Goal: Task Accomplishment & Management: Use online tool/utility

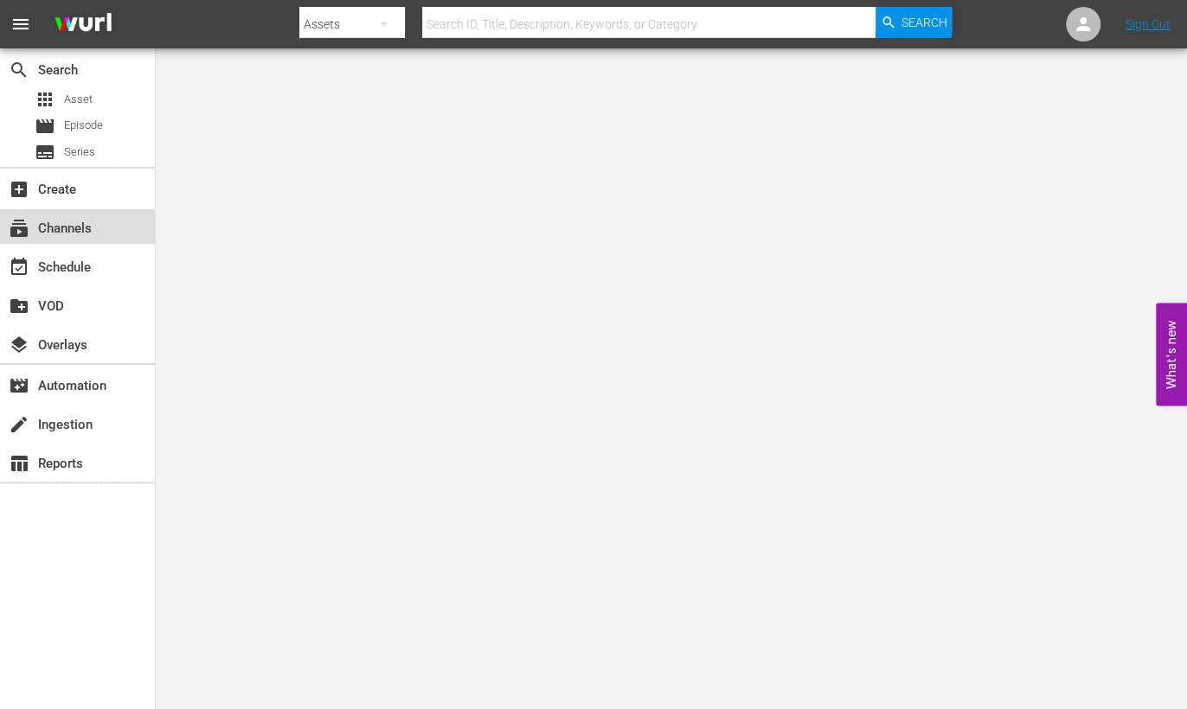
click at [78, 232] on div "subscriptions Channels" at bounding box center [48, 226] width 97 height 16
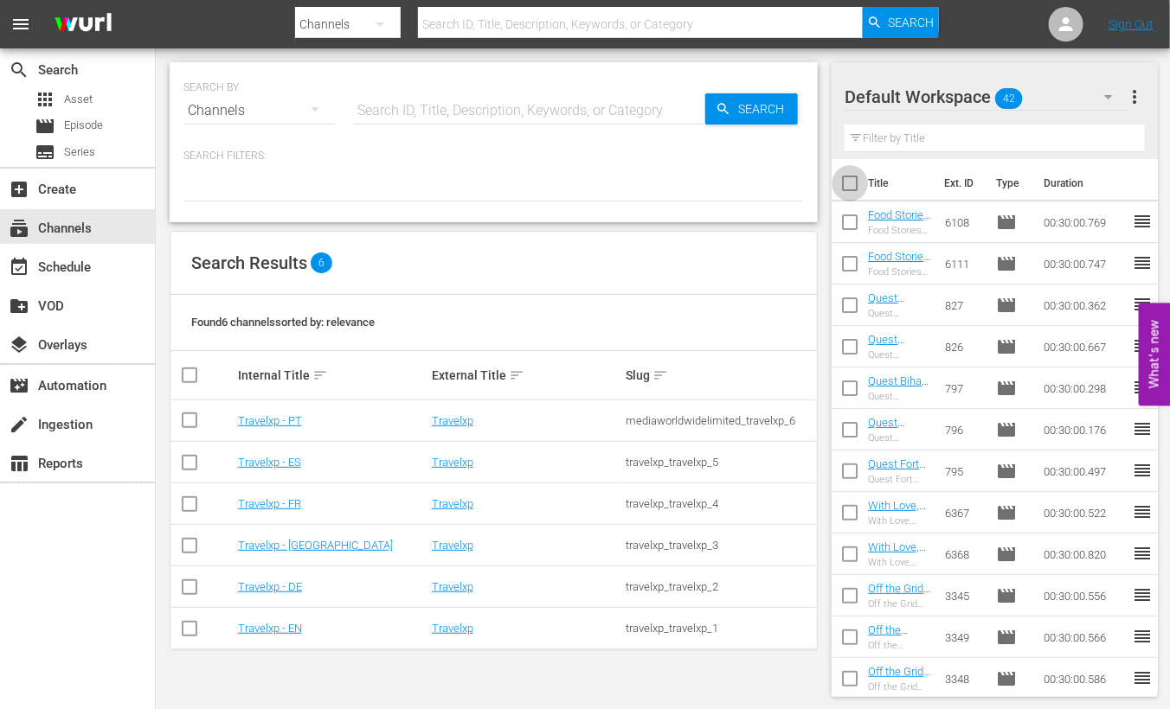
click at [851, 181] on input "checkbox" at bounding box center [849, 187] width 36 height 36
checkbox input "true"
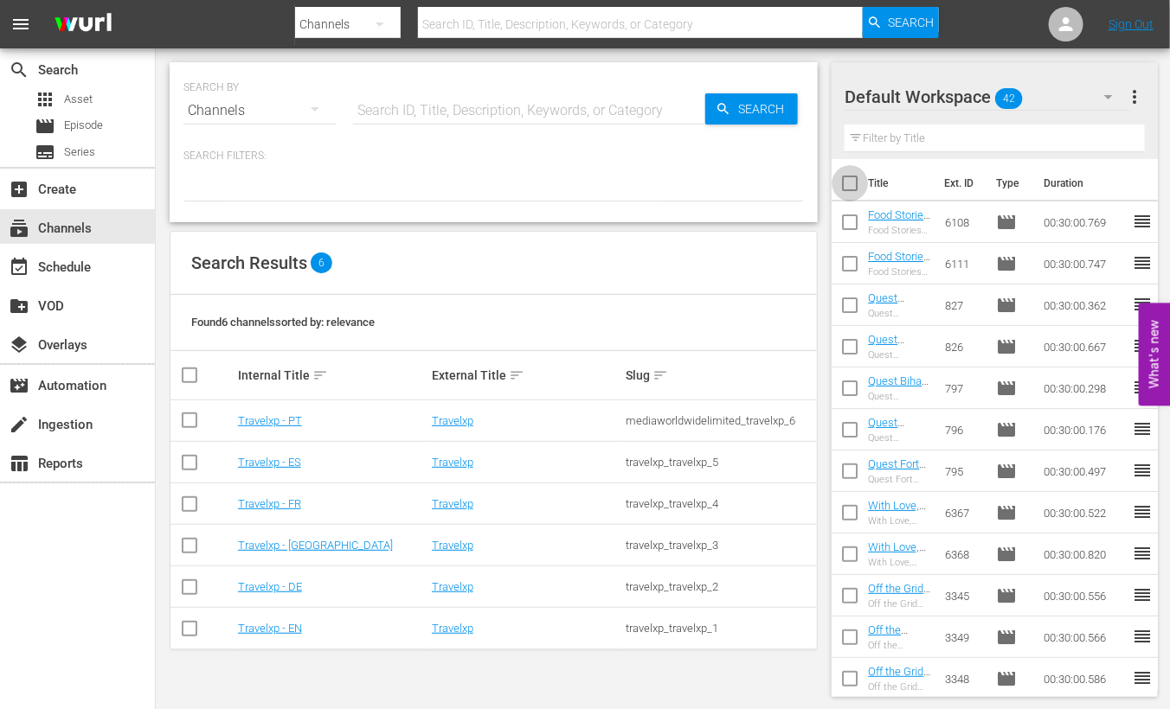
checkbox input "true"
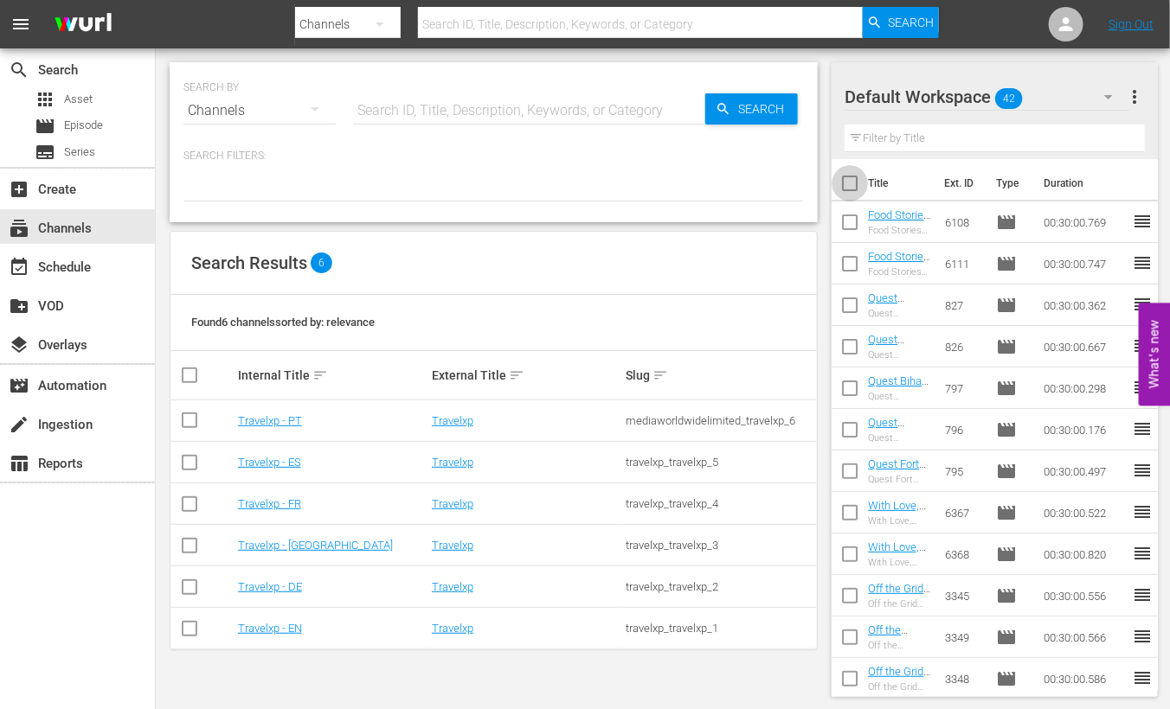
checkbox input "true"
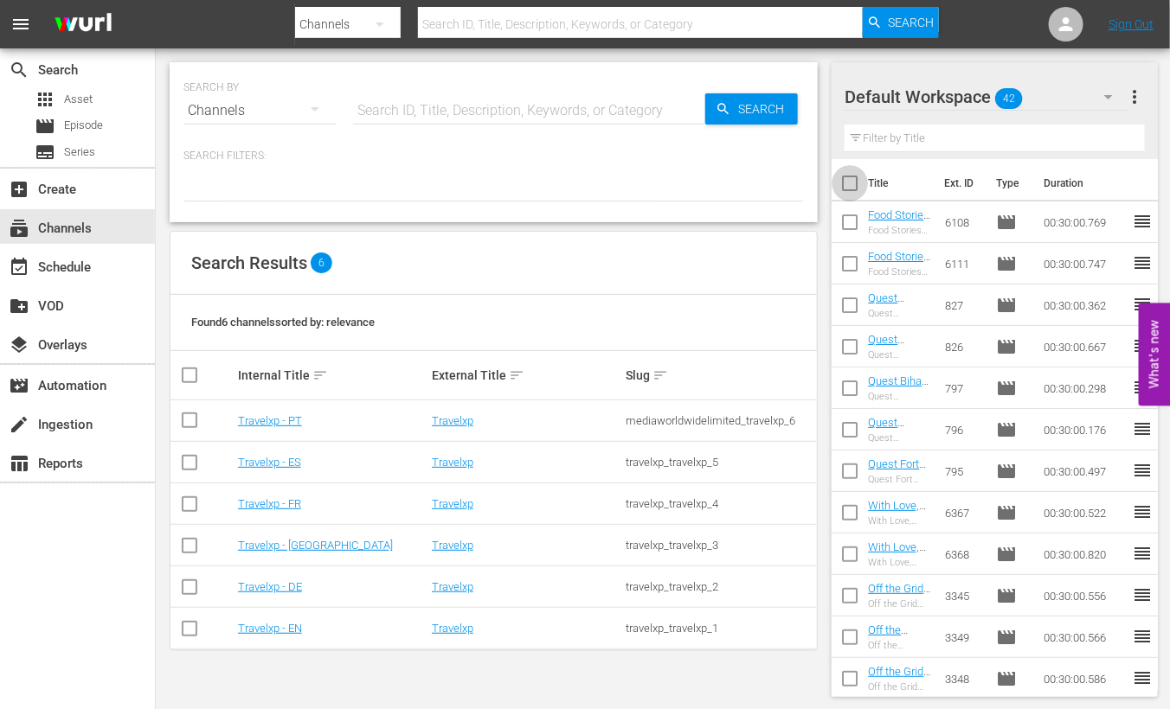
checkbox input "true"
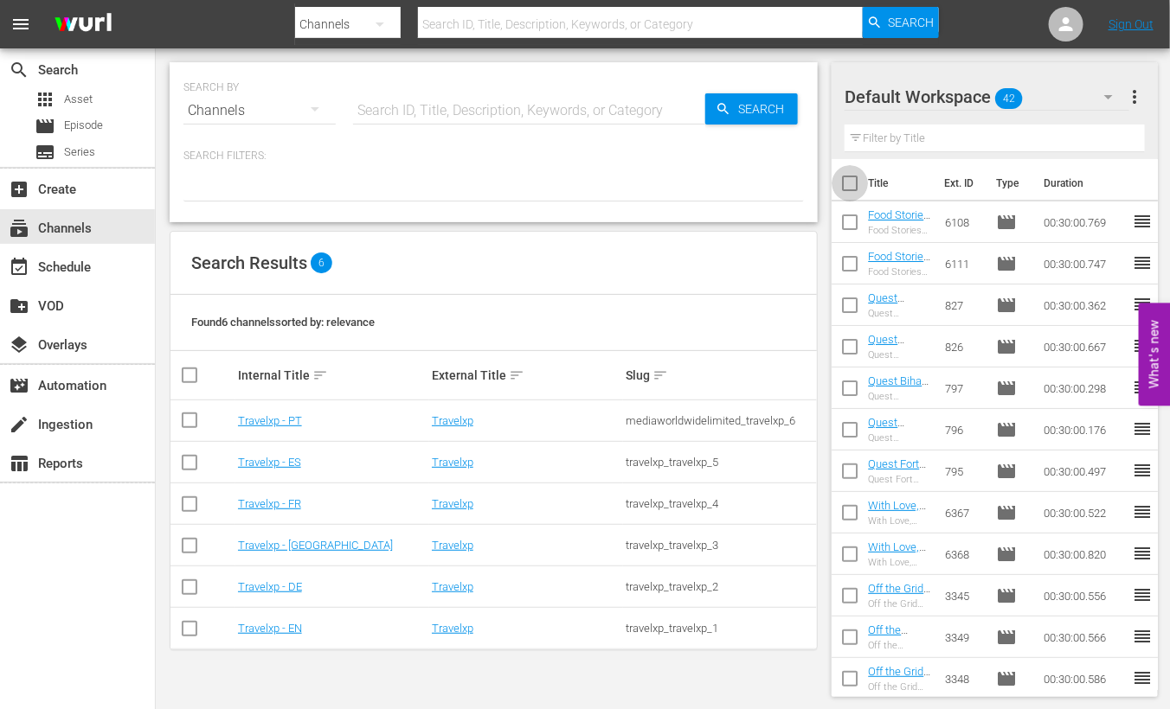
checkbox input "true"
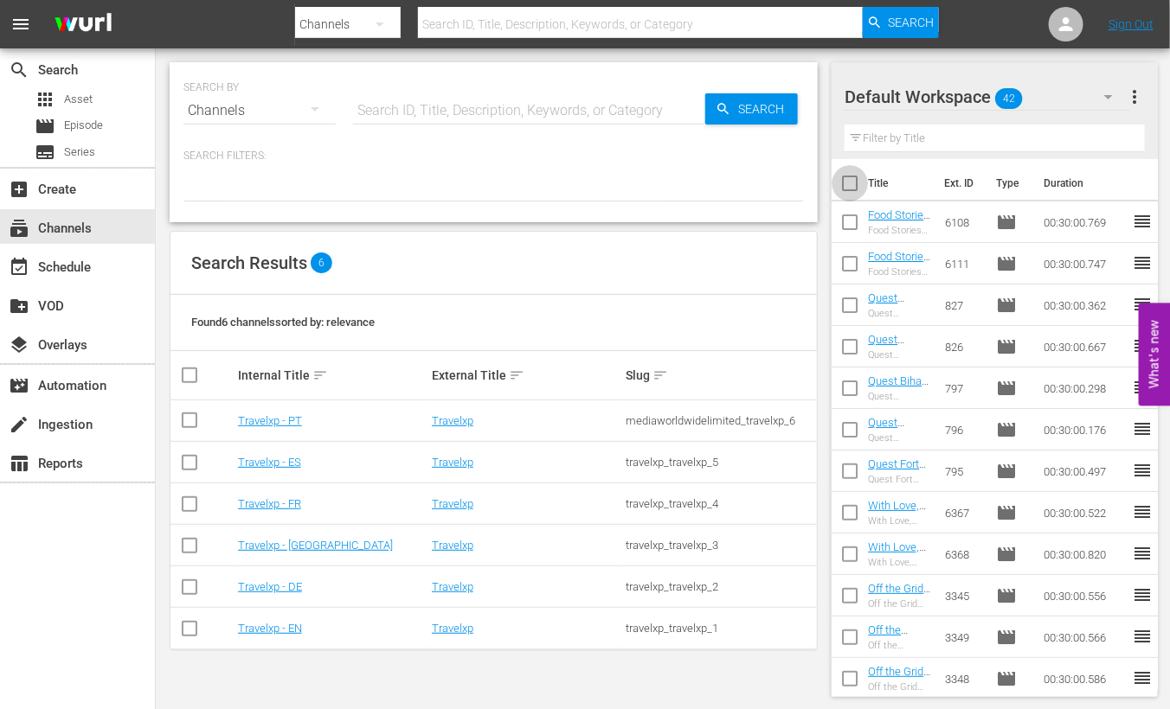
checkbox input "true"
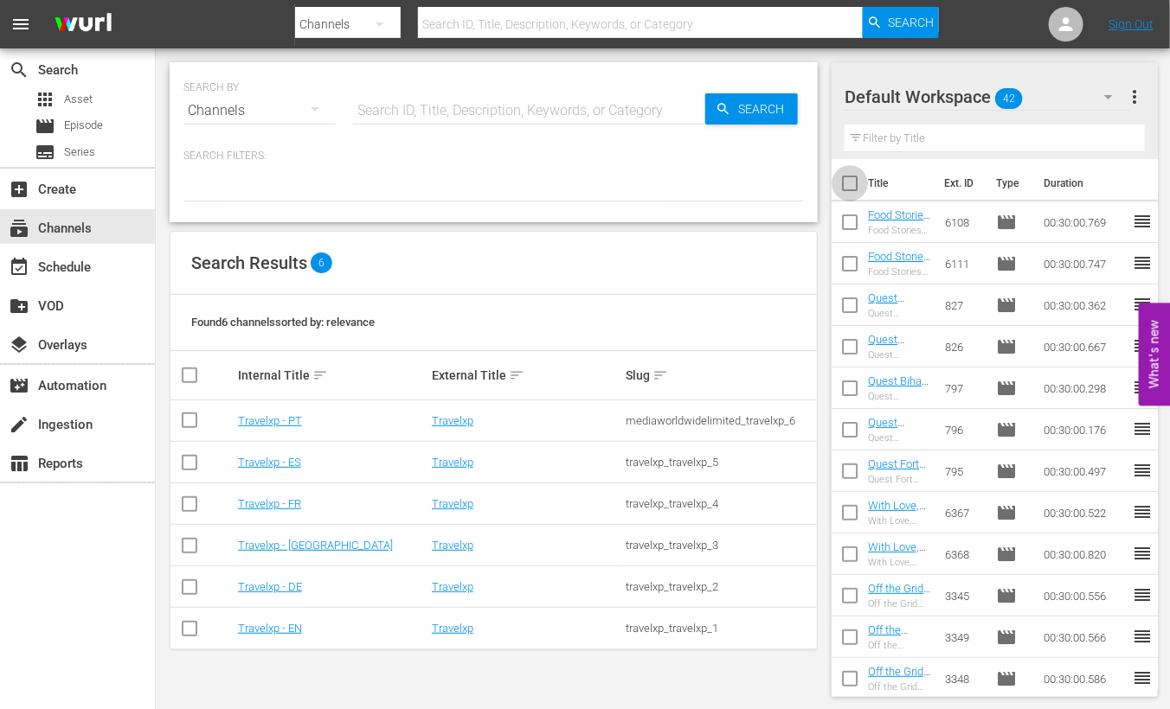
checkbox input "true"
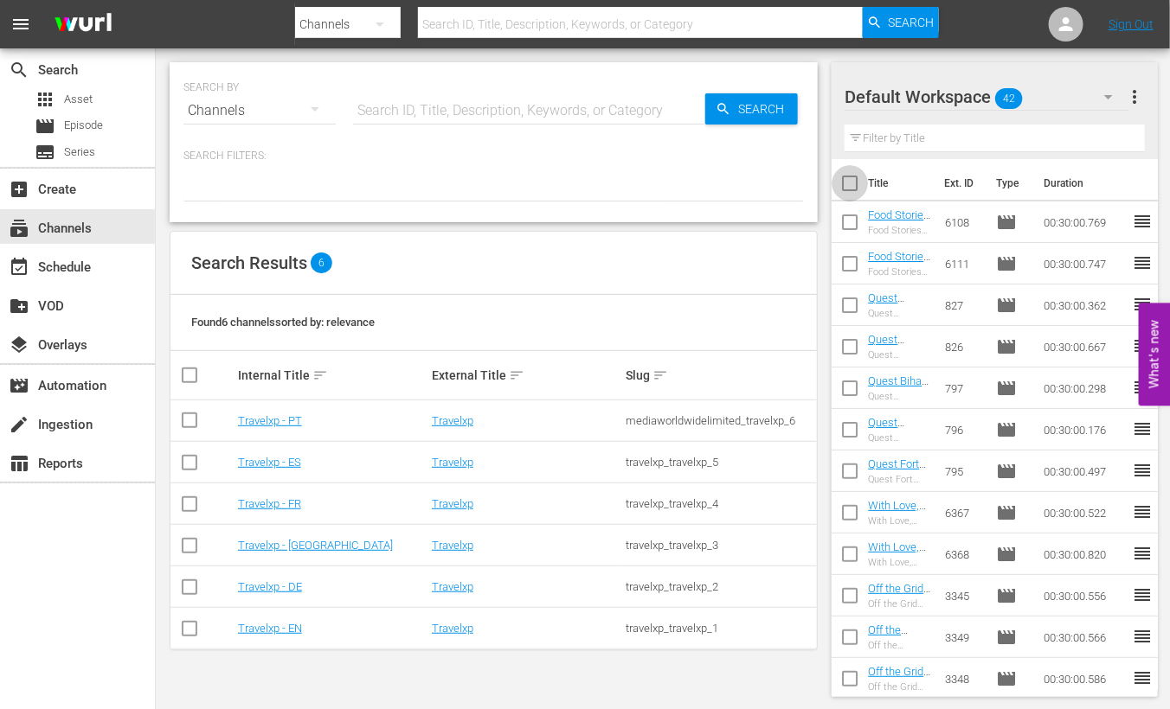
checkbox input "true"
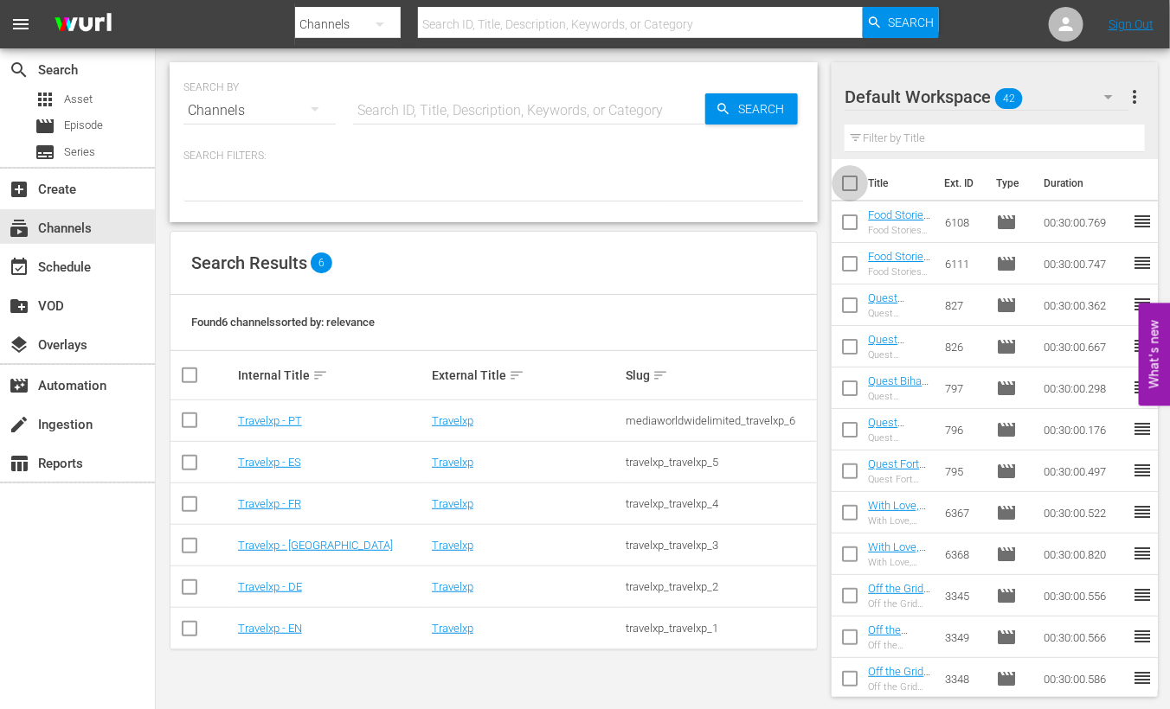
checkbox input "true"
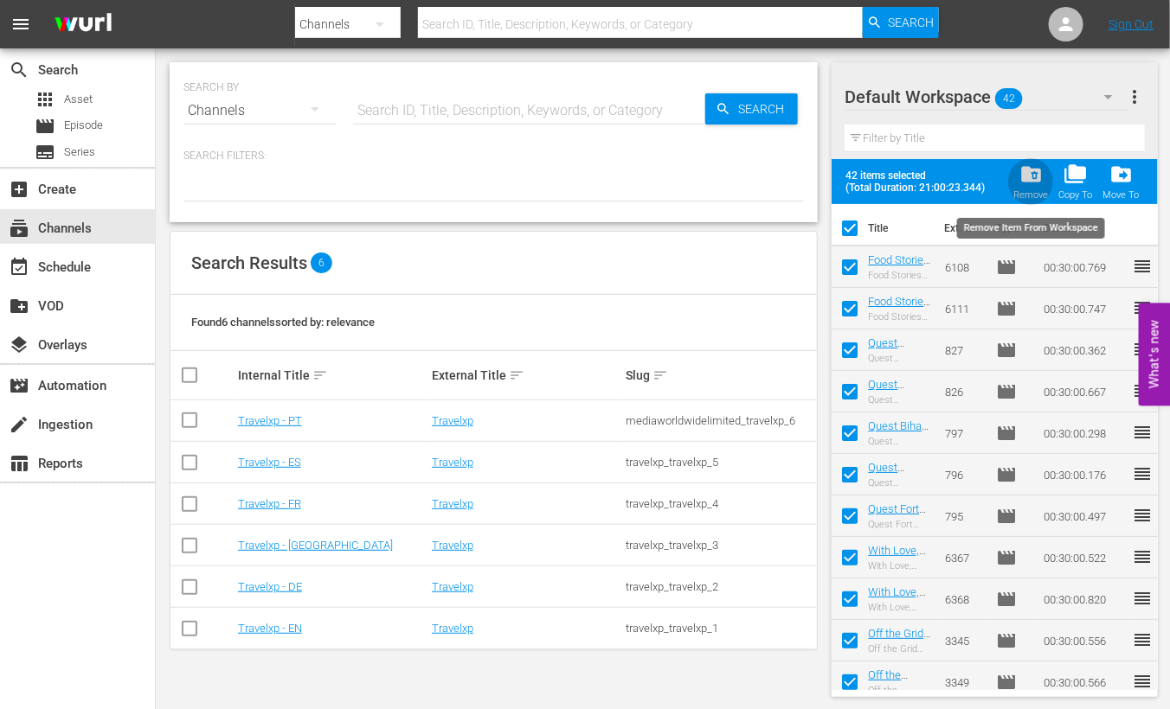
click at [1026, 175] on span "folder_delete" at bounding box center [1030, 174] width 23 height 23
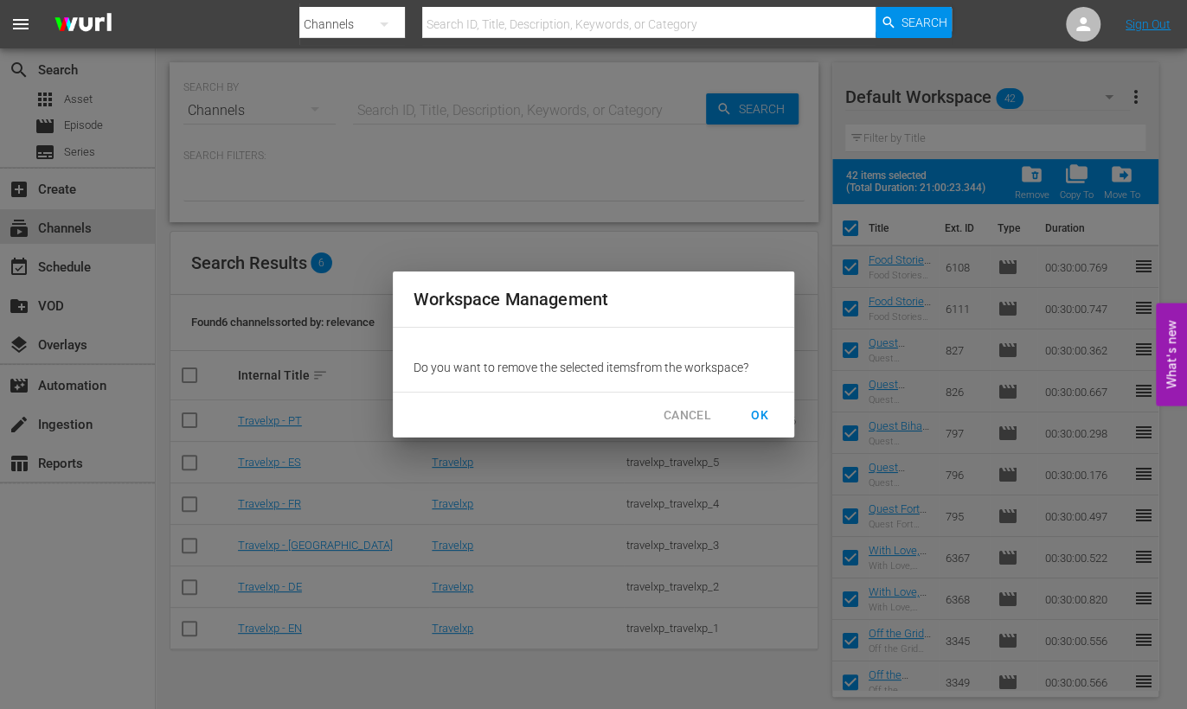
click at [767, 413] on span "OK" at bounding box center [760, 416] width 28 height 22
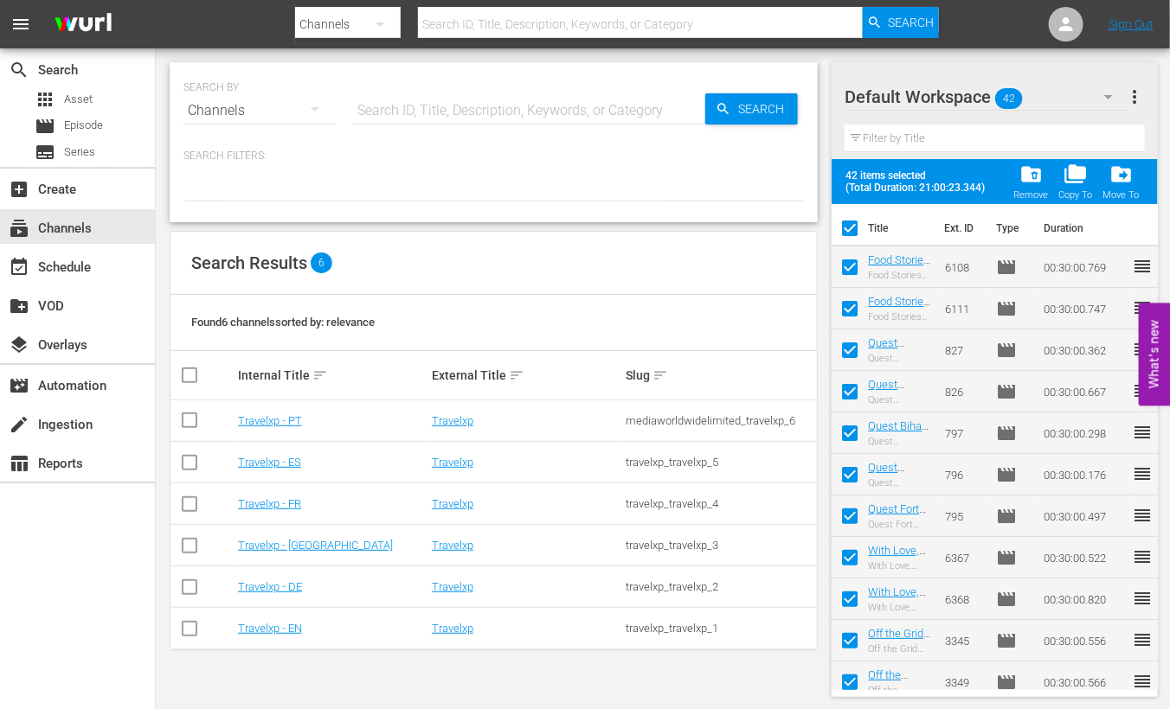
click at [1109, 88] on icon "button" at bounding box center [1108, 97] width 21 height 21
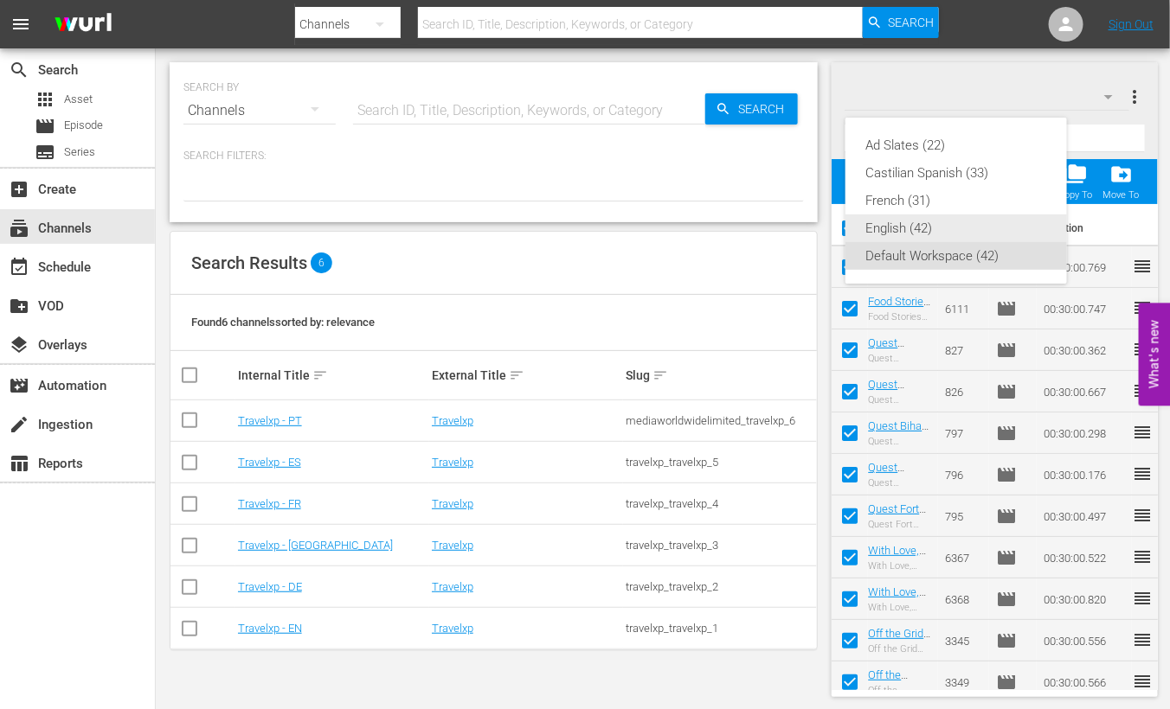
checkbox input "false"
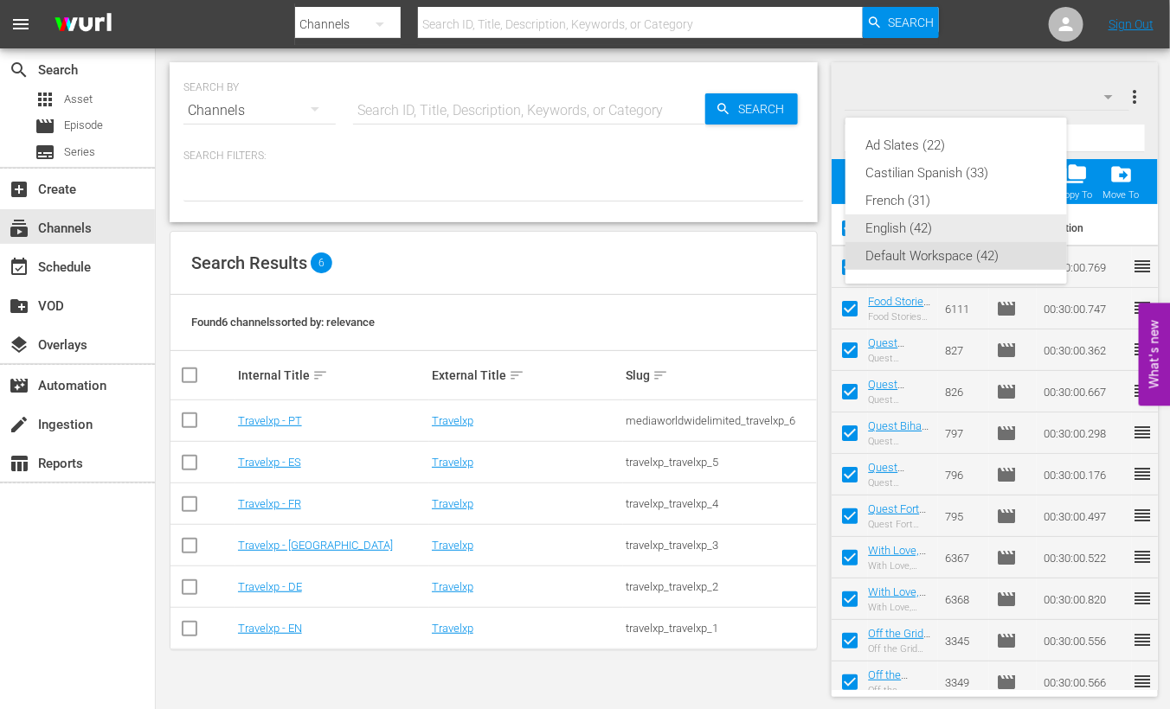
checkbox input "false"
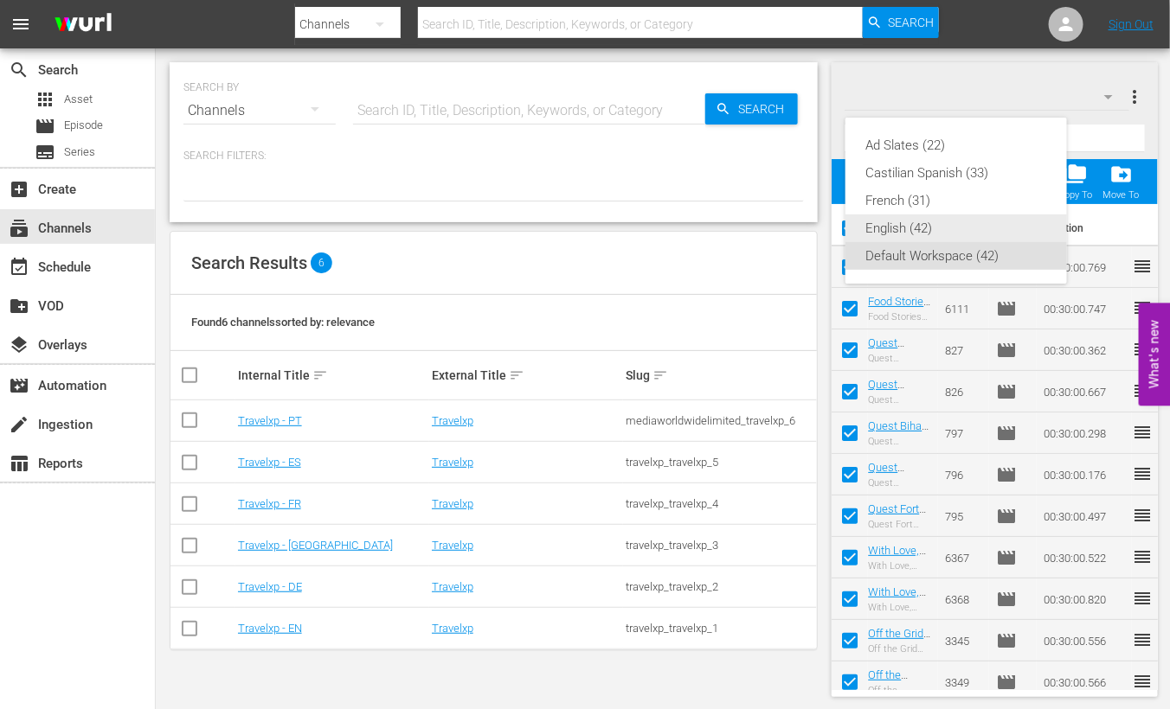
checkbox input "false"
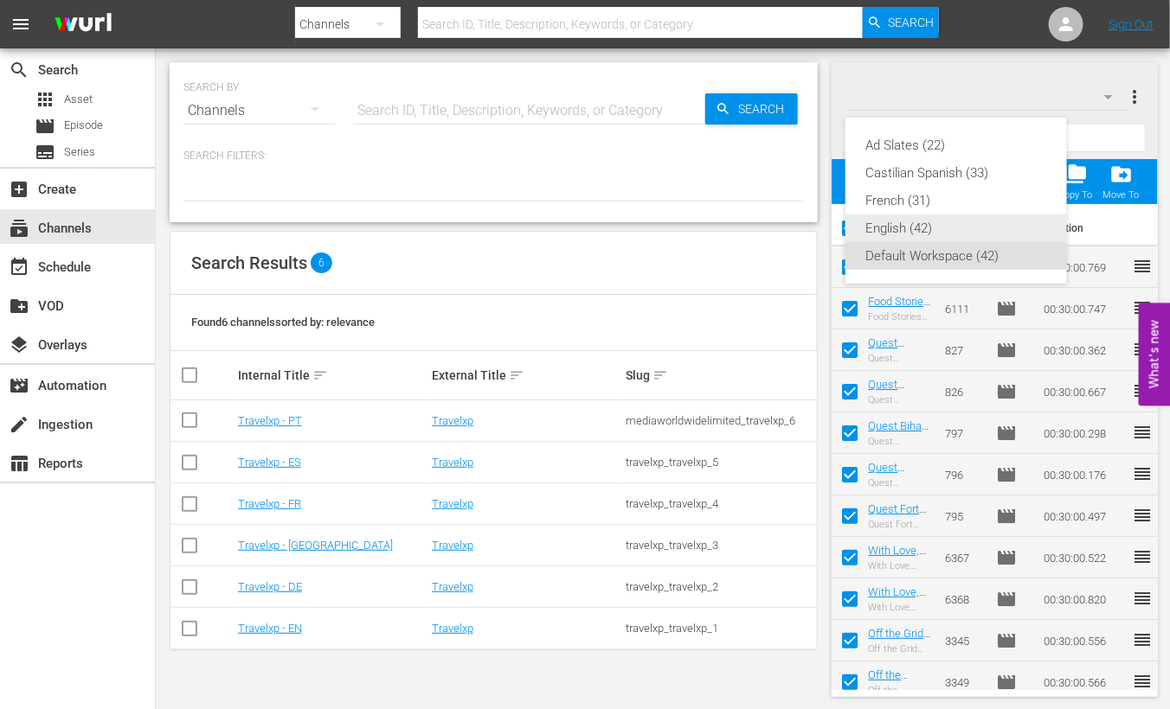
checkbox input "false"
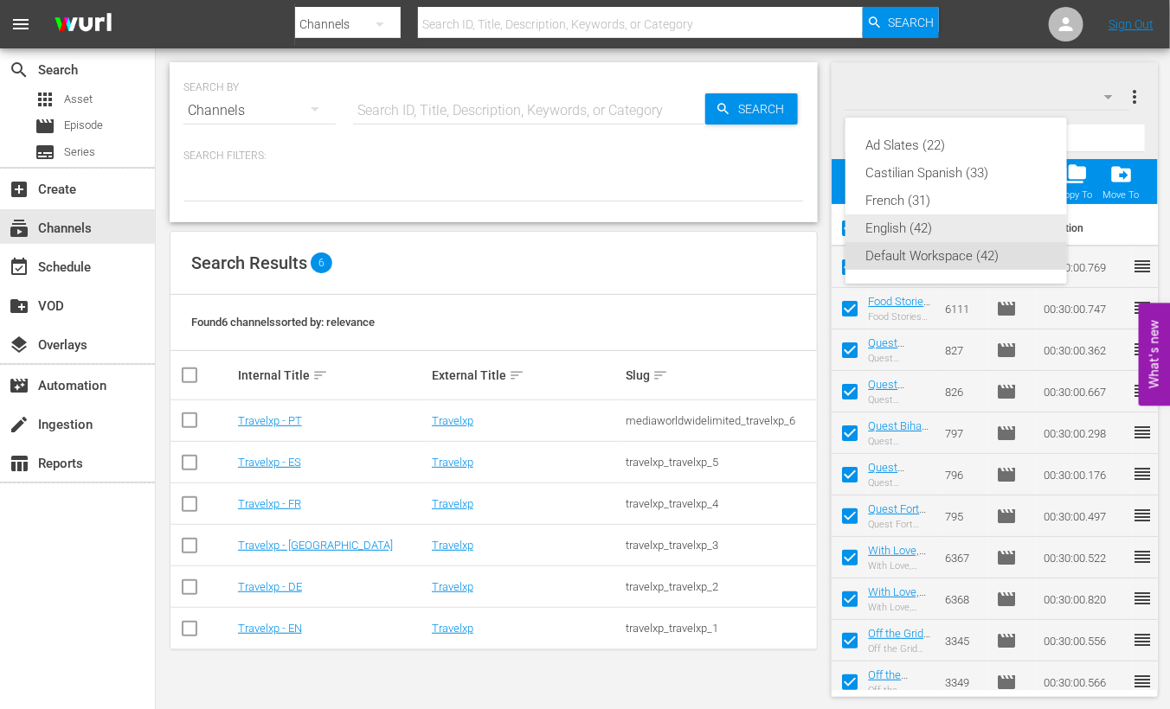
checkbox input "false"
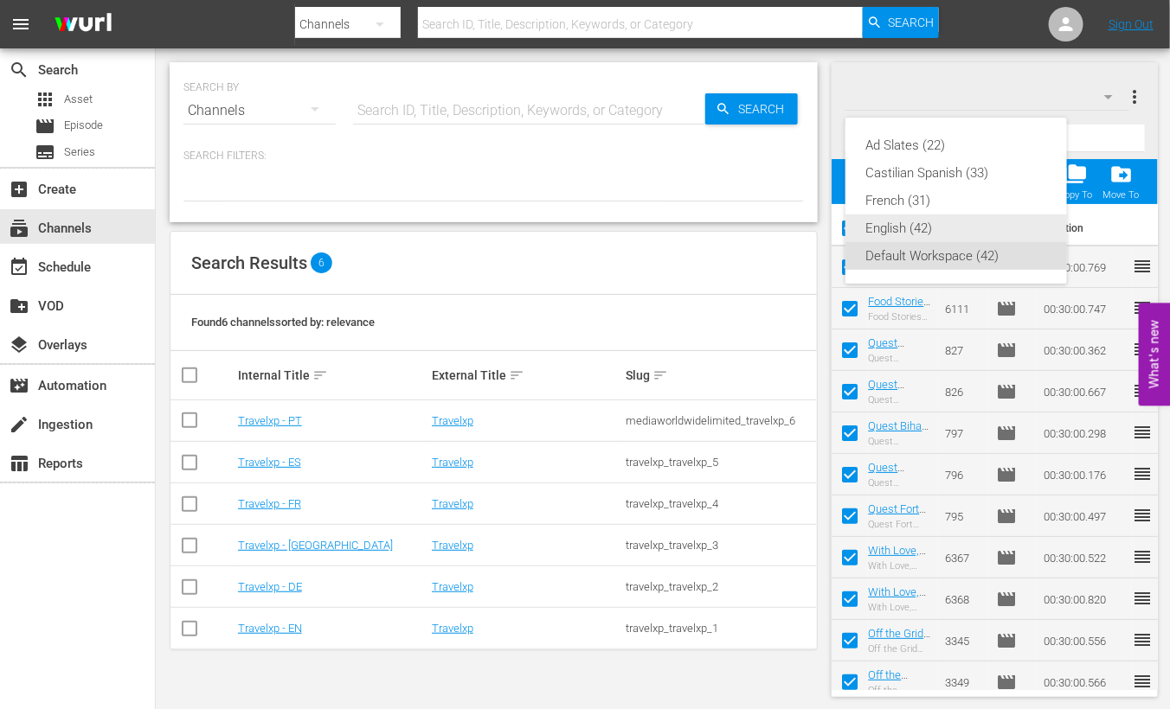
checkbox input "false"
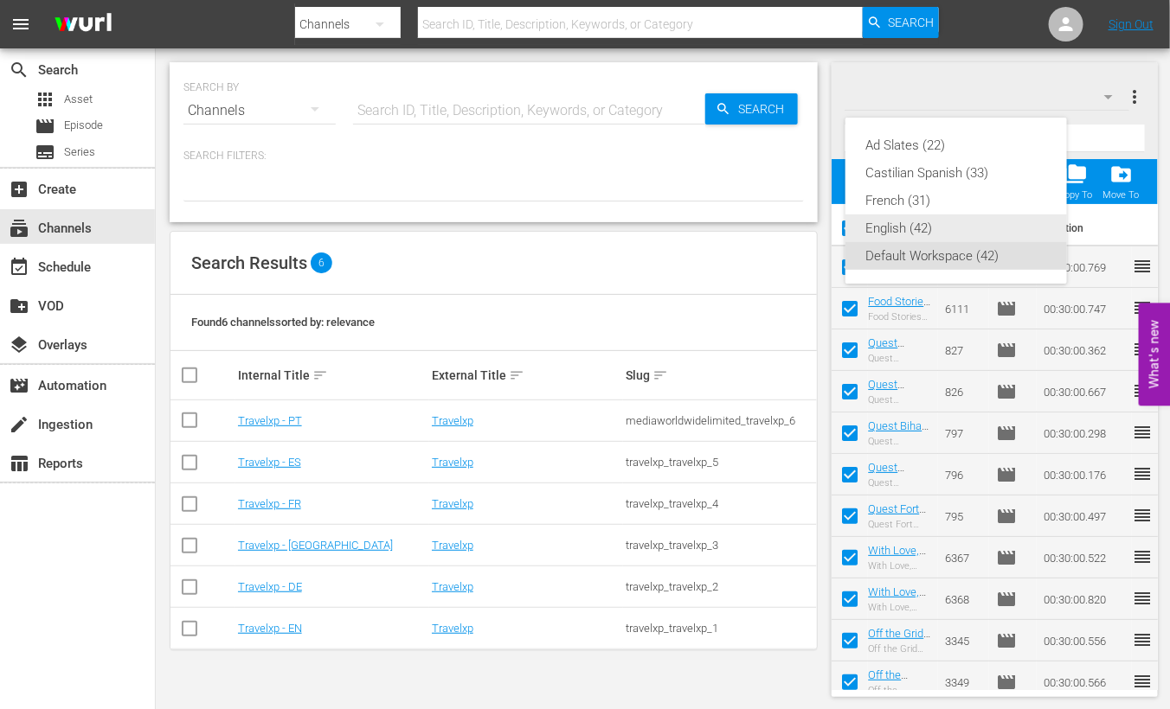
checkbox input "false"
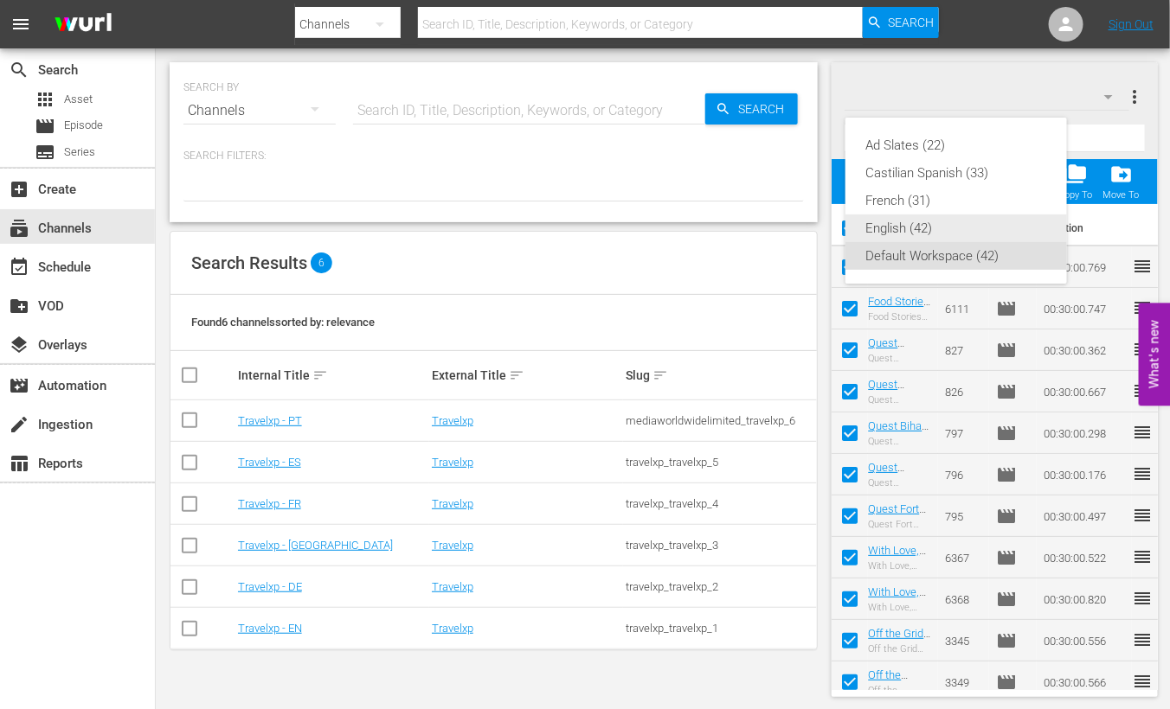
checkbox input "false"
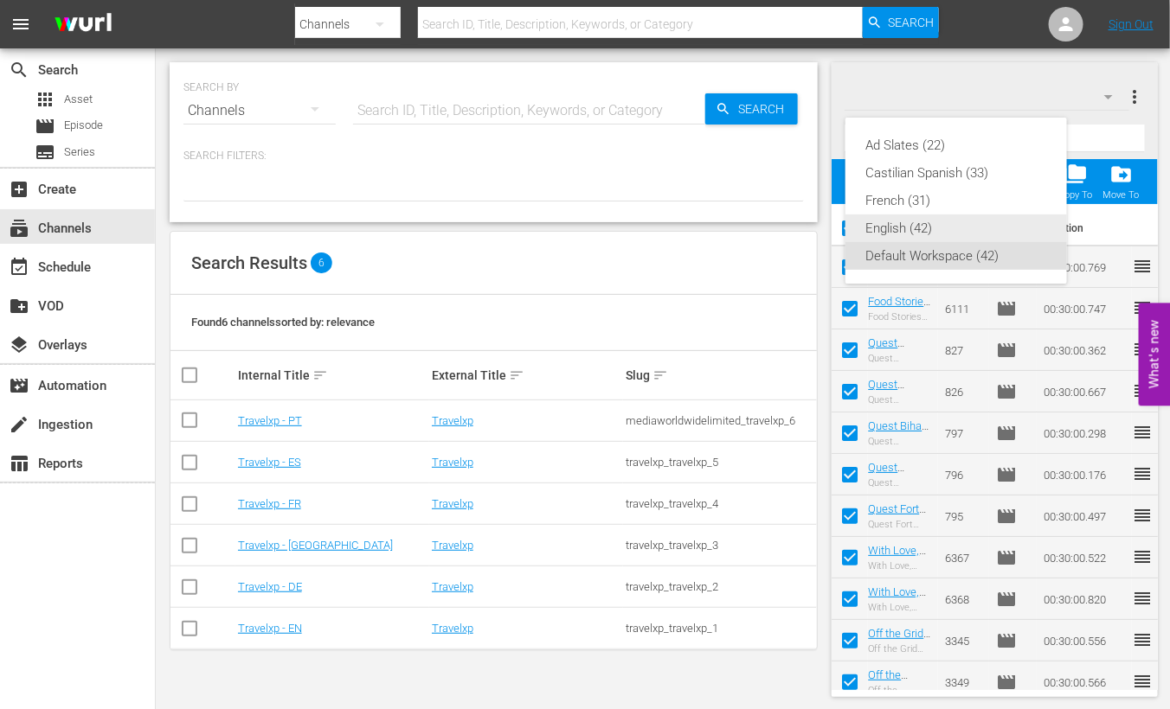
checkbox input "false"
click at [911, 231] on div "English (42)" at bounding box center [956, 229] width 180 height 28
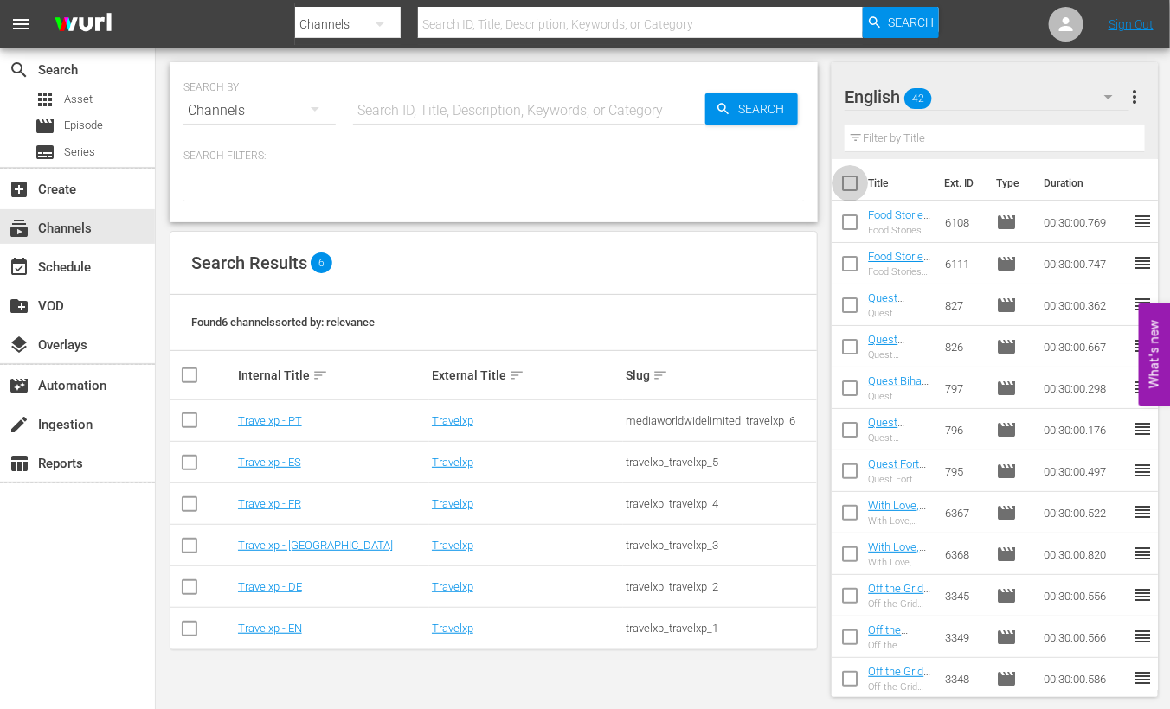
click at [857, 188] on input "checkbox" at bounding box center [849, 187] width 36 height 36
checkbox input "true"
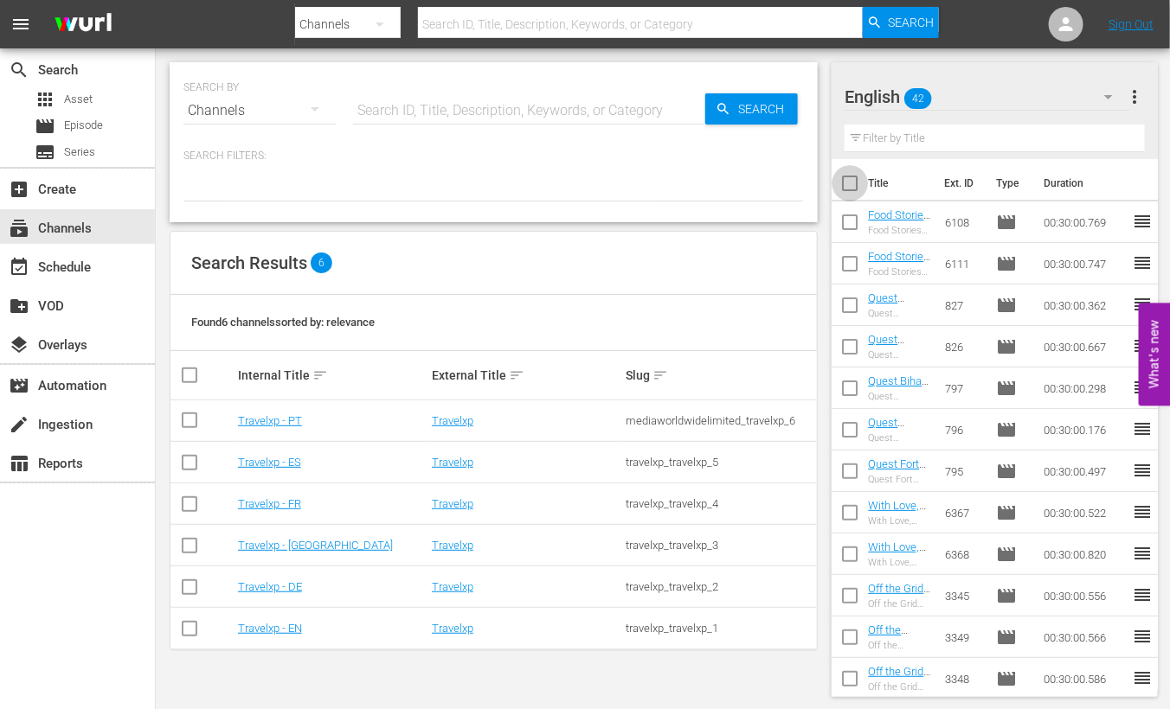
checkbox input "true"
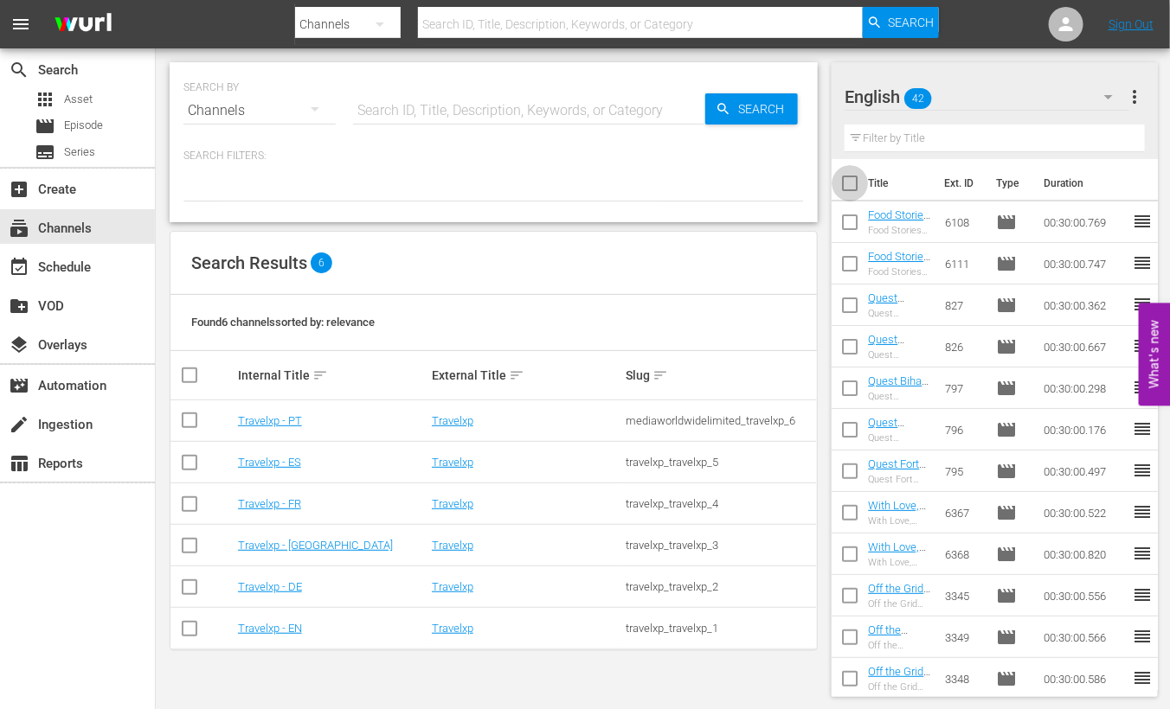
checkbox input "true"
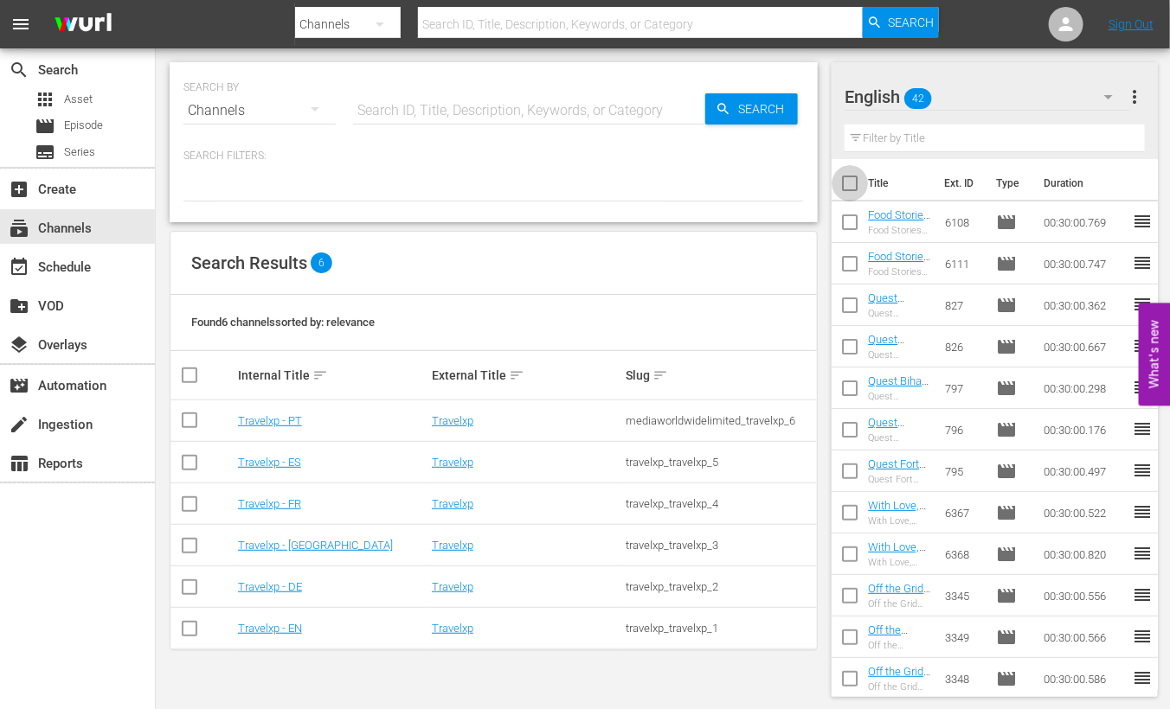
checkbox input "true"
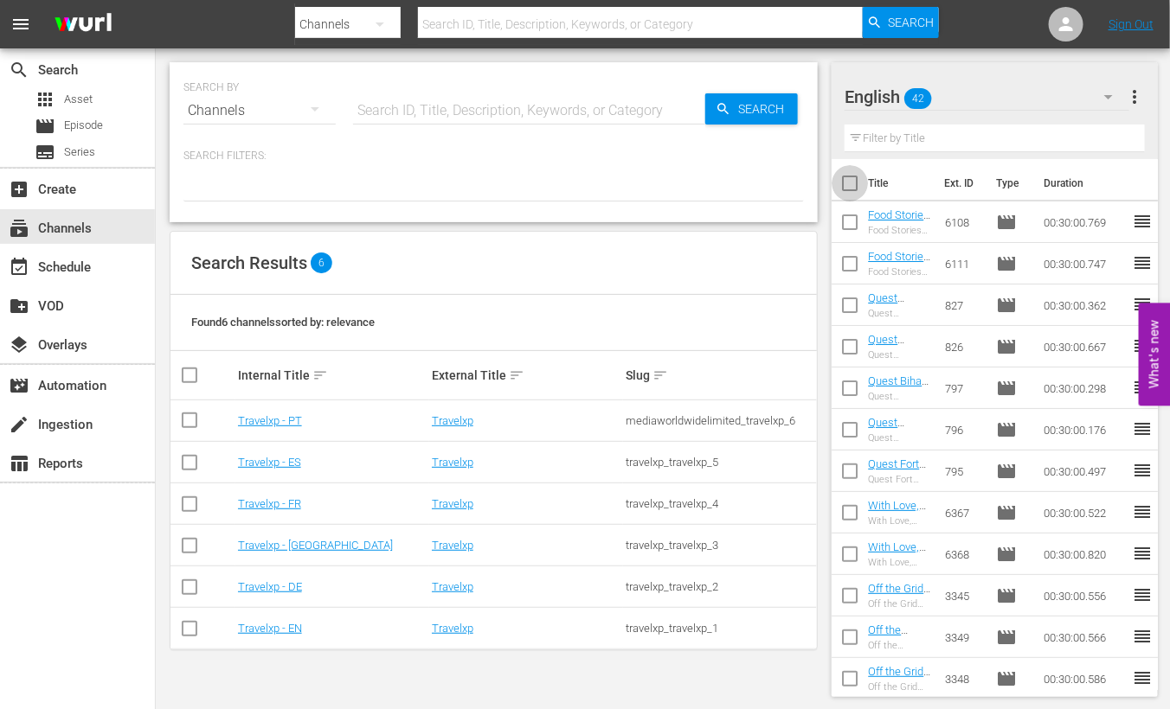
checkbox input "true"
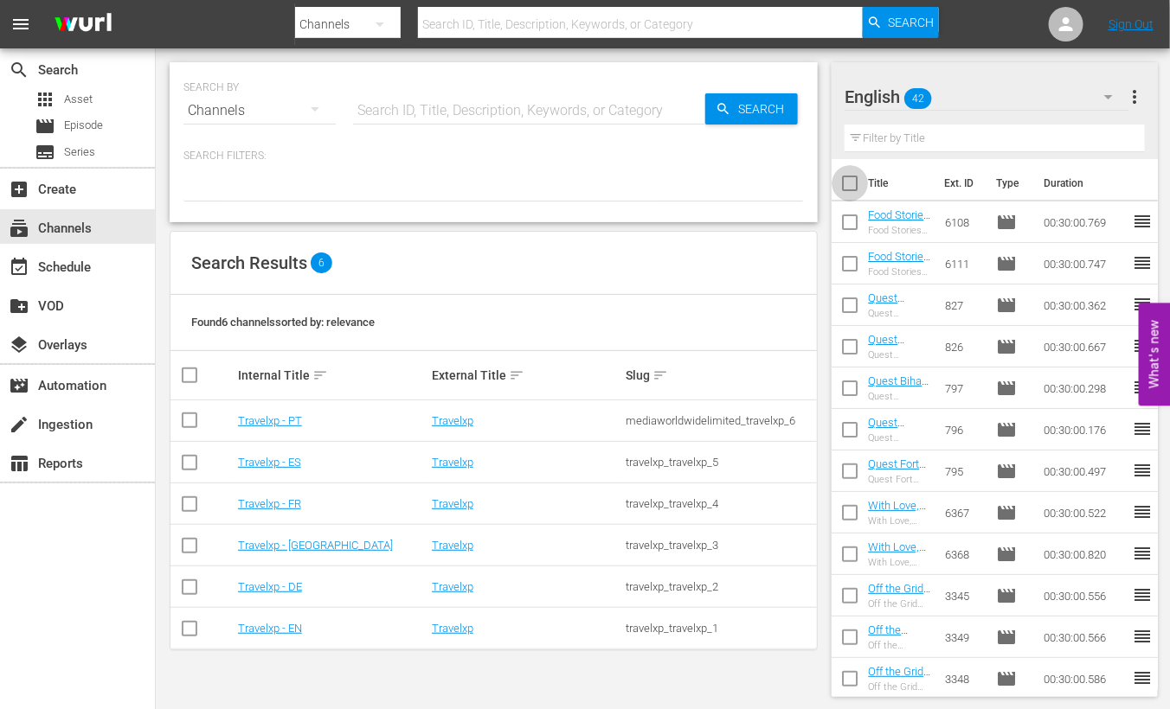
checkbox input "true"
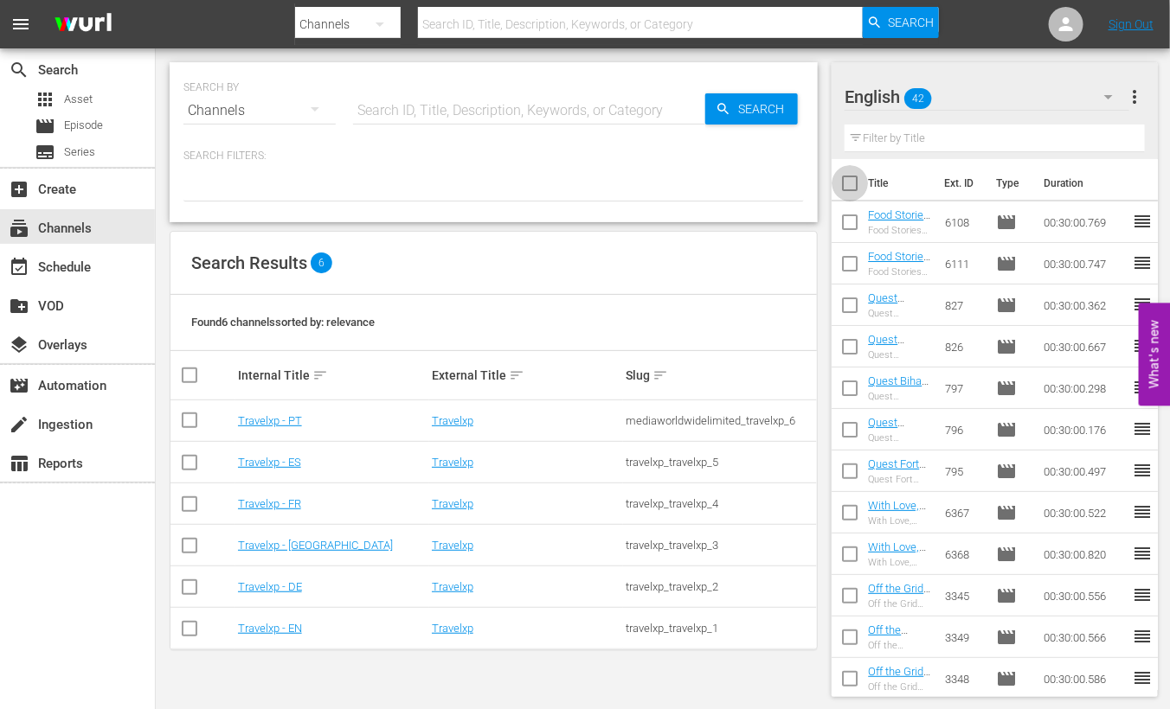
checkbox input "true"
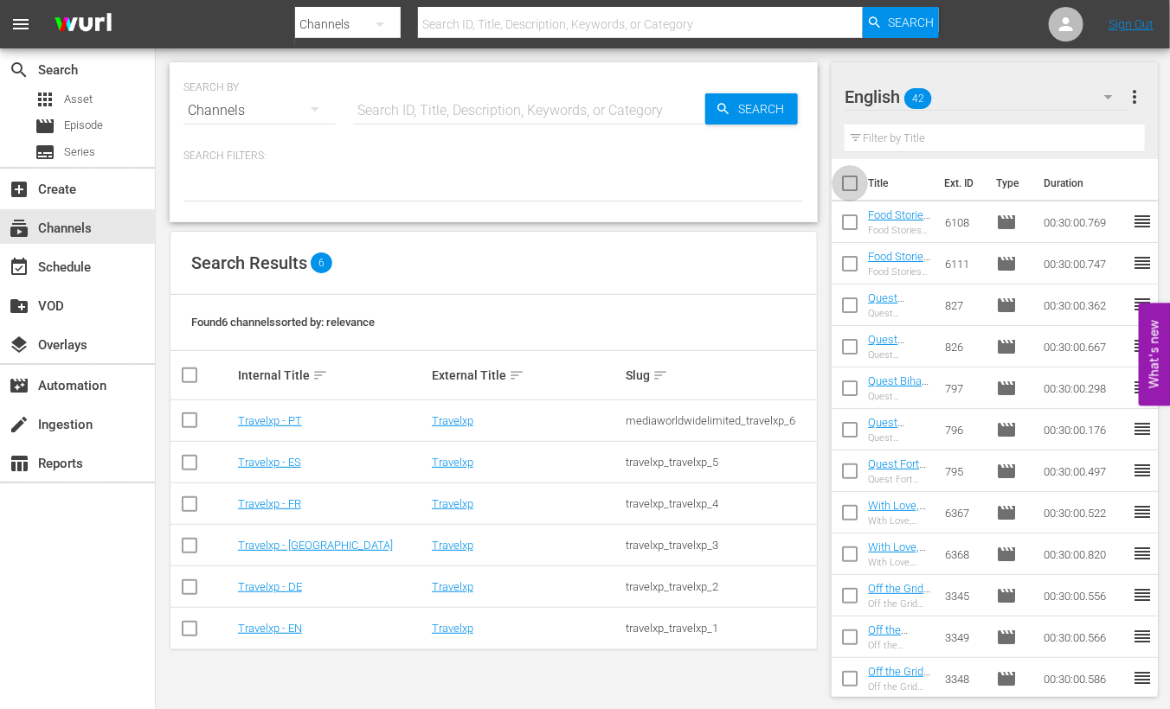
checkbox input "true"
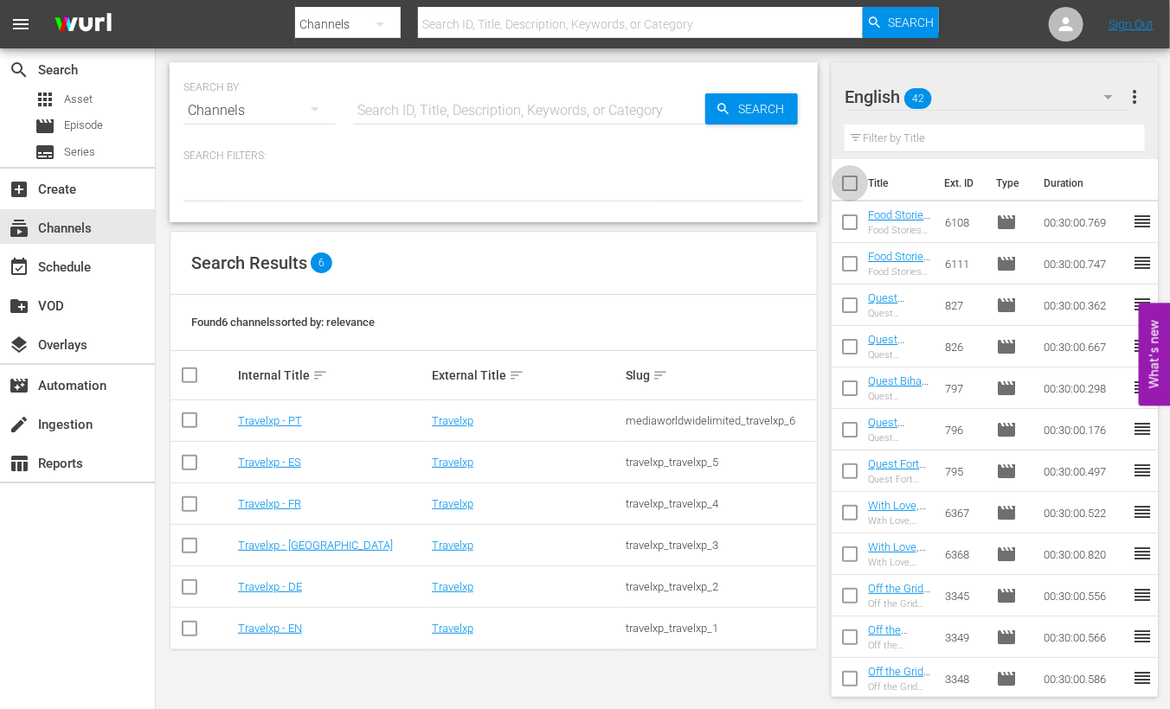
checkbox input "true"
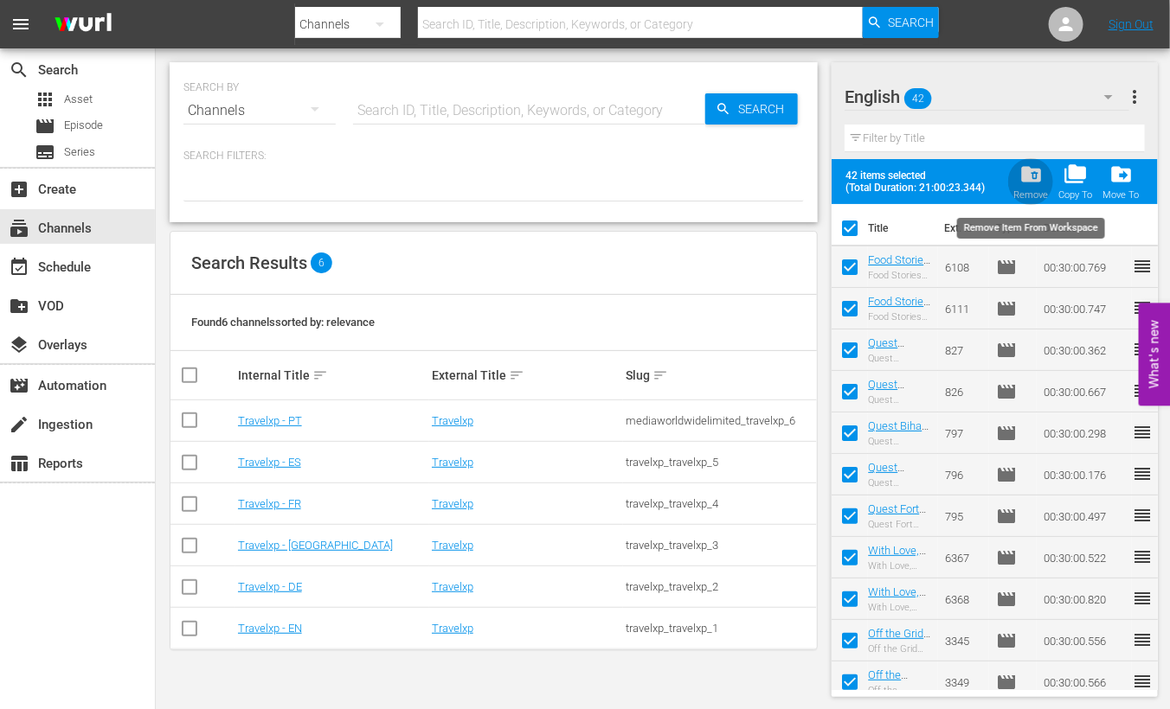
click at [1044, 169] on div "folder_delete Remove" at bounding box center [1030, 182] width 35 height 38
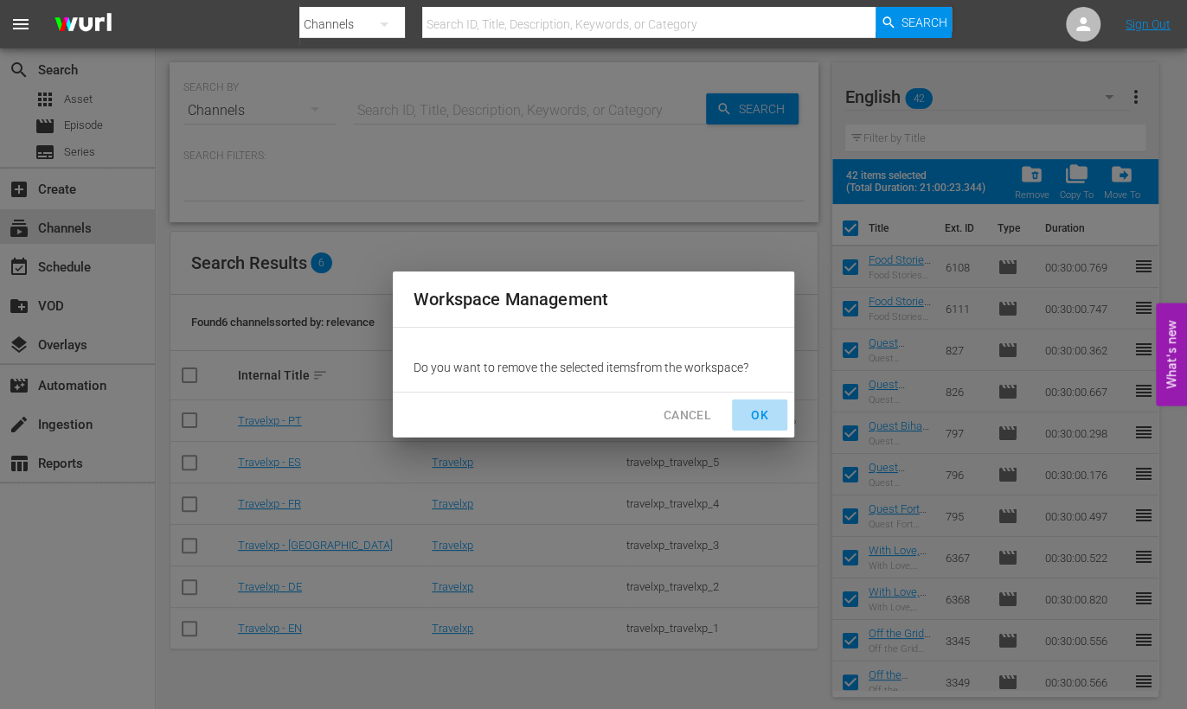
click at [754, 403] on button "OK" at bounding box center [759, 416] width 55 height 32
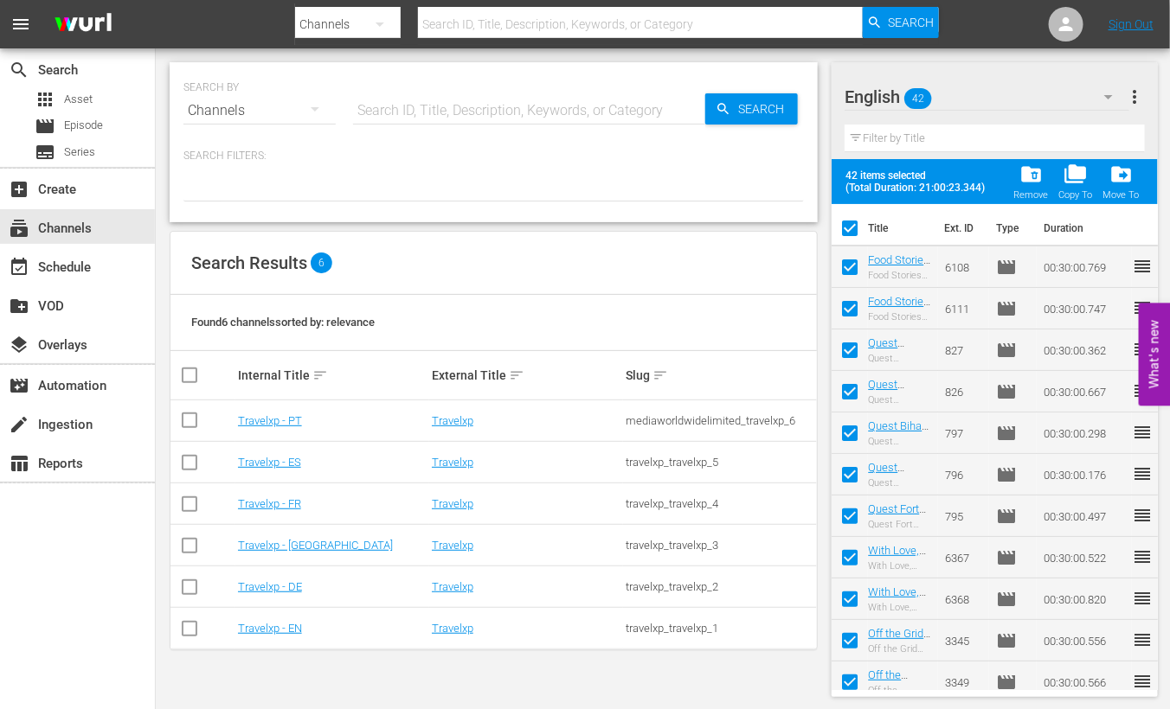
checkbox input "false"
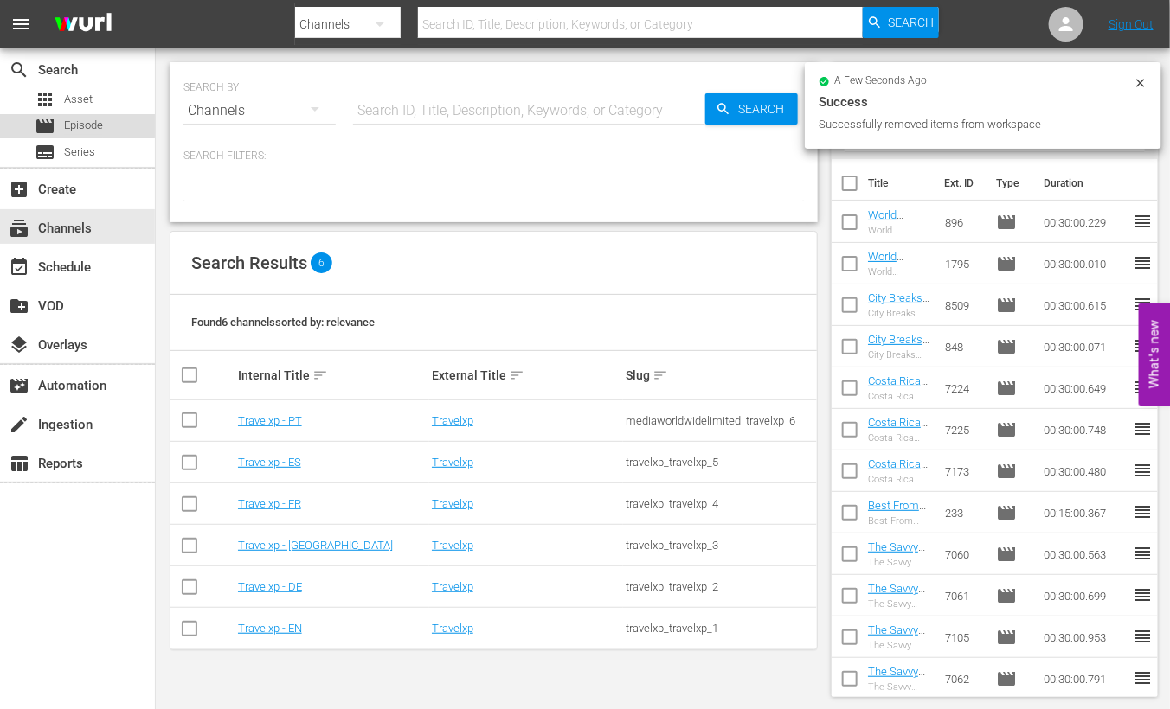
click at [100, 132] on span "Episode" at bounding box center [83, 125] width 39 height 17
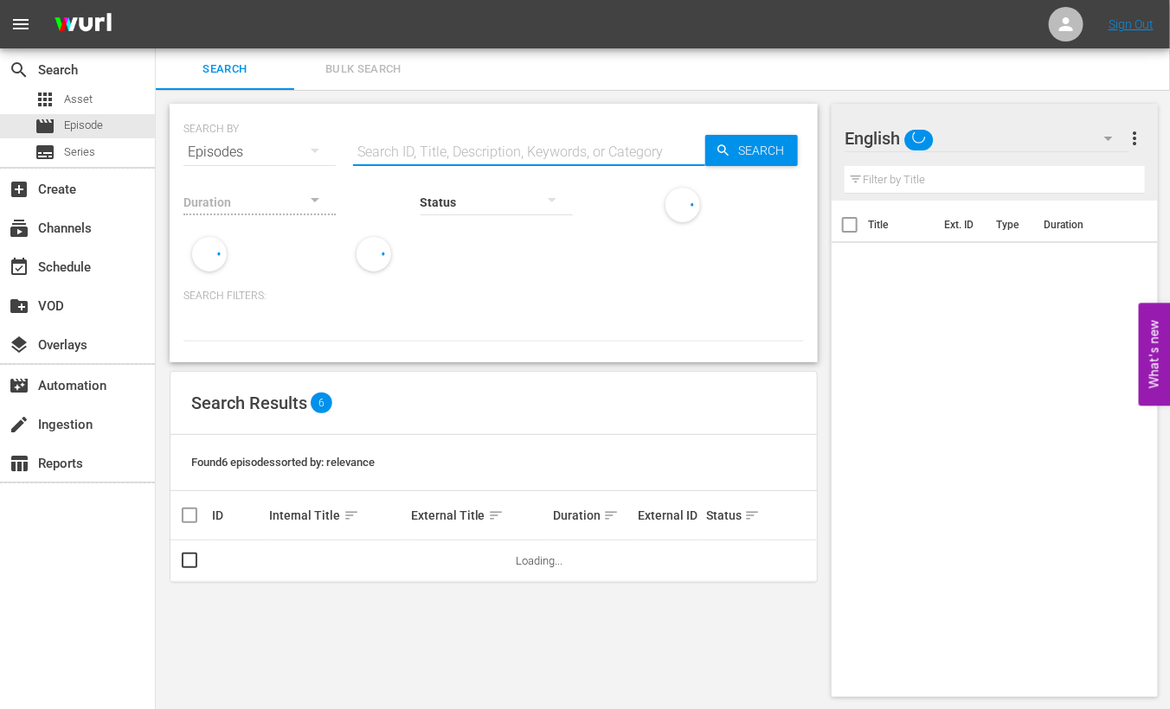
click at [409, 147] on input "text" at bounding box center [529, 153] width 352 height 42
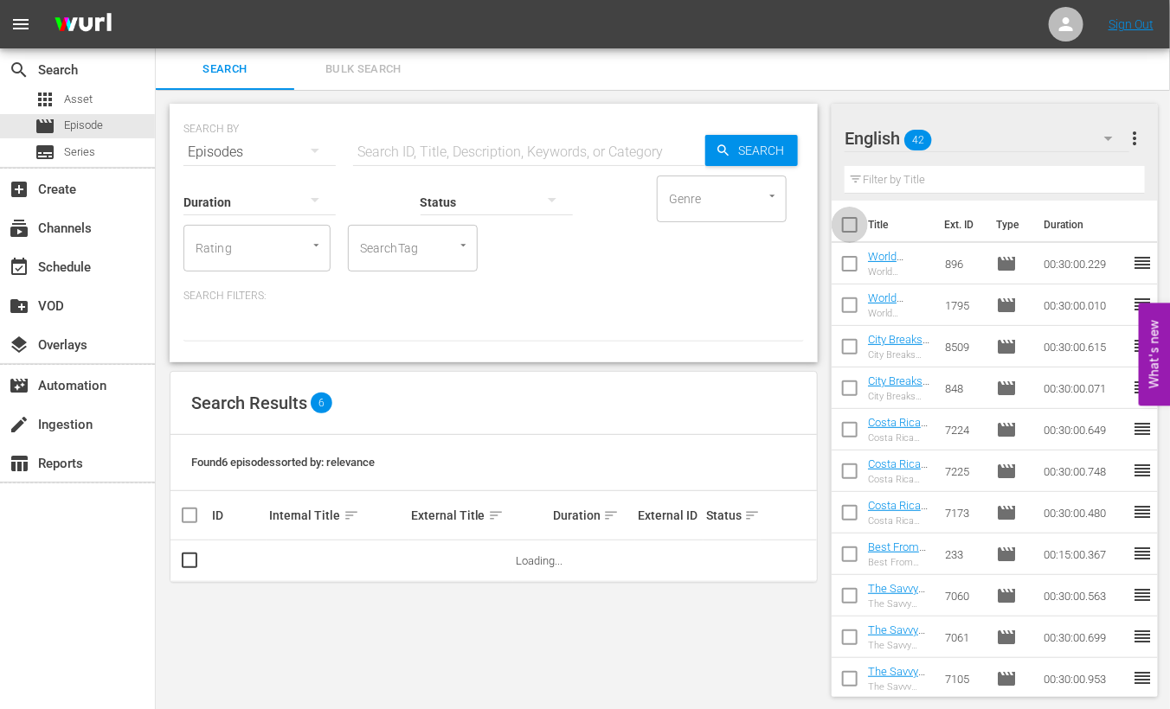
click at [856, 222] on input "checkbox" at bounding box center [849, 228] width 36 height 36
checkbox input "true"
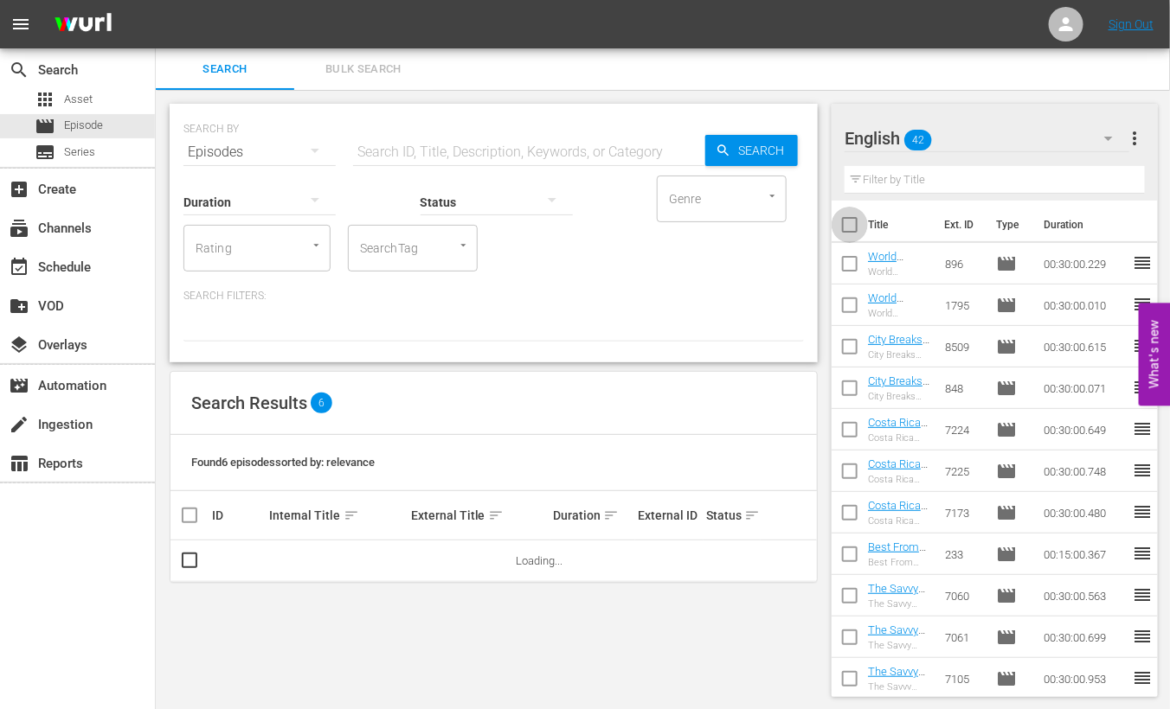
checkbox input "true"
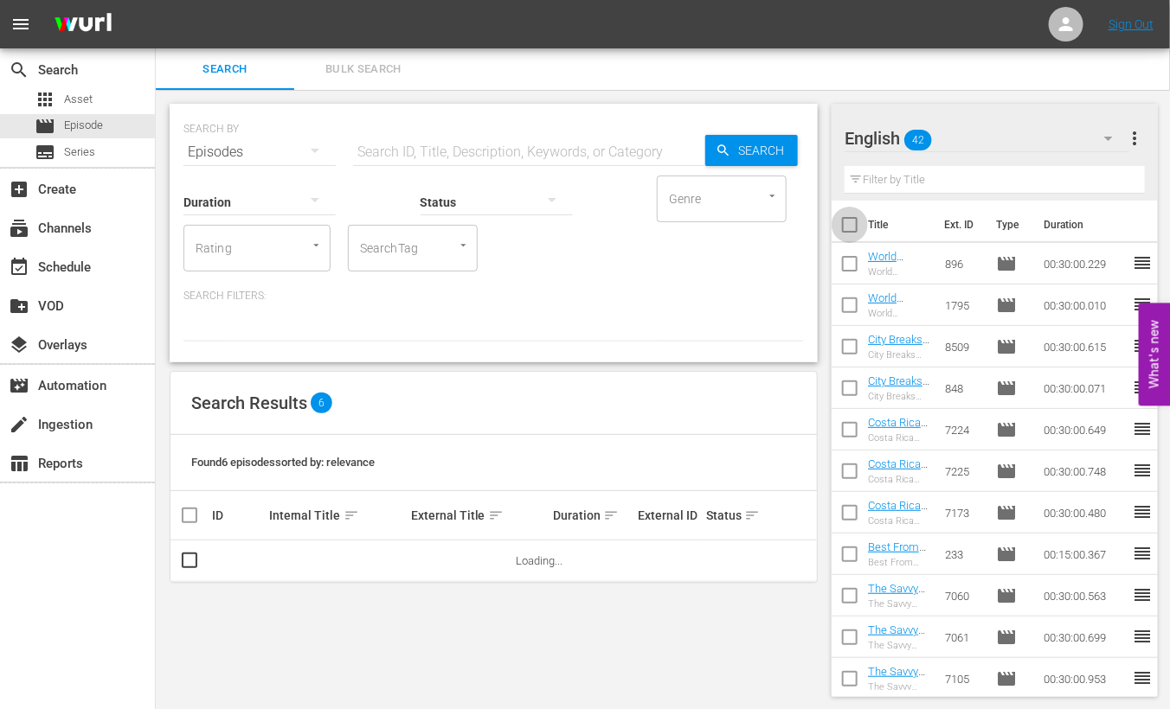
checkbox input "true"
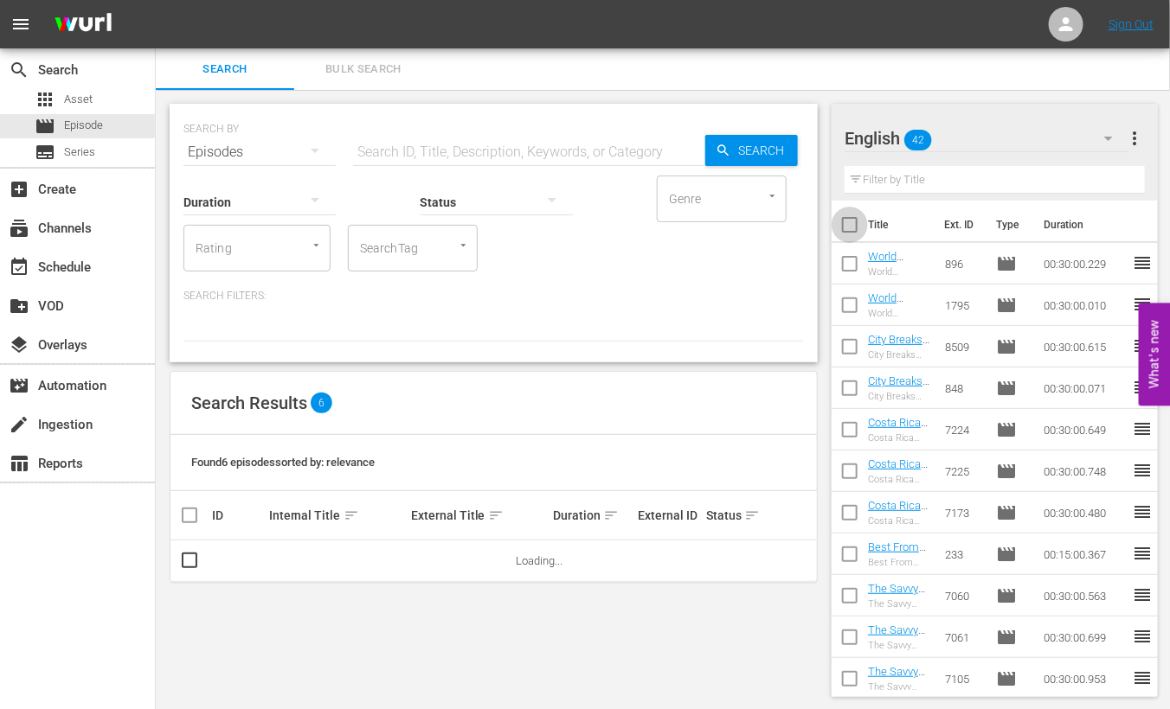
checkbox input "true"
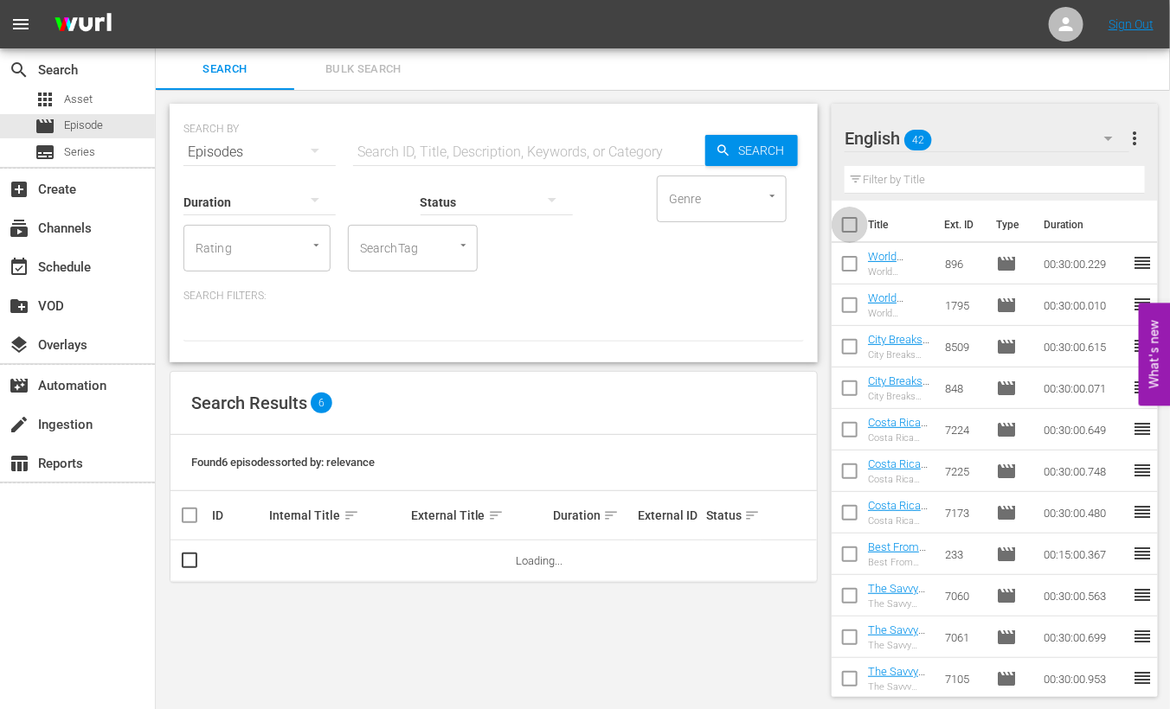
checkbox input "true"
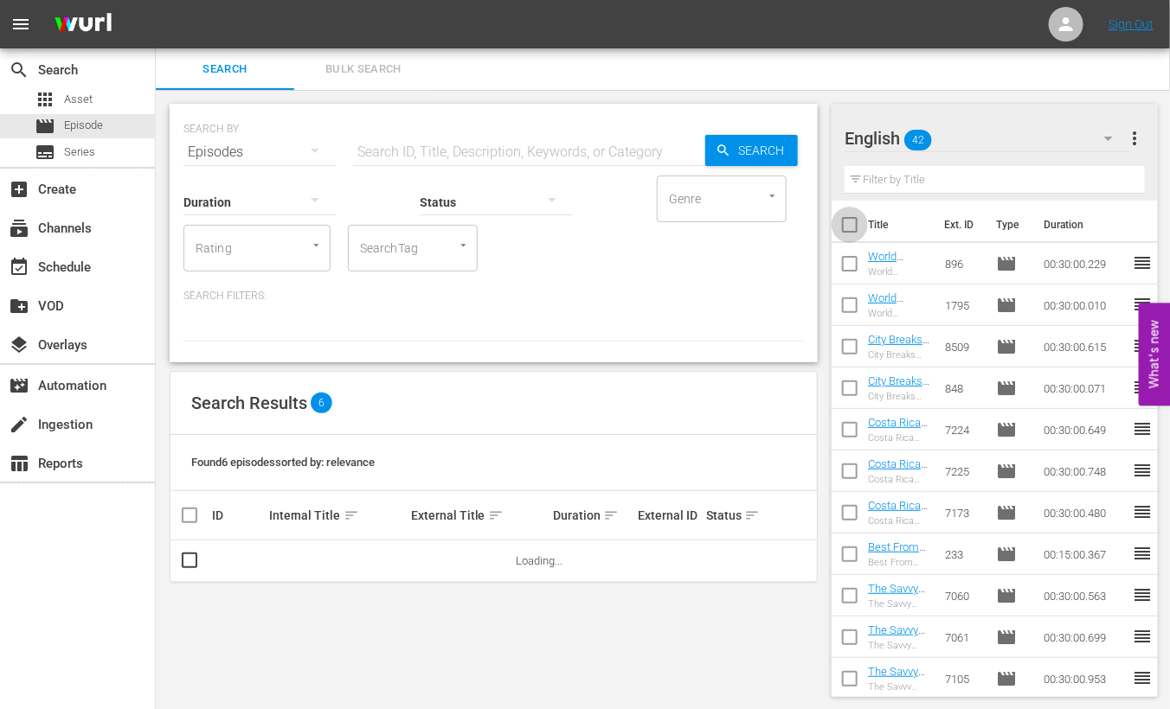
checkbox input "true"
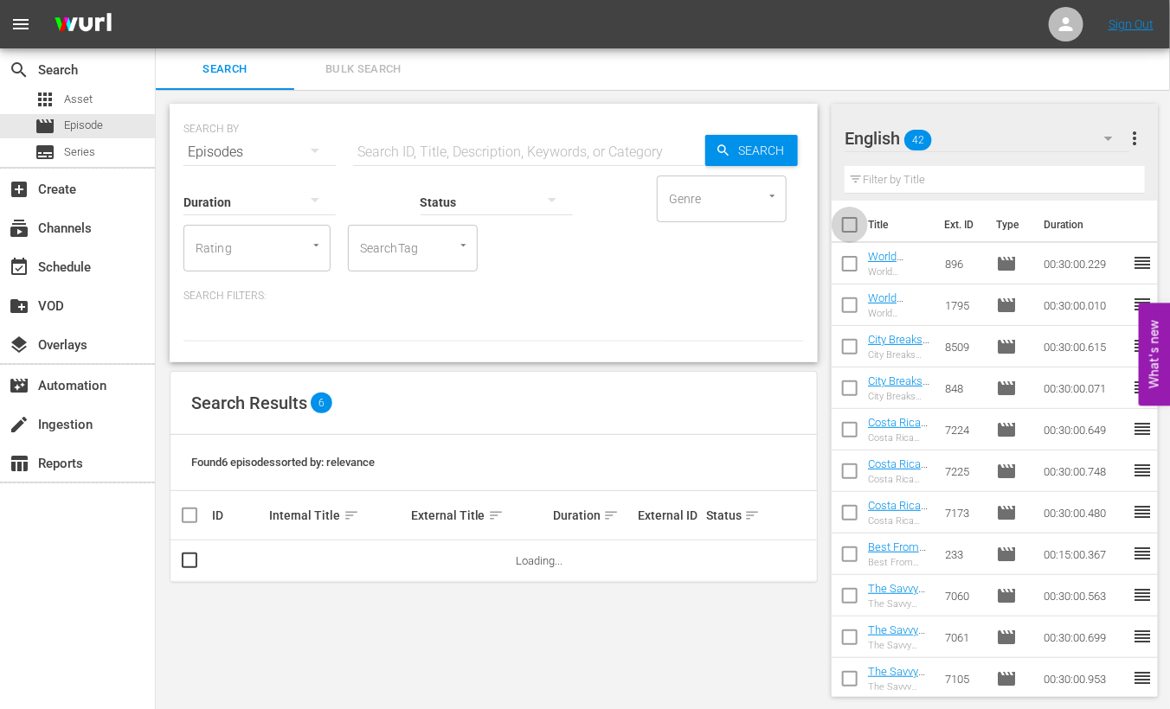
checkbox input "true"
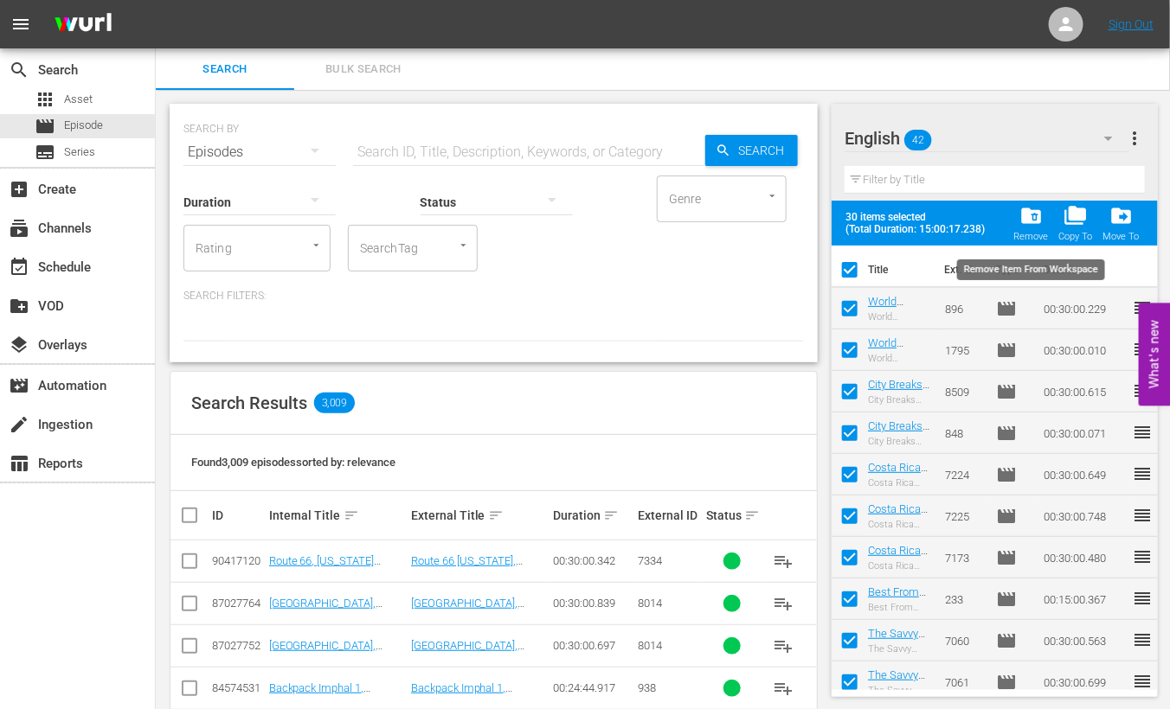
click at [1024, 215] on span "folder_delete" at bounding box center [1030, 215] width 23 height 23
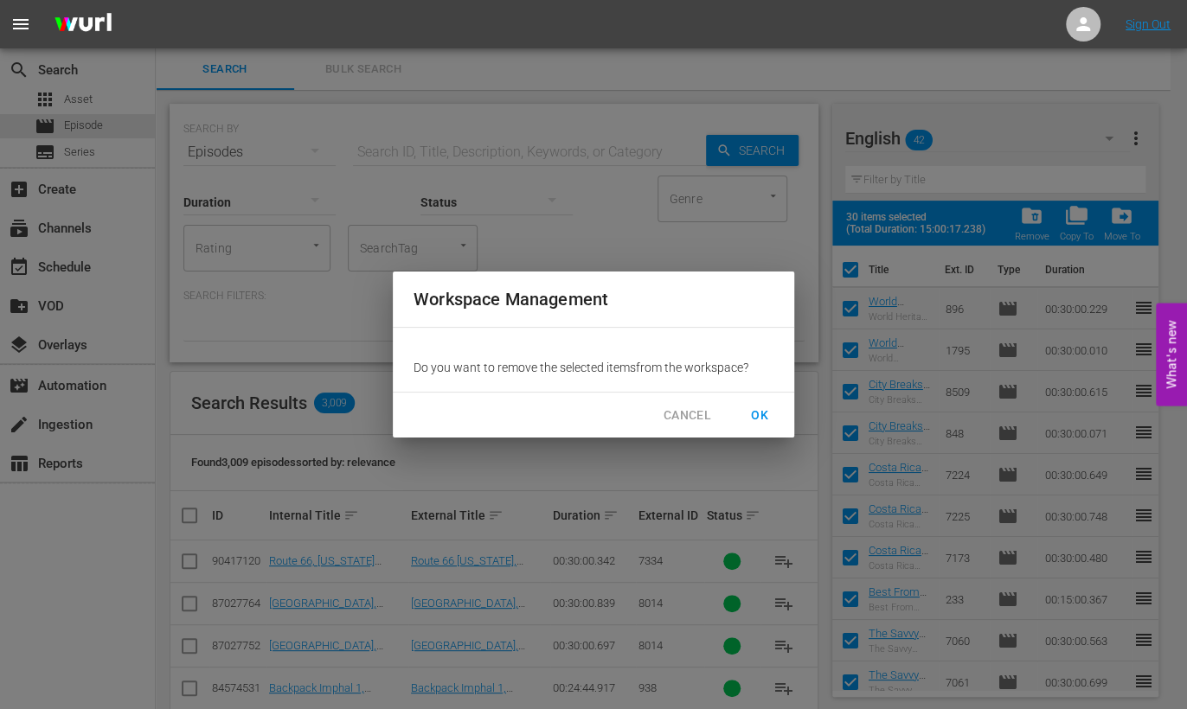
click at [775, 414] on button "OK" at bounding box center [759, 416] width 55 height 32
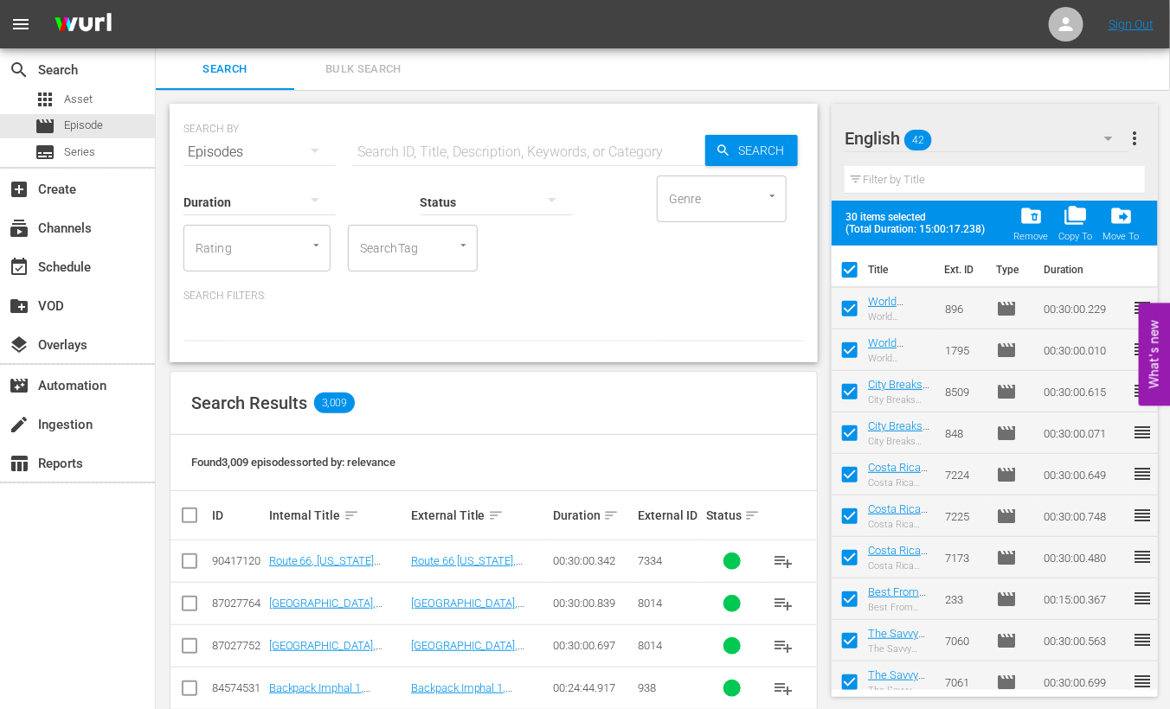
checkbox input "false"
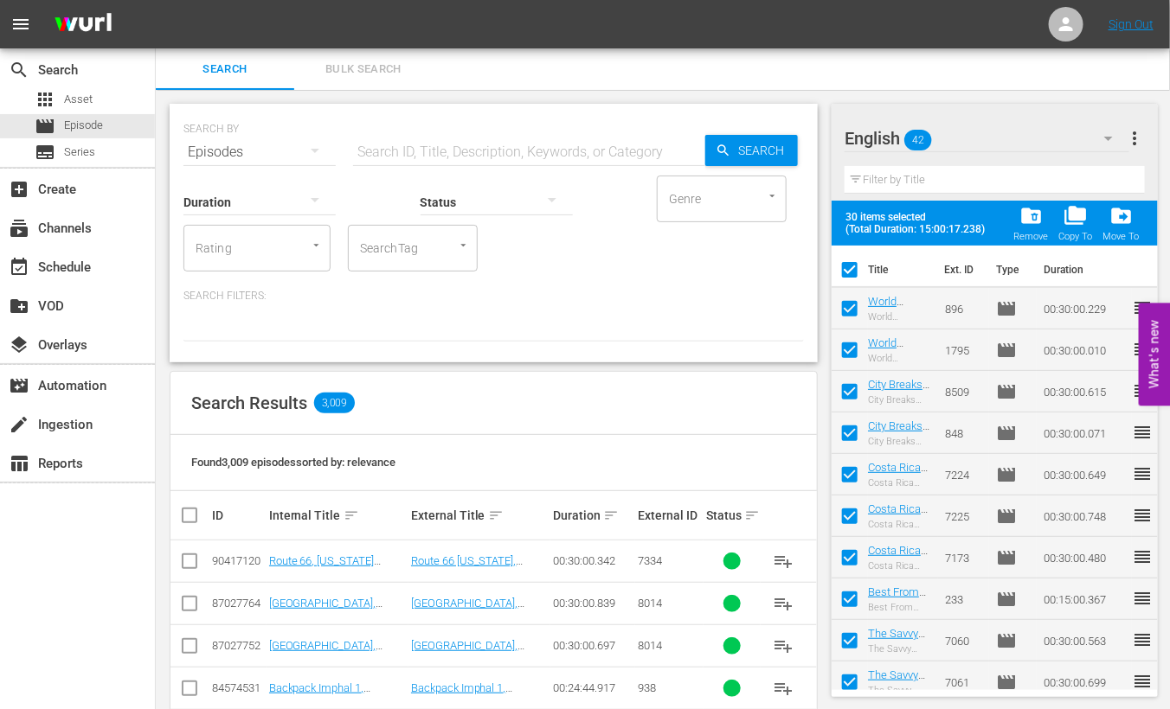
checkbox input "false"
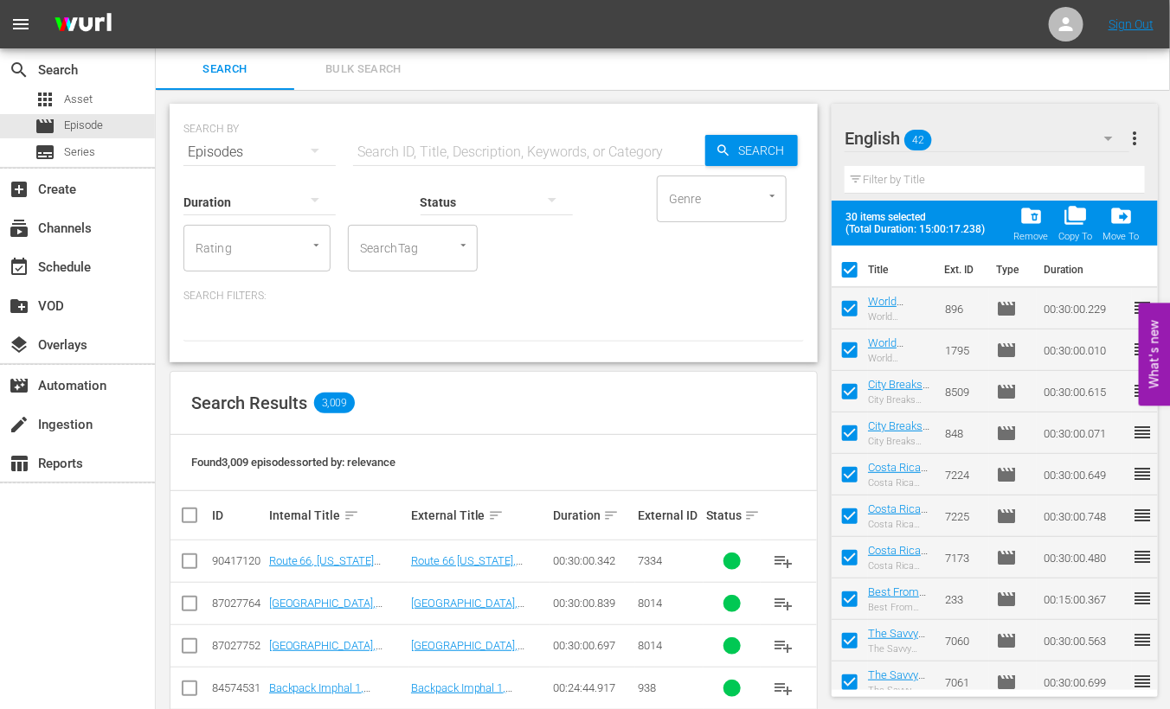
checkbox input "false"
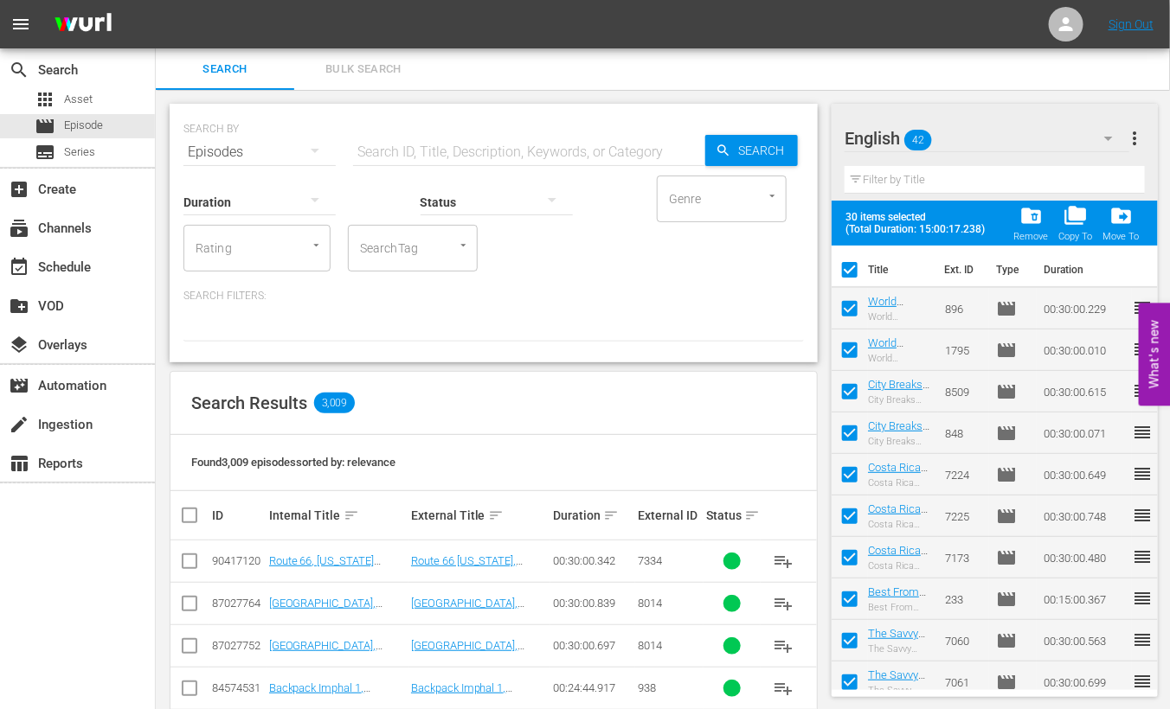
checkbox input "false"
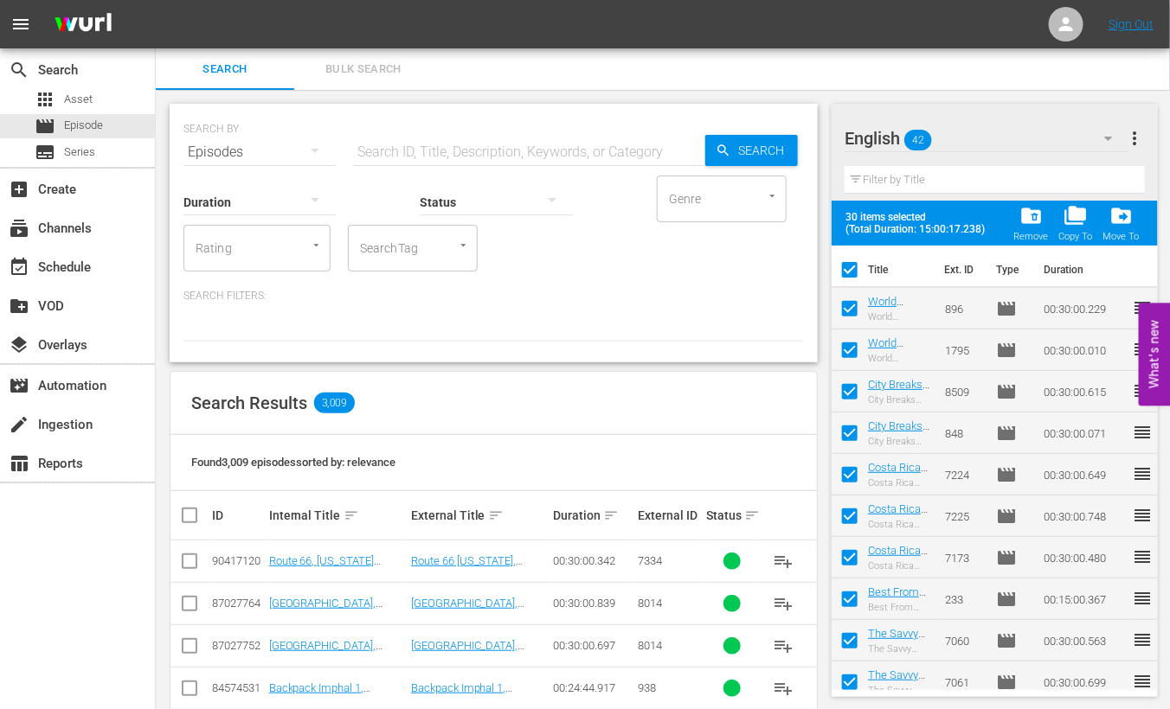
checkbox input "false"
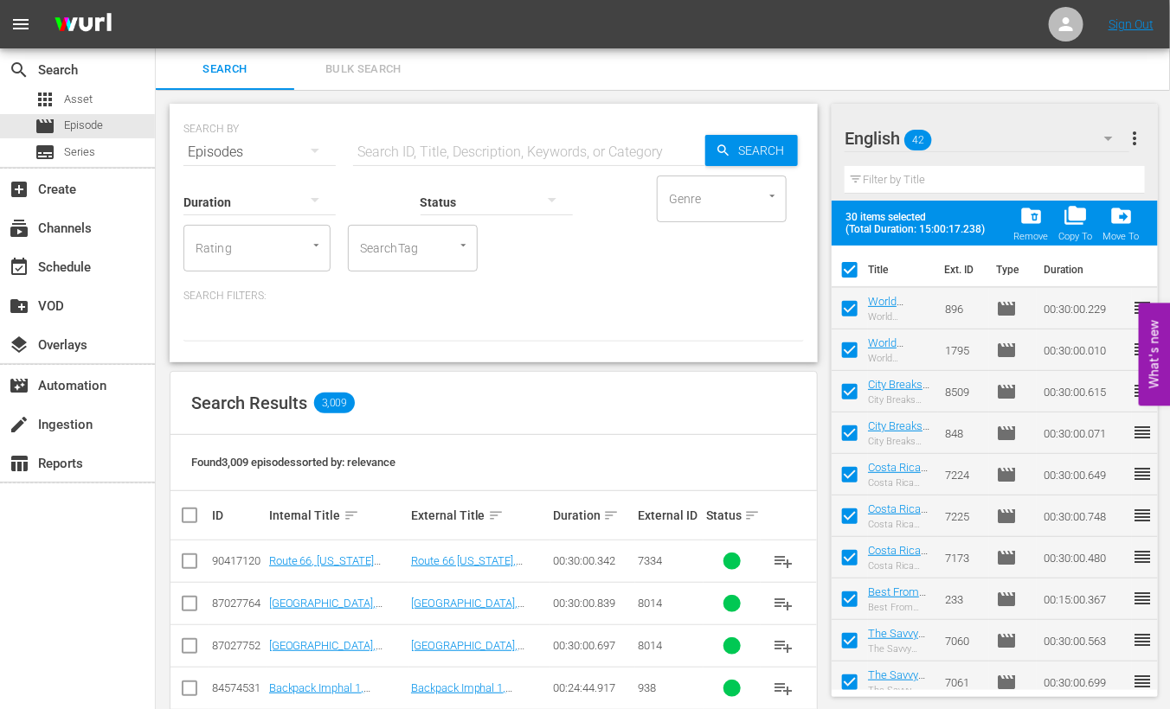
checkbox input "false"
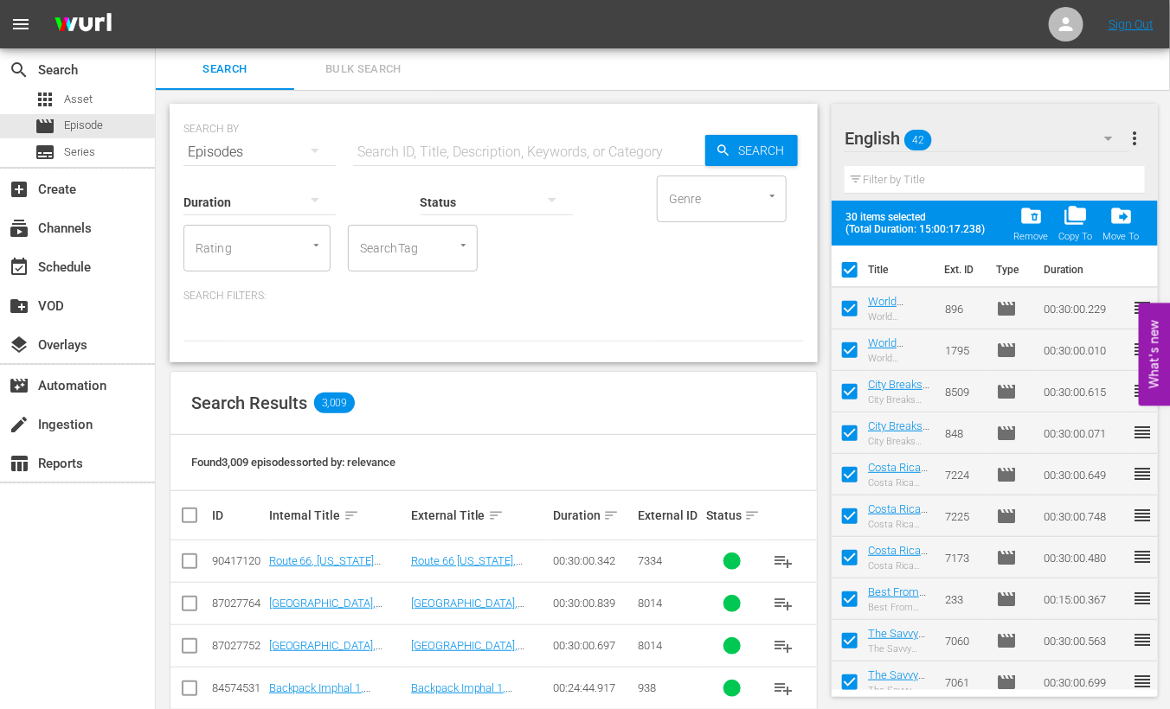
checkbox input "false"
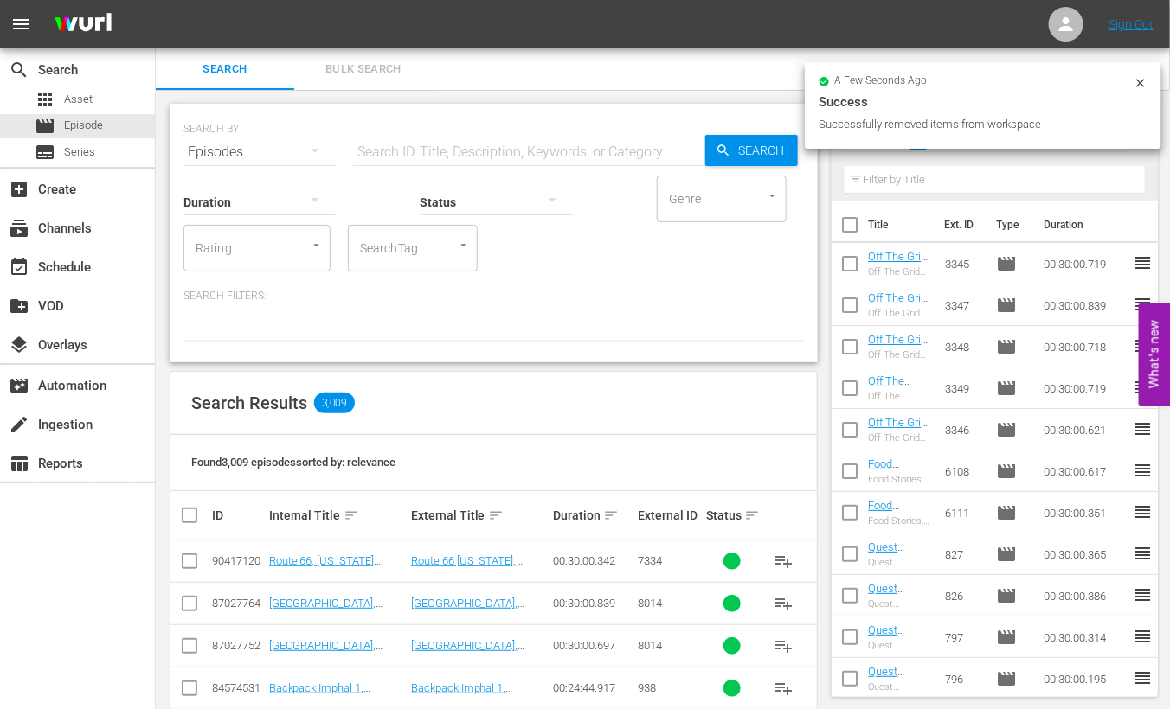
click at [848, 231] on input "checkbox" at bounding box center [849, 228] width 36 height 36
checkbox input "true"
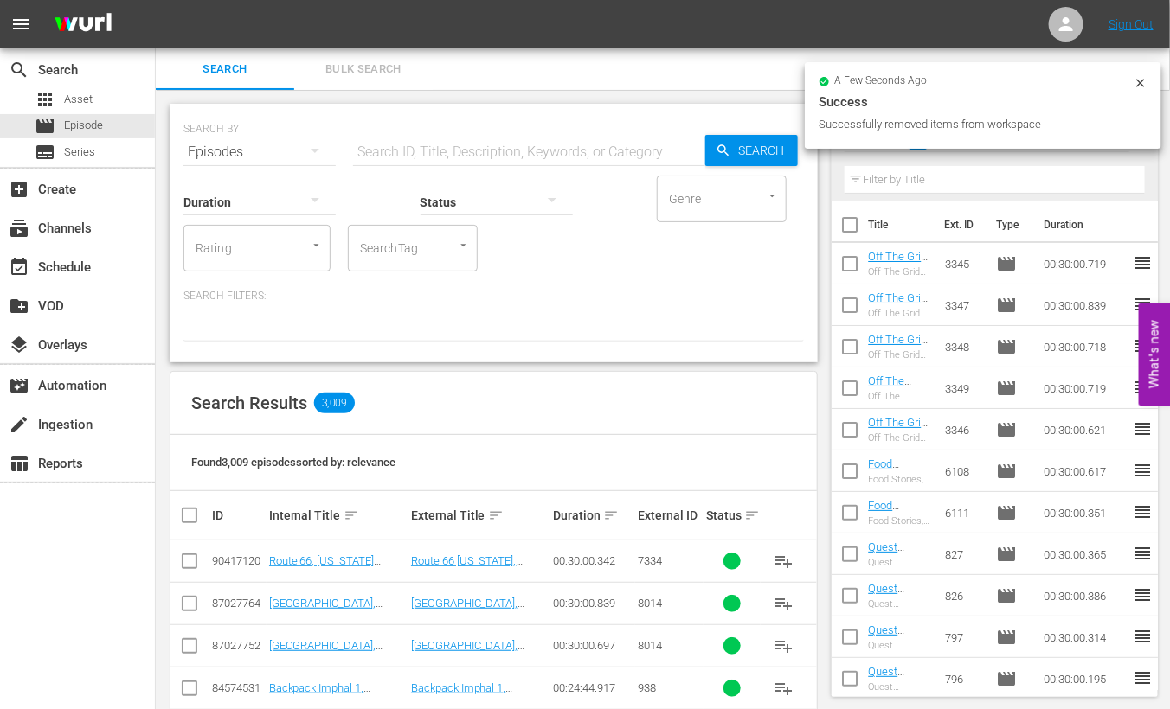
checkbox input "true"
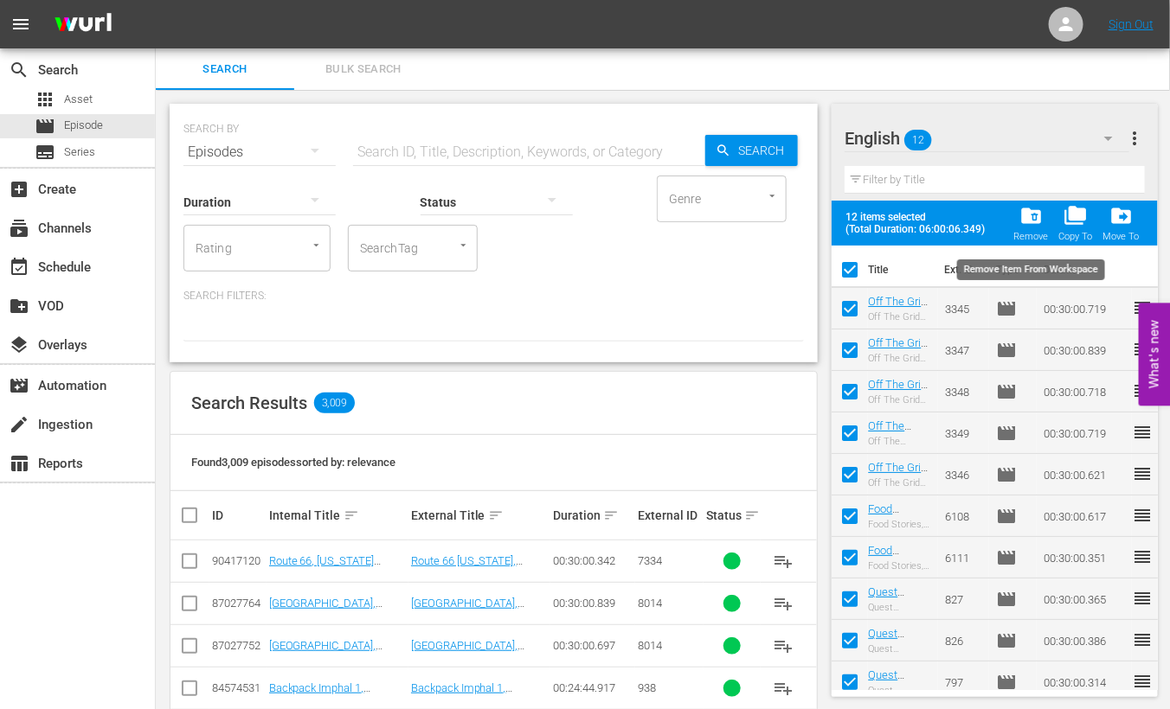
click at [1034, 214] on span "folder_delete" at bounding box center [1030, 215] width 23 height 23
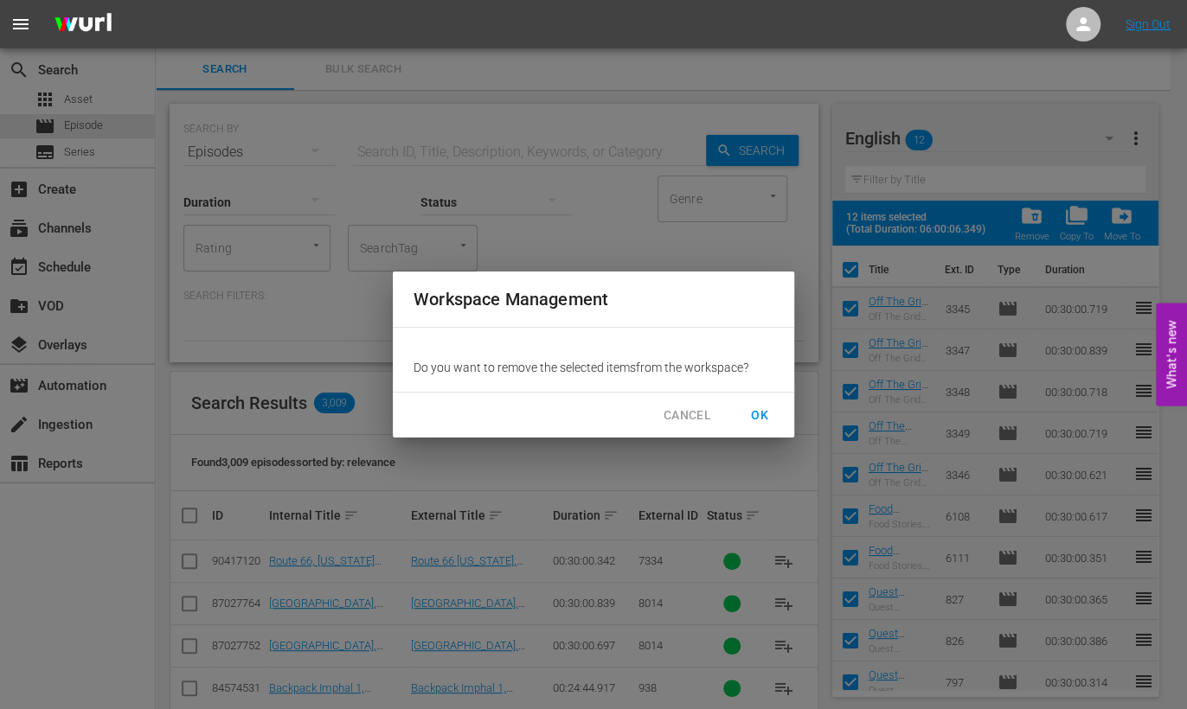
click at [757, 417] on span "OK" at bounding box center [760, 416] width 28 height 22
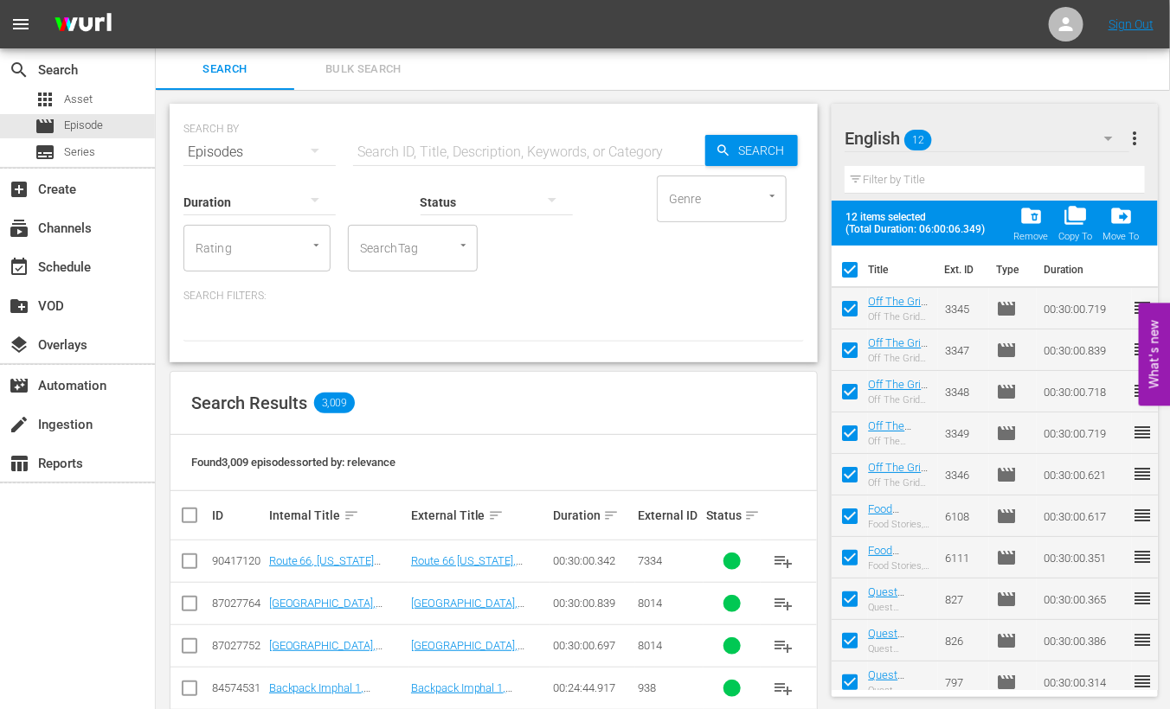
click at [1028, 206] on span "folder_delete" at bounding box center [1030, 215] width 23 height 23
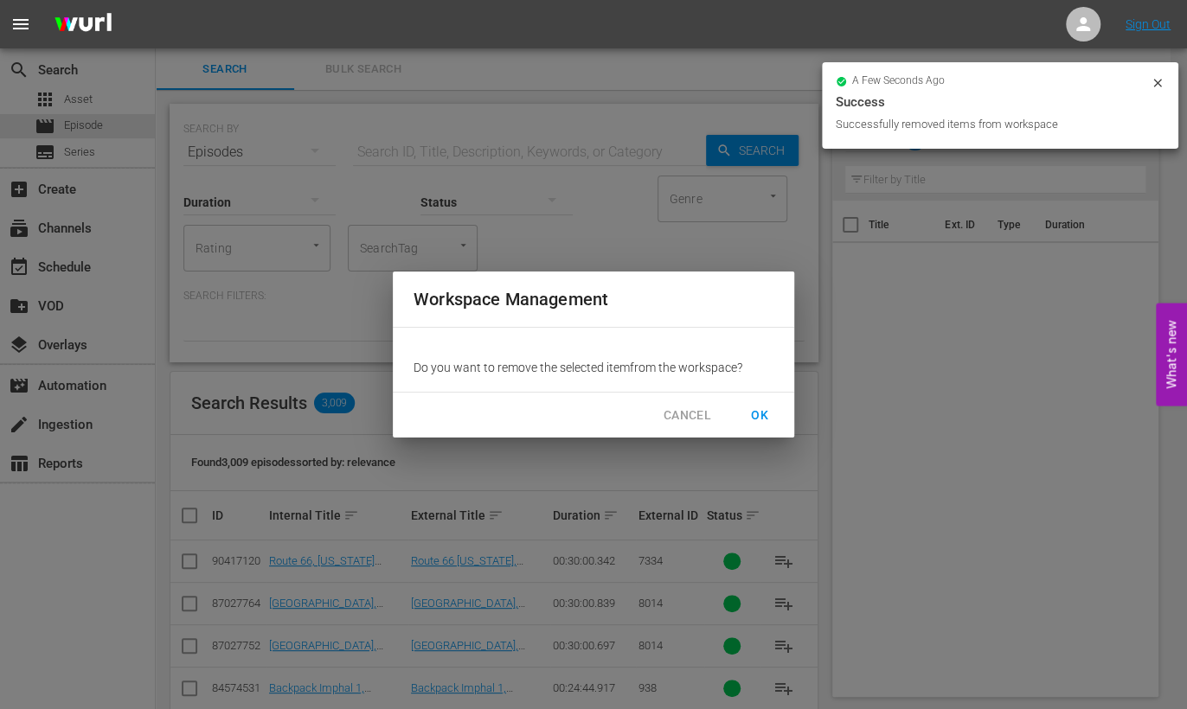
click at [934, 279] on div "Workspace Management Do you want to remove the selected item from the workspace…" at bounding box center [593, 354] width 1187 height 709
click at [1152, 83] on icon at bounding box center [1158, 83] width 14 height 14
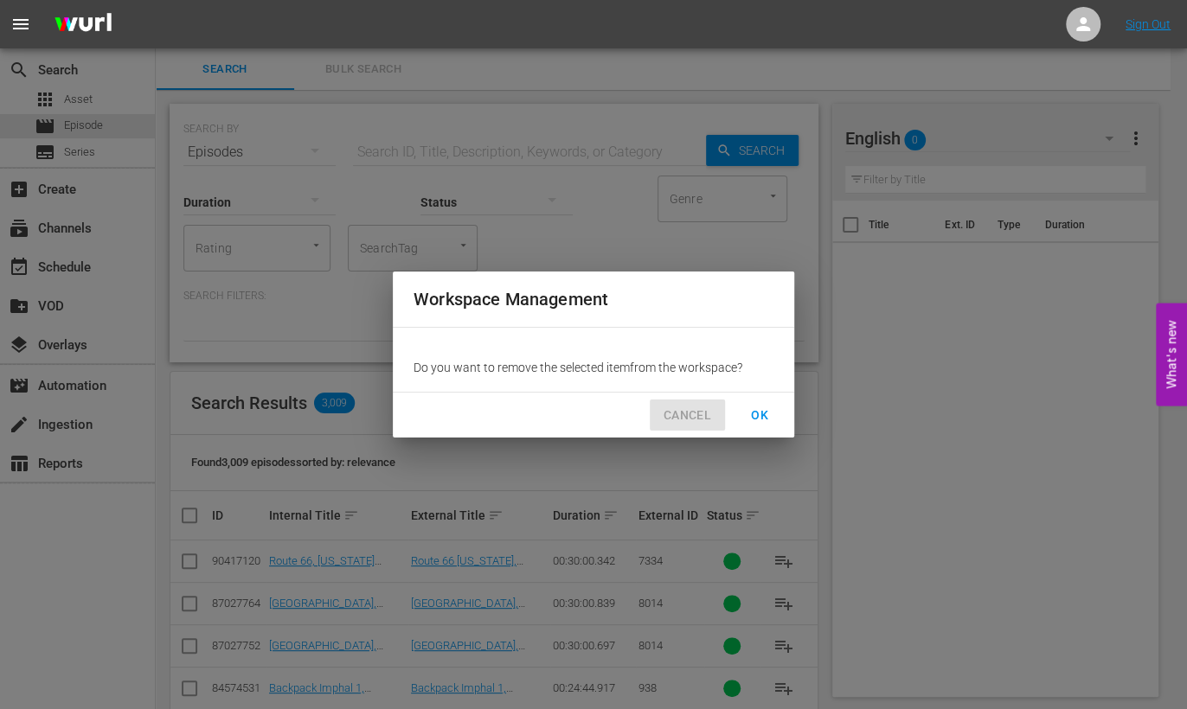
click at [692, 417] on span "CANCEL" at bounding box center [688, 416] width 48 height 22
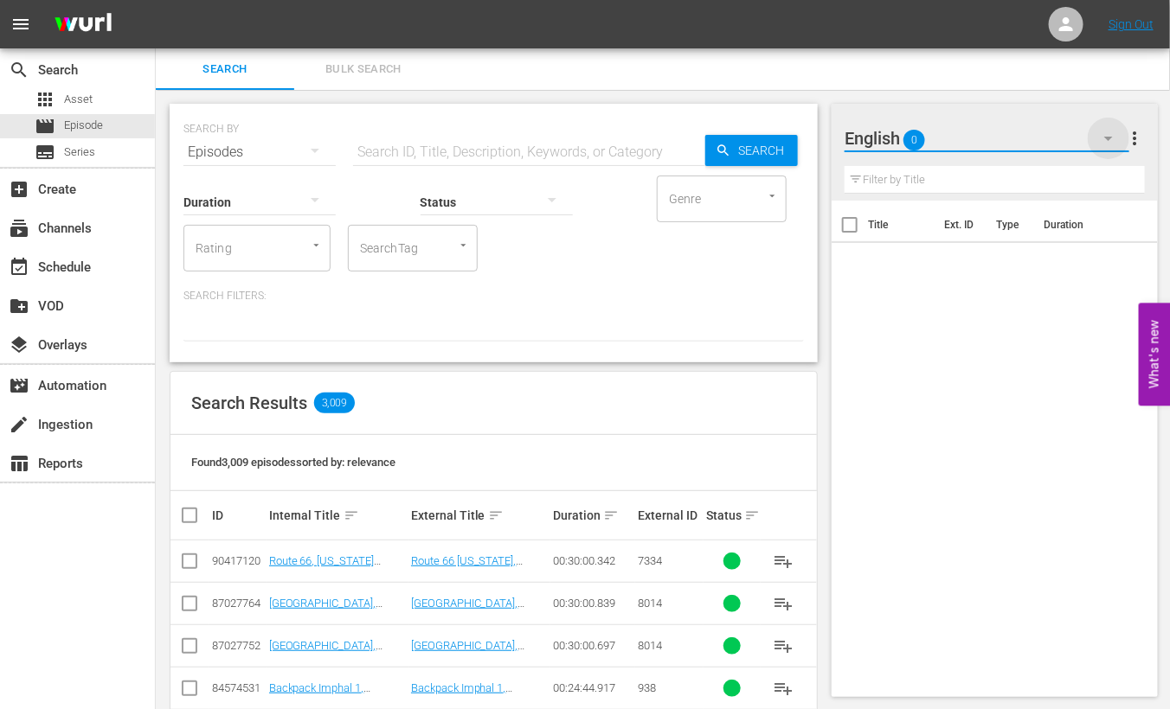
click at [1107, 132] on icon "button" at bounding box center [1108, 138] width 21 height 21
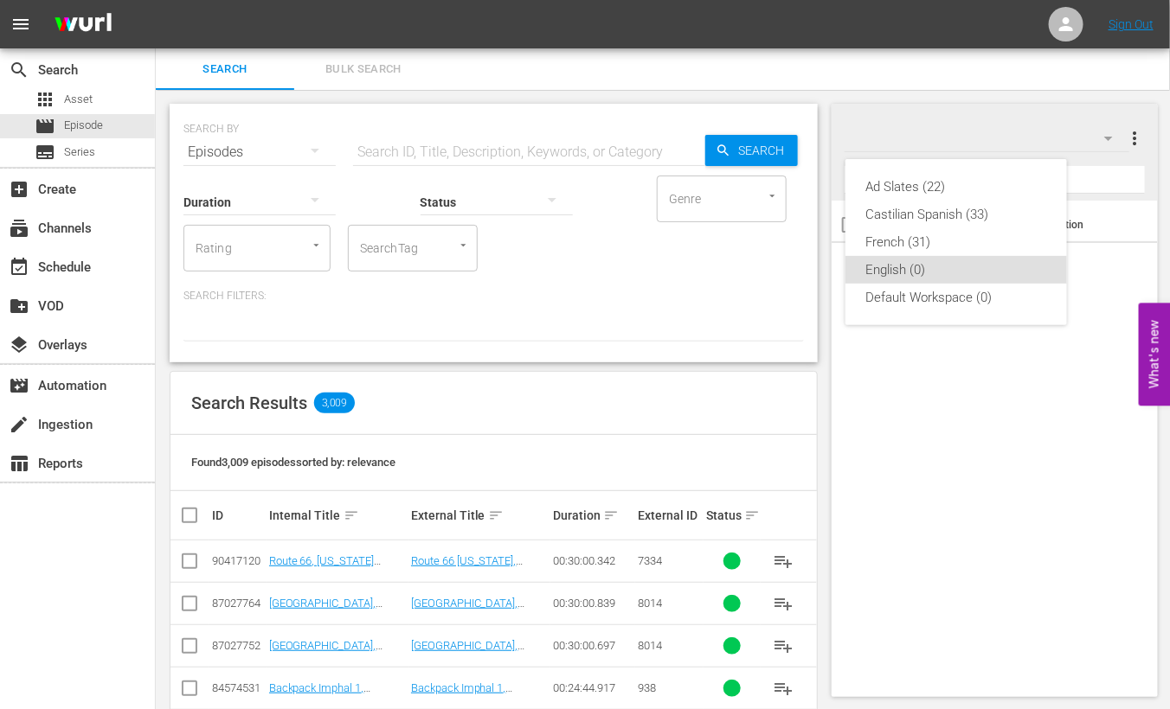
click at [965, 564] on div "Ad Slates (22) Castilian Spanish (33) [DEMOGRAPHIC_DATA] (31) English (0) Defau…" at bounding box center [585, 354] width 1170 height 709
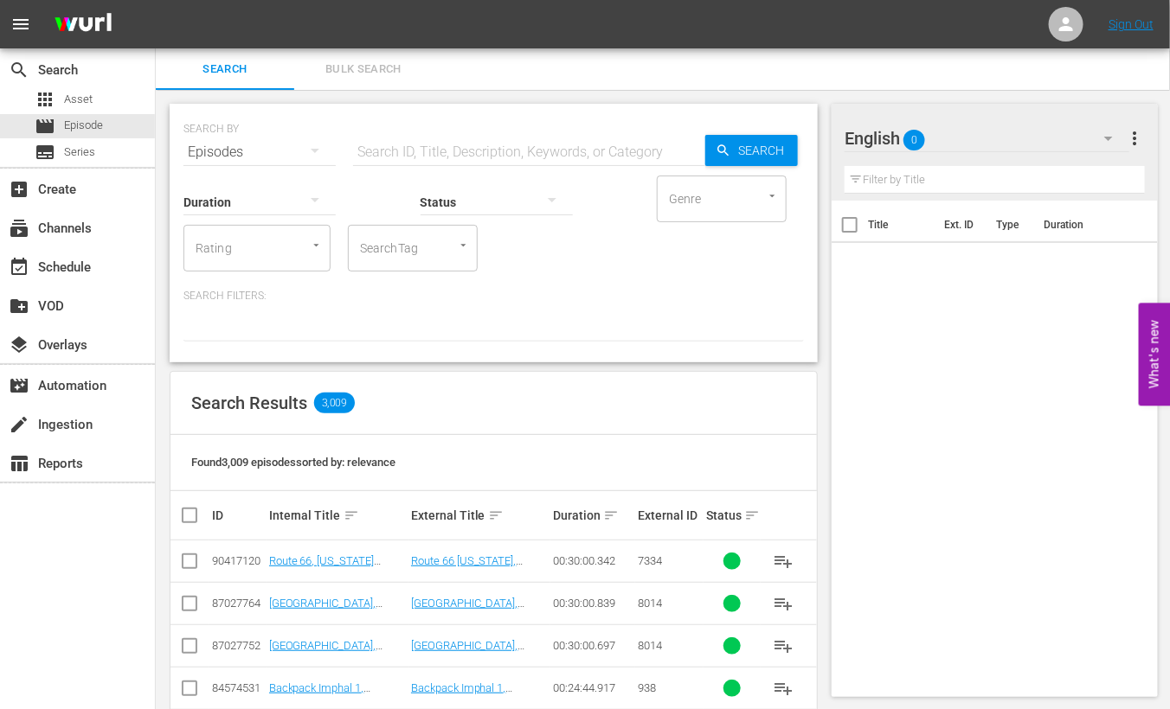
click at [491, 134] on input "text" at bounding box center [529, 153] width 352 height 42
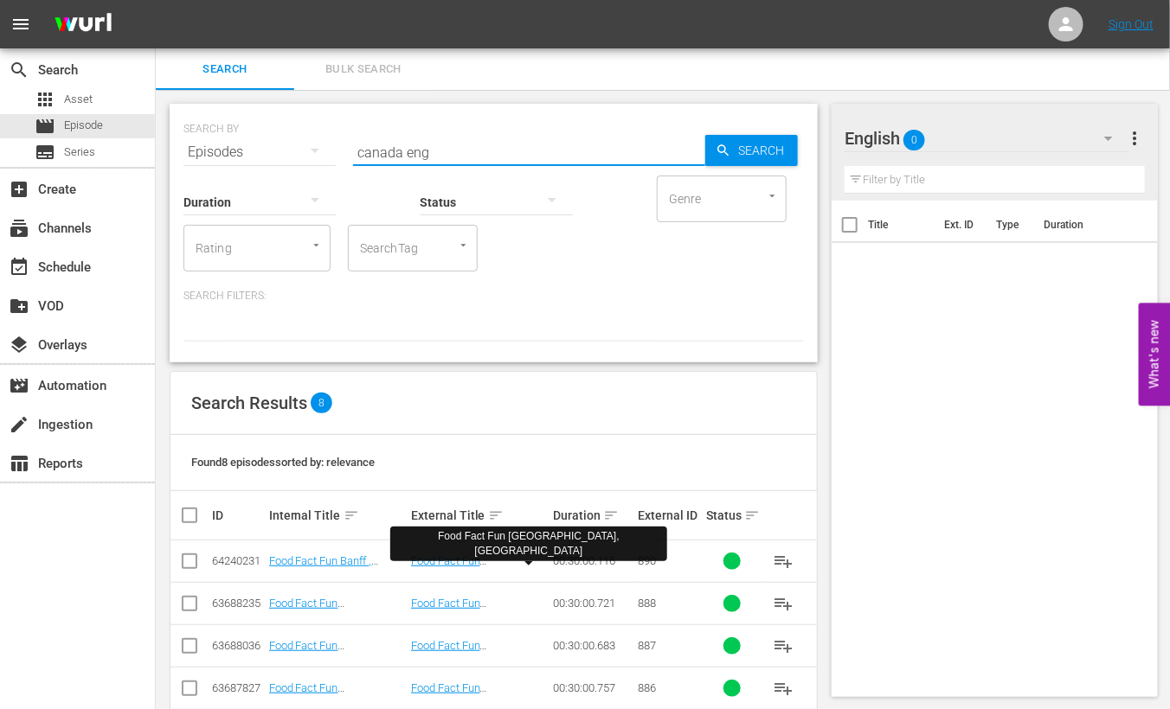
scroll to position [200, 0]
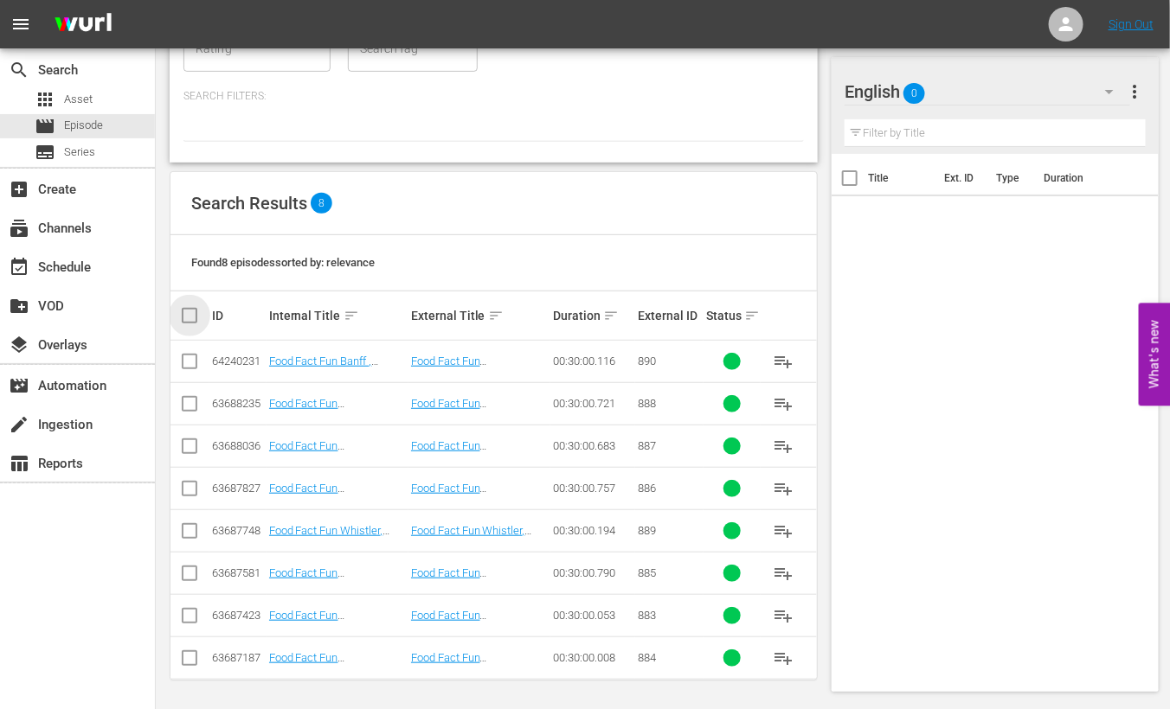
click at [187, 312] on input "checkbox" at bounding box center [196, 315] width 35 height 21
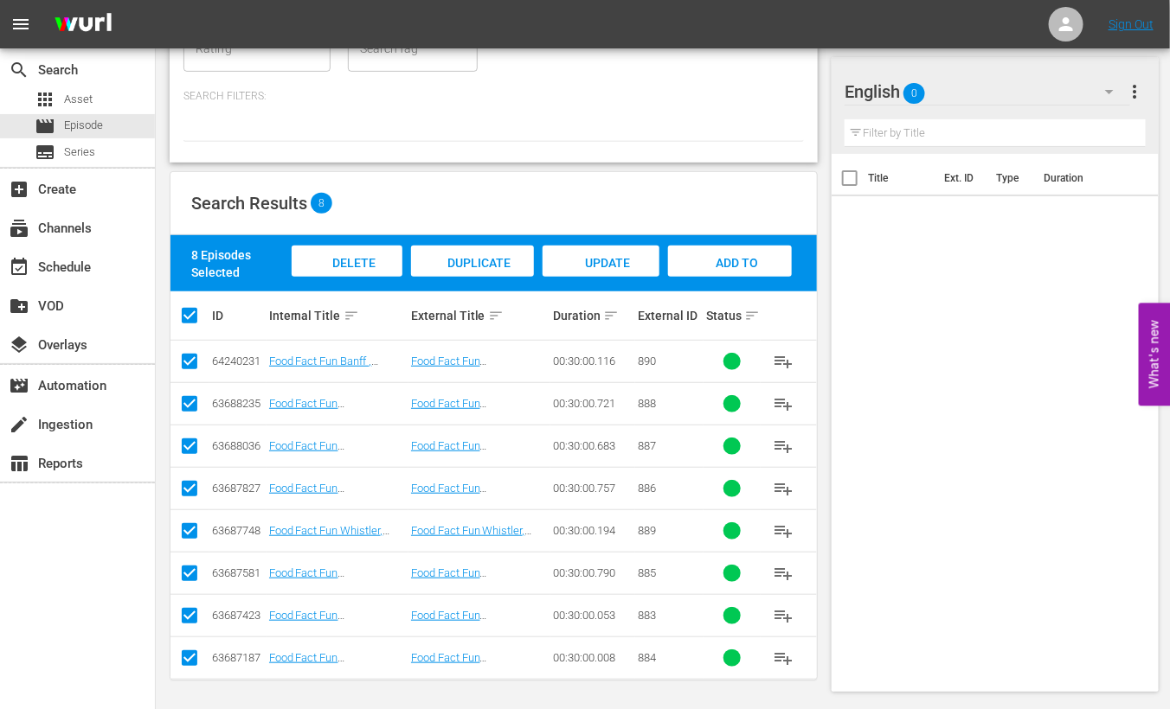
click at [188, 356] on input "checkbox" at bounding box center [189, 365] width 21 height 21
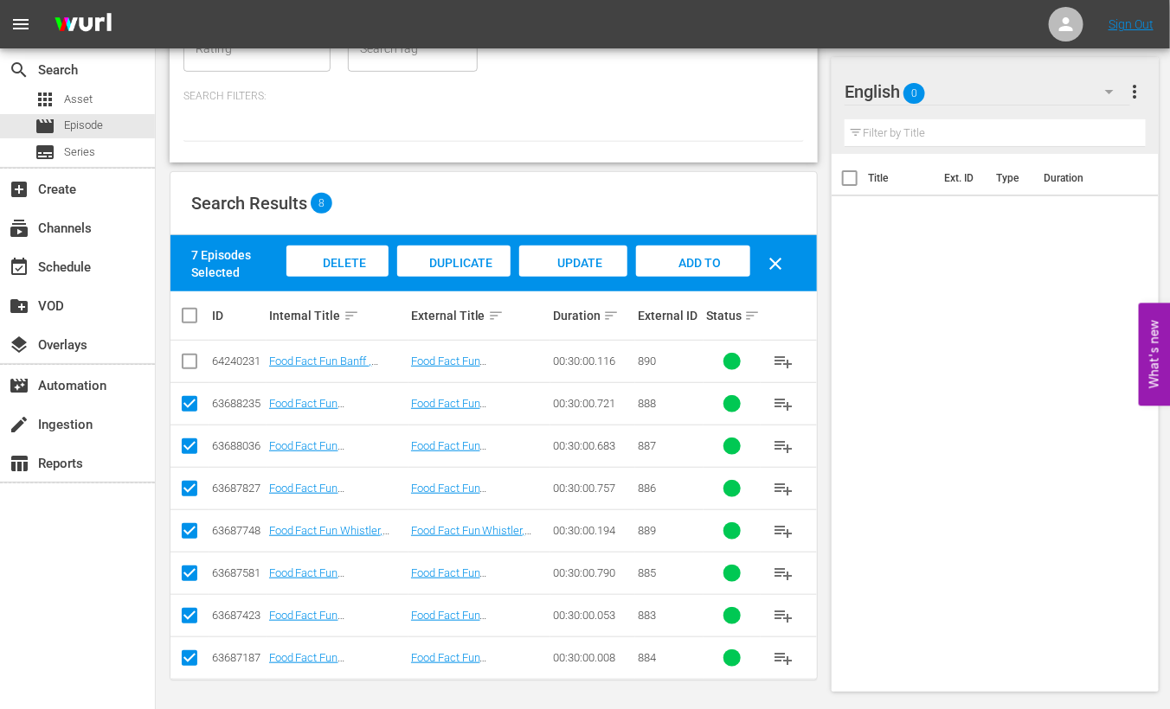
click at [712, 260] on span "Add to Workspace" at bounding box center [693, 279] width 85 height 47
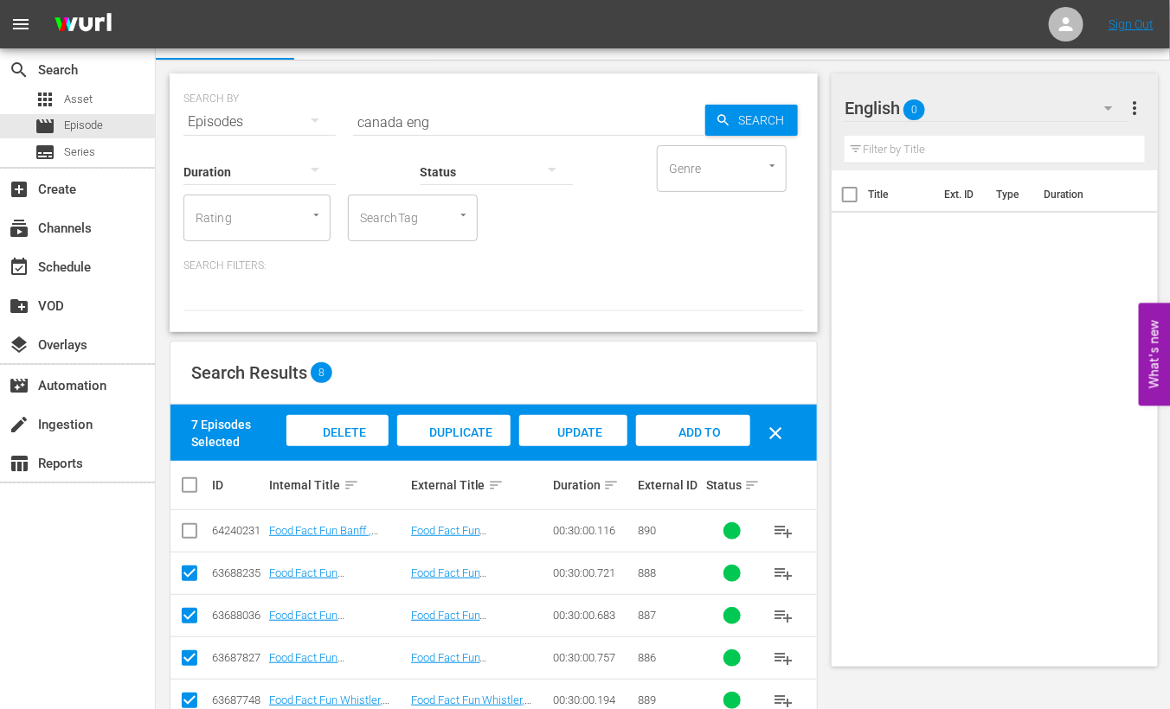
scroll to position [0, 0]
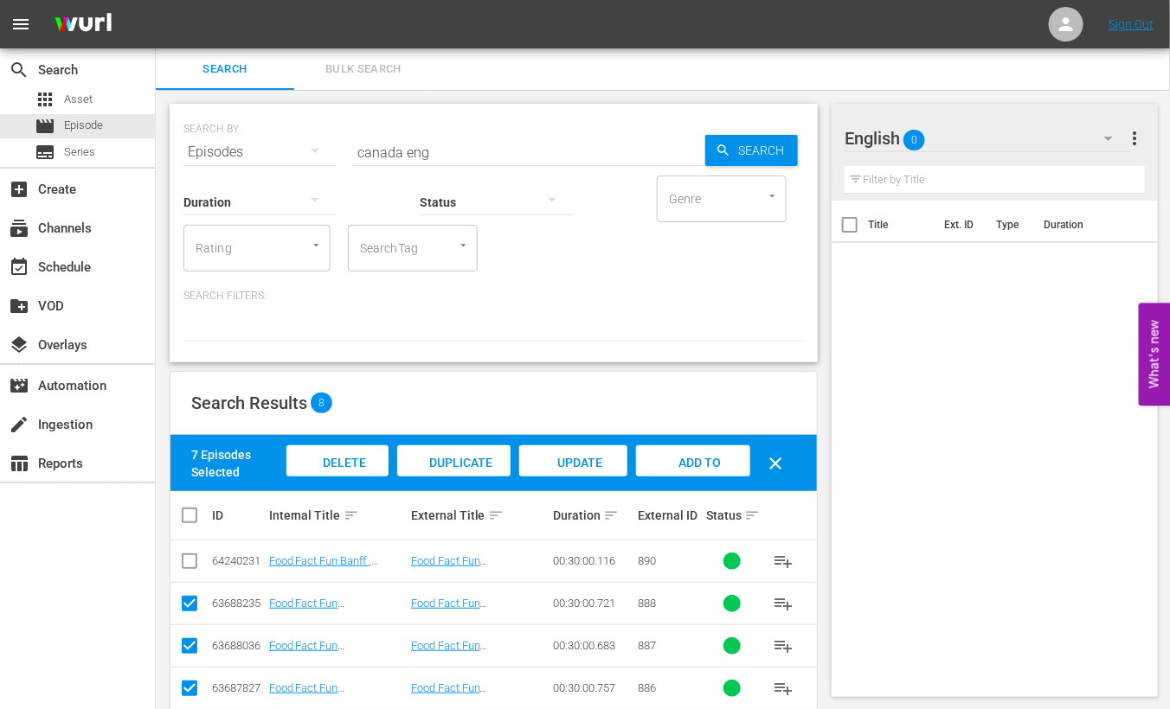
click at [383, 153] on input "canada eng" at bounding box center [529, 153] width 352 height 42
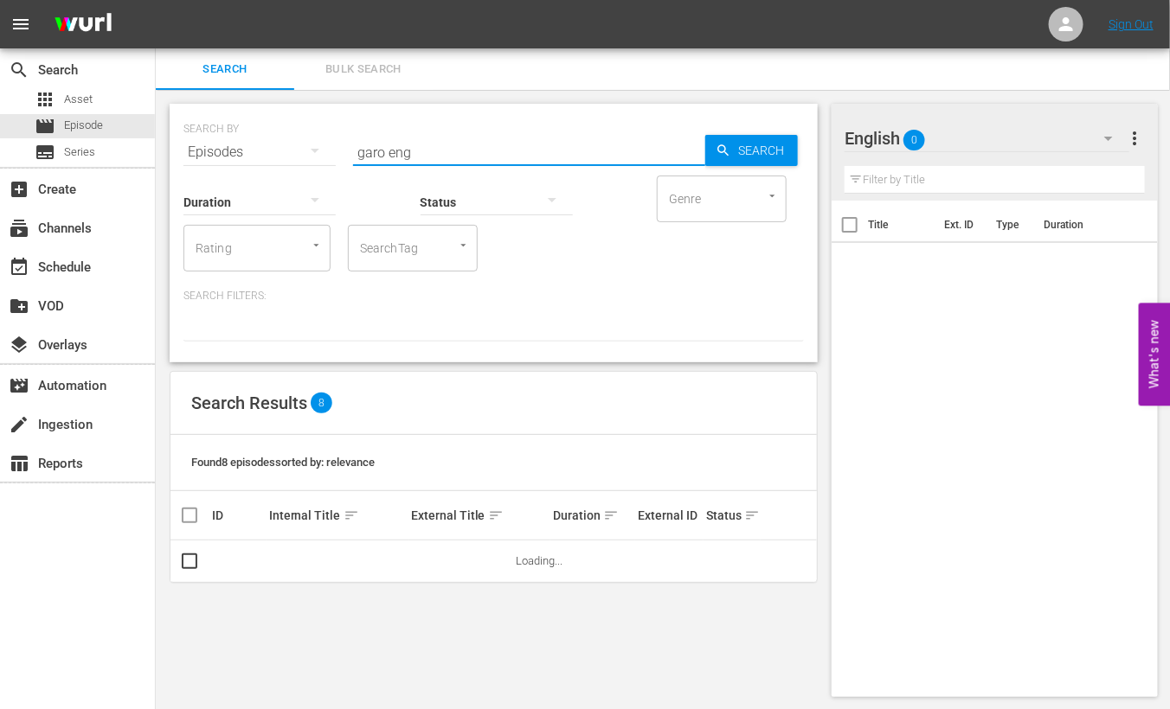
scroll to position [1, 0]
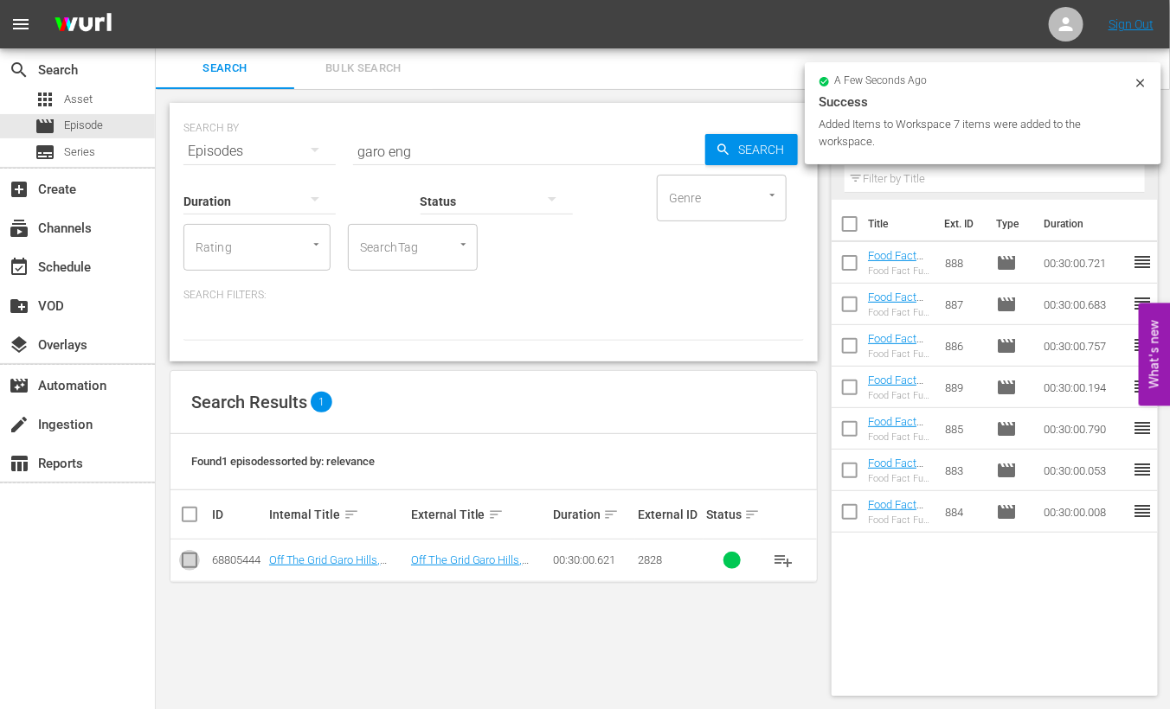
click at [182, 563] on input "checkbox" at bounding box center [189, 564] width 21 height 21
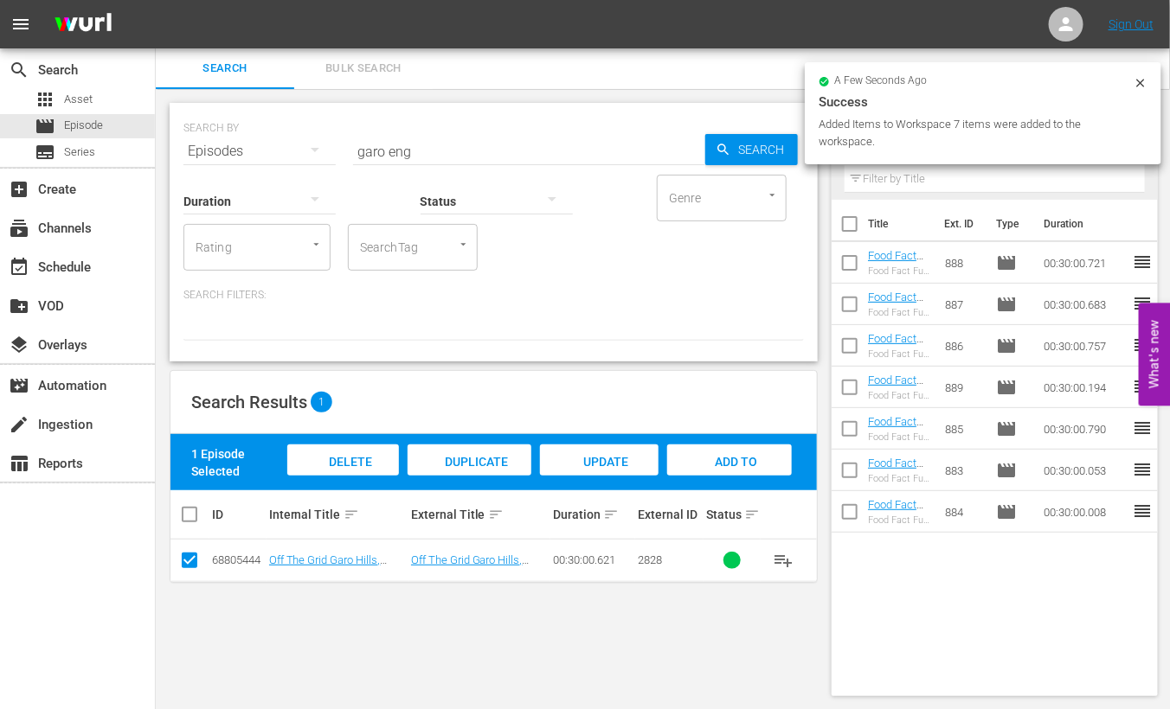
click at [722, 458] on span "Add to Workspace" at bounding box center [729, 478] width 85 height 47
click at [372, 153] on input "garo eng" at bounding box center [529, 152] width 352 height 42
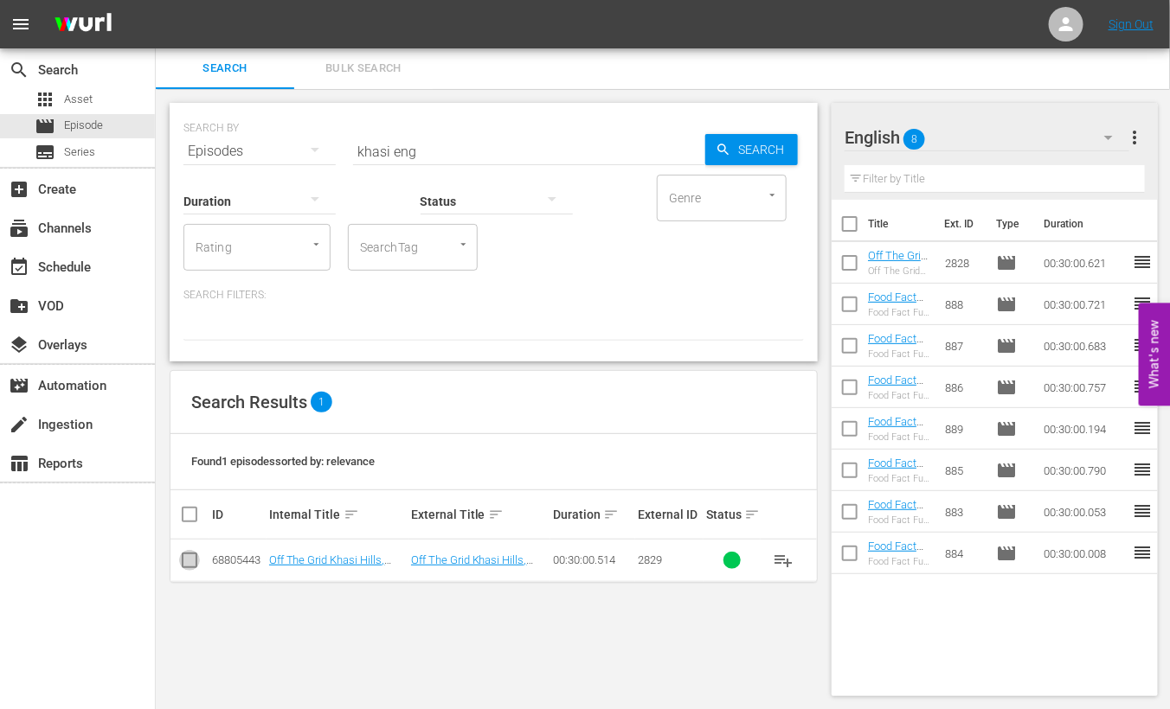
click at [191, 565] on input "checkbox" at bounding box center [189, 564] width 21 height 21
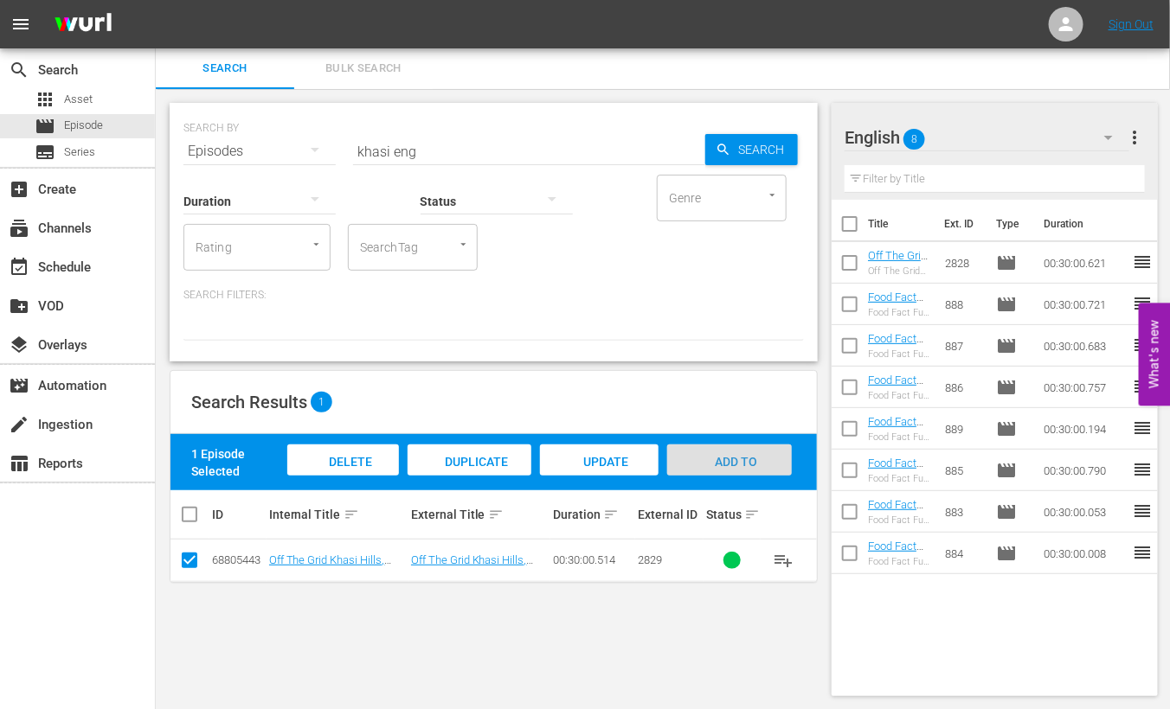
click at [724, 448] on div "Add to Workspace" at bounding box center [729, 477] width 125 height 65
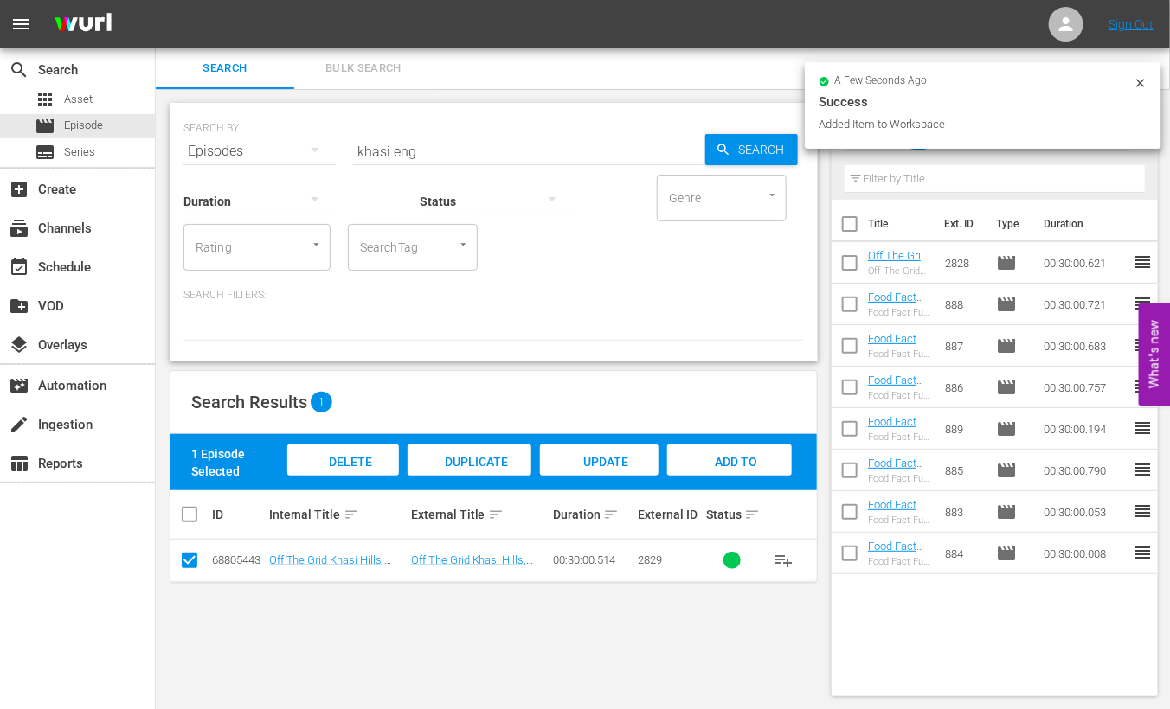
click at [377, 157] on input "khasi eng" at bounding box center [529, 152] width 352 height 42
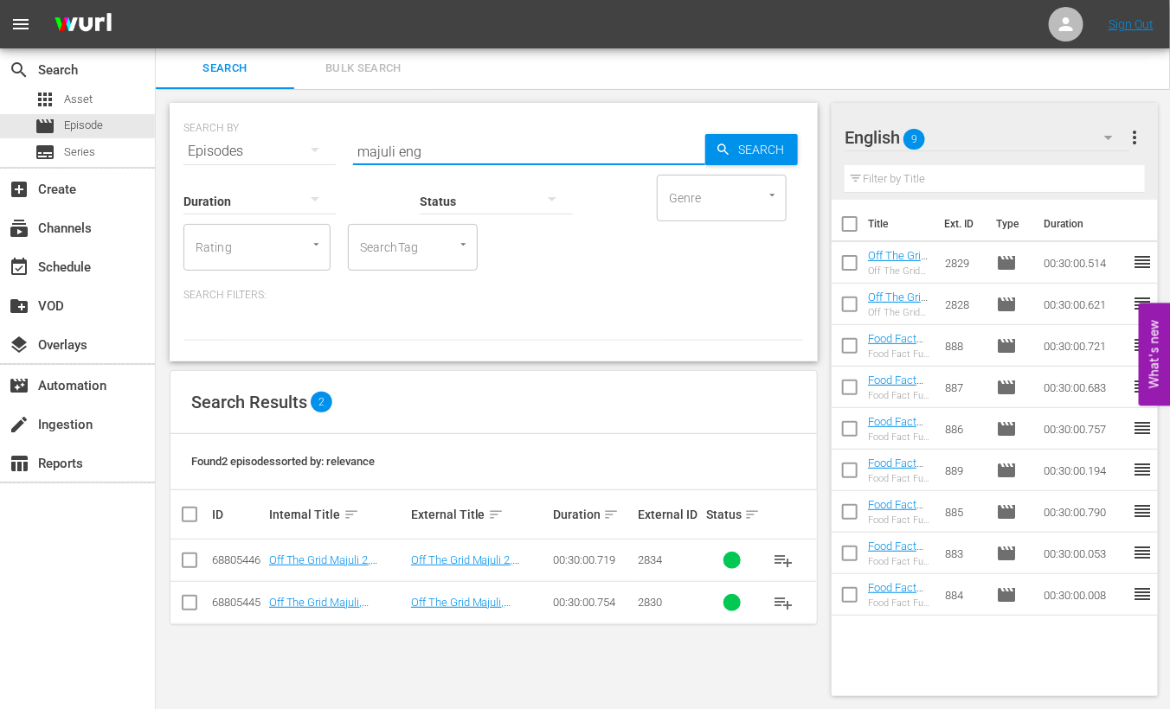
click at [181, 508] on input "checkbox" at bounding box center [196, 514] width 35 height 21
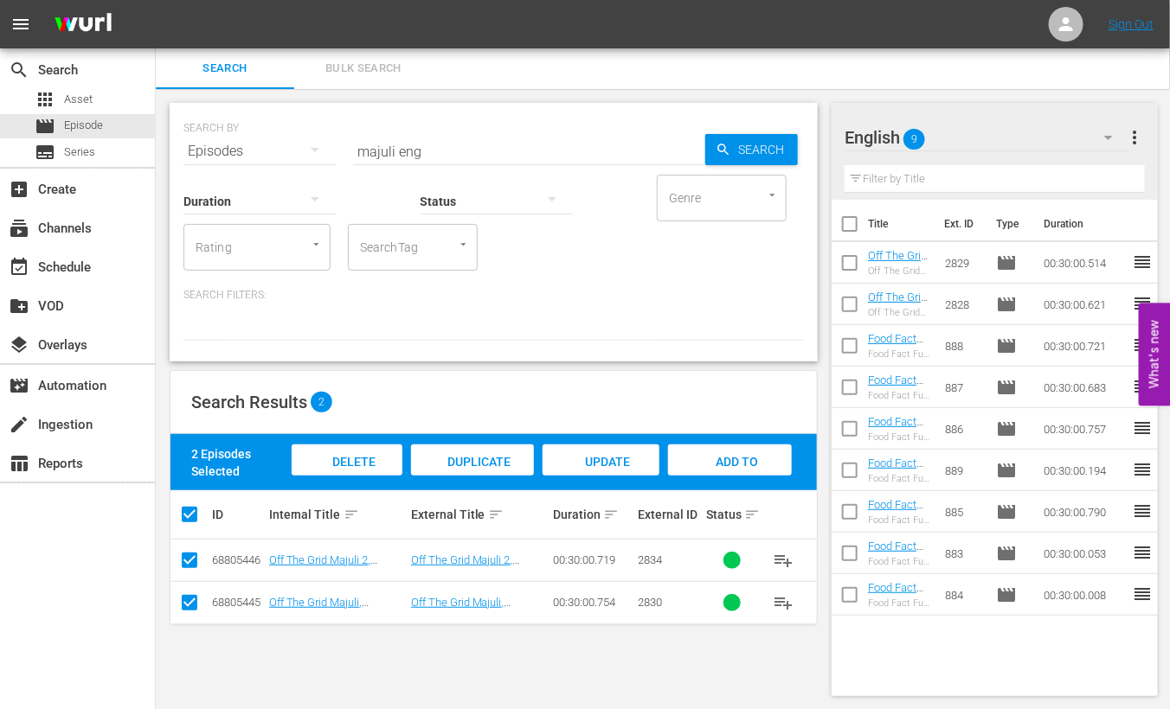
click at [703, 452] on div "Add to Workspace" at bounding box center [730, 477] width 124 height 65
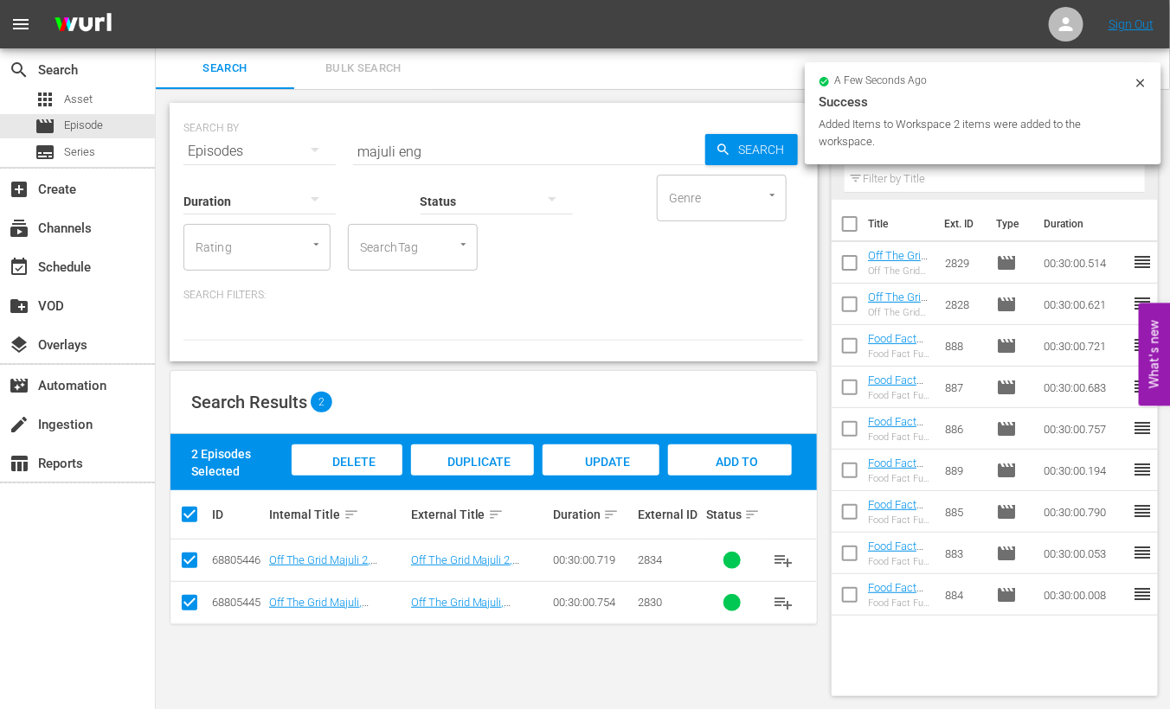
click at [376, 147] on input "majuli eng" at bounding box center [529, 152] width 352 height 42
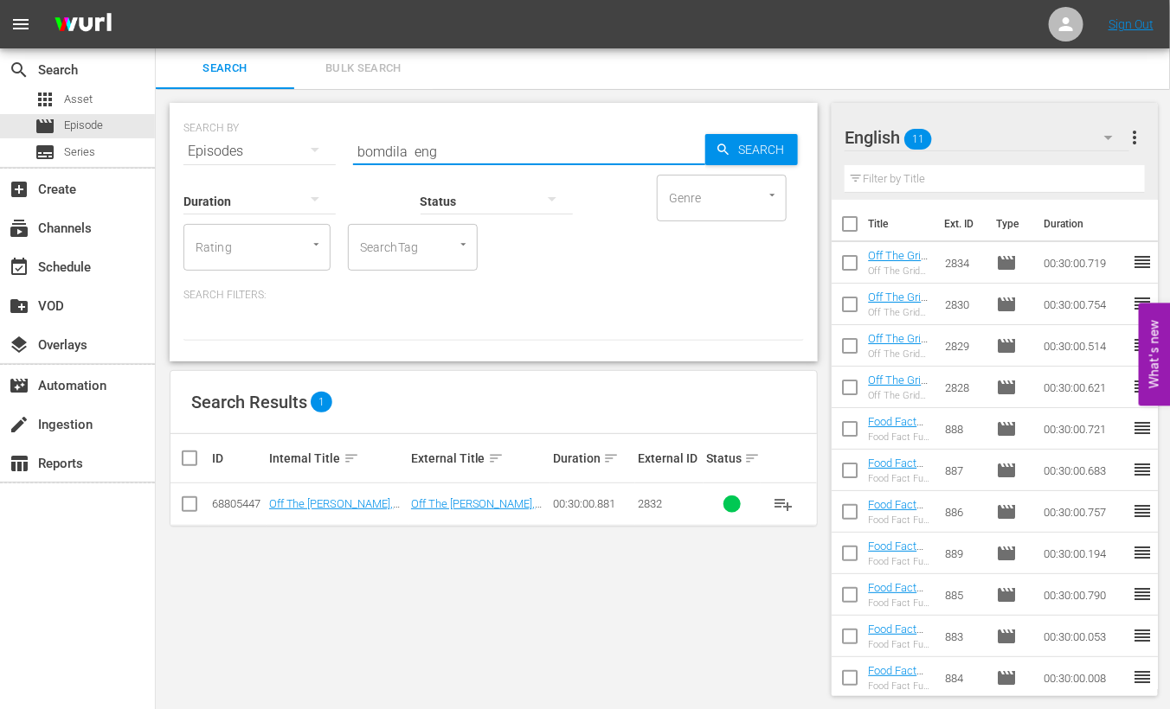
click at [188, 510] on input "checkbox" at bounding box center [189, 507] width 21 height 21
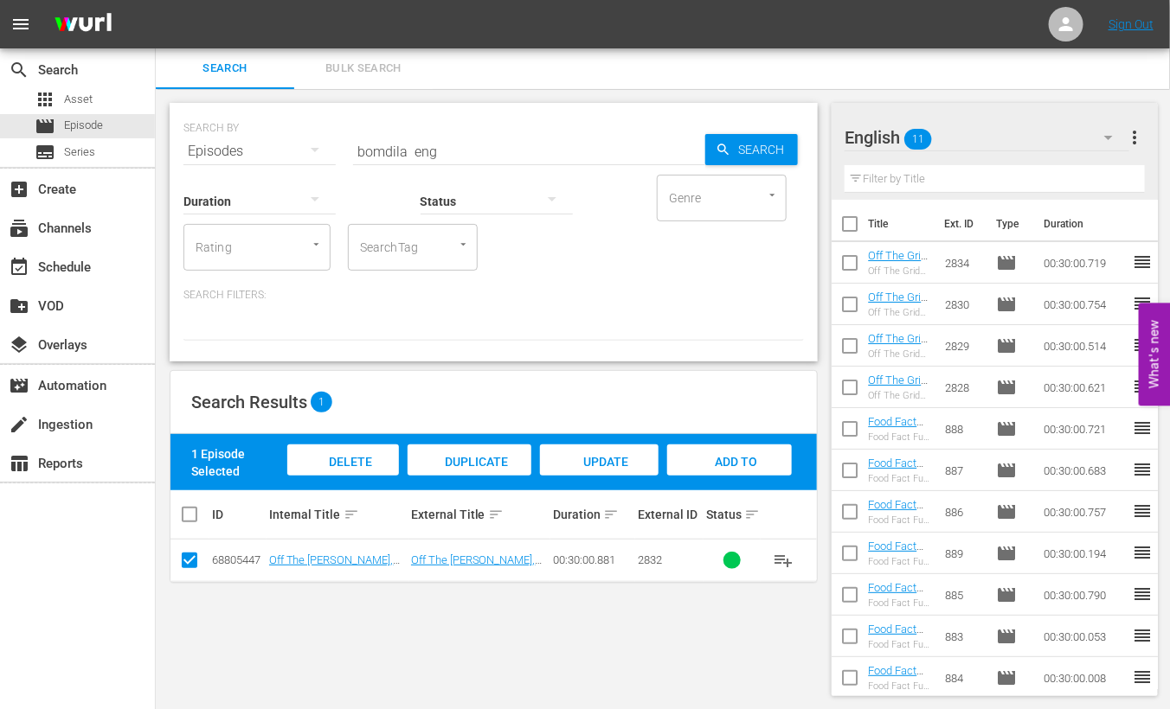
click at [726, 455] on span "Add to Workspace" at bounding box center [729, 478] width 85 height 47
click at [378, 156] on input "bomdila eng" at bounding box center [529, 152] width 352 height 42
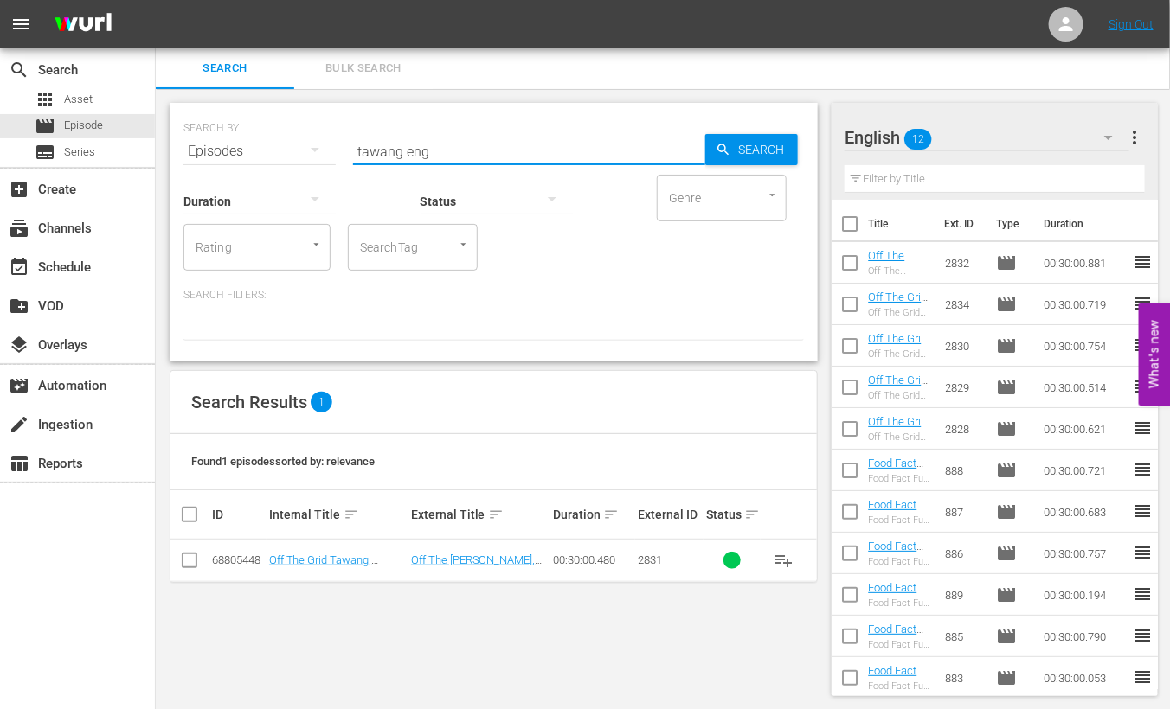
click at [193, 567] on input "checkbox" at bounding box center [189, 564] width 21 height 21
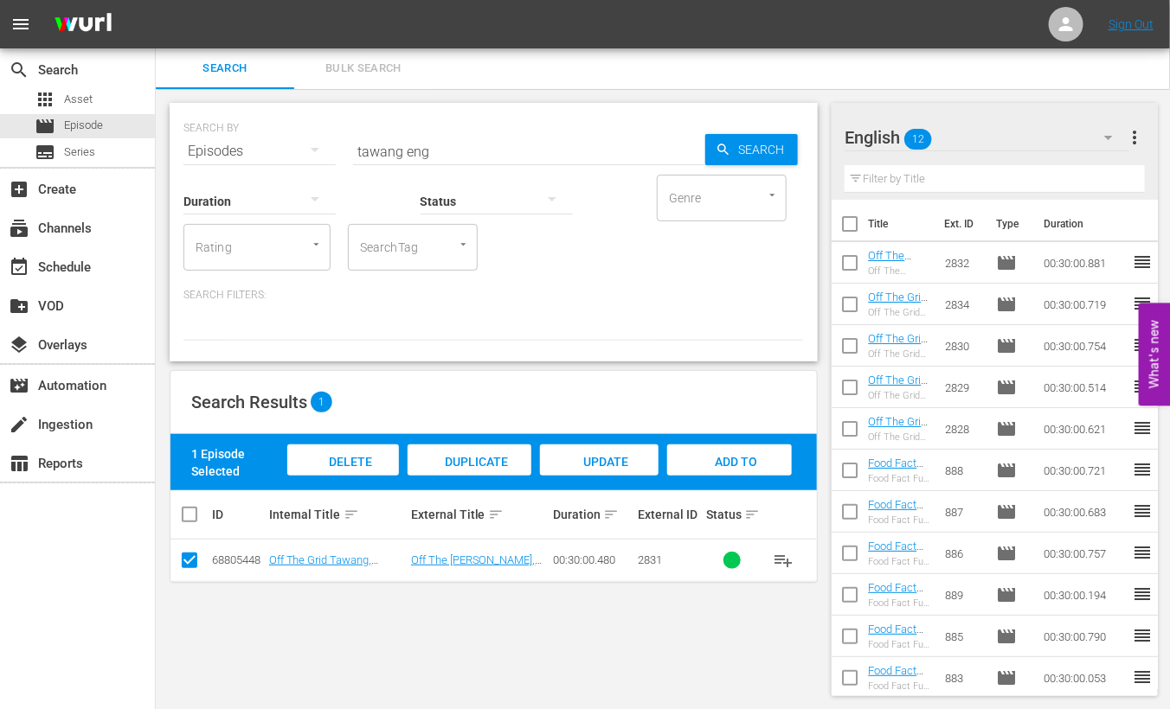
click at [731, 459] on span "Add to Workspace" at bounding box center [729, 478] width 85 height 47
click at [381, 151] on input "tawang eng" at bounding box center [529, 152] width 352 height 42
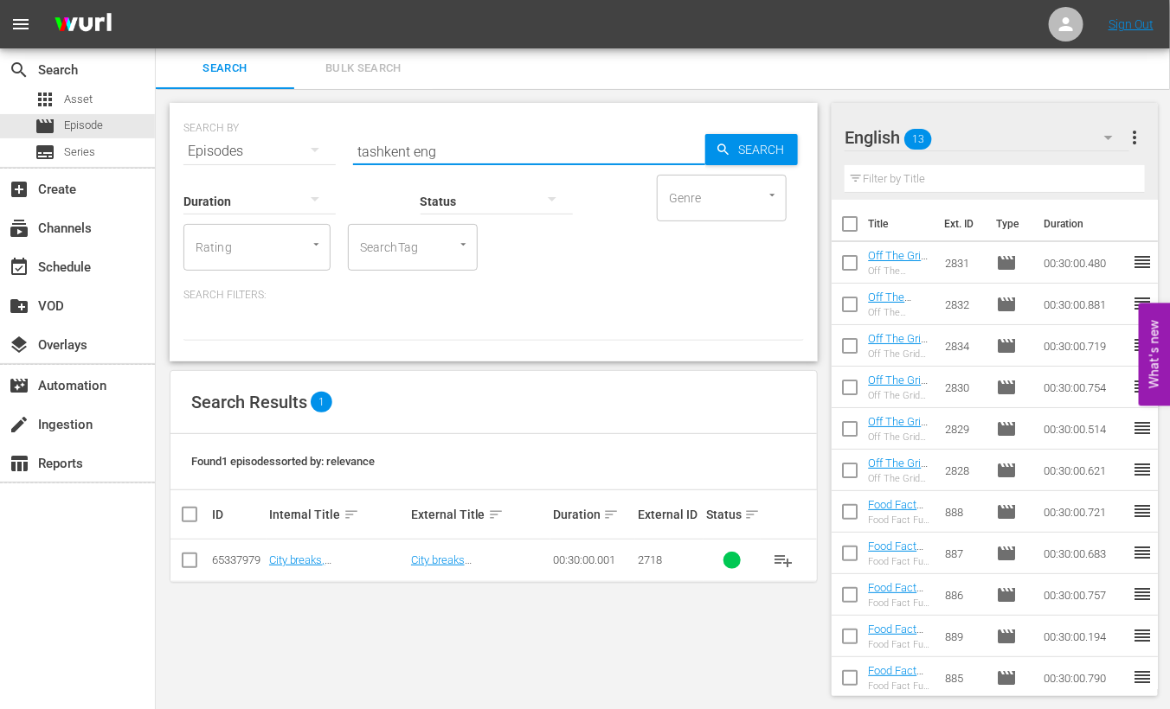
click at [188, 558] on input "checkbox" at bounding box center [189, 564] width 21 height 21
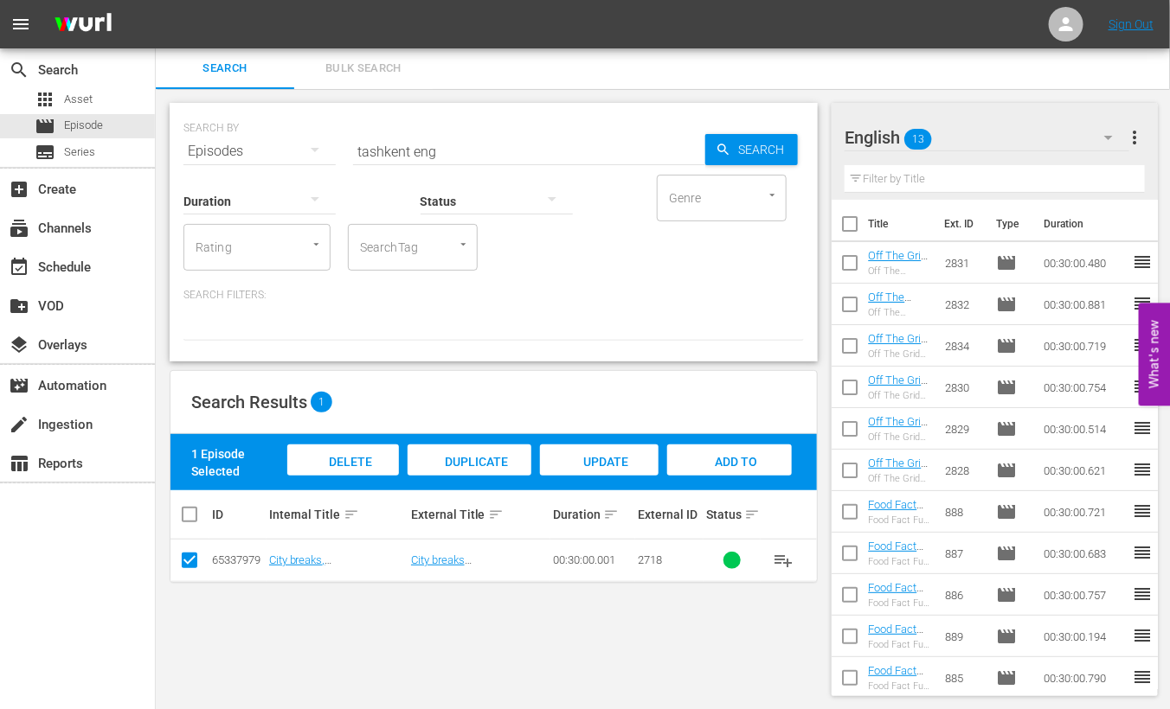
click at [742, 447] on div "Add to Workspace" at bounding box center [729, 477] width 125 height 65
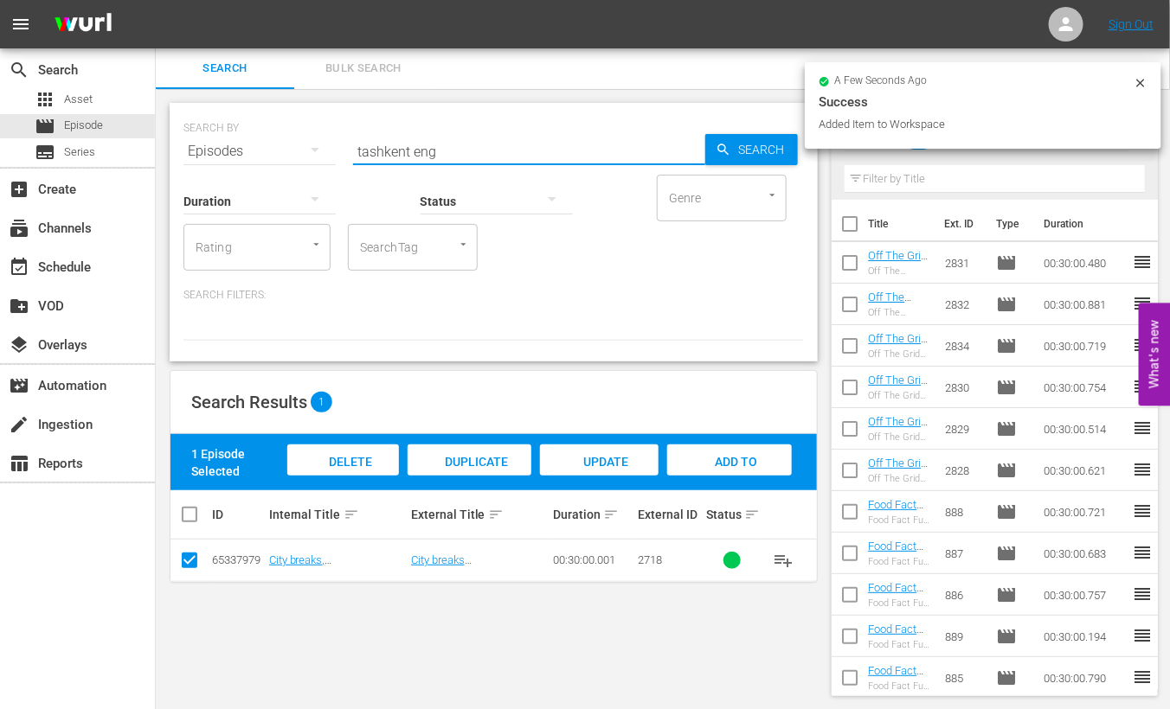
click at [393, 146] on input "tashkent eng" at bounding box center [529, 152] width 352 height 42
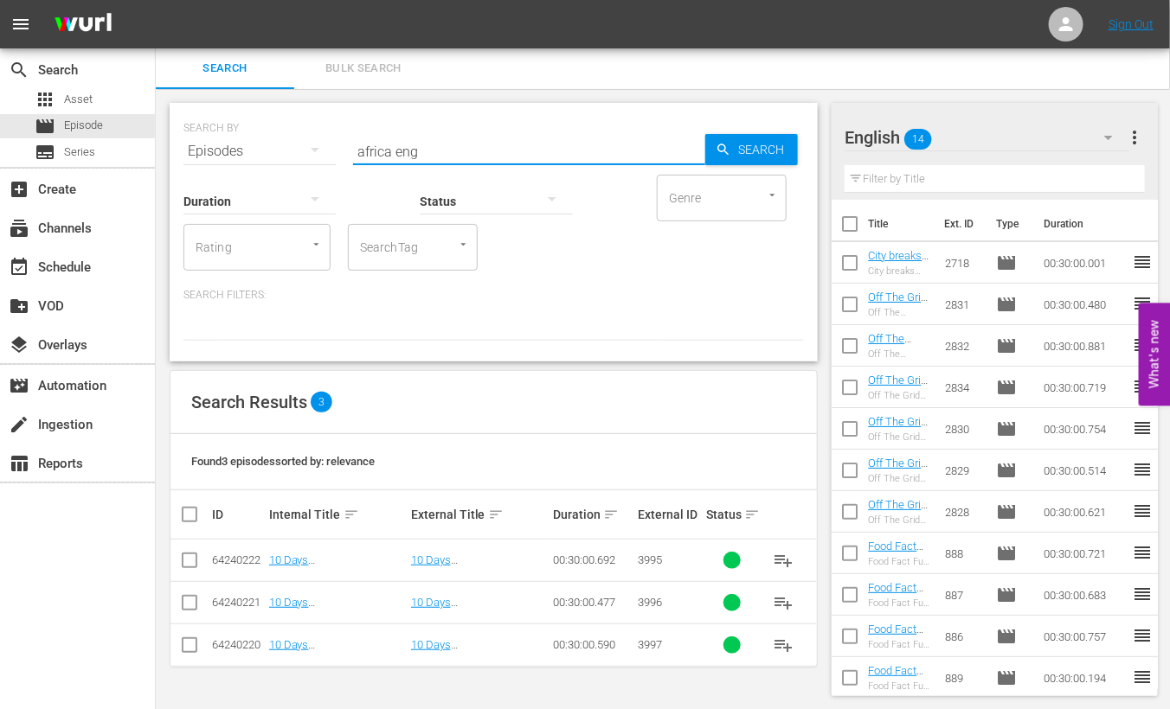
click at [183, 515] on input "checkbox" at bounding box center [196, 514] width 35 height 21
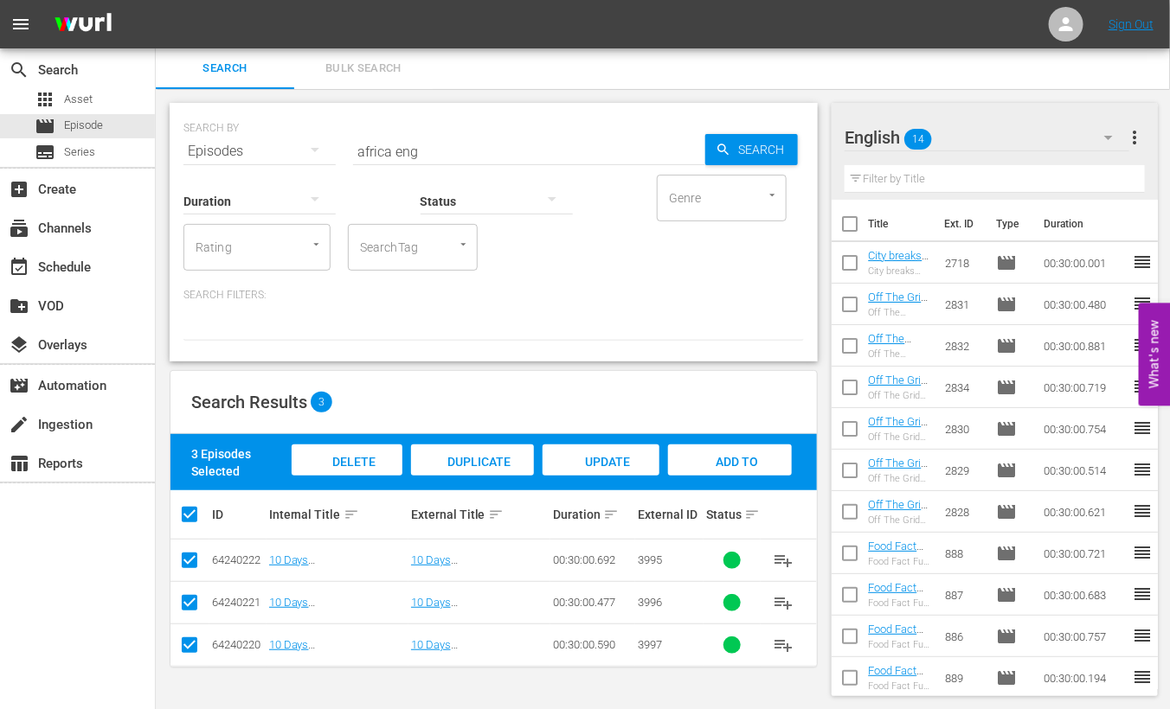
click at [726, 456] on span "Add to Workspace" at bounding box center [730, 478] width 85 height 47
click at [366, 153] on input "africa eng" at bounding box center [529, 152] width 352 height 42
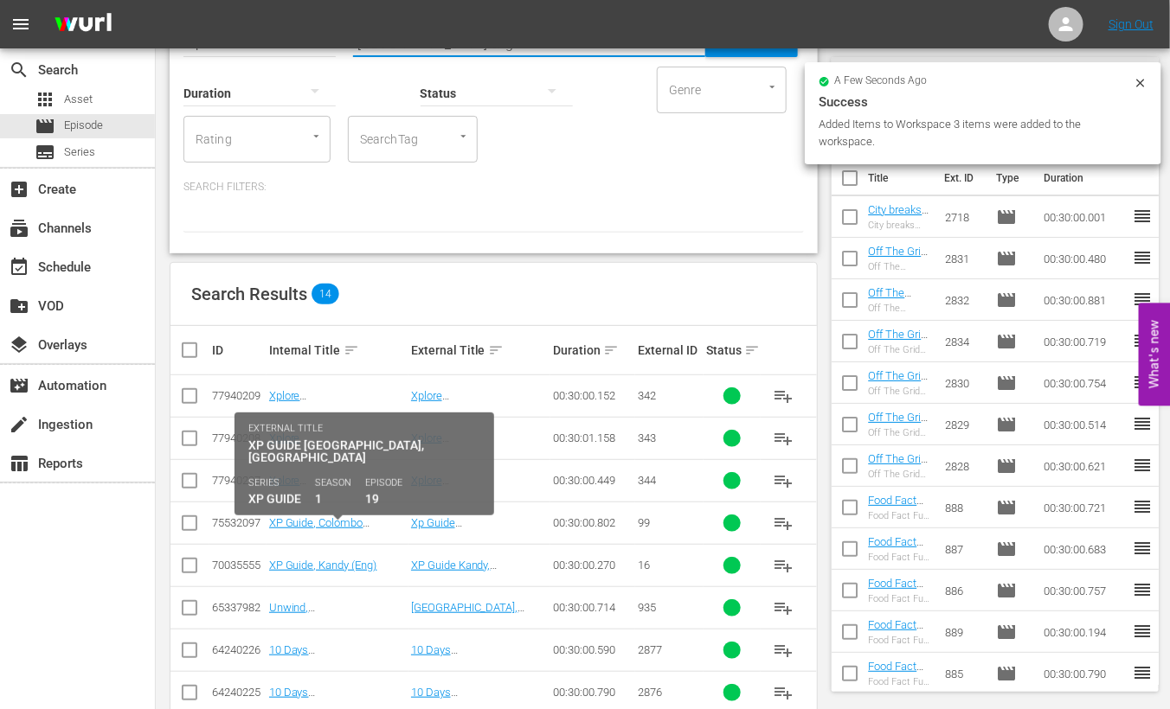
scroll to position [397, 0]
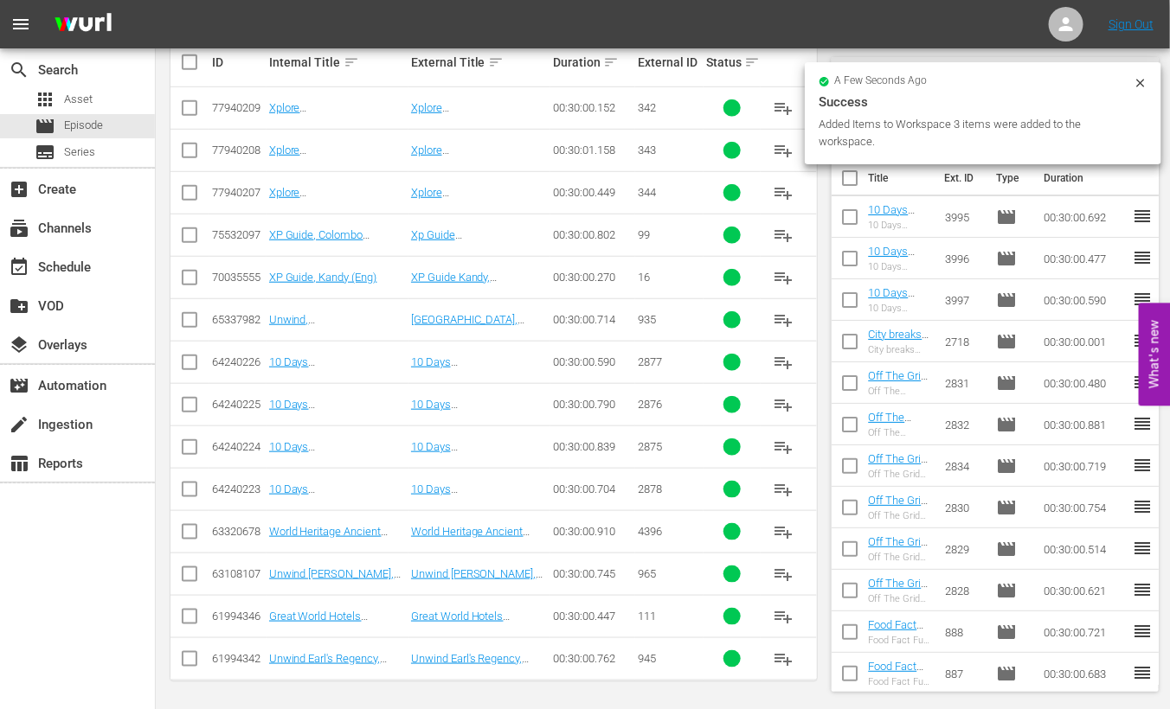
click at [191, 361] on input "checkbox" at bounding box center [189, 366] width 21 height 21
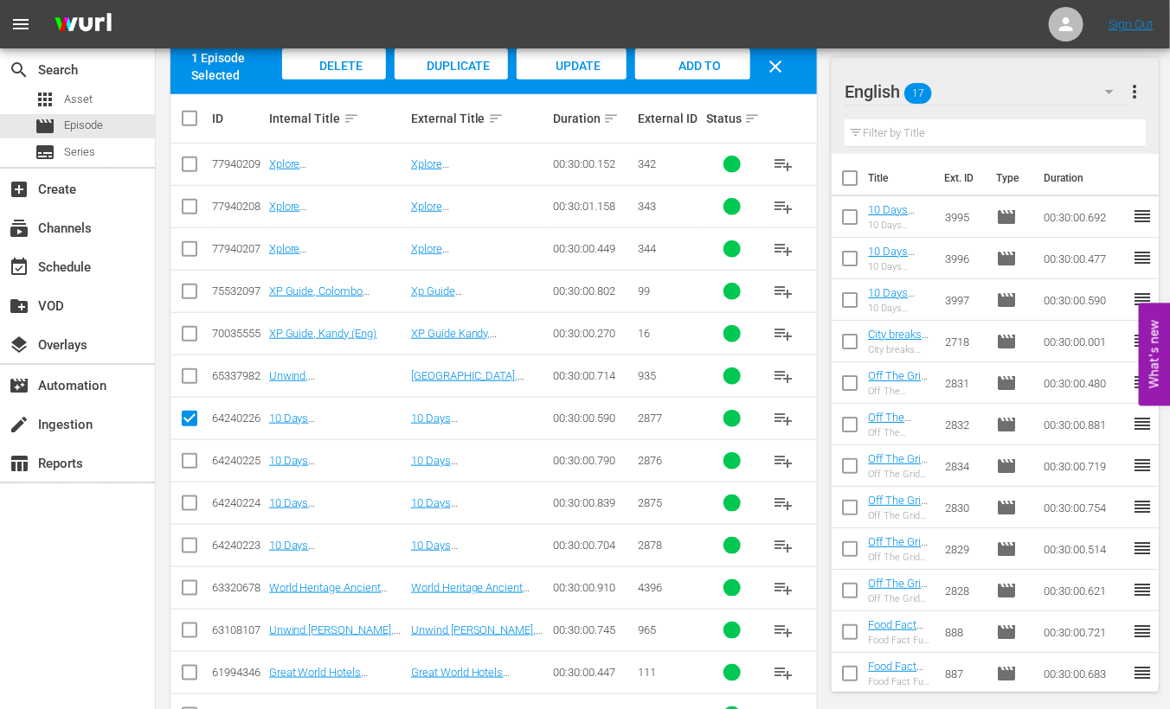
click at [190, 460] on input "checkbox" at bounding box center [189, 464] width 21 height 21
click at [193, 502] on input "checkbox" at bounding box center [189, 507] width 21 height 21
click at [187, 560] on td at bounding box center [189, 545] width 39 height 42
click at [188, 543] on input "checkbox" at bounding box center [189, 549] width 21 height 21
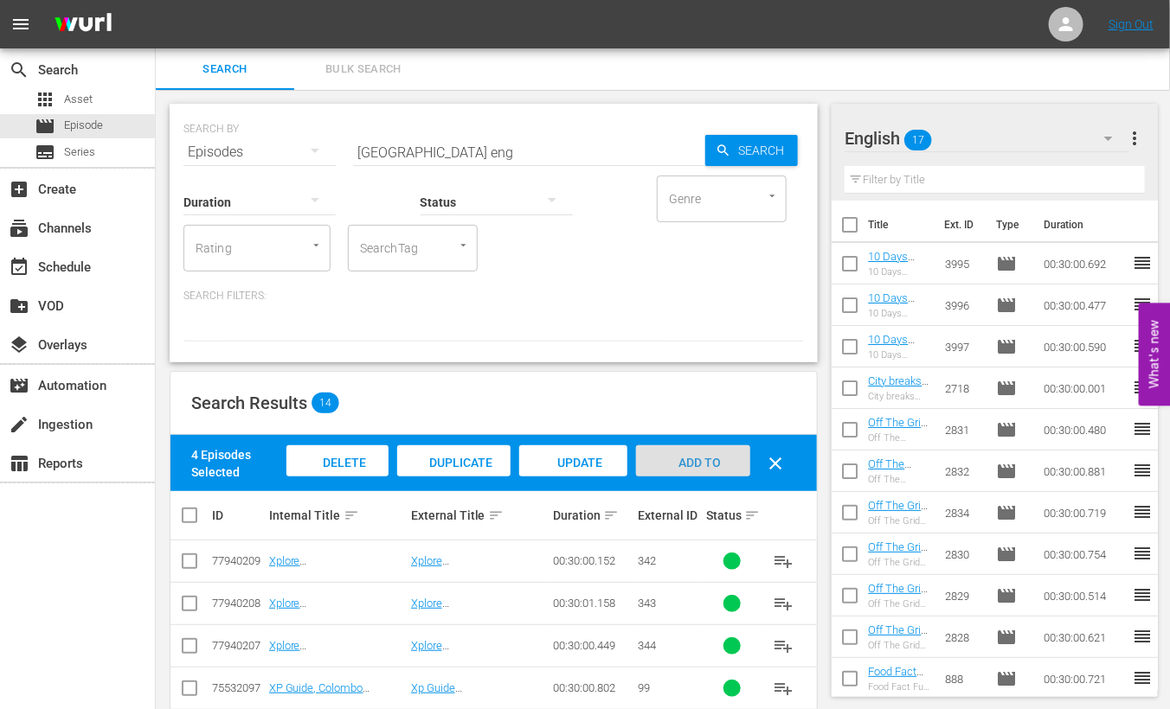
click at [692, 456] on span "Add to Workspace" at bounding box center [693, 479] width 85 height 47
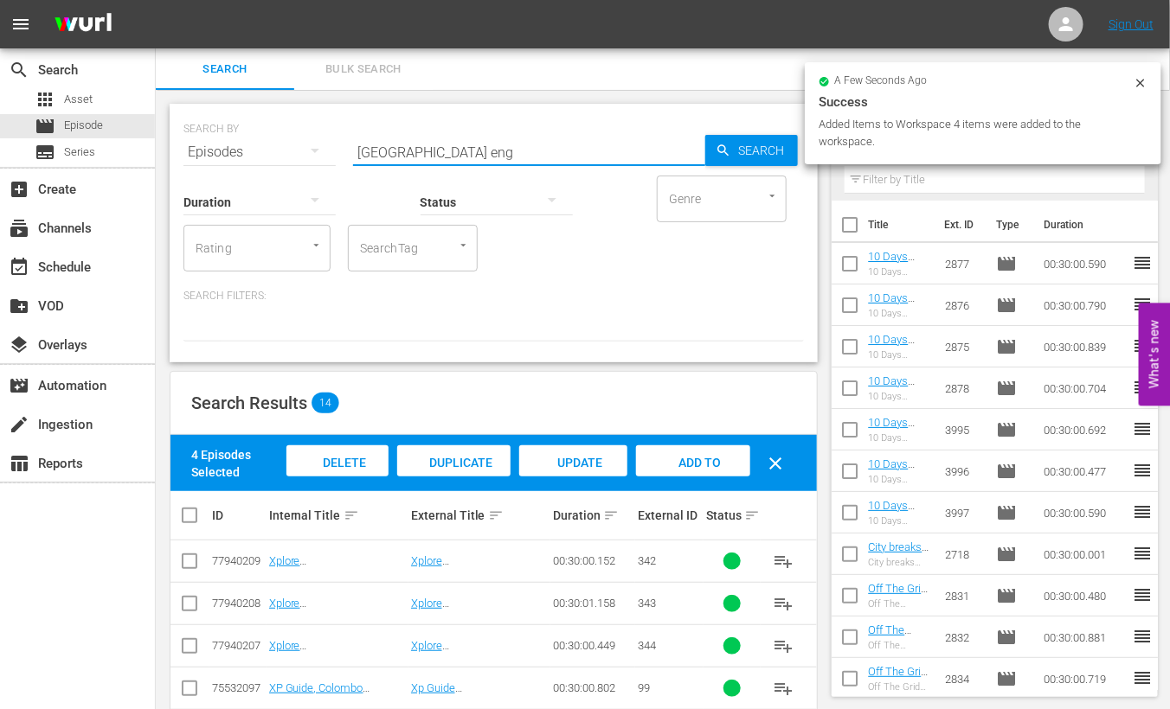
drag, startPoint x: 407, startPoint y: 149, endPoint x: 275, endPoint y: 146, distance: 131.5
click at [275, 146] on div "SEARCH BY Search By Episodes Search ID, Title, Description, Keywords, or Catego…" at bounding box center [493, 142] width 620 height 62
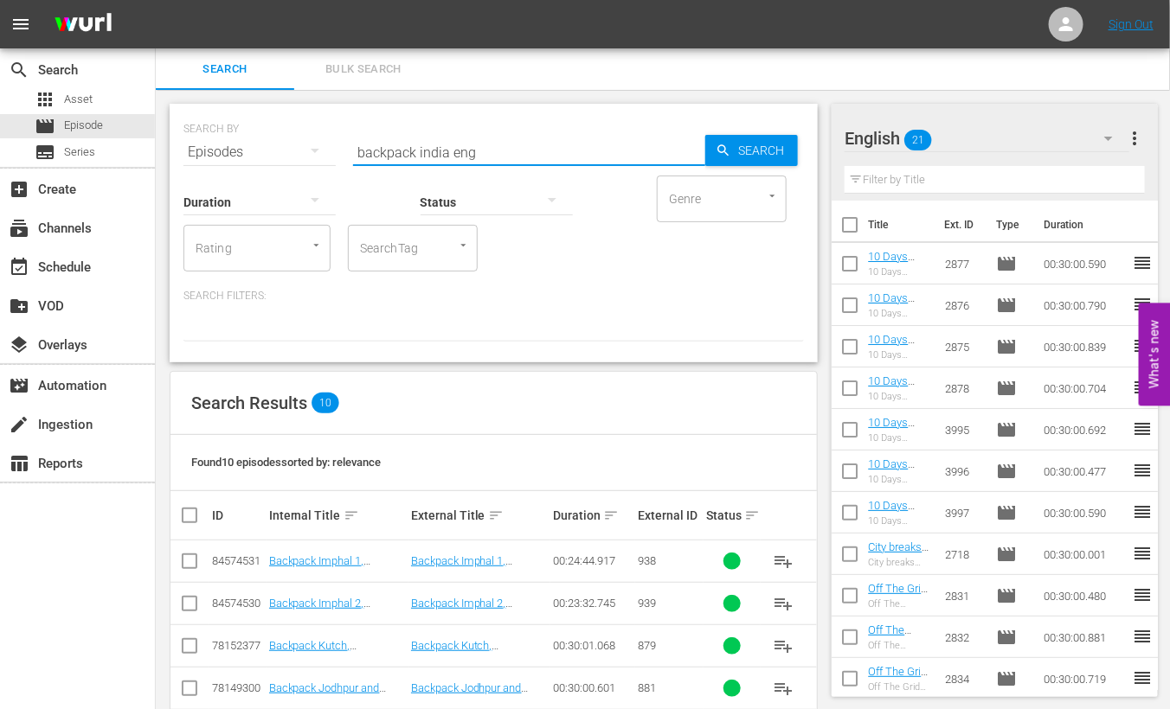
drag, startPoint x: 447, startPoint y: 152, endPoint x: 241, endPoint y: 150, distance: 206.8
click at [241, 150] on div "SEARCH BY Search By Episodes Search ID, Title, Description, Keywords, or Catego…" at bounding box center [493, 142] width 620 height 62
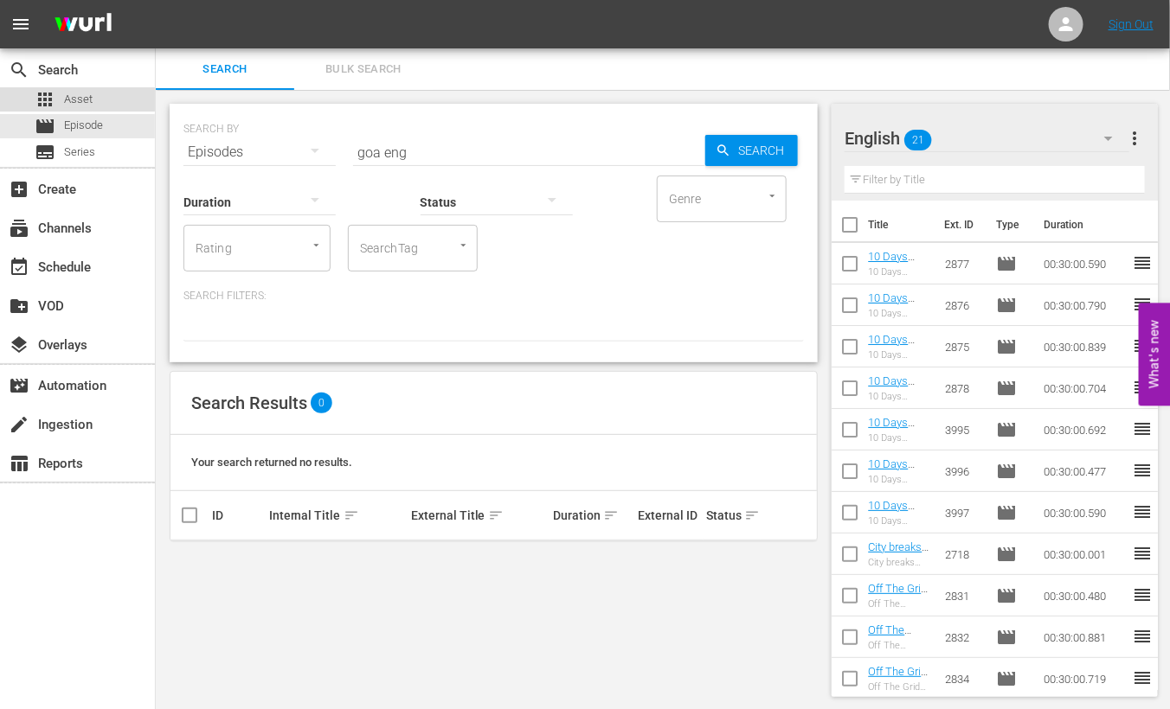
click at [77, 99] on span "Asset" at bounding box center [78, 99] width 29 height 17
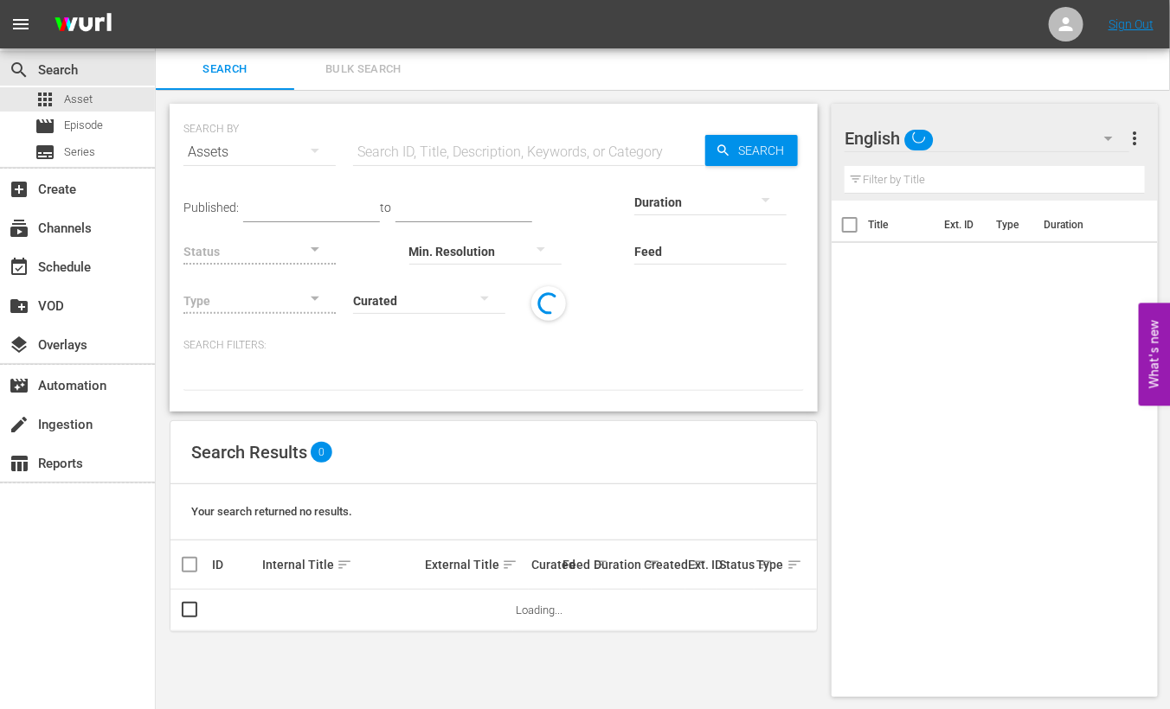
click at [424, 157] on input "text" at bounding box center [529, 153] width 352 height 42
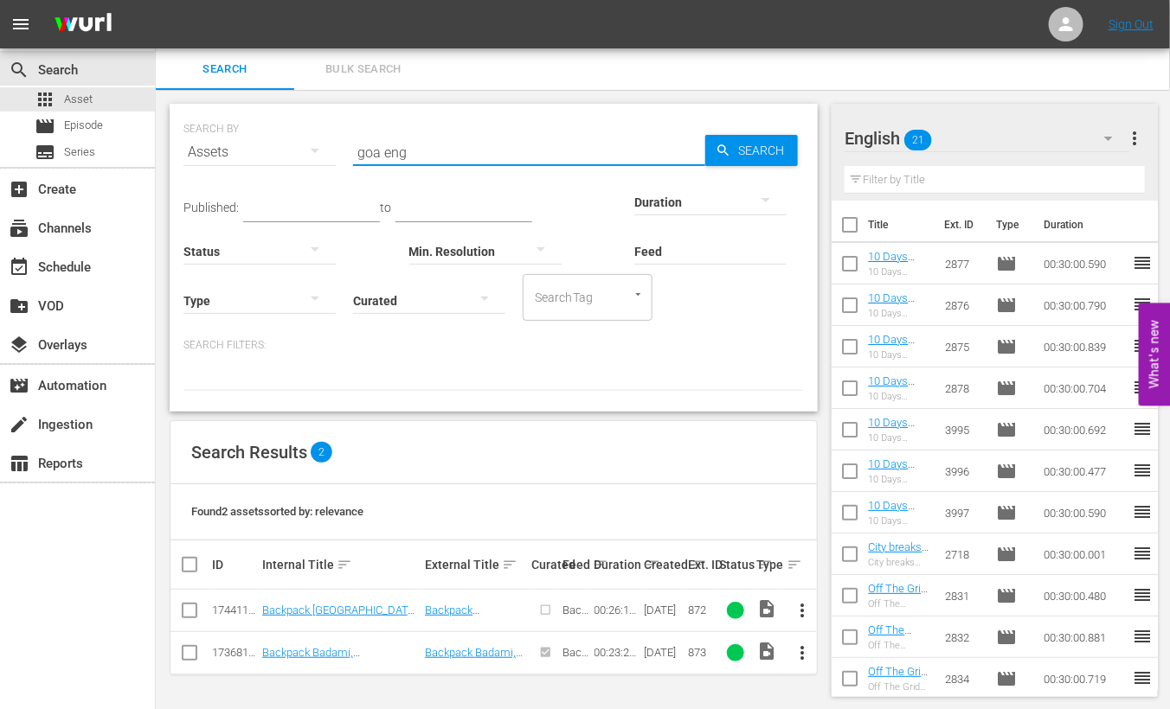
click at [186, 613] on input "checkbox" at bounding box center [189, 614] width 21 height 21
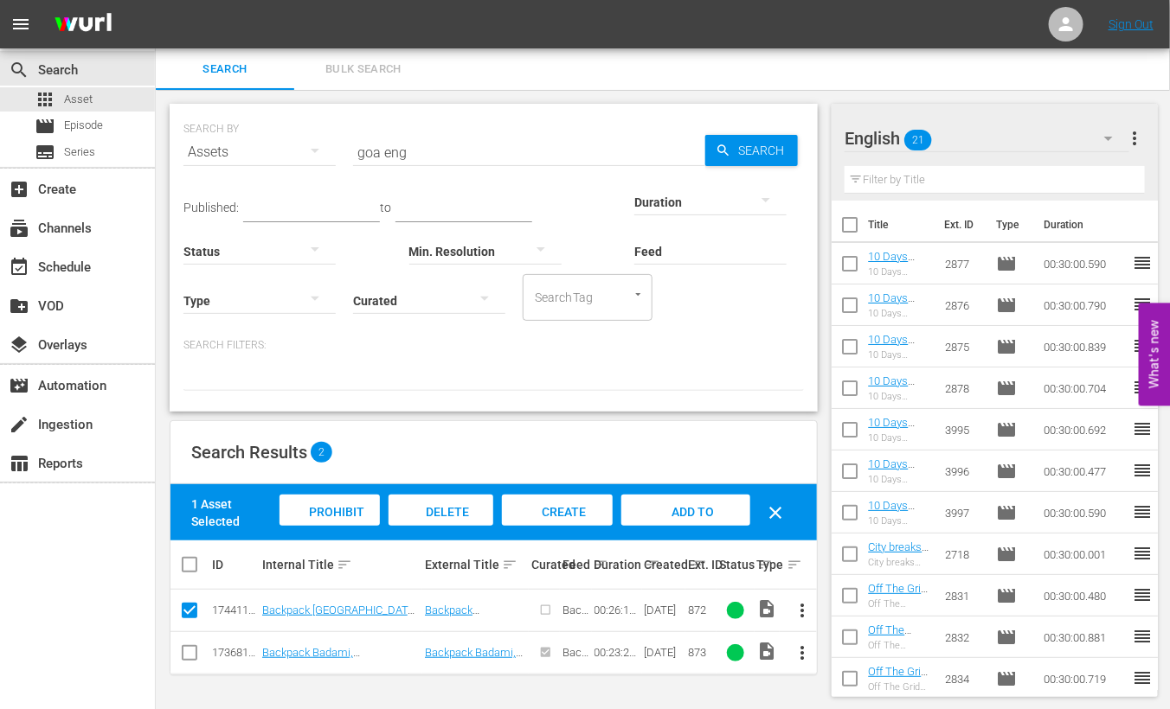
click at [684, 512] on span "Add to Workspace" at bounding box center [686, 528] width 85 height 47
click at [113, 126] on div "movie Episode" at bounding box center [77, 126] width 155 height 24
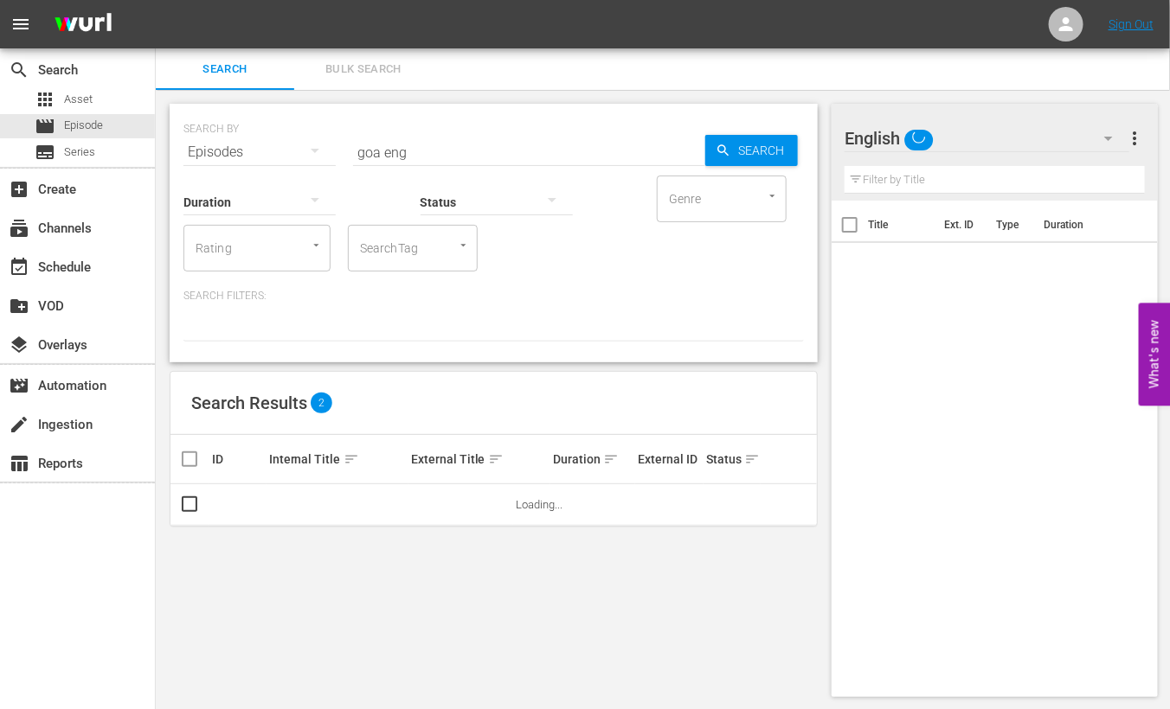
click at [366, 149] on input "goa eng" at bounding box center [529, 153] width 352 height 42
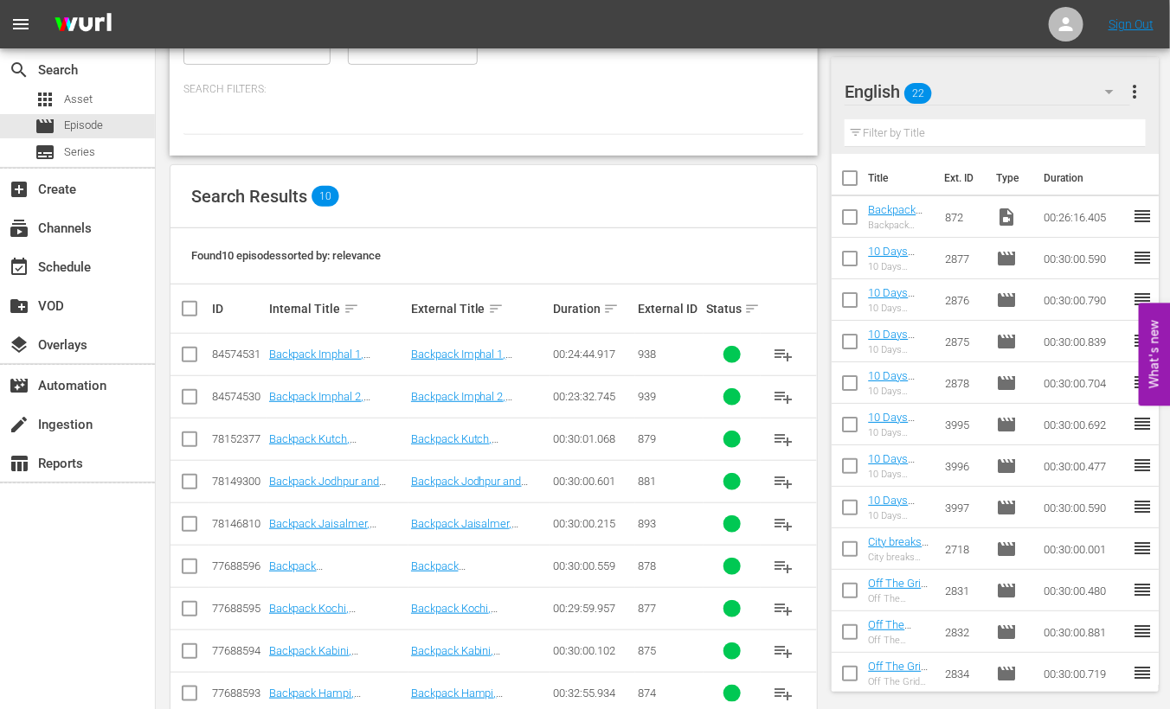
scroll to position [285, 0]
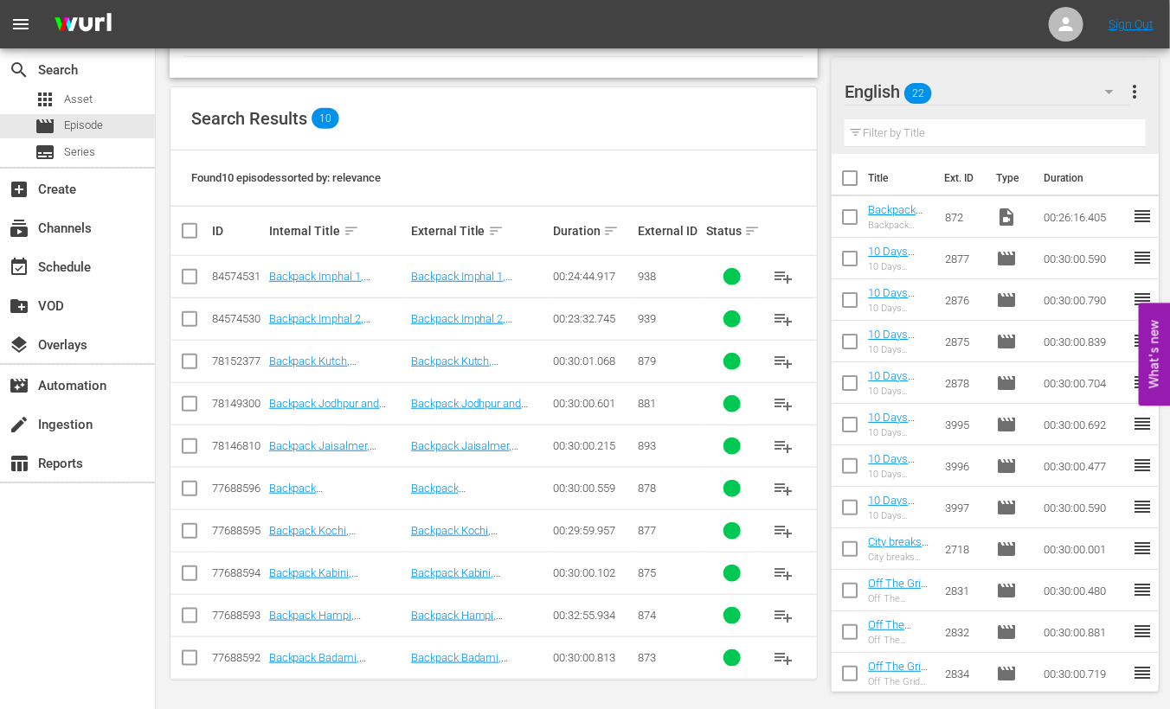
click at [186, 659] on input "checkbox" at bounding box center [189, 662] width 21 height 21
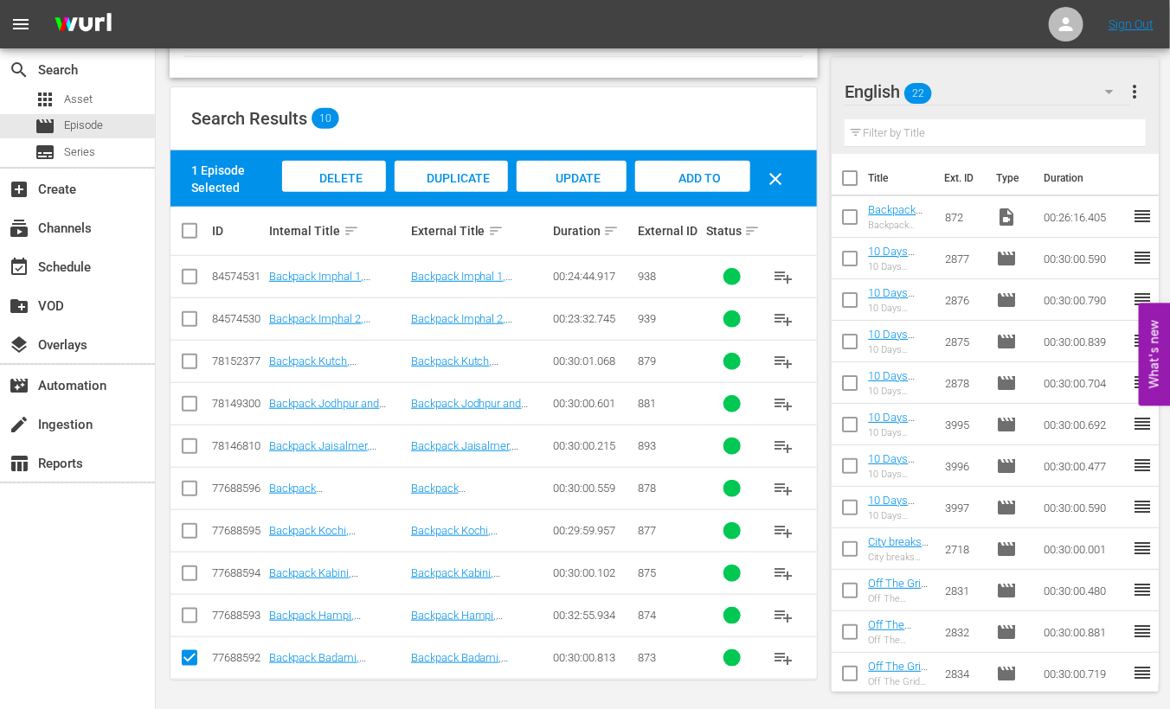
click at [183, 611] on input "checkbox" at bounding box center [189, 619] width 21 height 21
click at [191, 572] on input "checkbox" at bounding box center [189, 577] width 21 height 21
click at [188, 530] on input "checkbox" at bounding box center [189, 534] width 21 height 21
click at [187, 478] on icon at bounding box center [189, 488] width 21 height 21
click at [192, 489] on input "checkbox" at bounding box center [189, 492] width 21 height 21
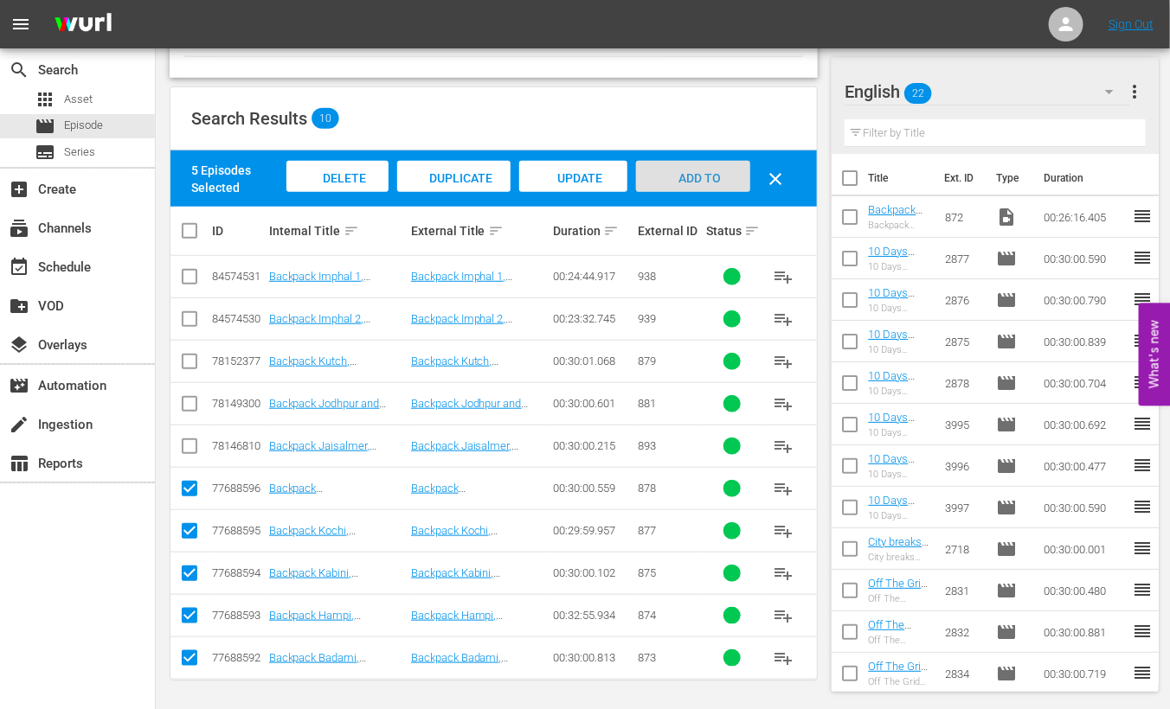
click at [697, 178] on span "Add to Workspace" at bounding box center [693, 194] width 85 height 47
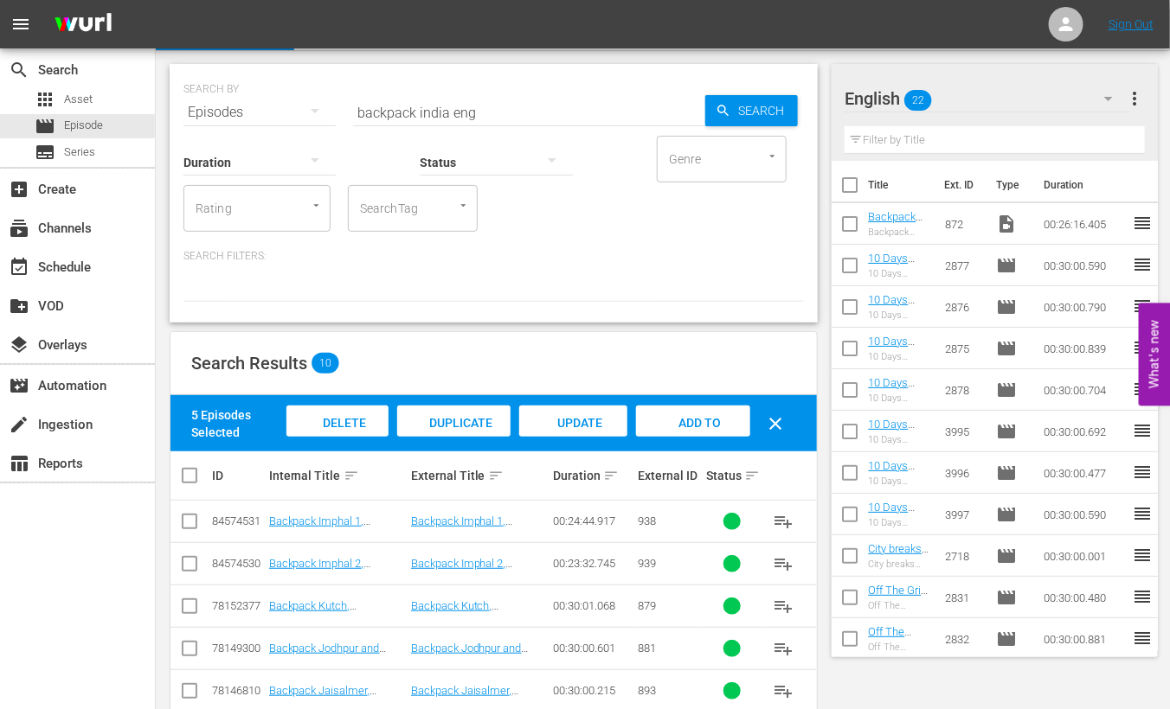
scroll to position [0, 0]
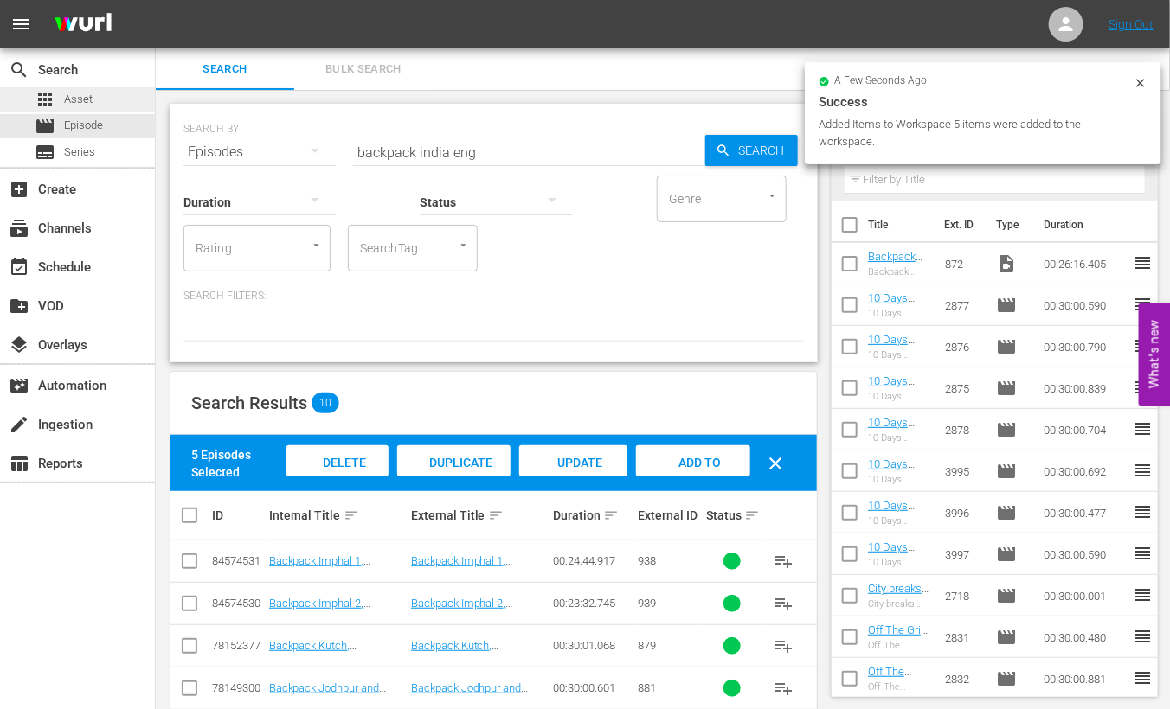
click at [95, 96] on div "apps Asset" at bounding box center [77, 99] width 155 height 24
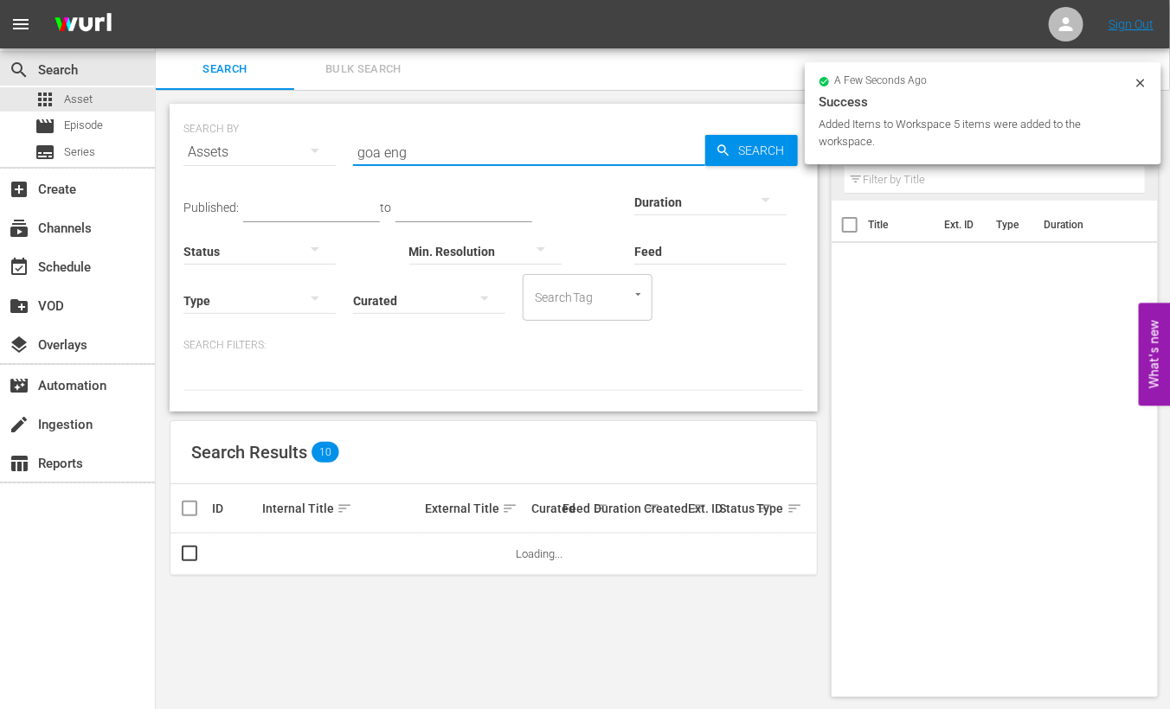
click at [369, 152] on input "goa eng" at bounding box center [529, 153] width 352 height 42
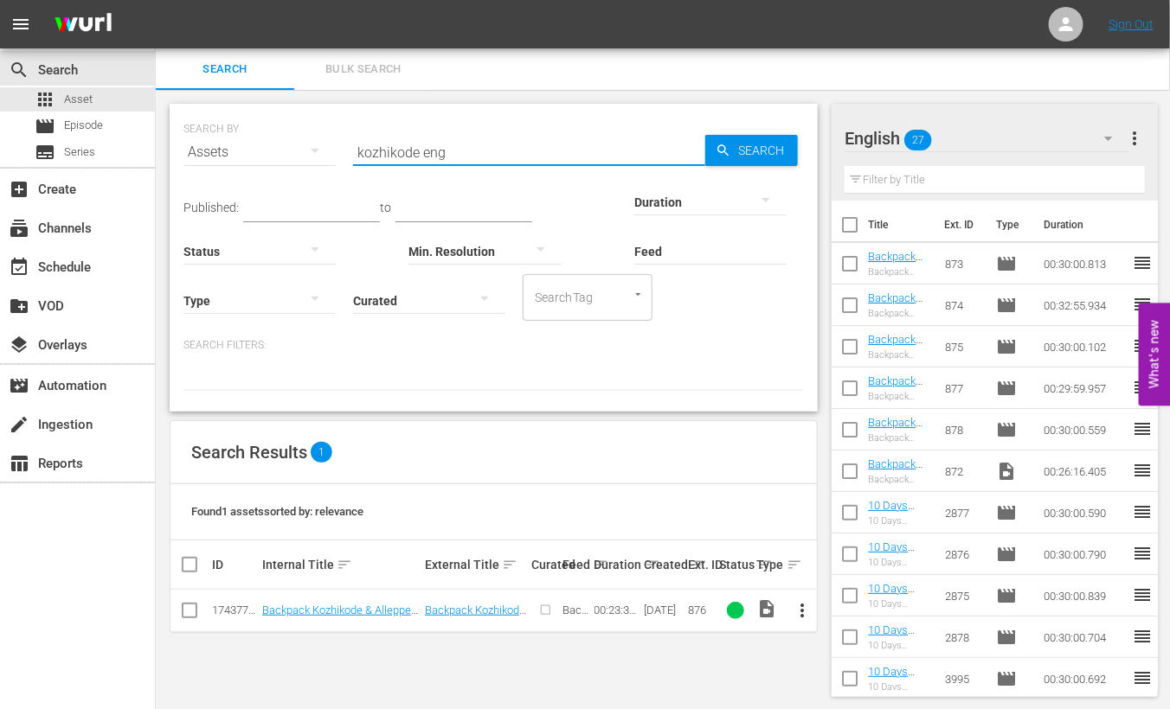
click at [189, 610] on input "checkbox" at bounding box center [189, 614] width 21 height 21
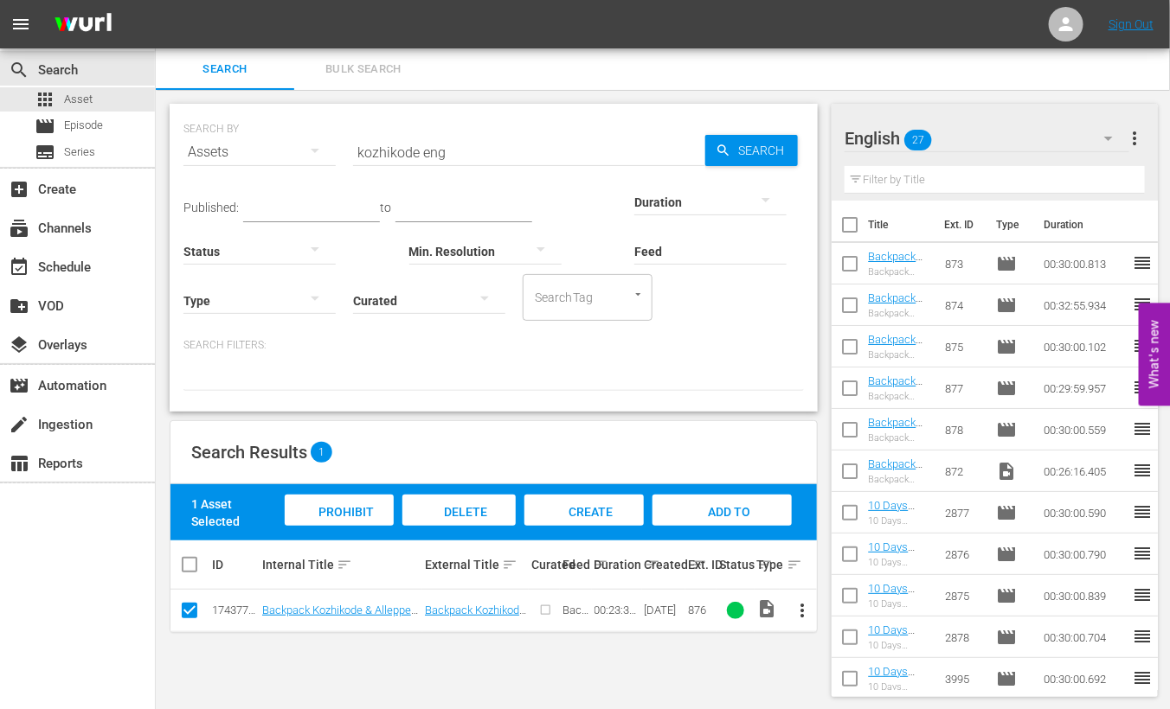
click at [735, 509] on span "Add to Workspace" at bounding box center [722, 528] width 85 height 47
click at [127, 118] on div "movie Episode" at bounding box center [77, 126] width 155 height 24
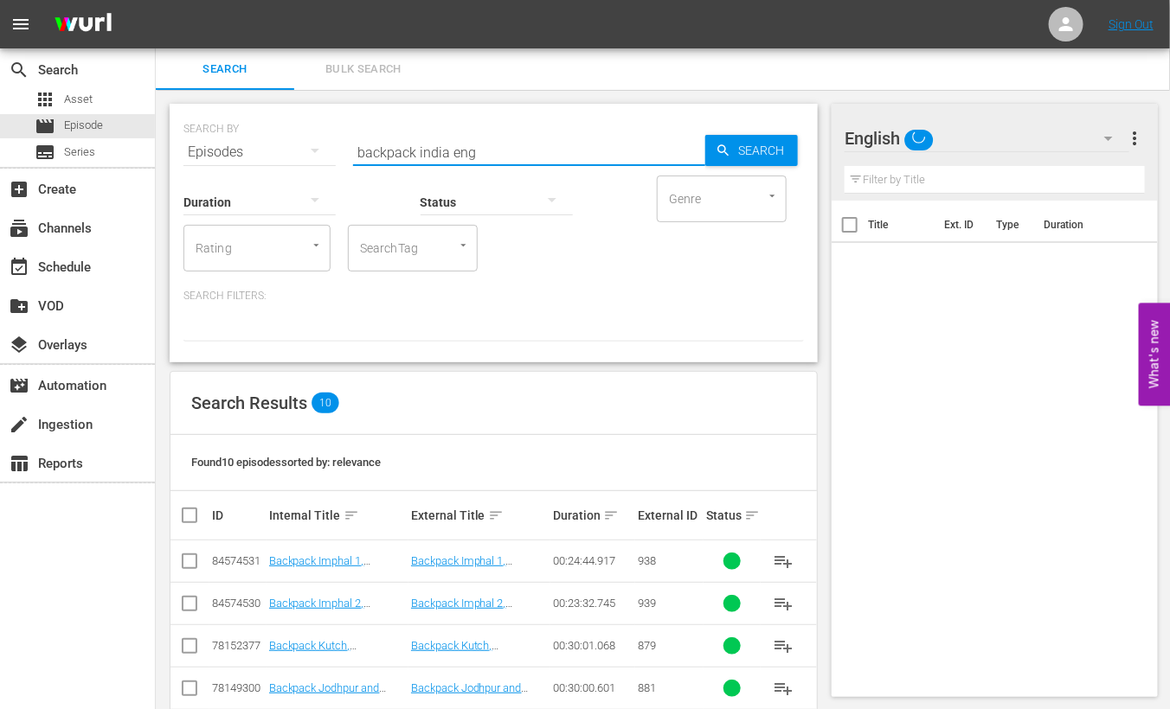
drag, startPoint x: 444, startPoint y: 153, endPoint x: 257, endPoint y: 162, distance: 187.1
click at [257, 162] on div "SEARCH BY Search By Episodes Search ID, Title, Description, Keywords, or Catego…" at bounding box center [494, 233] width 648 height 259
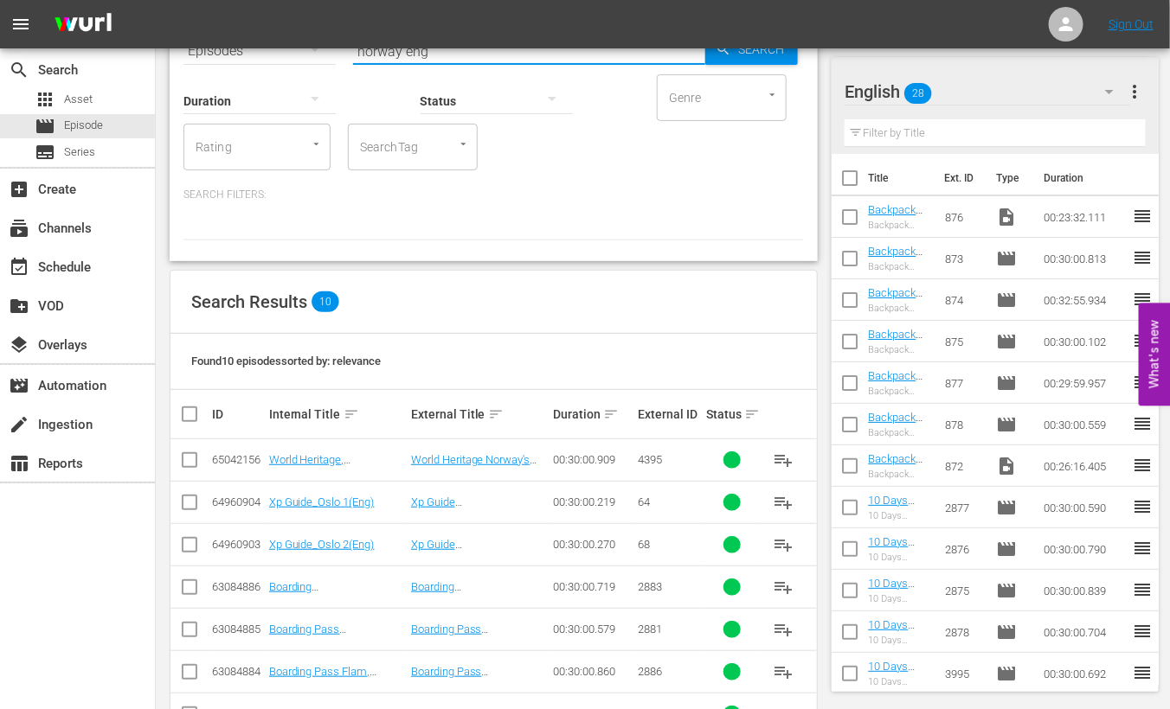
scroll to position [285, 0]
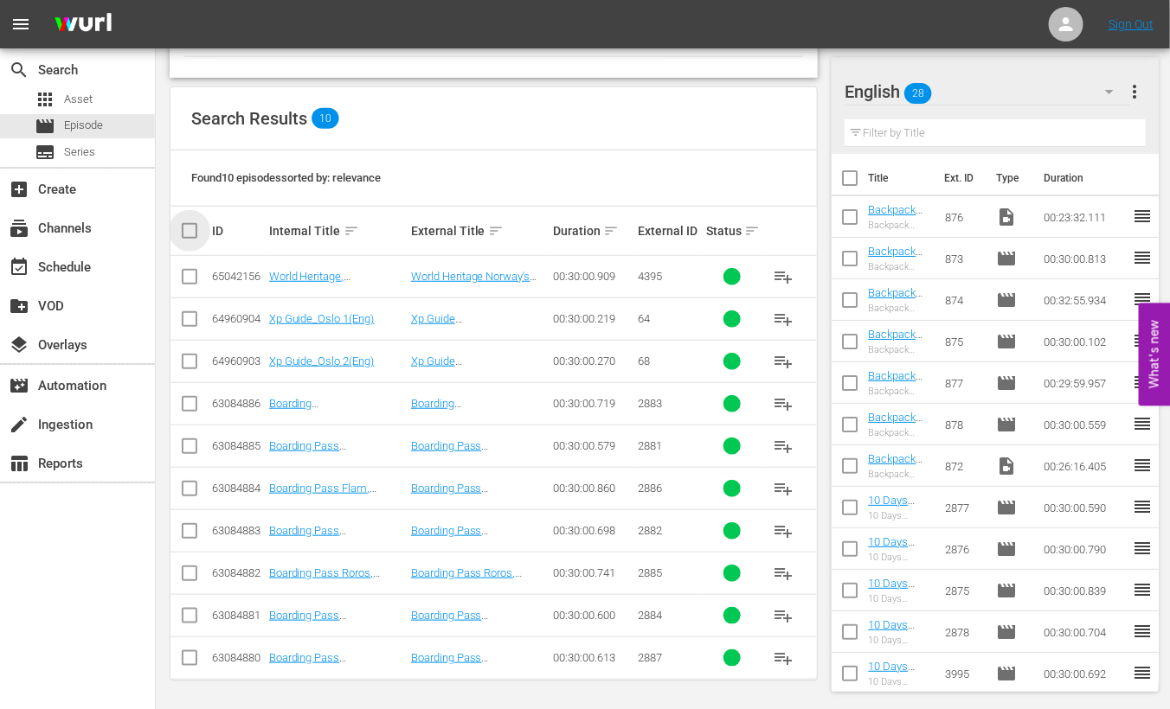
click at [192, 227] on input "checkbox" at bounding box center [196, 231] width 35 height 21
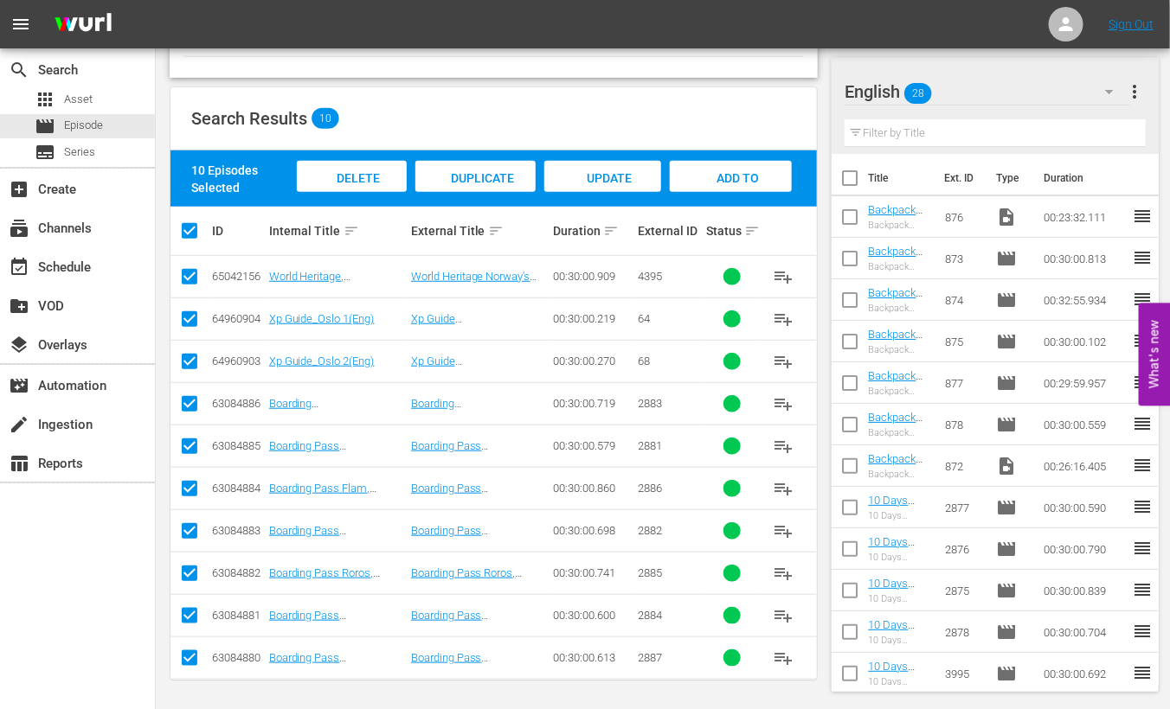
click at [186, 279] on input "checkbox" at bounding box center [189, 280] width 21 height 21
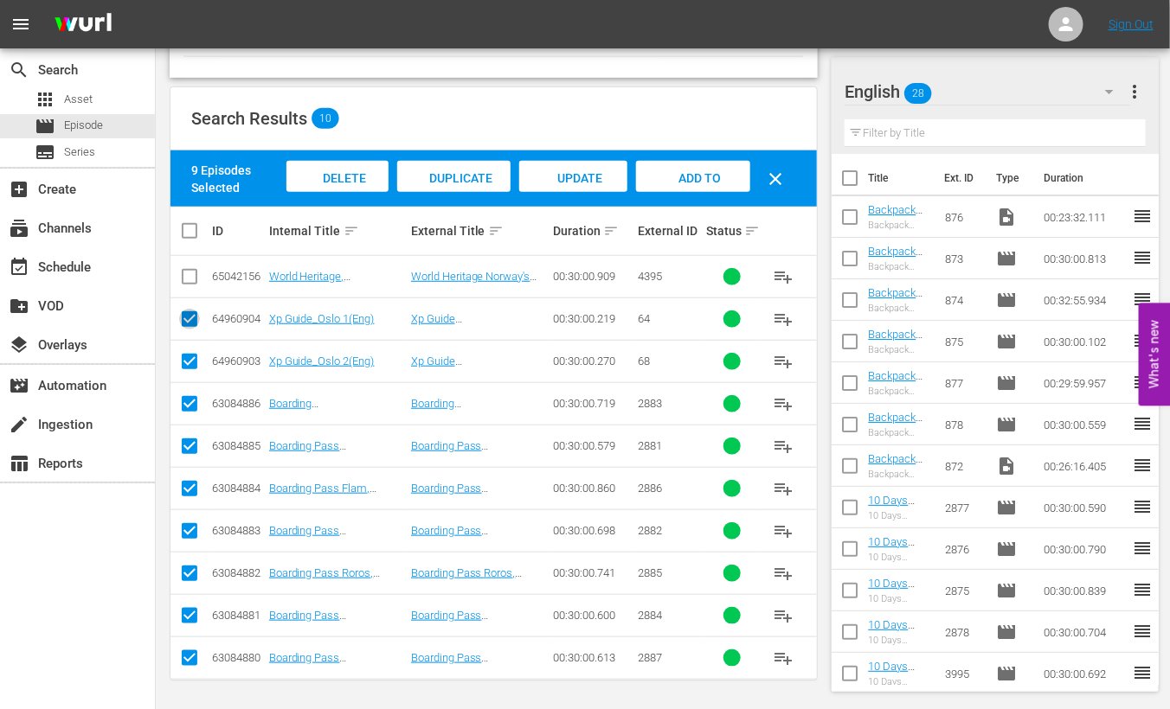
click at [180, 322] on input "checkbox" at bounding box center [189, 322] width 21 height 21
click at [190, 364] on input "checkbox" at bounding box center [189, 365] width 21 height 21
click at [701, 178] on span "Add to Workspace" at bounding box center [693, 194] width 85 height 47
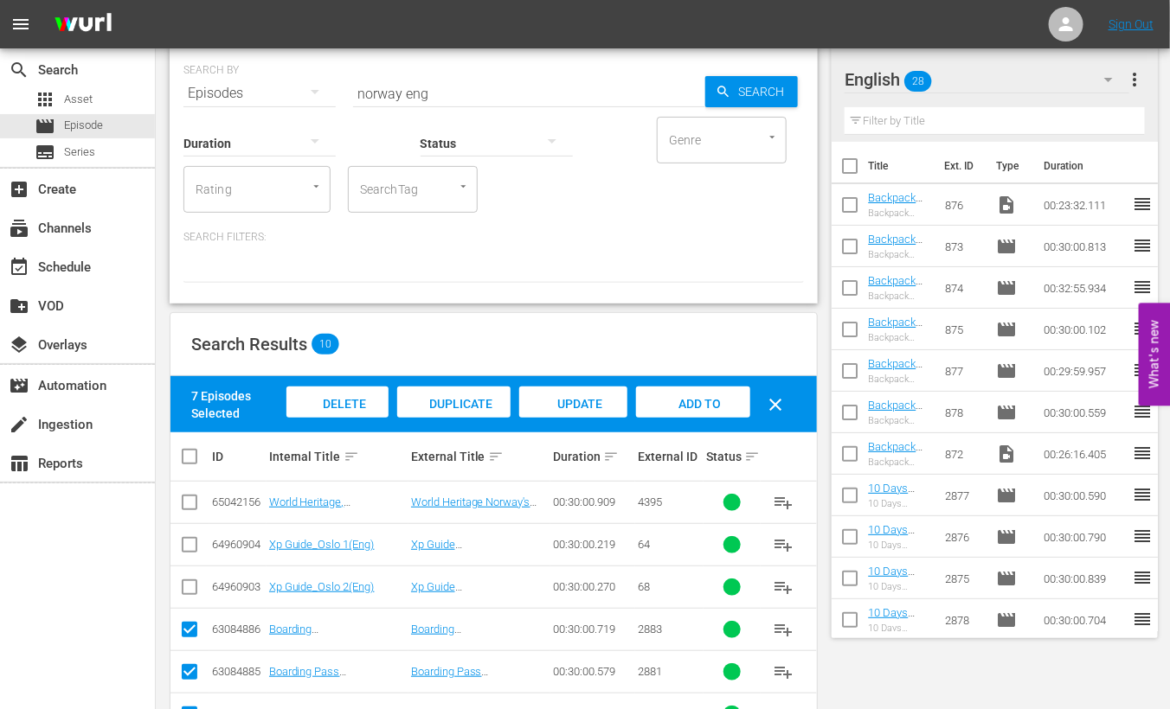
scroll to position [0, 0]
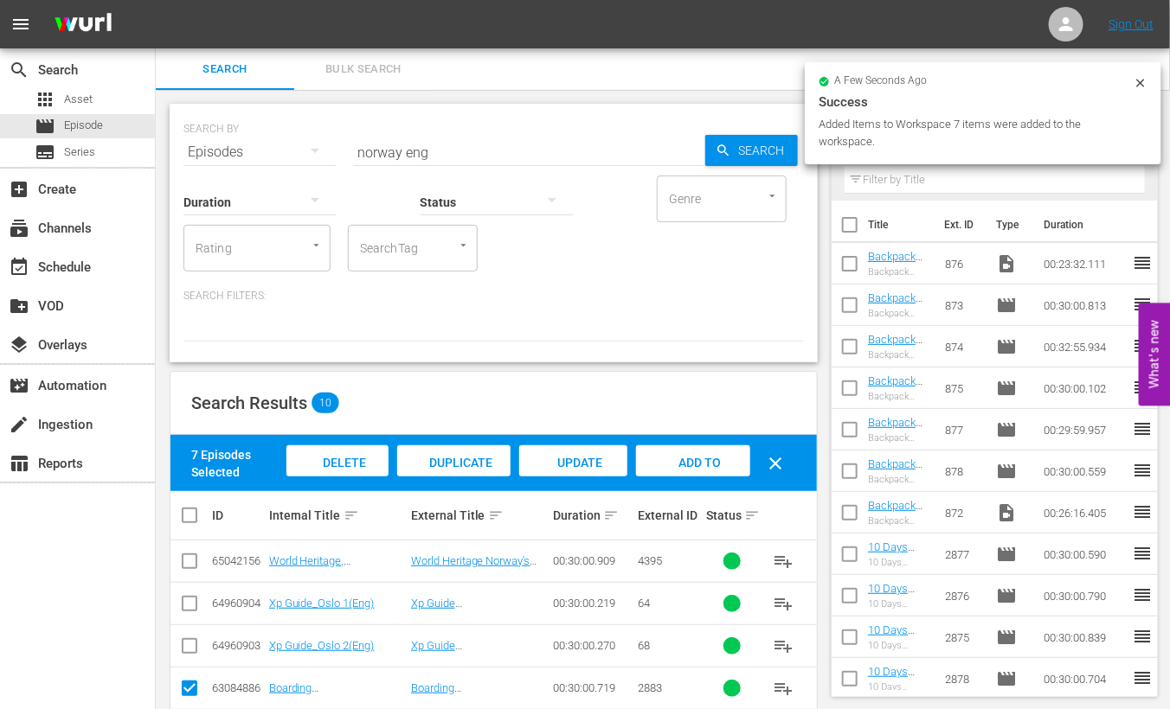
click at [377, 153] on input "norway eng" at bounding box center [529, 153] width 352 height 42
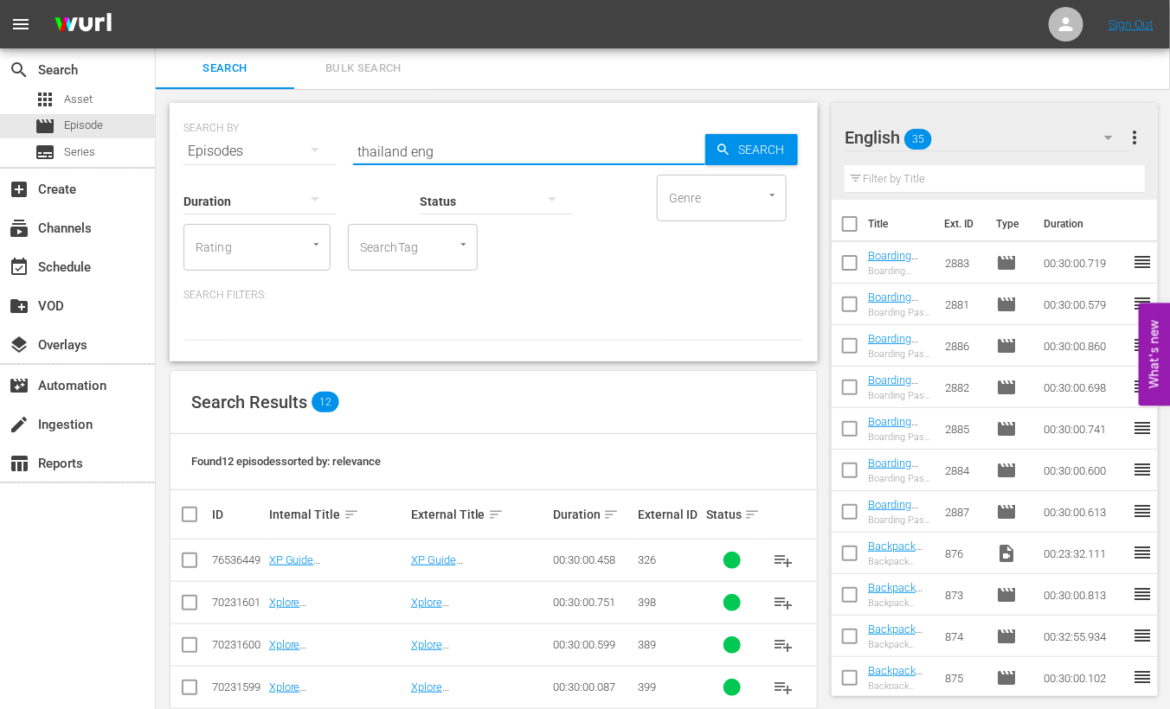
scroll to position [369, 0]
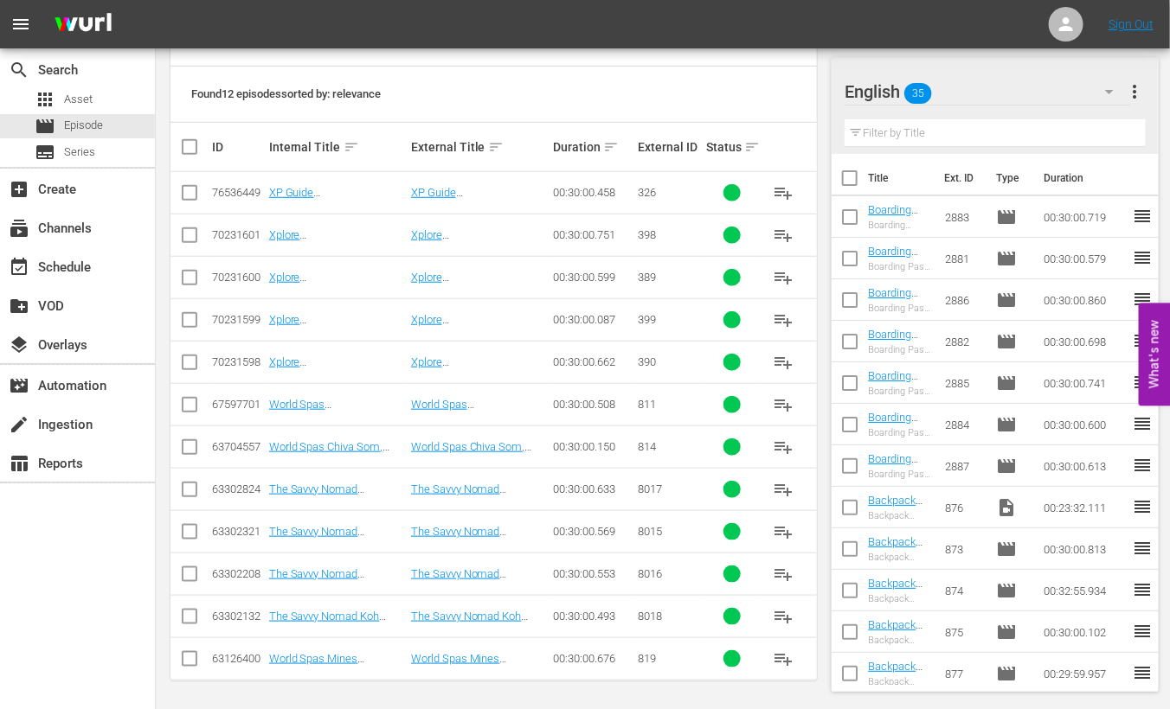
click at [189, 234] on input "checkbox" at bounding box center [189, 238] width 21 height 21
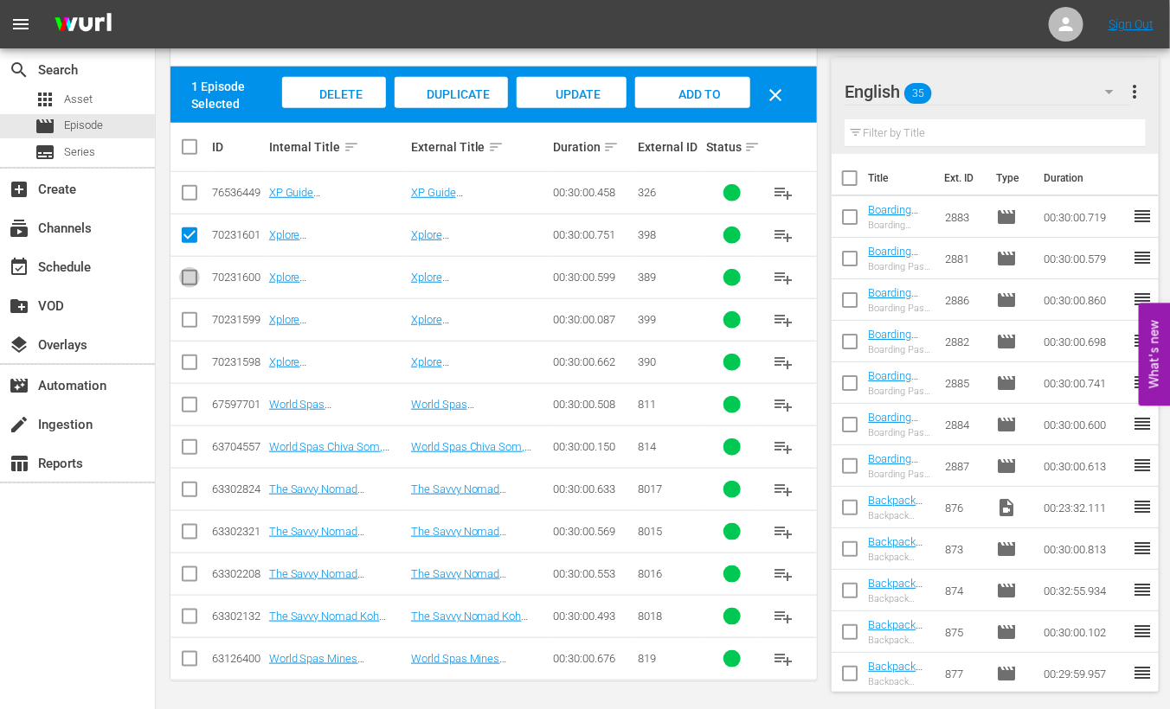
click at [195, 279] on input "checkbox" at bounding box center [189, 281] width 21 height 21
click at [186, 320] on input "checkbox" at bounding box center [189, 323] width 21 height 21
click at [188, 363] on input "checkbox" at bounding box center [189, 366] width 21 height 21
click at [710, 92] on span "Add to Workspace" at bounding box center [693, 110] width 85 height 47
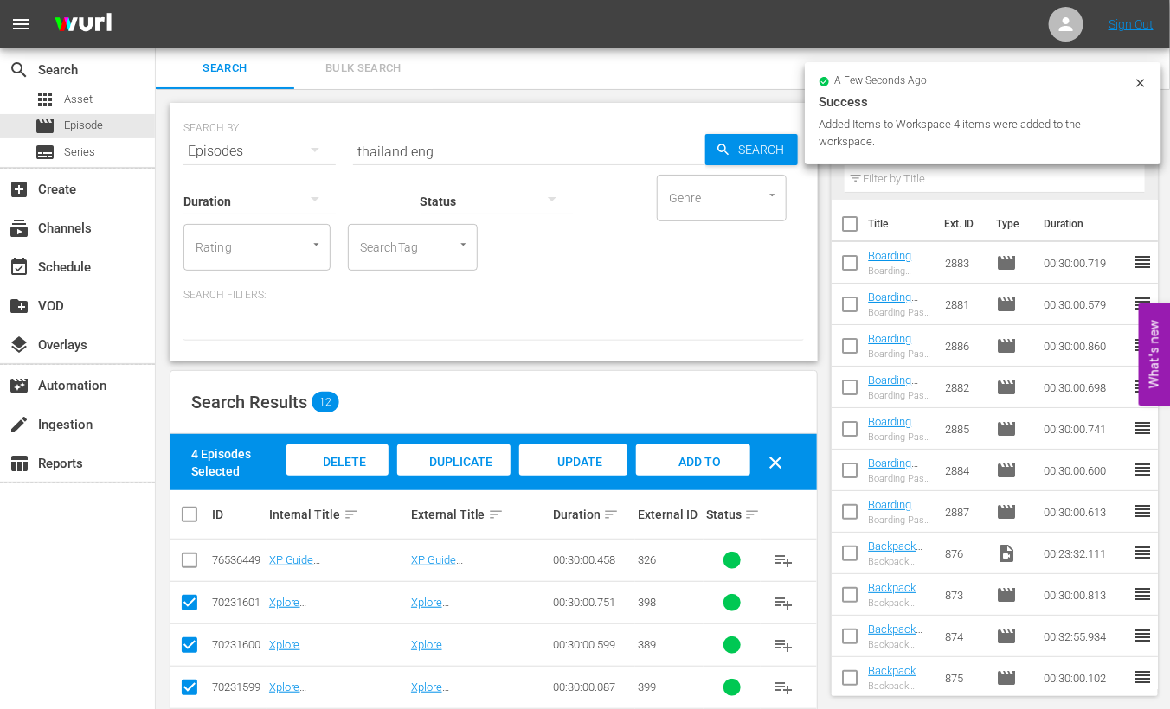
scroll to position [0, 0]
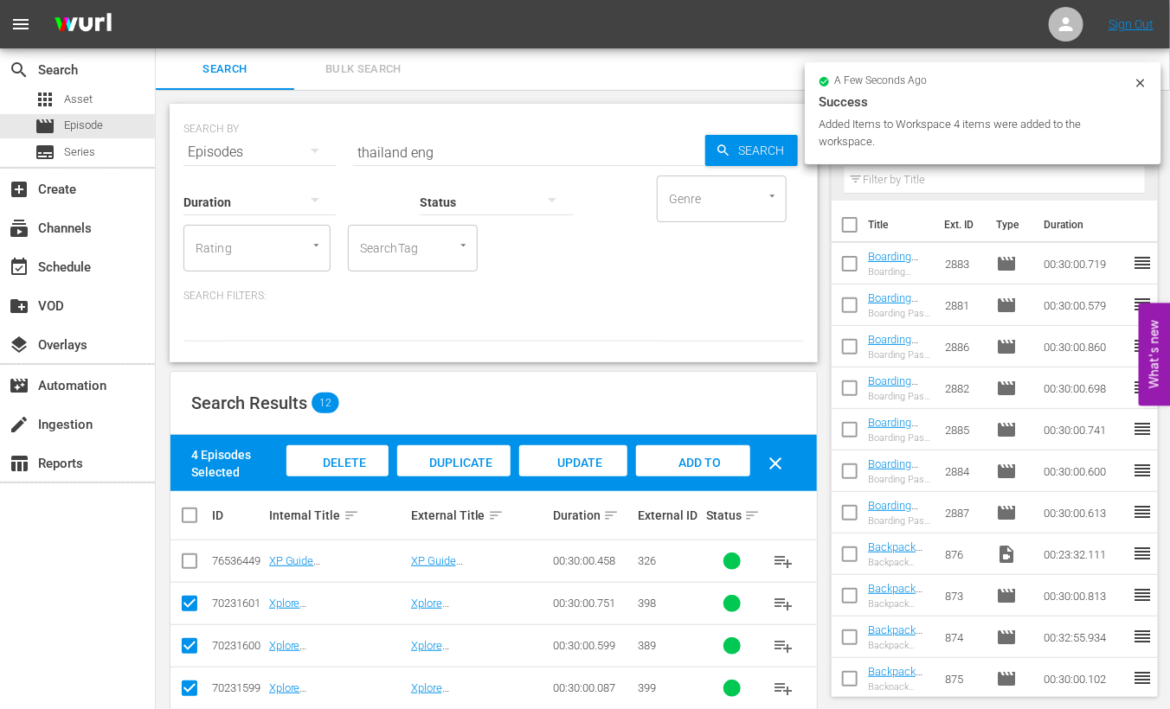
click at [371, 151] on input "thailand eng" at bounding box center [529, 153] width 352 height 42
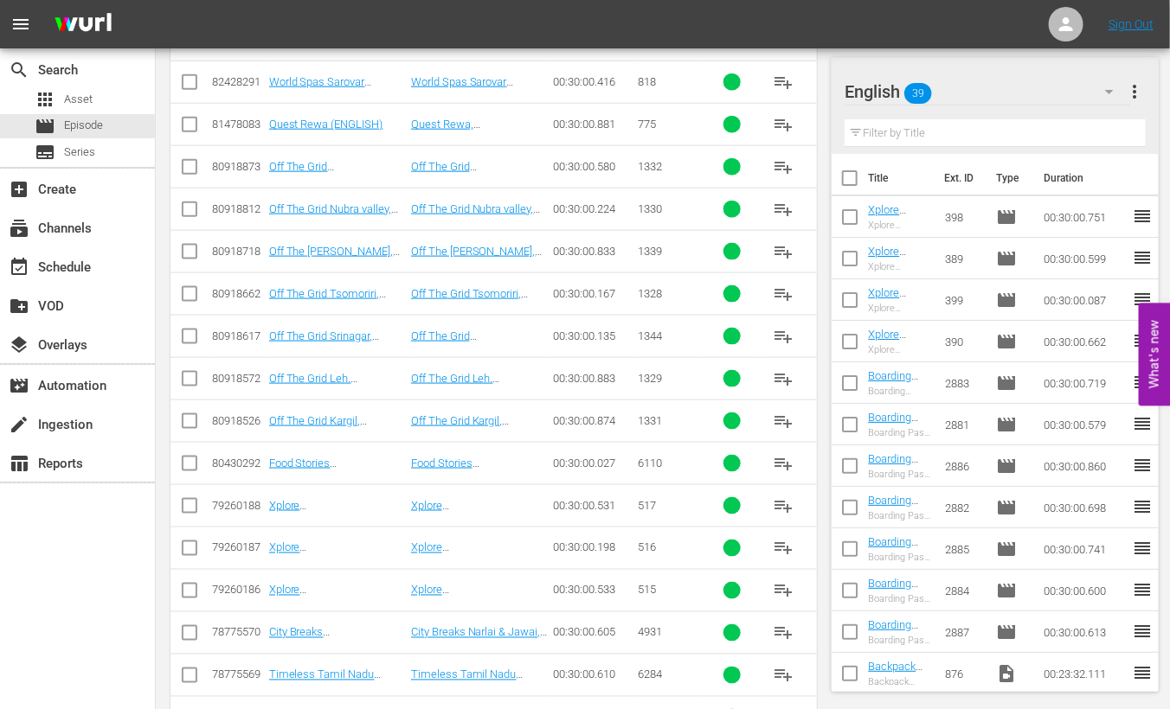
scroll to position [748, 0]
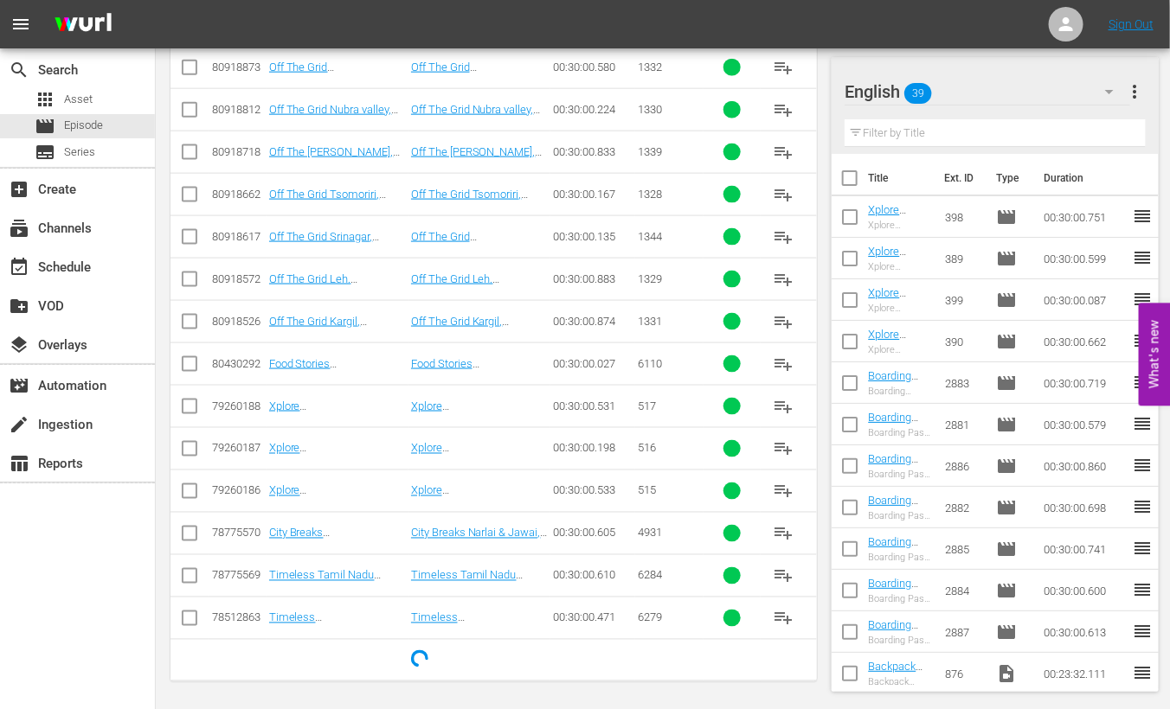
click at [187, 401] on input "checkbox" at bounding box center [189, 410] width 21 height 21
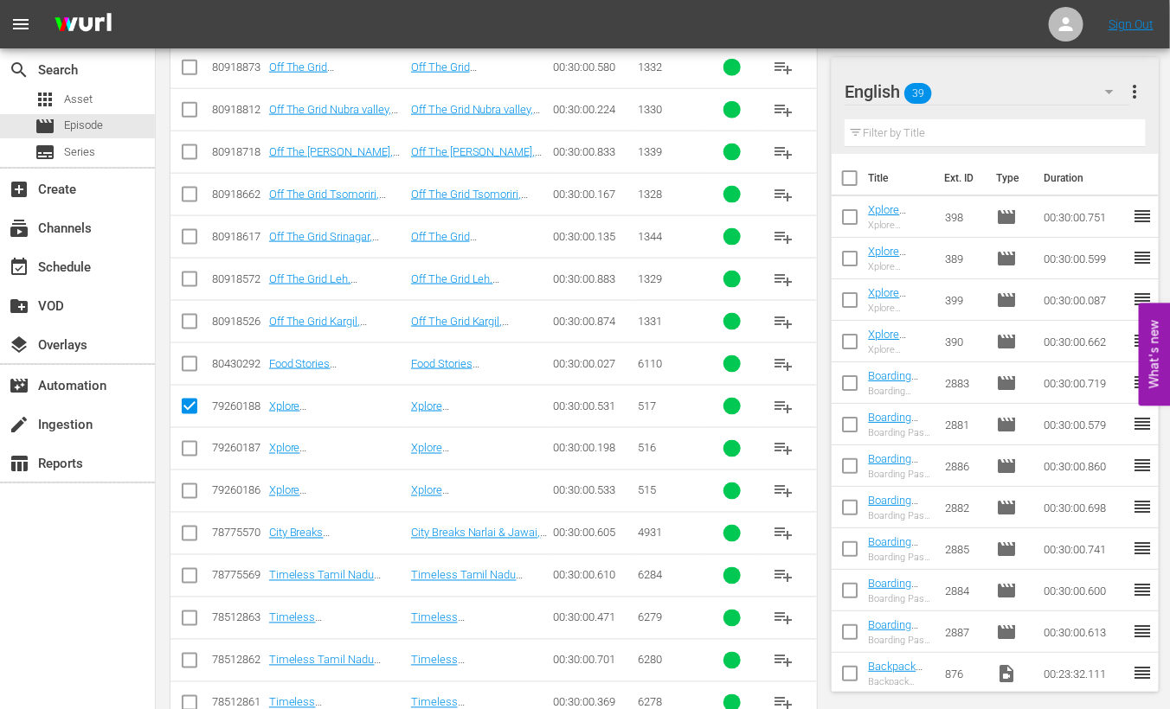
click at [192, 450] on input "checkbox" at bounding box center [189, 452] width 21 height 21
click at [190, 489] on input "checkbox" at bounding box center [189, 495] width 21 height 21
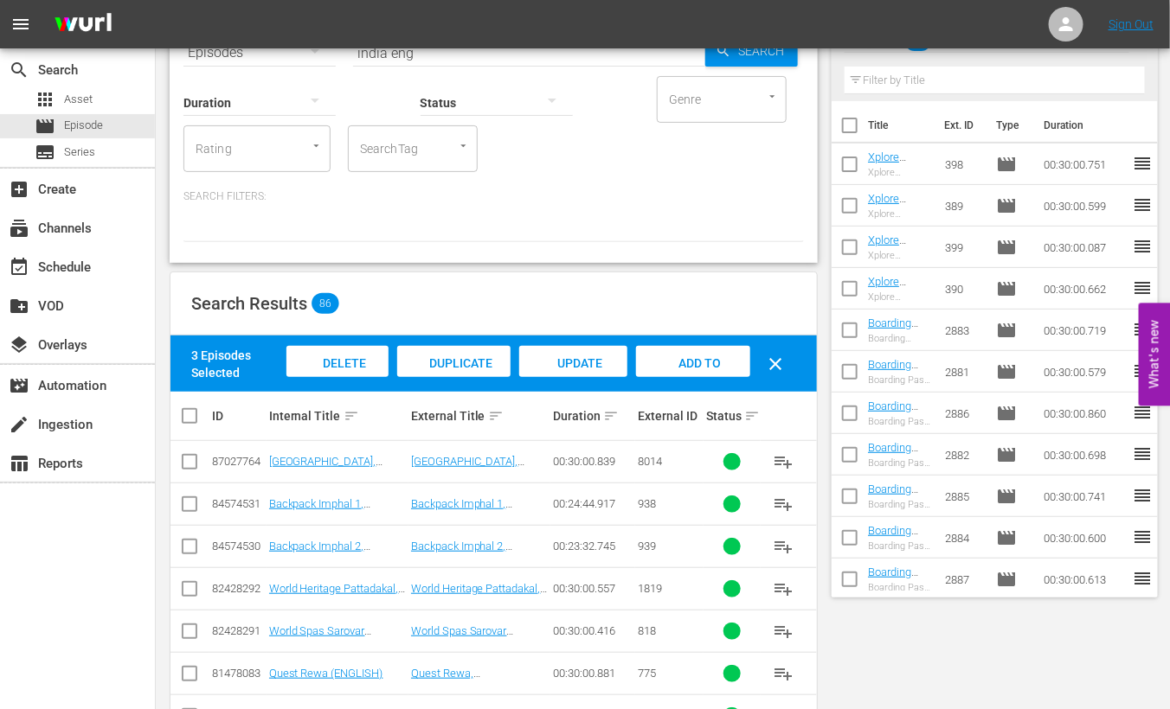
scroll to position [0, 0]
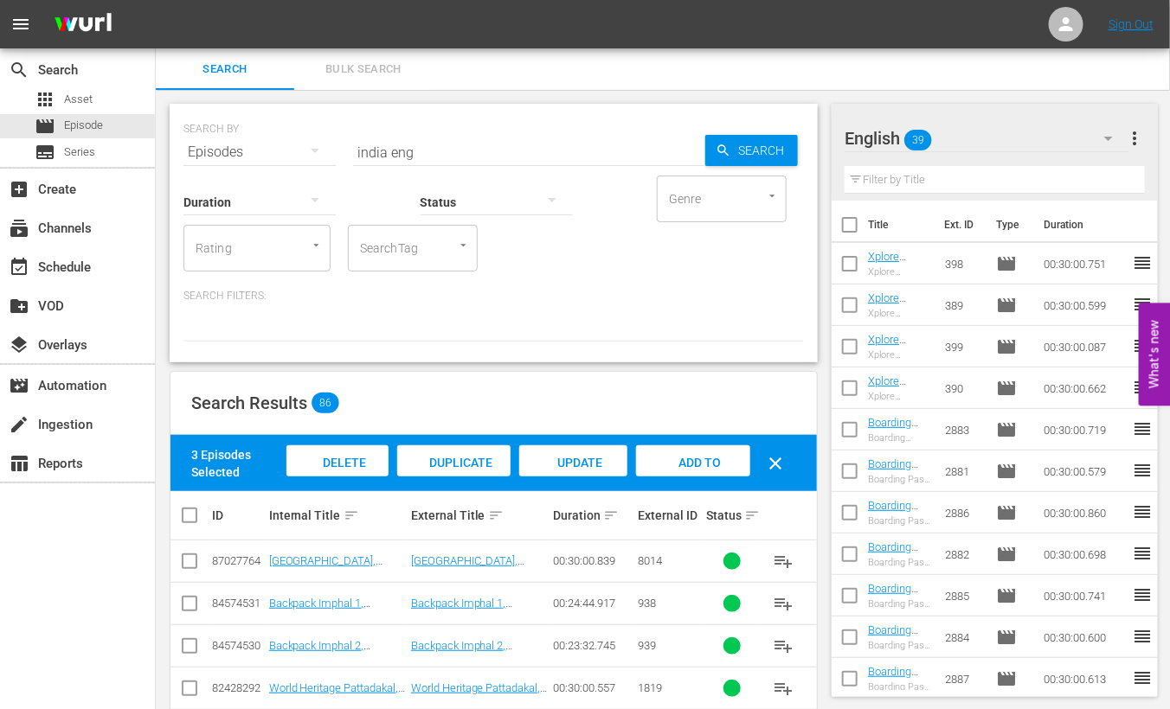
click at [694, 449] on div "Add to Workspace" at bounding box center [693, 478] width 114 height 65
click at [1112, 131] on icon "button" at bounding box center [1108, 138] width 21 height 21
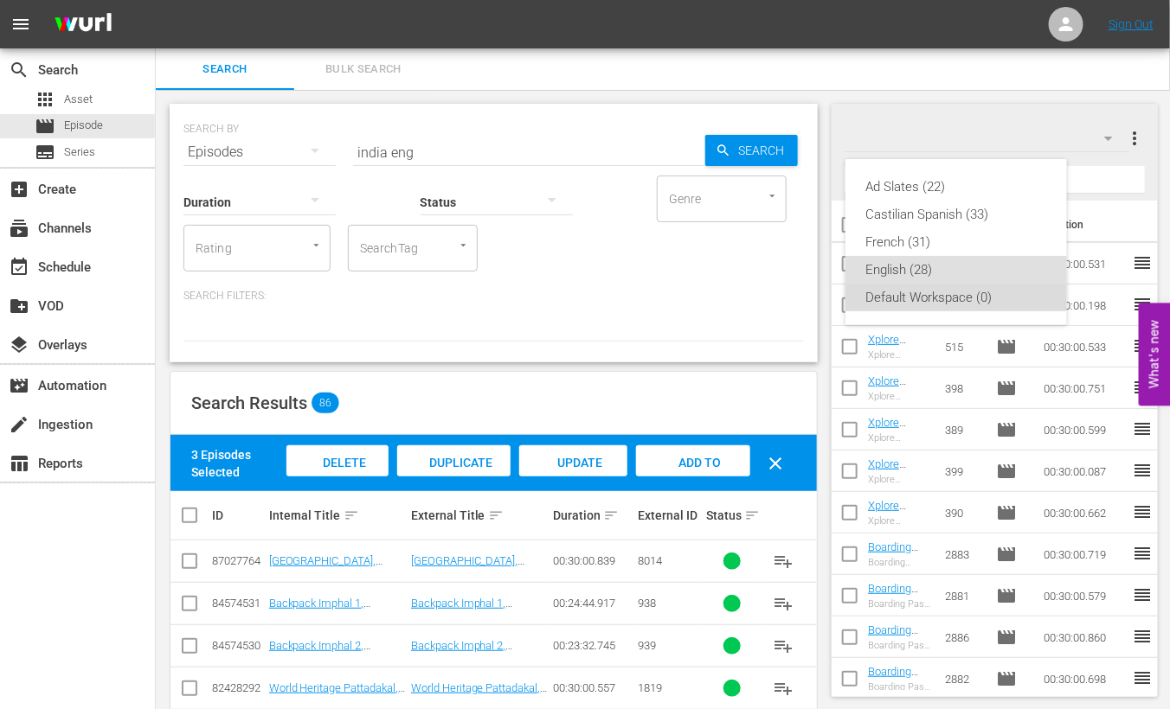
click at [937, 300] on div "Default Workspace (0)" at bounding box center [956, 298] width 180 height 28
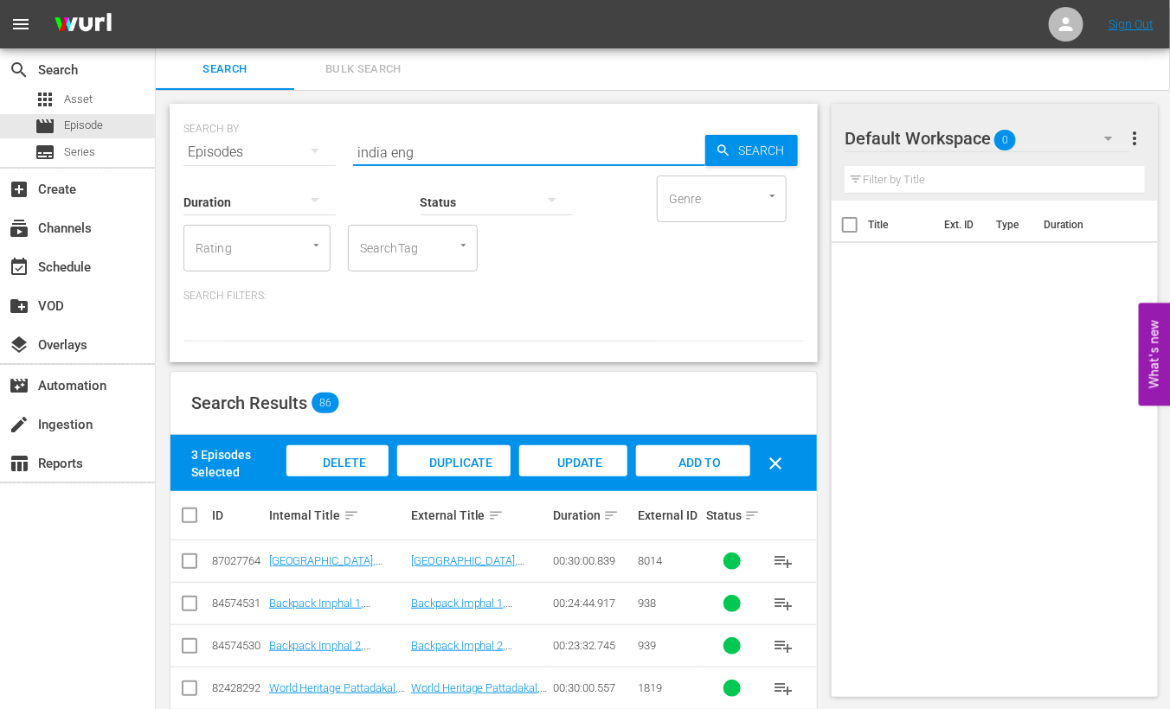
click at [404, 154] on input "india eng" at bounding box center [529, 153] width 352 height 42
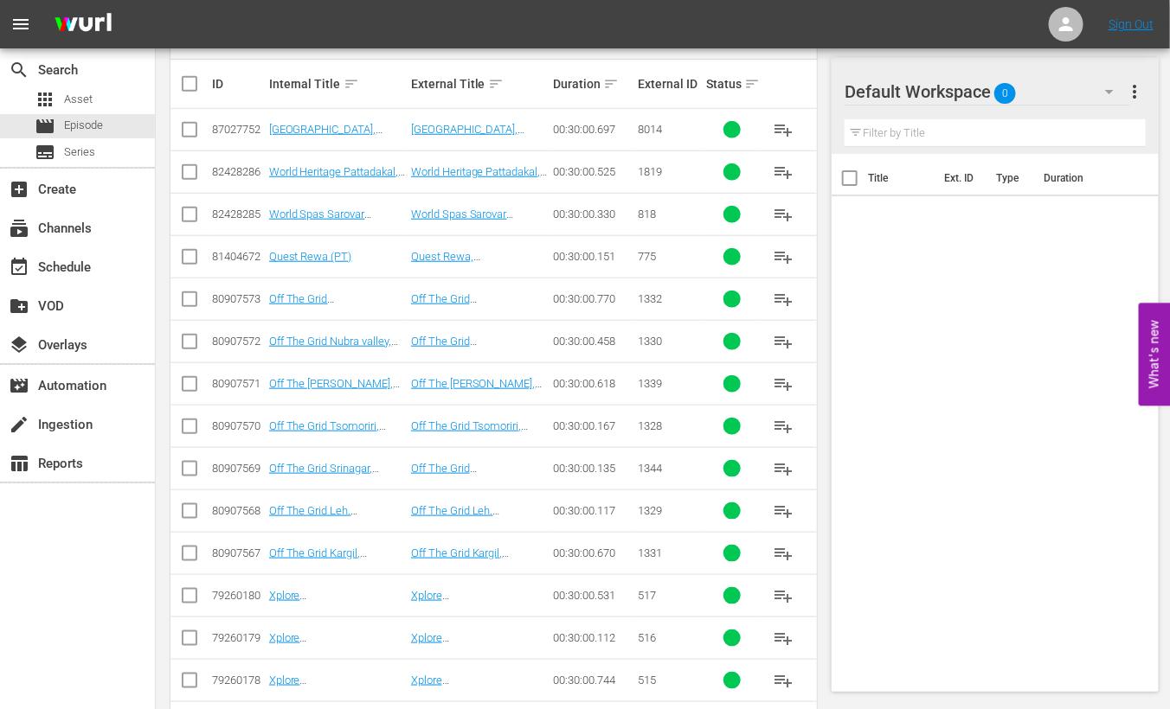
scroll to position [649, 0]
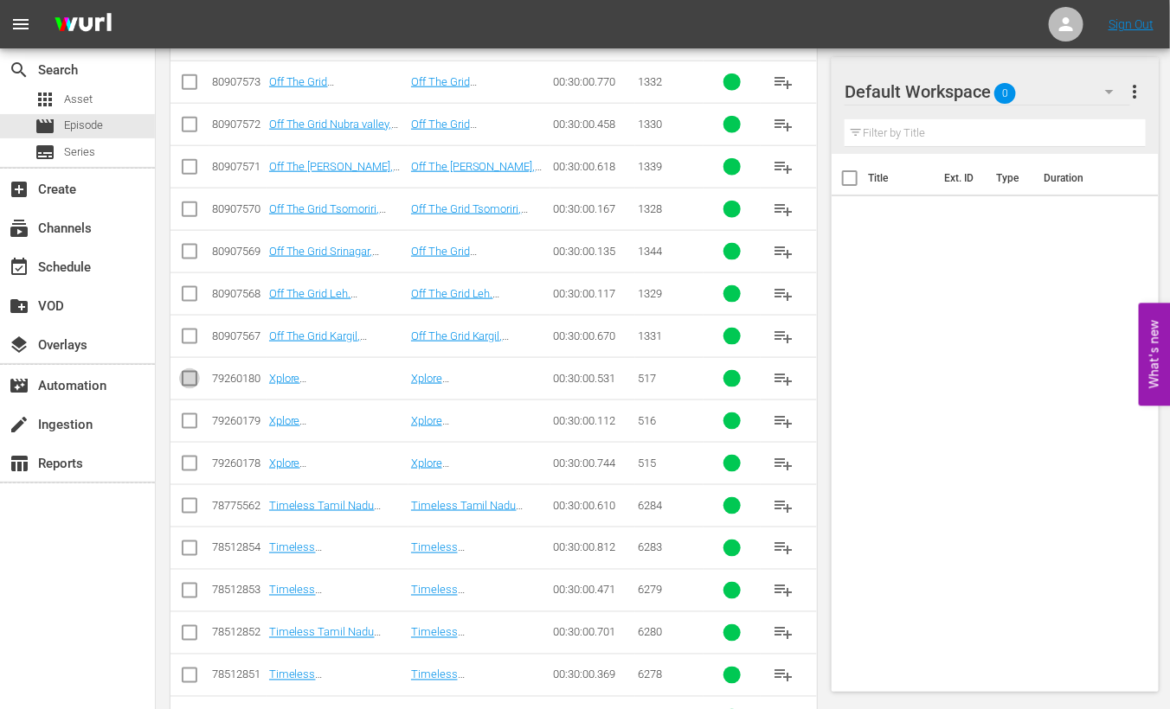
click at [190, 378] on input "checkbox" at bounding box center [189, 382] width 21 height 21
click at [183, 424] on input "checkbox" at bounding box center [189, 424] width 21 height 21
click at [186, 459] on input "checkbox" at bounding box center [189, 467] width 21 height 21
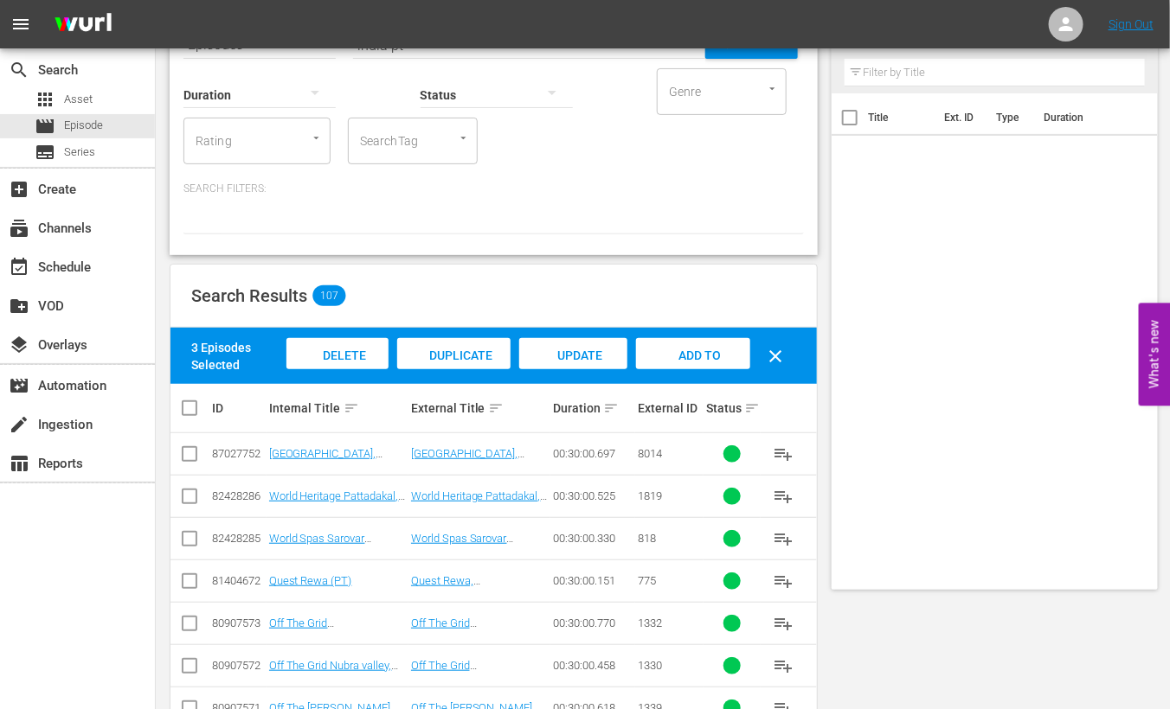
scroll to position [0, 0]
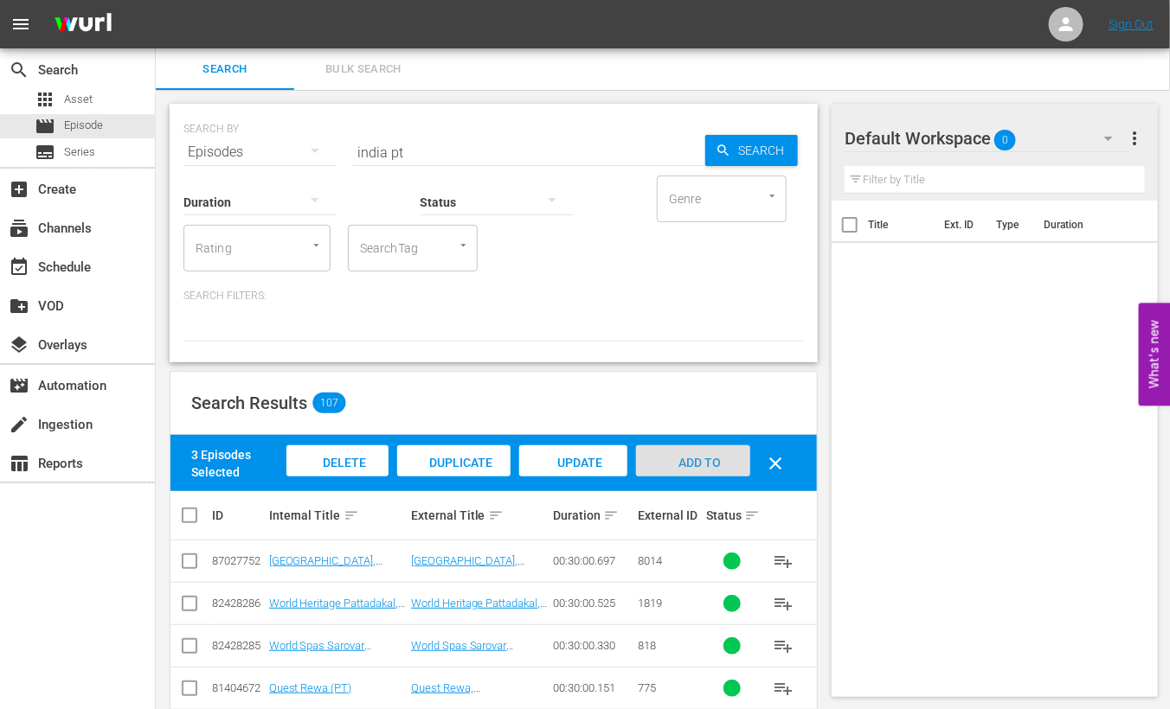
click at [685, 466] on span "Add to Workspace" at bounding box center [693, 479] width 85 height 47
click at [365, 155] on input "india pt" at bounding box center [529, 153] width 352 height 42
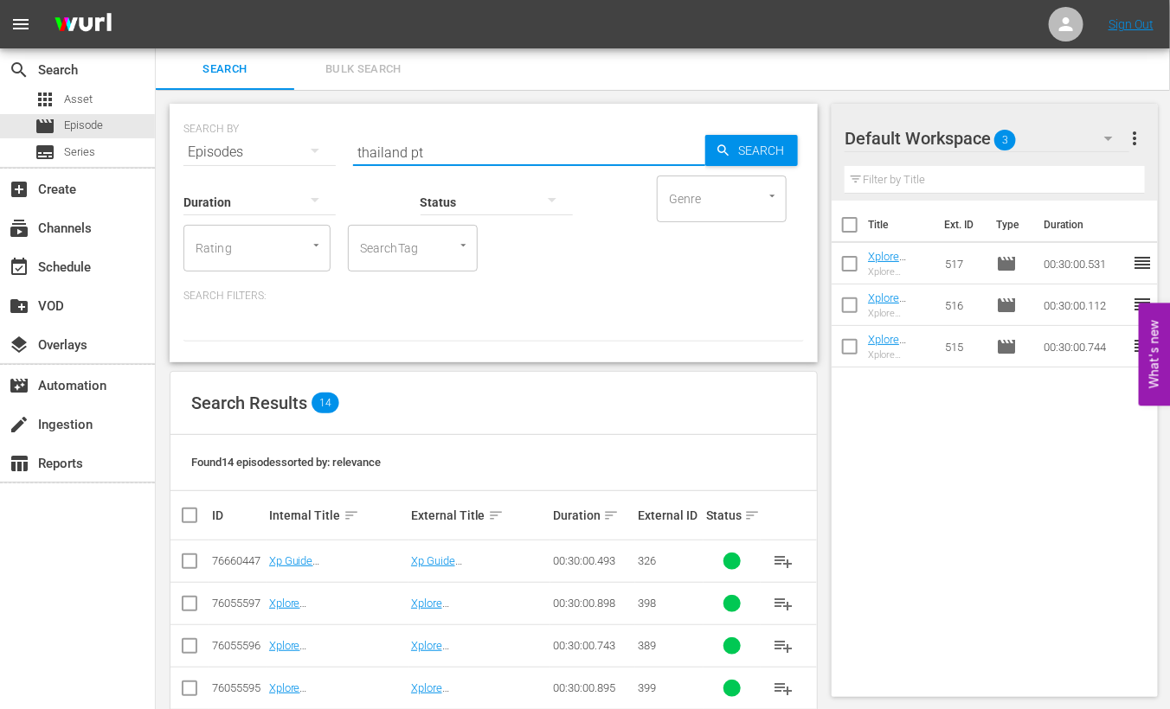
scroll to position [432, 0]
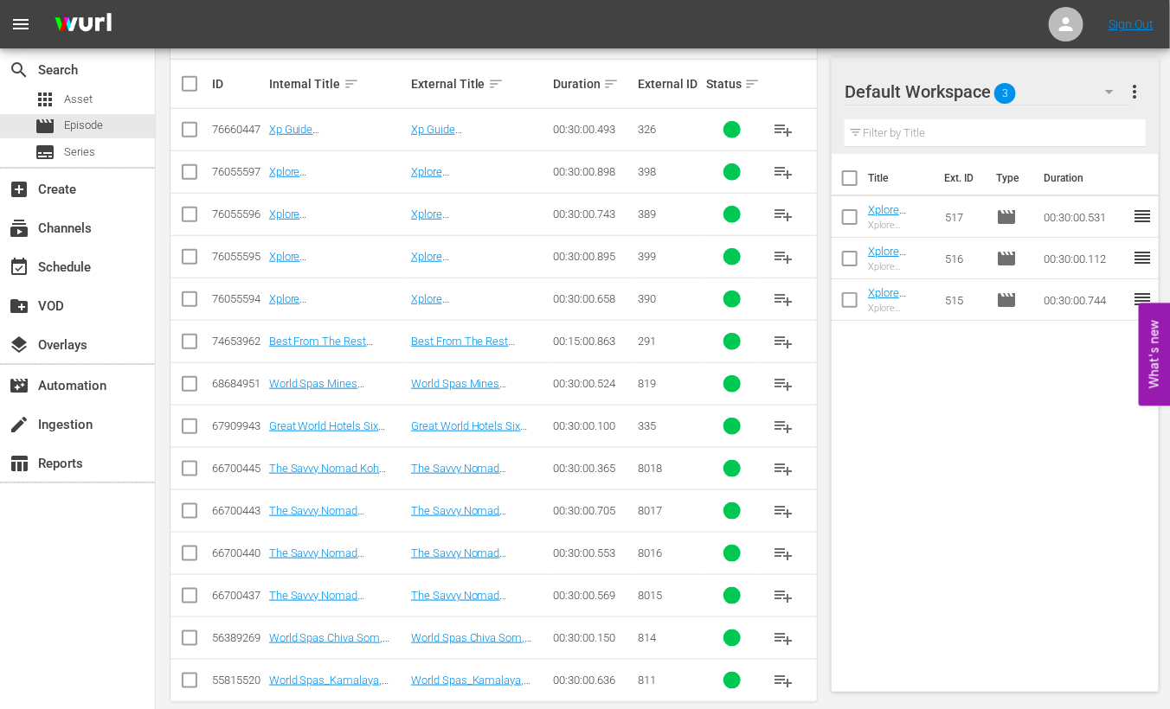
click at [179, 166] on input "checkbox" at bounding box center [189, 175] width 21 height 21
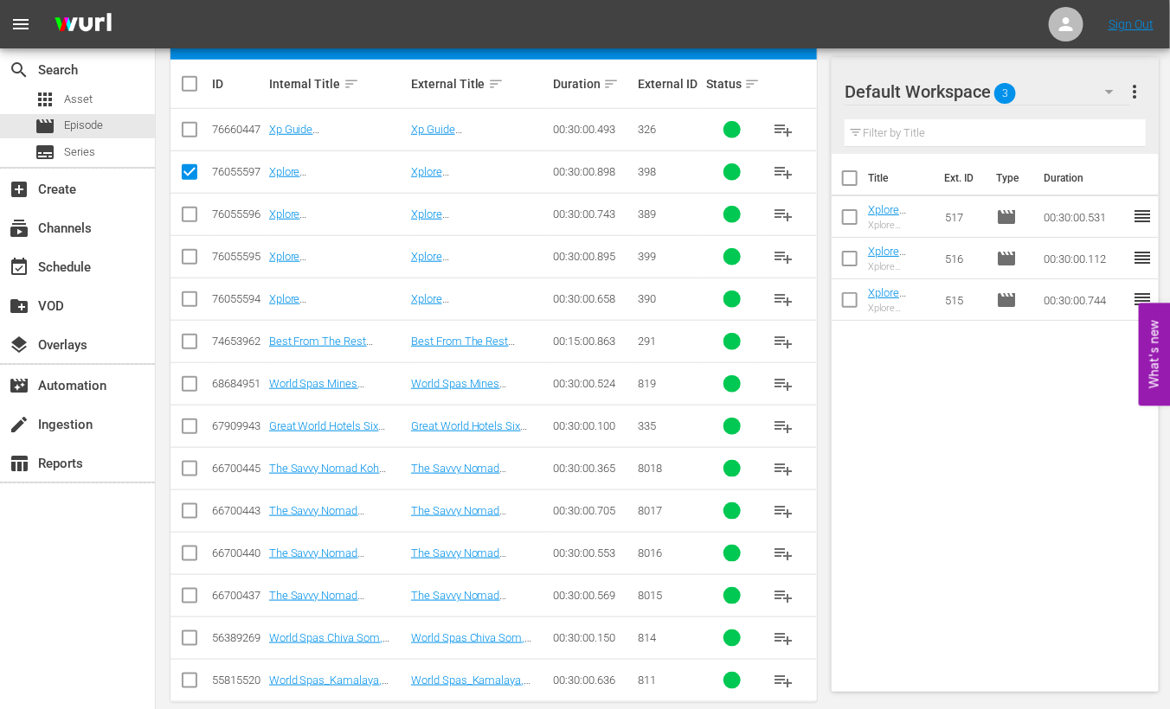
click at [186, 209] on input "checkbox" at bounding box center [189, 218] width 21 height 21
click at [192, 250] on input "checkbox" at bounding box center [189, 260] width 21 height 21
click at [188, 298] on input "checkbox" at bounding box center [189, 302] width 21 height 21
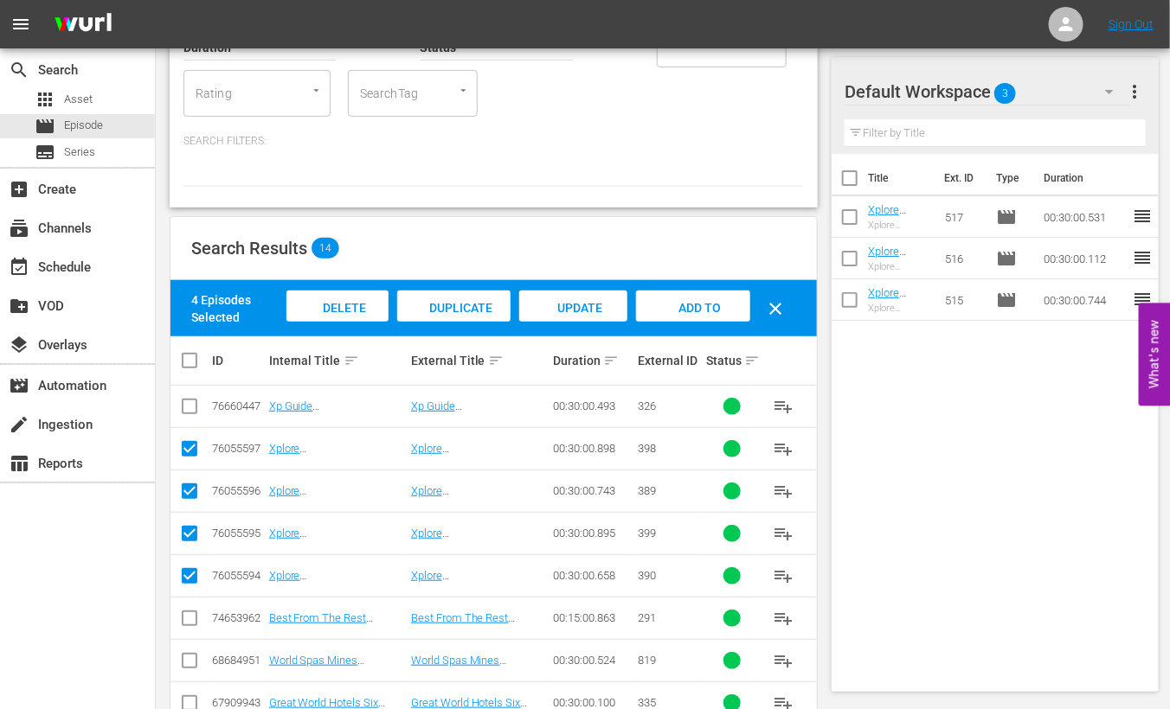
scroll to position [107, 0]
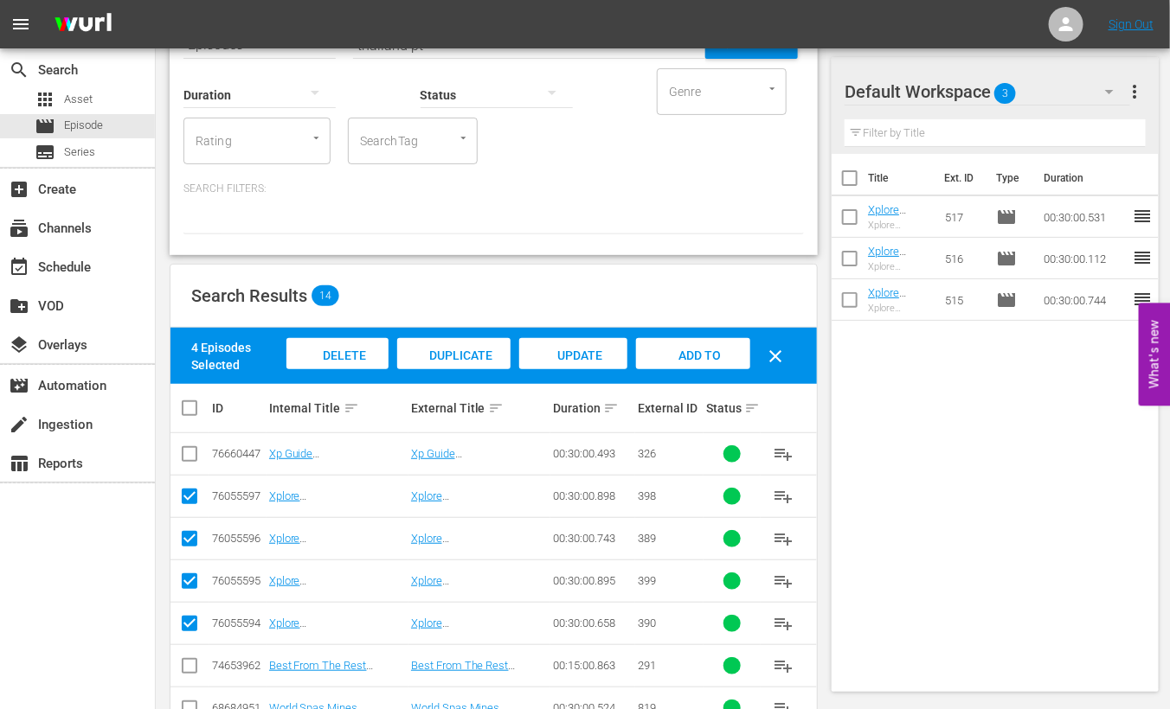
click at [685, 349] on span "Add to Workspace" at bounding box center [693, 372] width 85 height 47
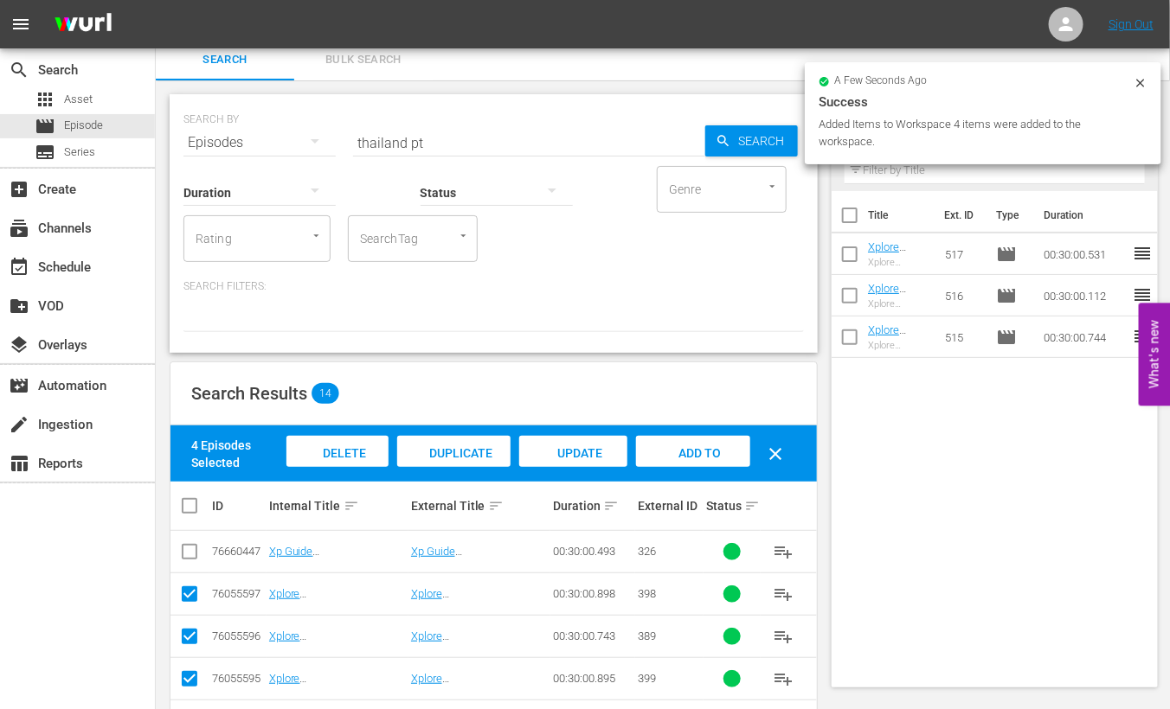
scroll to position [0, 0]
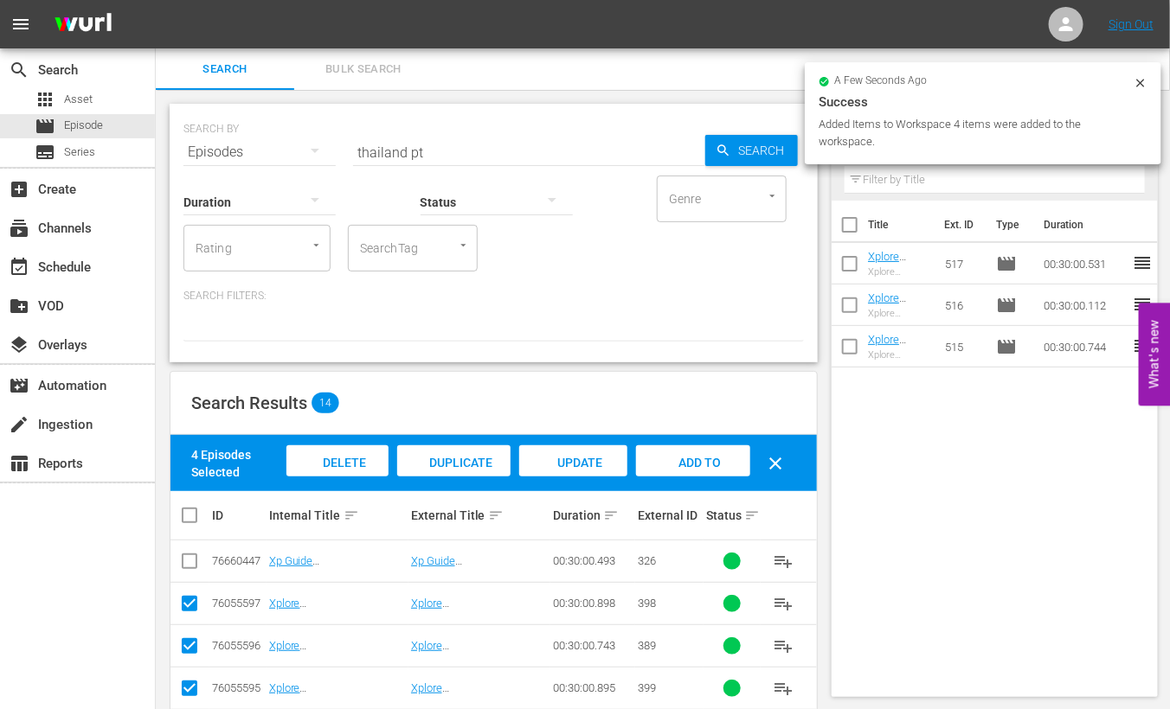
click at [389, 151] on input "thailand pt" at bounding box center [529, 153] width 352 height 42
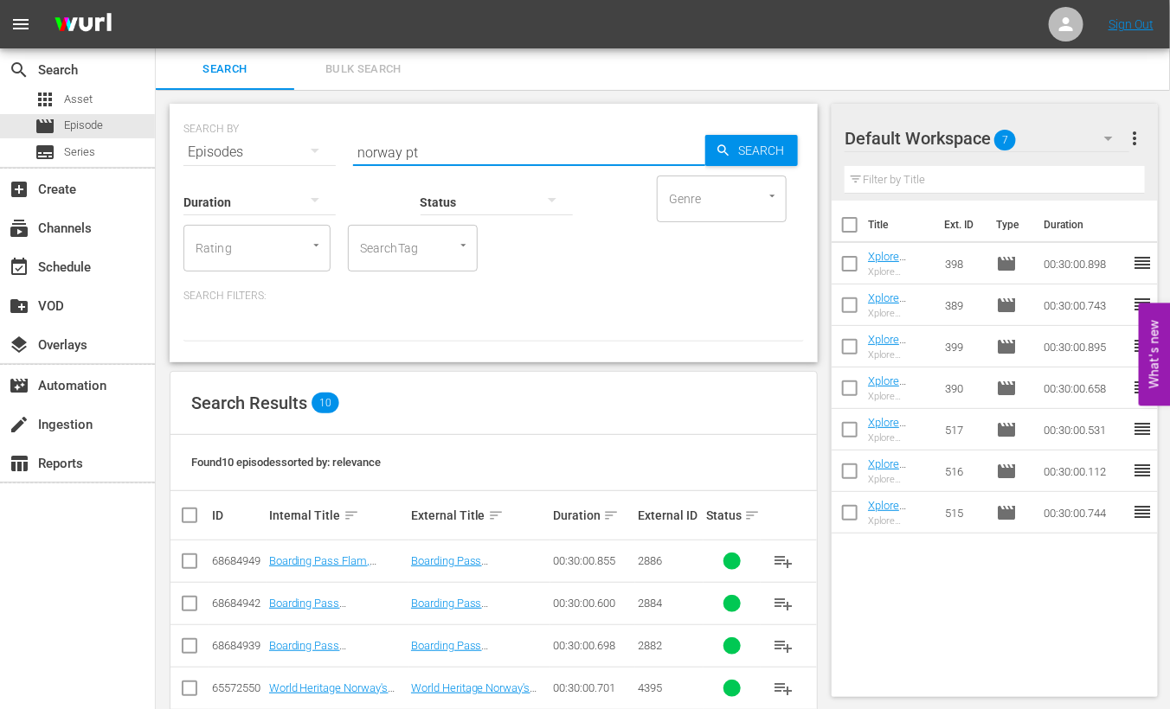
scroll to position [285, 0]
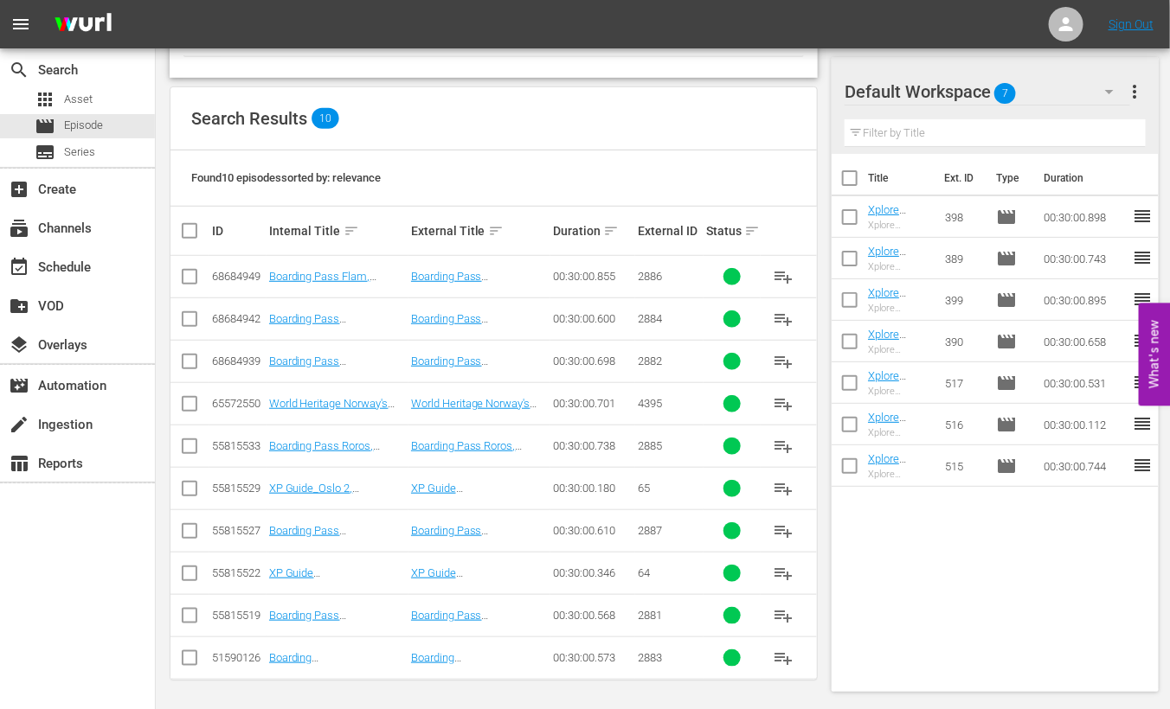
click at [189, 227] on input "checkbox" at bounding box center [196, 231] width 35 height 21
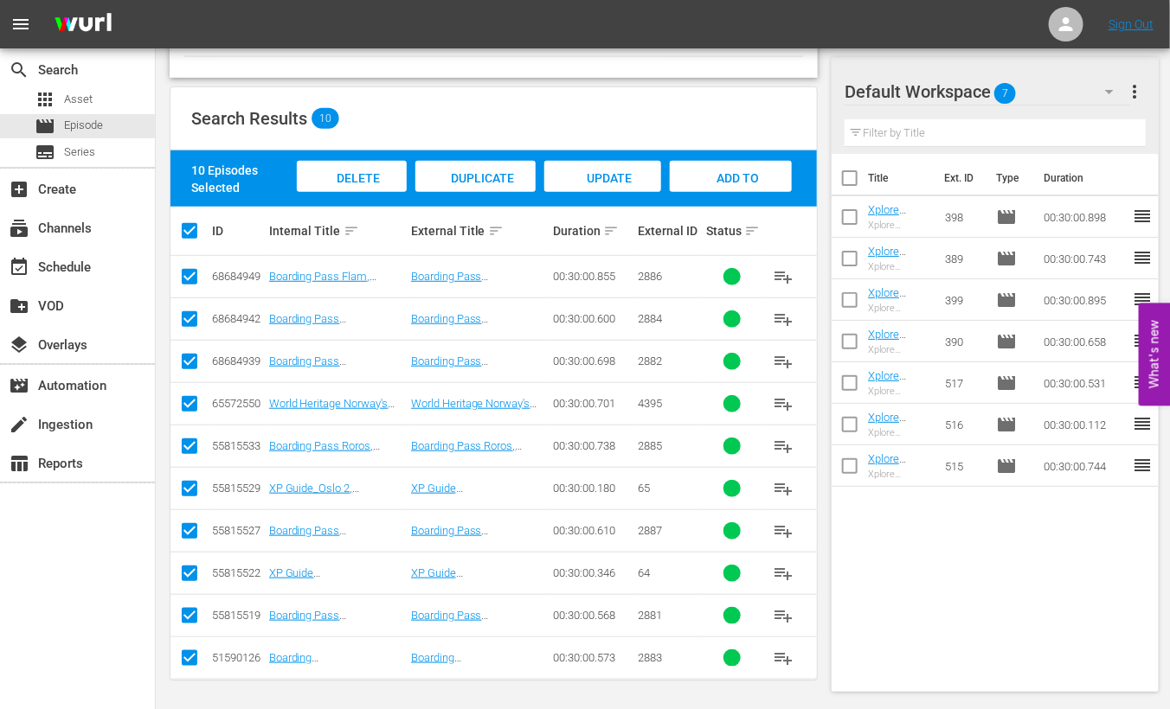
click at [183, 491] on input "checkbox" at bounding box center [189, 492] width 21 height 21
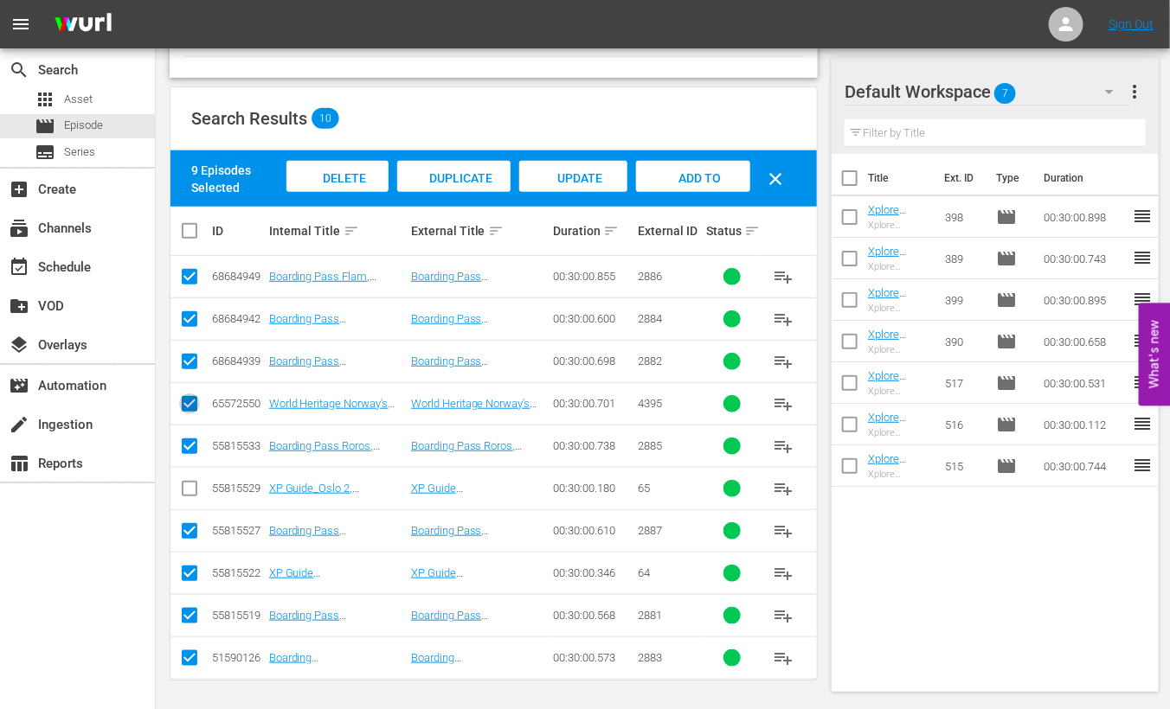
click at [187, 405] on input "checkbox" at bounding box center [189, 407] width 21 height 21
click at [189, 569] on input "checkbox" at bounding box center [189, 577] width 21 height 21
click at [721, 173] on span "Add to Workspace" at bounding box center [693, 194] width 85 height 47
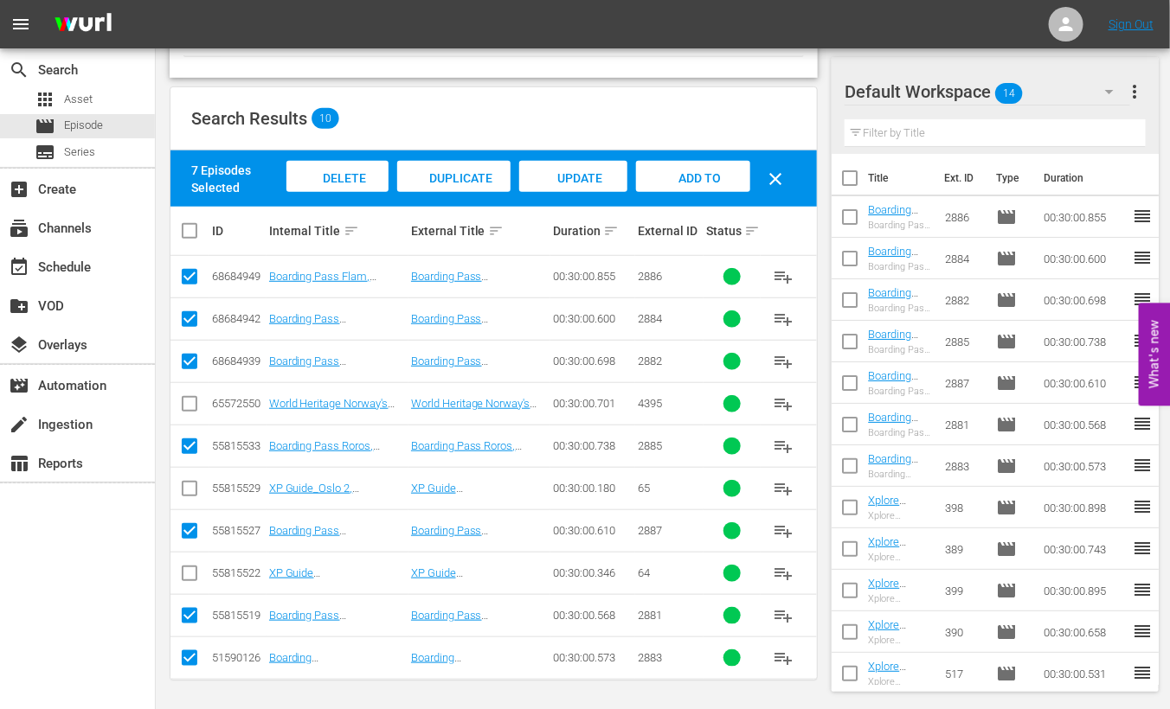
scroll to position [0, 0]
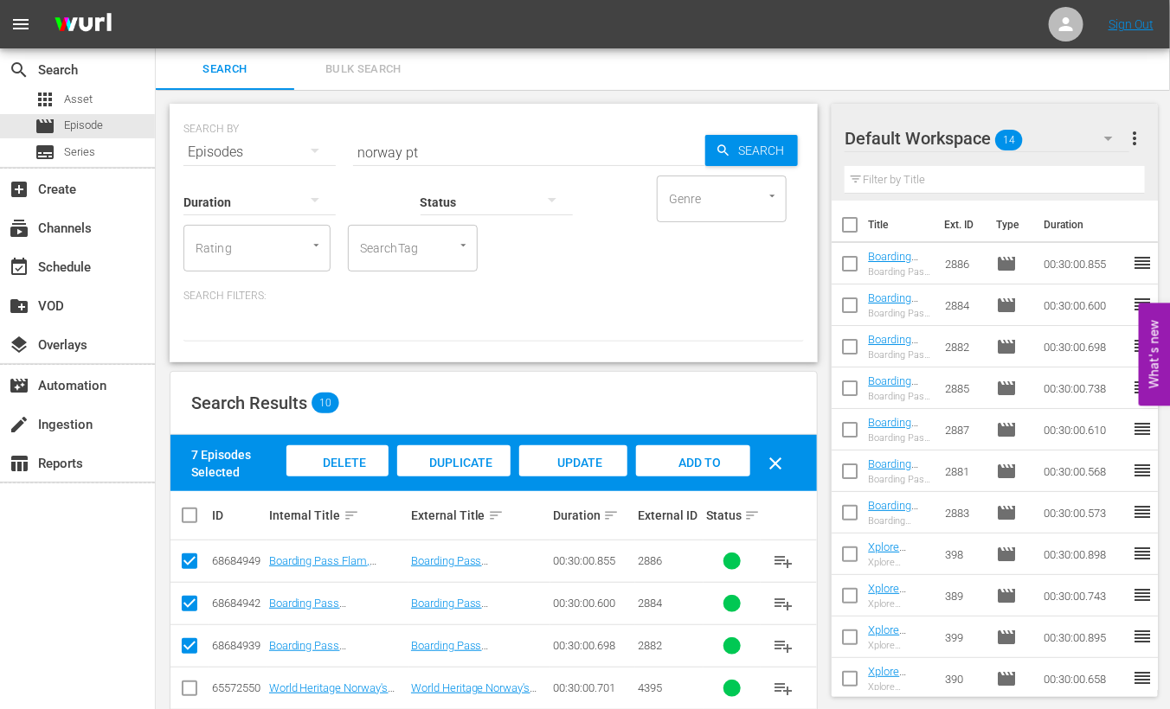
click at [388, 158] on input "norway pt" at bounding box center [529, 153] width 352 height 42
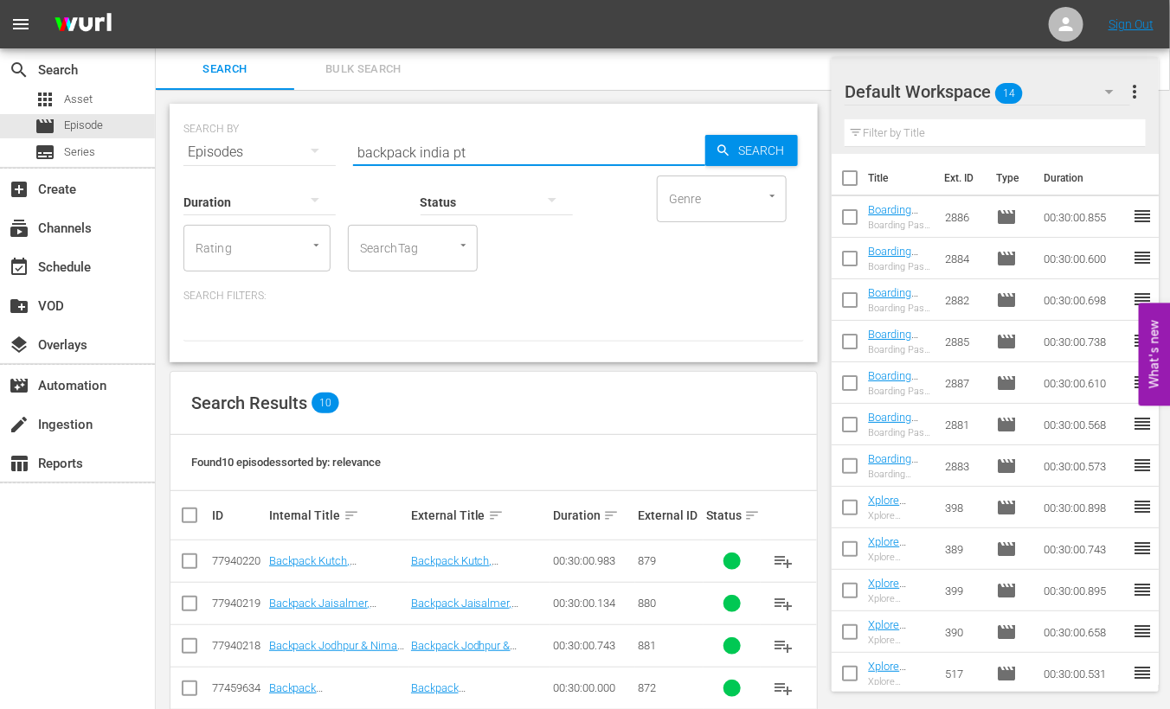
scroll to position [285, 0]
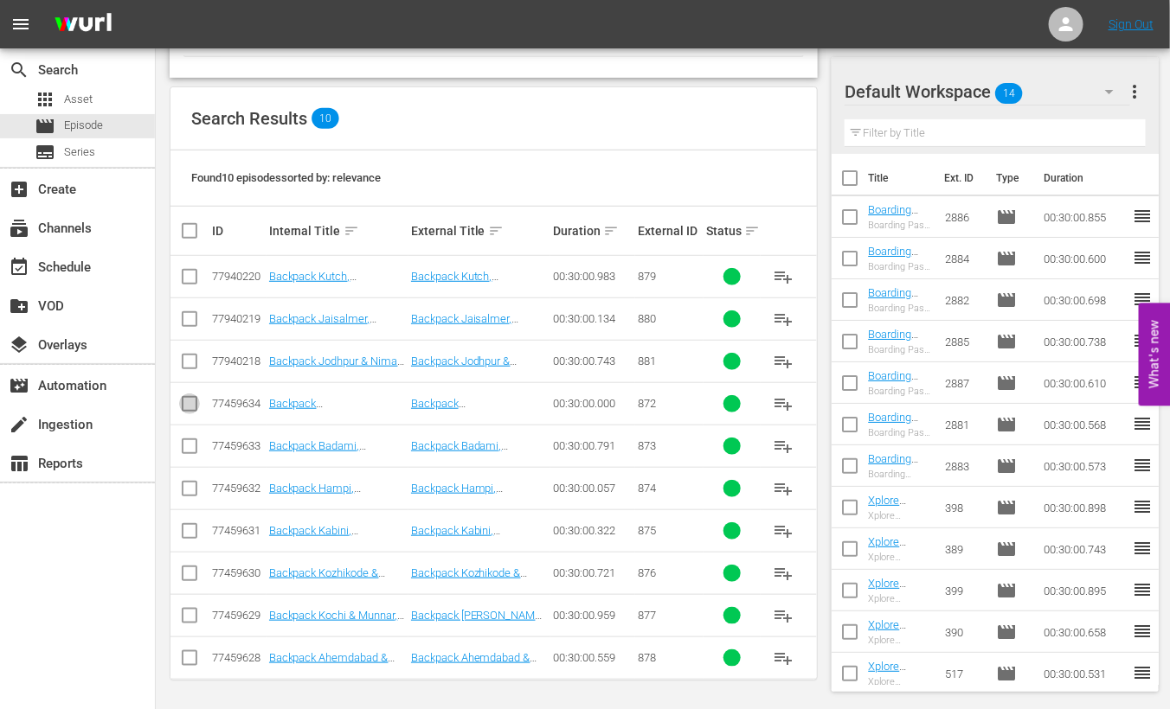
click at [189, 408] on input "checkbox" at bounding box center [189, 407] width 21 height 21
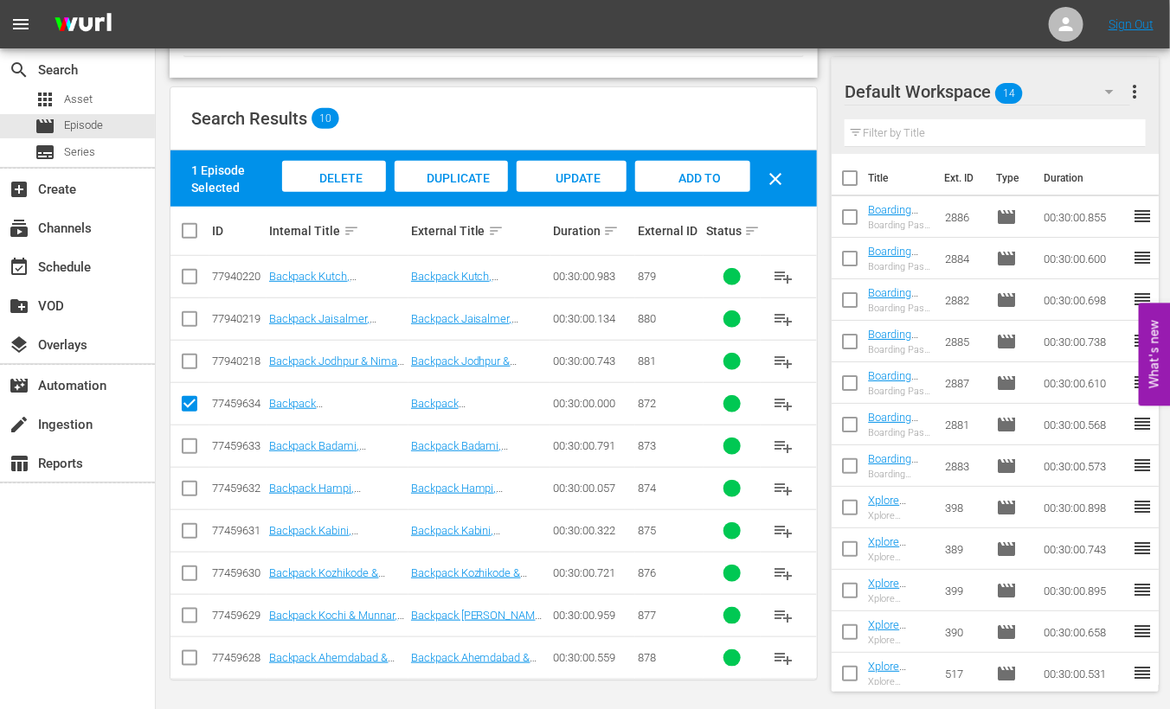
click at [190, 453] on input "checkbox" at bounding box center [189, 450] width 21 height 21
click at [190, 491] on input "checkbox" at bounding box center [189, 492] width 21 height 21
click at [189, 530] on input "checkbox" at bounding box center [189, 534] width 21 height 21
click at [189, 576] on input "checkbox" at bounding box center [189, 577] width 21 height 21
click at [186, 610] on input "checkbox" at bounding box center [189, 619] width 21 height 21
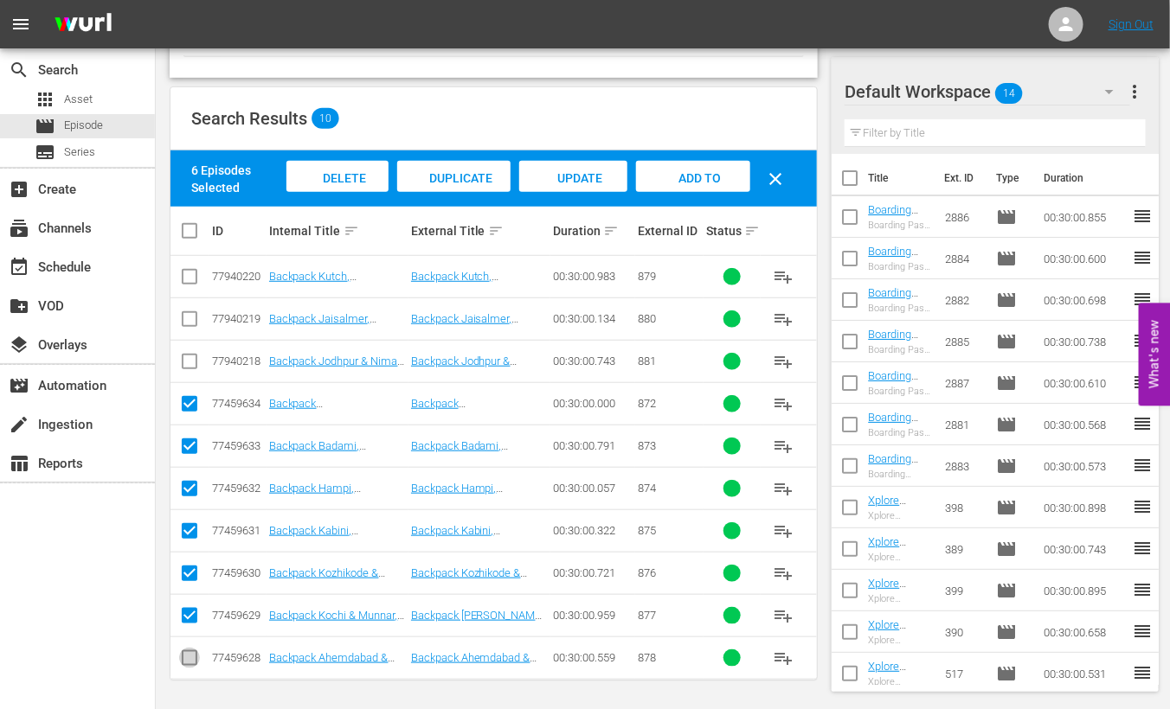
click at [190, 658] on input "checkbox" at bounding box center [189, 662] width 21 height 21
click at [679, 171] on span "Add to Workspace" at bounding box center [693, 194] width 85 height 47
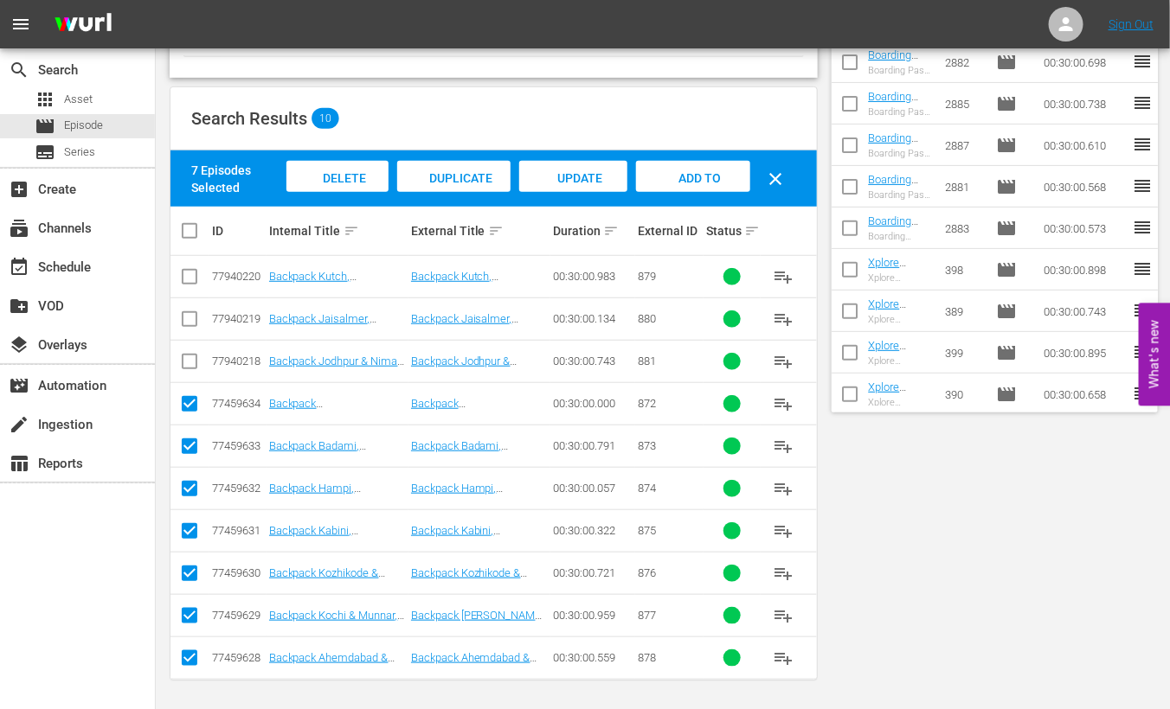
scroll to position [0, 0]
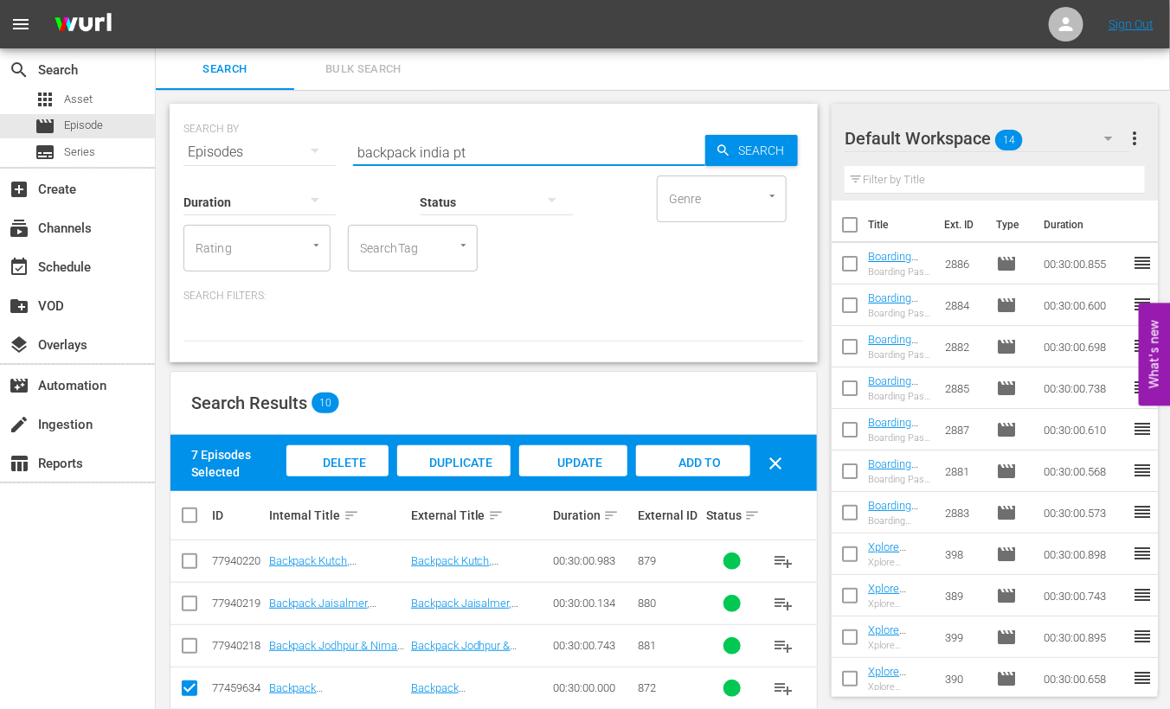
drag, startPoint x: 446, startPoint y: 151, endPoint x: 195, endPoint y: 128, distance: 252.8
click at [195, 128] on div "SEARCH BY Search By Episodes Search ID, Title, Description, Keywords, or Catego…" at bounding box center [493, 142] width 620 height 62
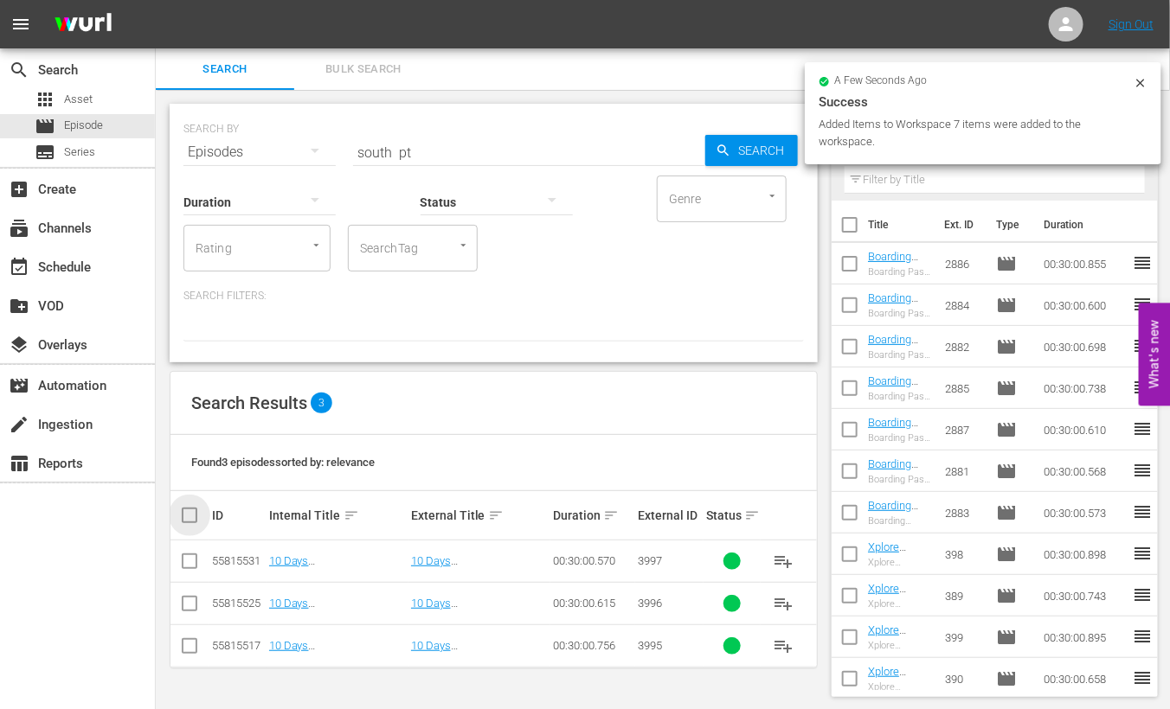
click at [189, 513] on input "checkbox" at bounding box center [196, 515] width 35 height 21
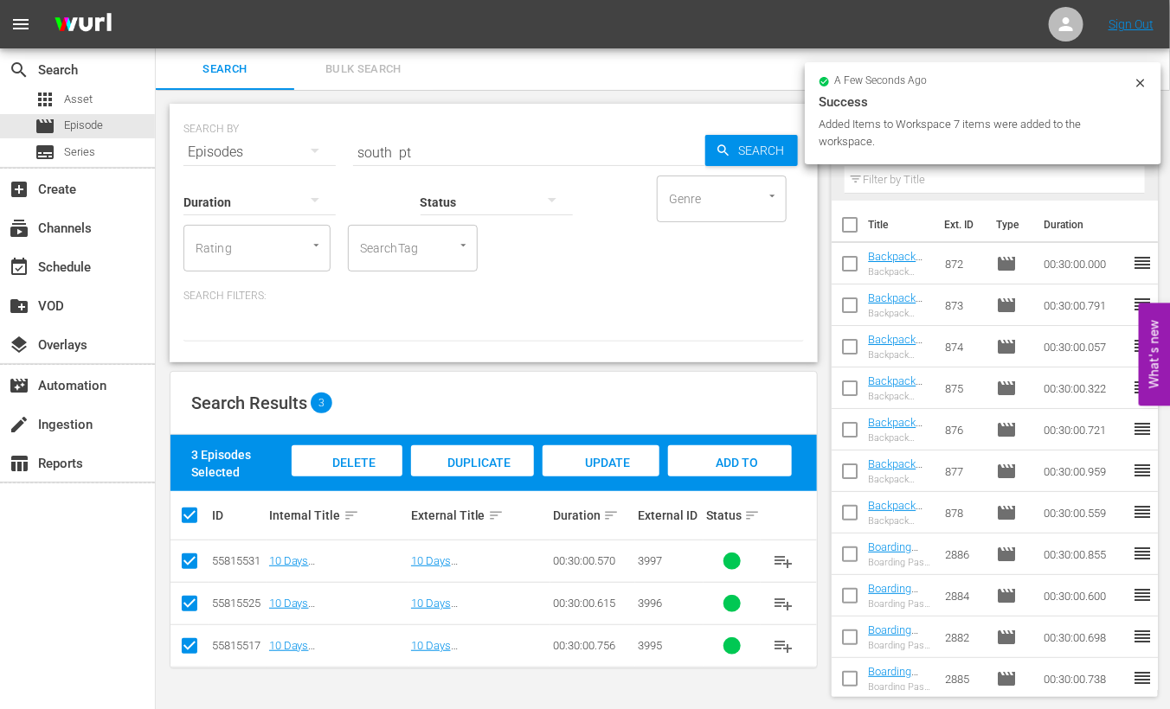
click at [740, 465] on span "Add to Workspace" at bounding box center [730, 479] width 85 height 47
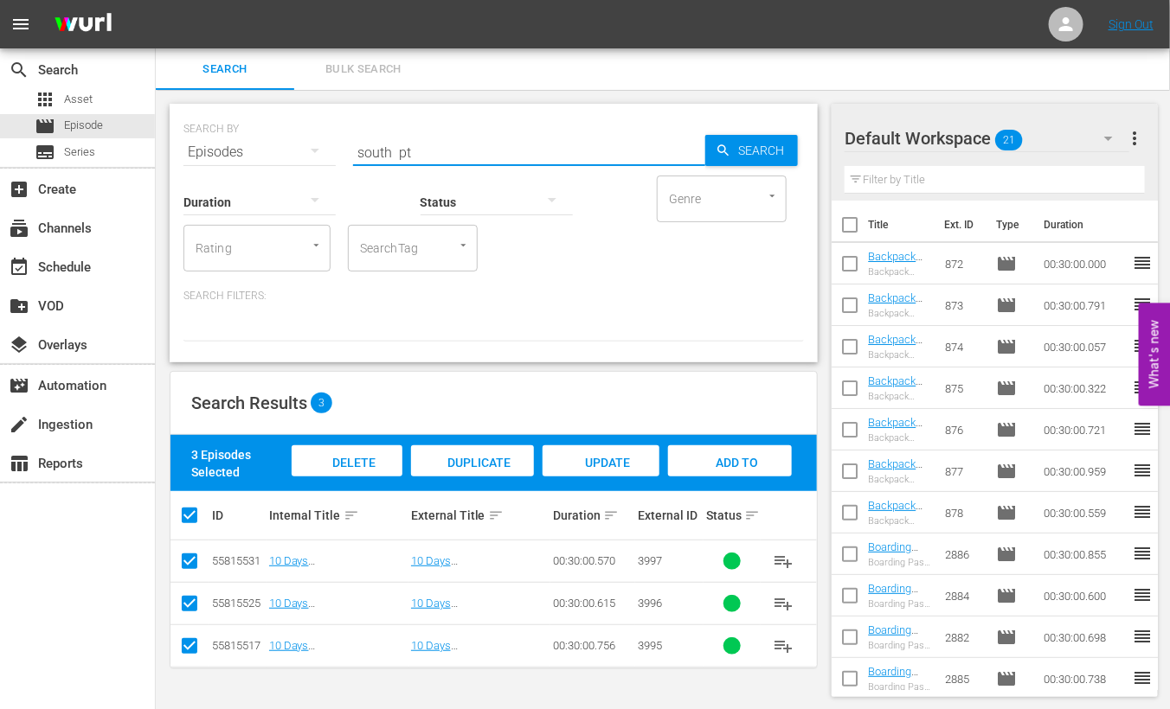
click at [371, 153] on input "south pt" at bounding box center [529, 153] width 352 height 42
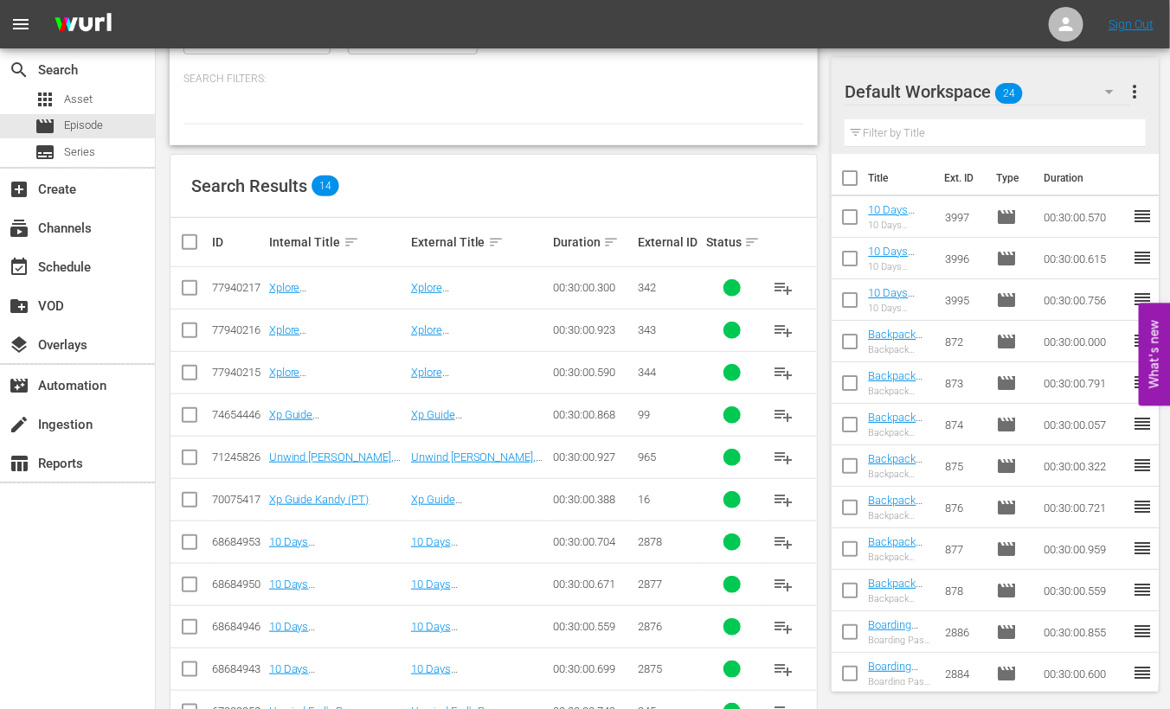
scroll to position [397, 0]
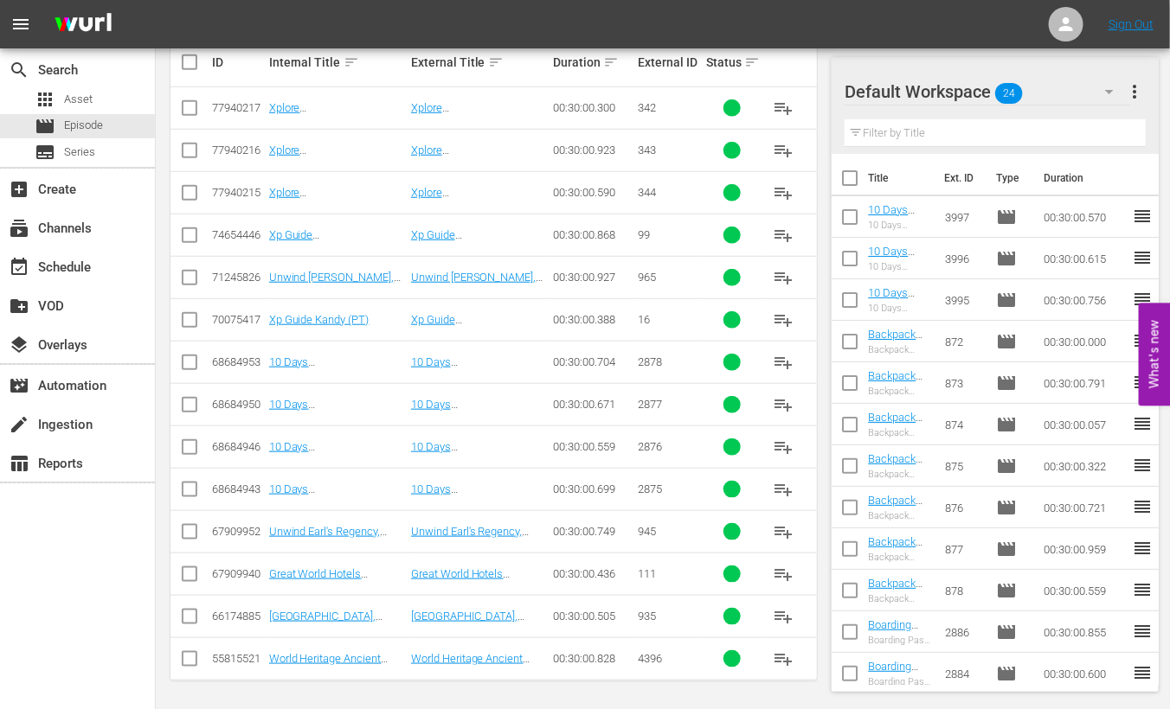
click at [188, 364] on input "checkbox" at bounding box center [189, 366] width 21 height 21
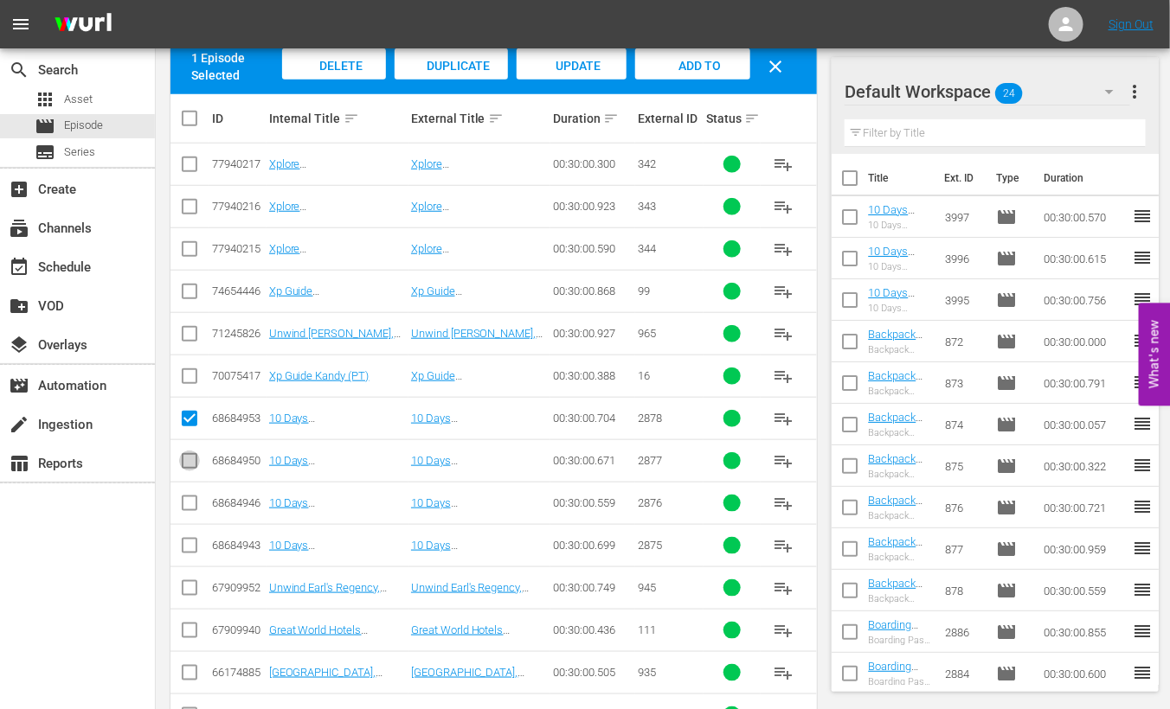
click at [185, 460] on input "checkbox" at bounding box center [189, 464] width 21 height 21
click at [184, 502] on input "checkbox" at bounding box center [189, 507] width 21 height 21
click at [191, 544] on input "checkbox" at bounding box center [189, 549] width 21 height 21
click at [683, 61] on span "Add to Workspace" at bounding box center [693, 82] width 85 height 47
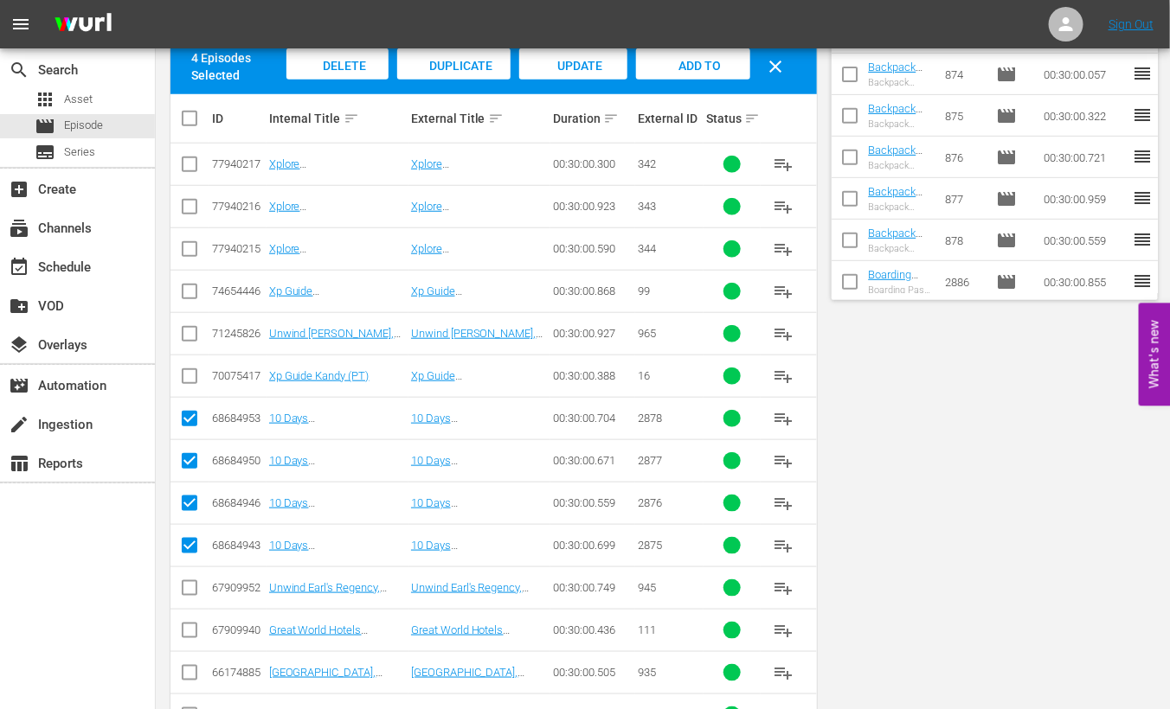
scroll to position [0, 0]
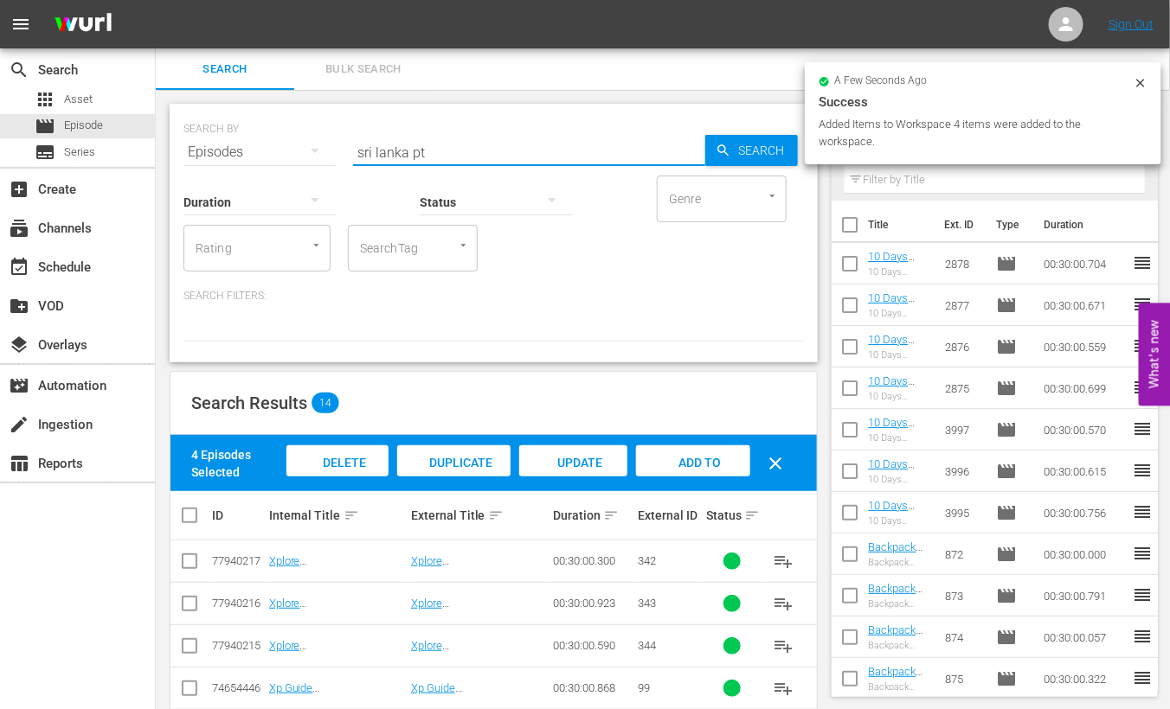
drag, startPoint x: 408, startPoint y: 155, endPoint x: 210, endPoint y: 124, distance: 200.6
click at [210, 124] on div "SEARCH BY Search By Episodes Search ID, Title, Description, Keywords, or Catego…" at bounding box center [493, 142] width 620 height 62
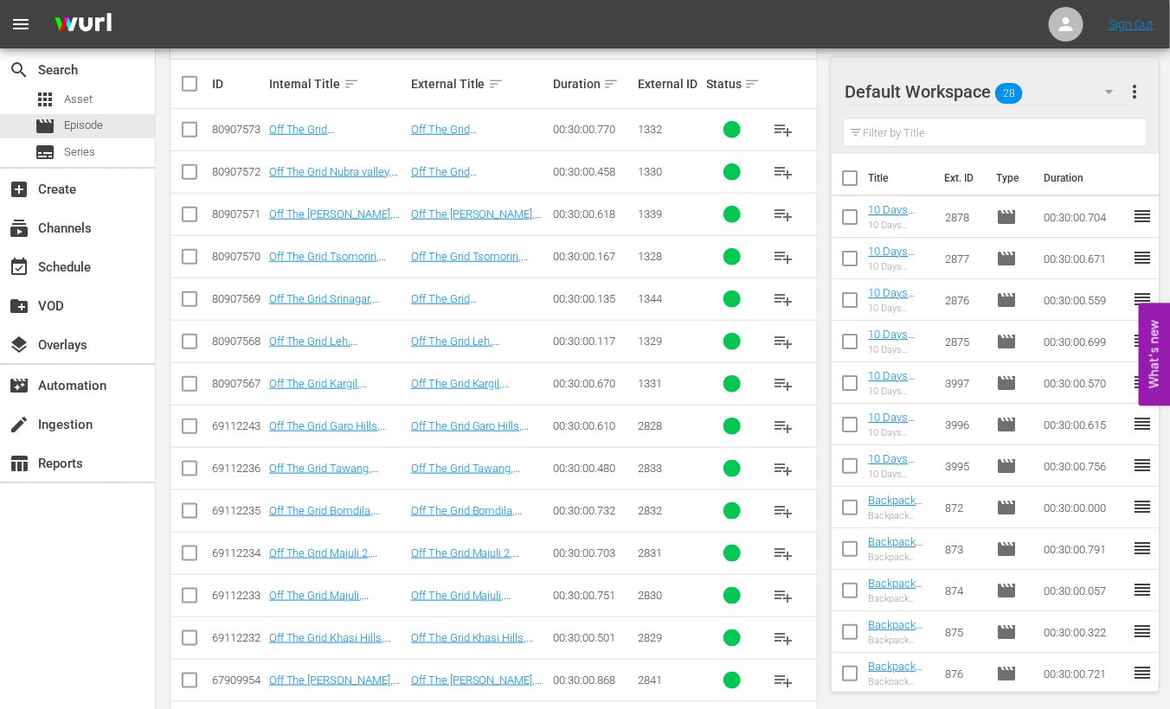
scroll to position [538, 0]
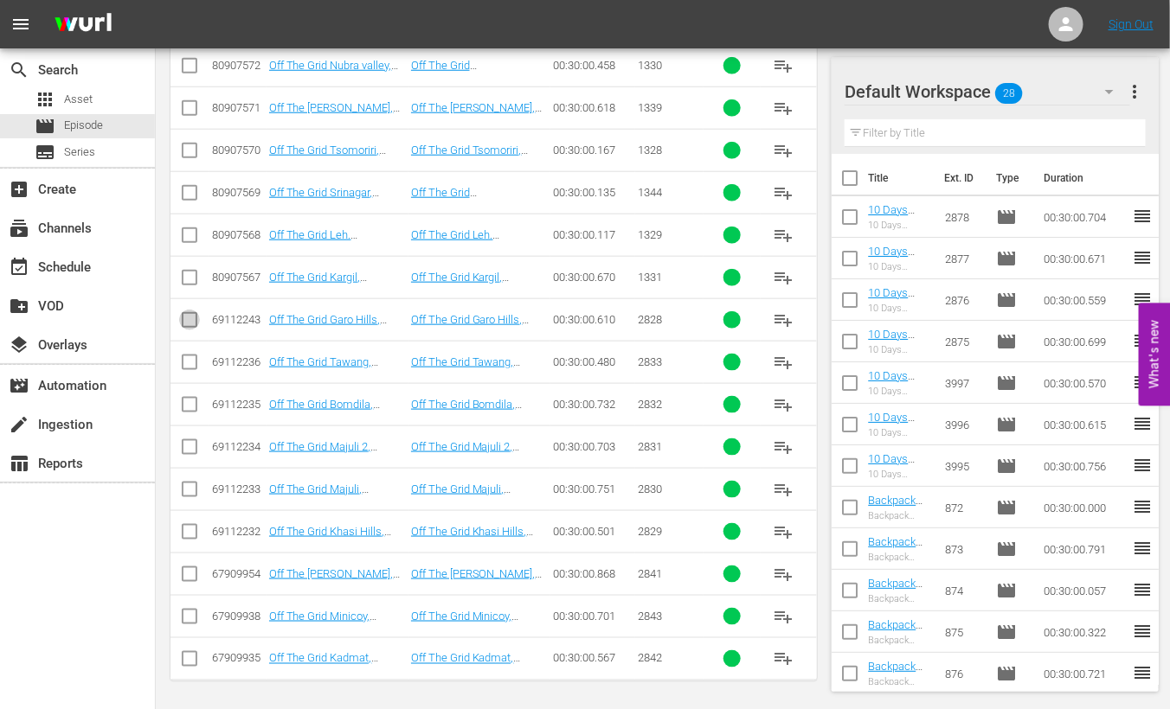
click at [185, 318] on input "checkbox" at bounding box center [189, 323] width 21 height 21
click at [183, 531] on input "checkbox" at bounding box center [189, 535] width 21 height 21
click at [193, 446] on input "checkbox" at bounding box center [189, 450] width 21 height 21
click at [190, 486] on input "checkbox" at bounding box center [189, 493] width 21 height 21
click at [186, 356] on input "checkbox" at bounding box center [189, 366] width 21 height 21
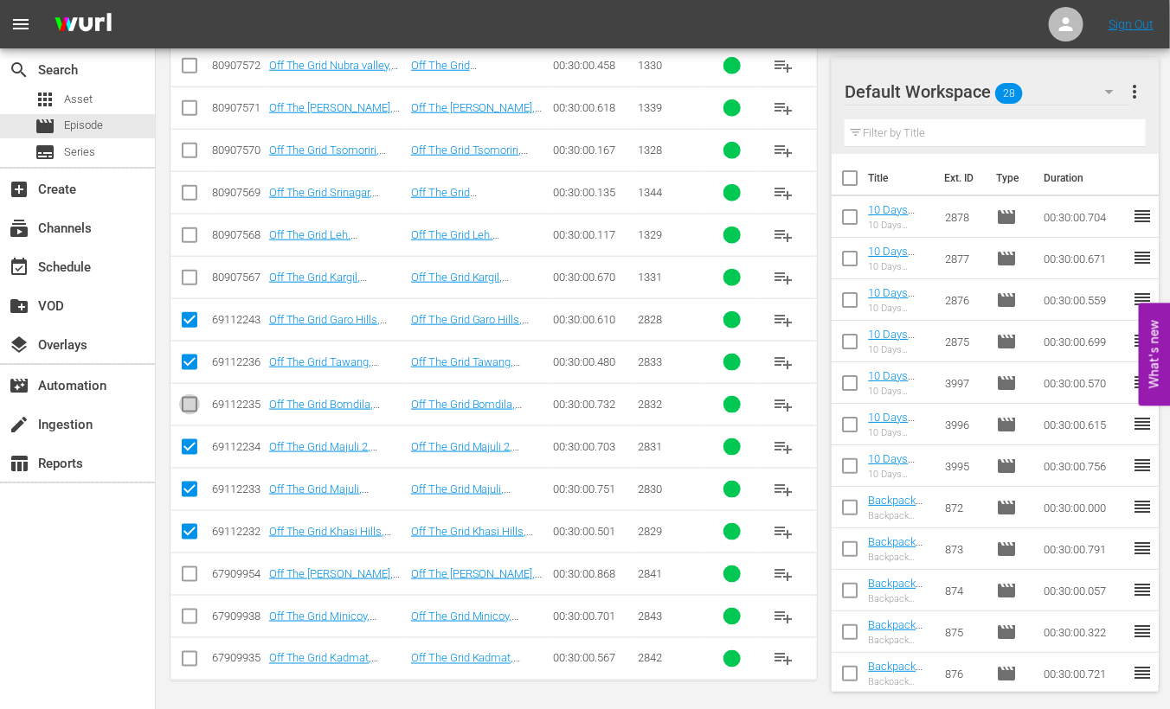
click at [192, 401] on input "checkbox" at bounding box center [189, 408] width 21 height 21
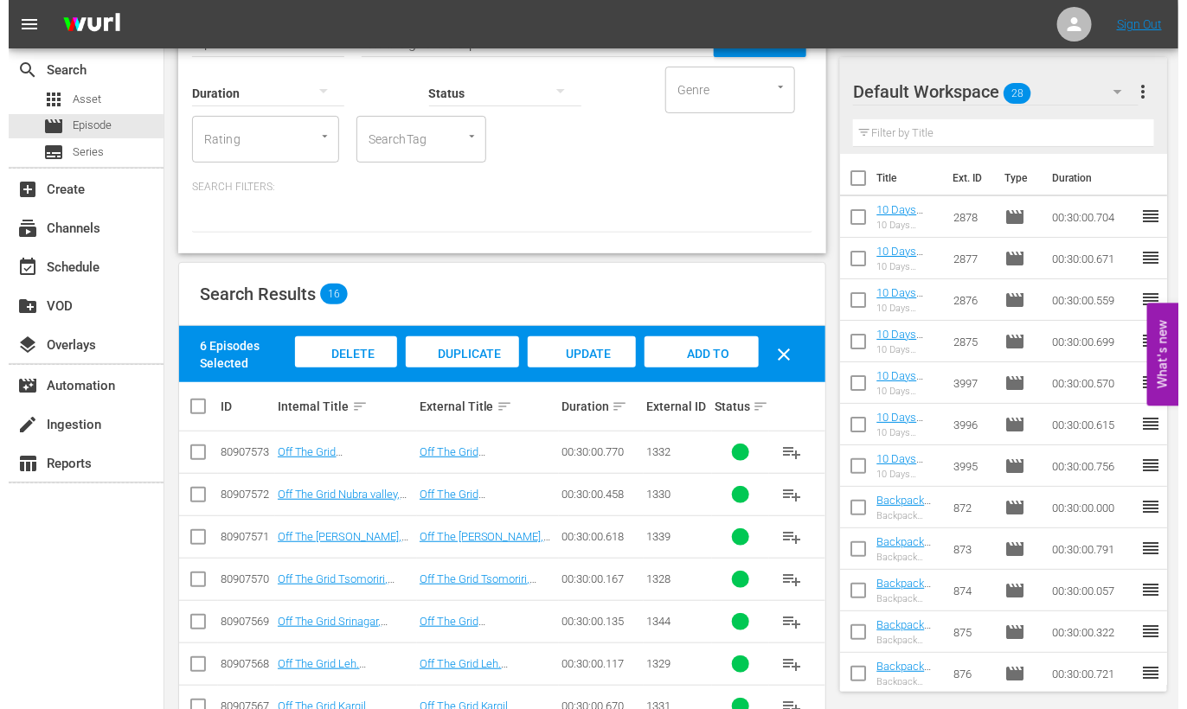
scroll to position [0, 0]
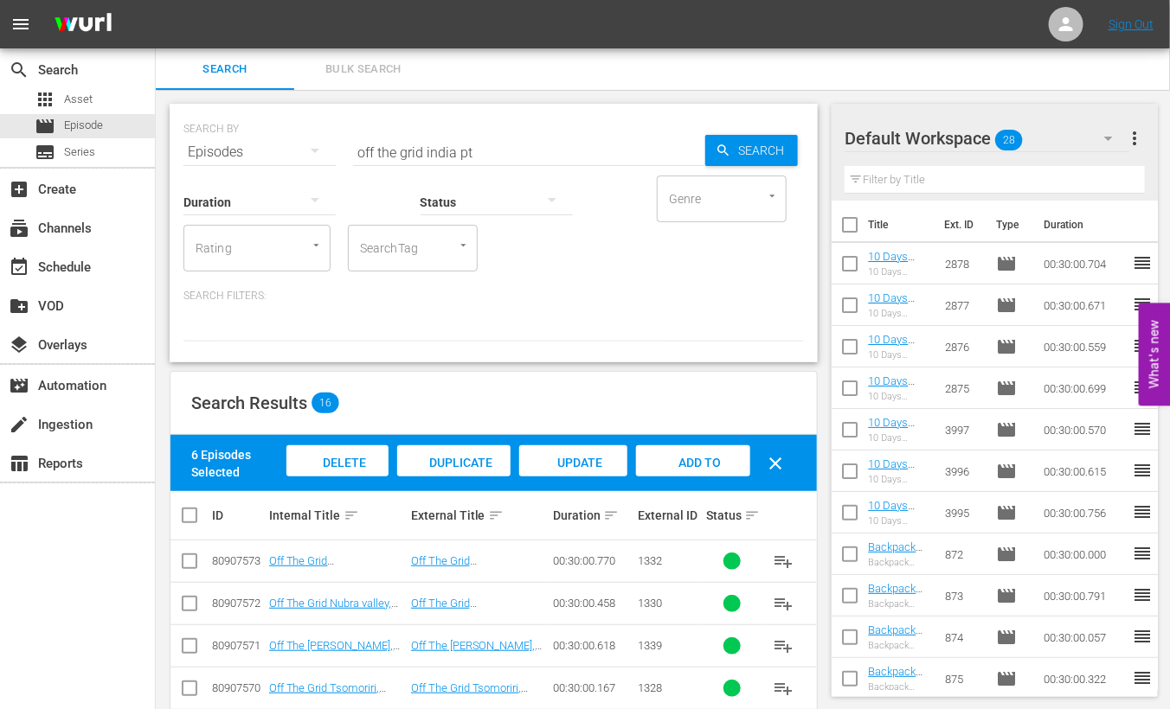
click at [709, 465] on span "Add to Workspace" at bounding box center [693, 479] width 85 height 47
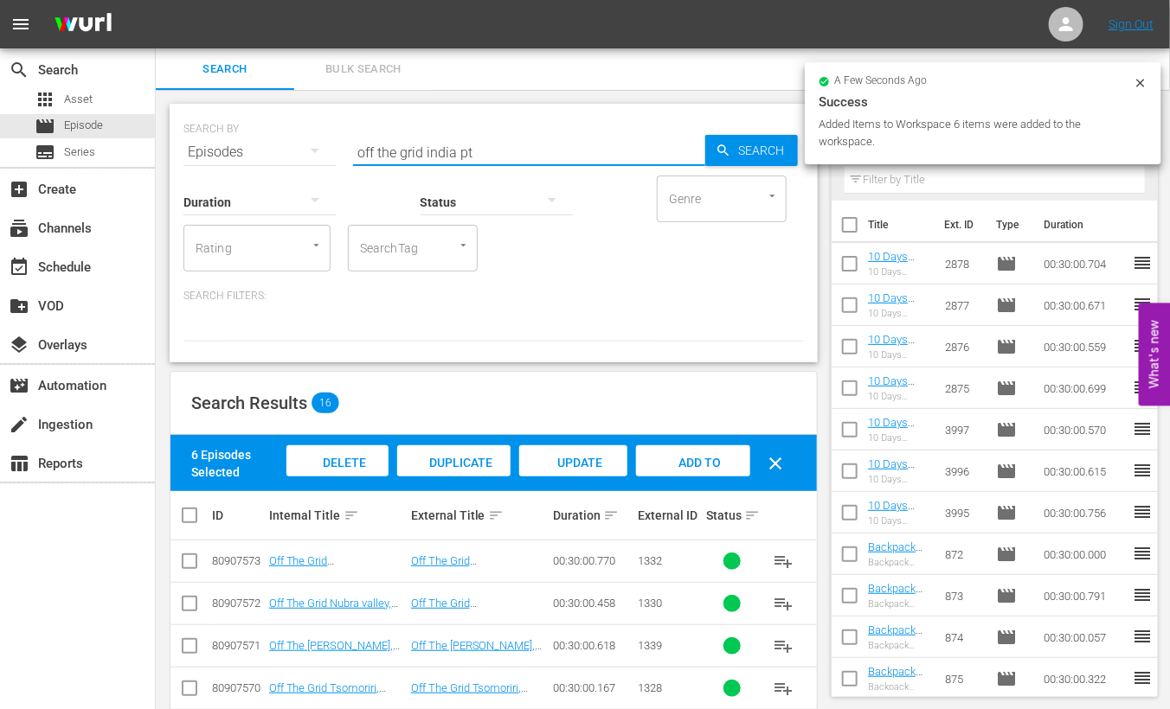
drag, startPoint x: 458, startPoint y: 151, endPoint x: 266, endPoint y: 150, distance: 192.1
click at [266, 150] on div "SEARCH BY Search By Episodes Search ID, Title, Description, Keywords, or Catego…" at bounding box center [493, 142] width 620 height 62
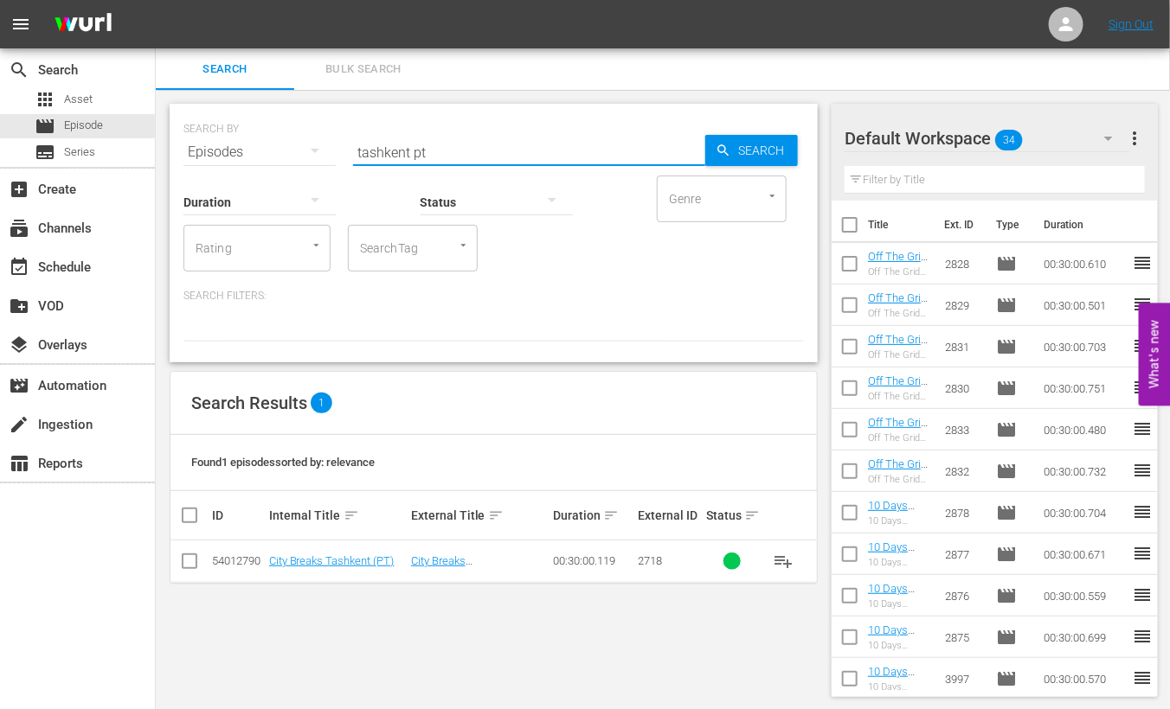
click at [185, 563] on input "checkbox" at bounding box center [189, 565] width 21 height 21
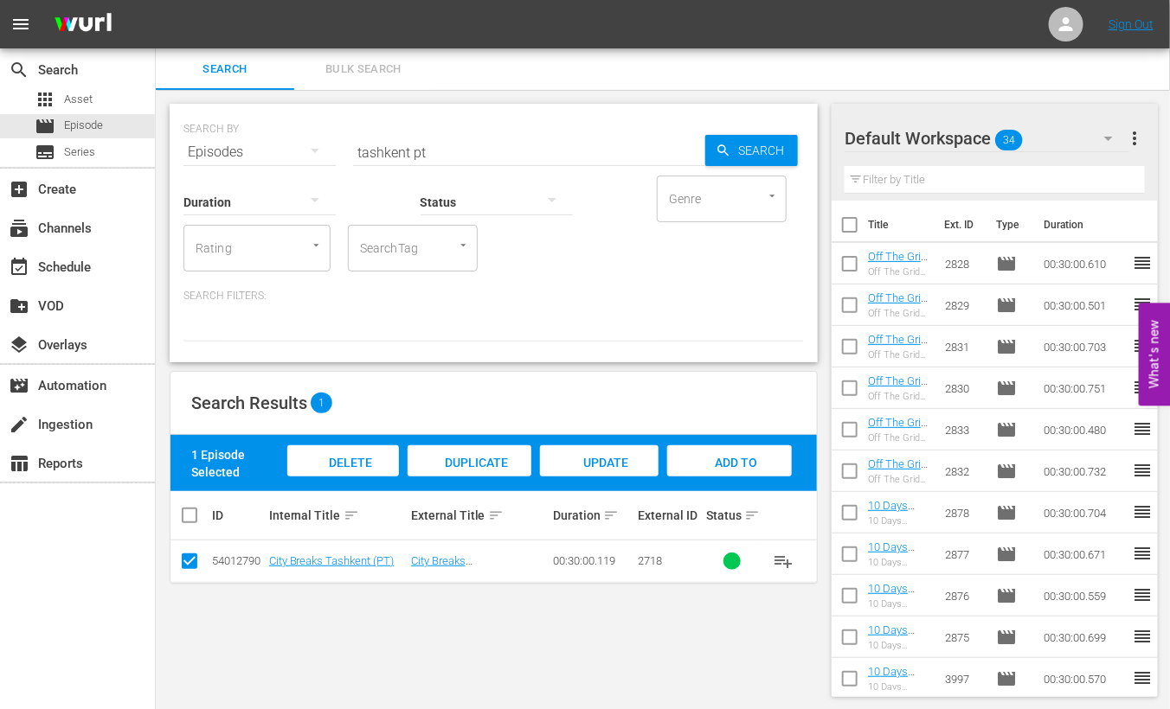
click at [731, 460] on span "Add to Workspace" at bounding box center [729, 479] width 85 height 47
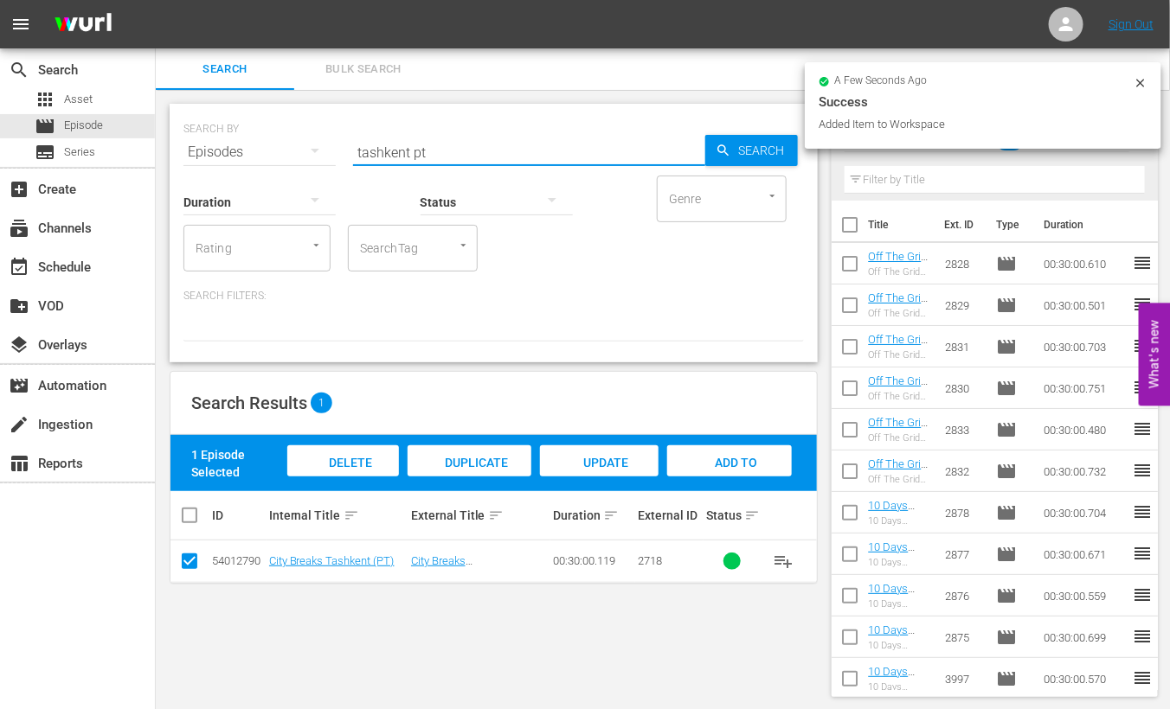
drag, startPoint x: 408, startPoint y: 151, endPoint x: 216, endPoint y: 150, distance: 192.1
click at [216, 150] on div "SEARCH BY Search By Episodes Search ID, Title, Description, Keywords, or Catego…" at bounding box center [493, 142] width 620 height 62
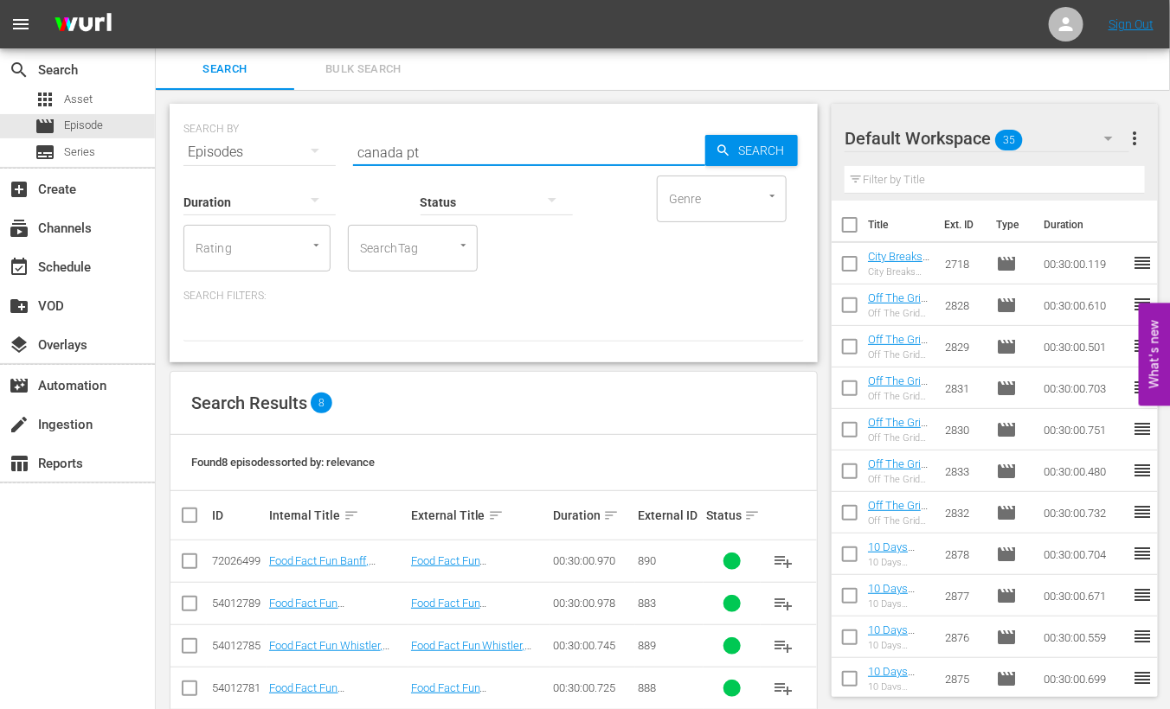
click at [190, 517] on input "checkbox" at bounding box center [196, 515] width 35 height 21
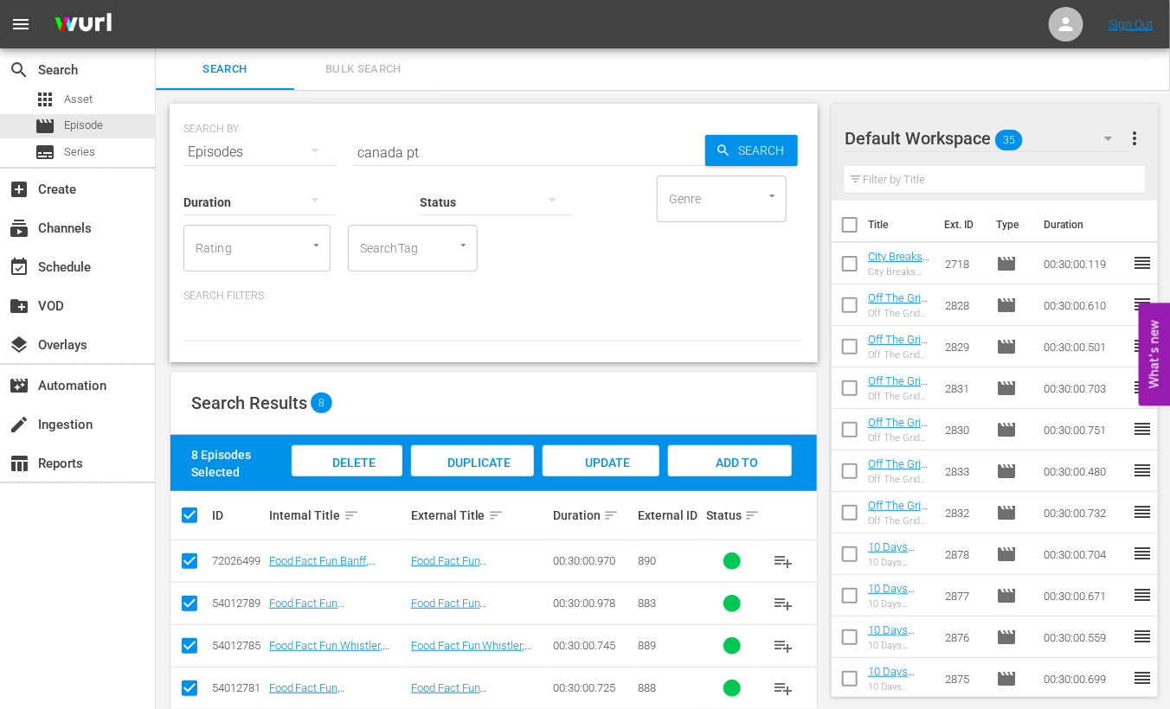
click at [186, 560] on input "checkbox" at bounding box center [189, 565] width 21 height 21
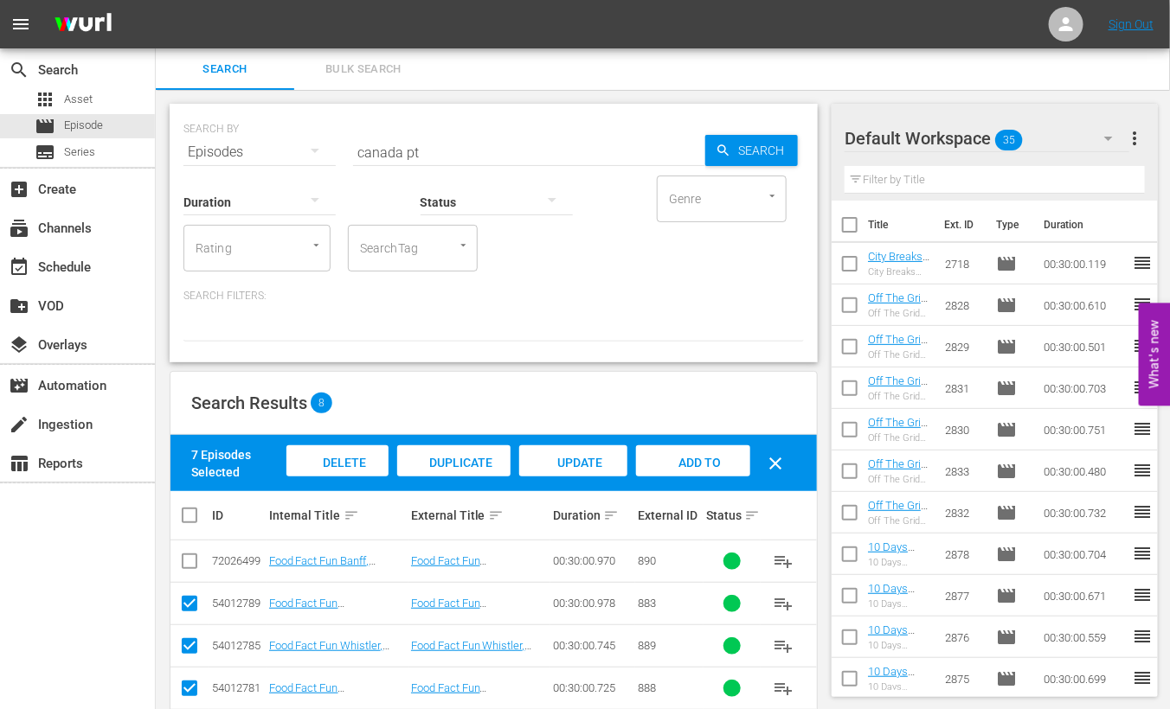
click at [688, 456] on span "Add to Workspace" at bounding box center [693, 479] width 85 height 47
click at [1108, 132] on icon "button" at bounding box center [1108, 138] width 21 height 21
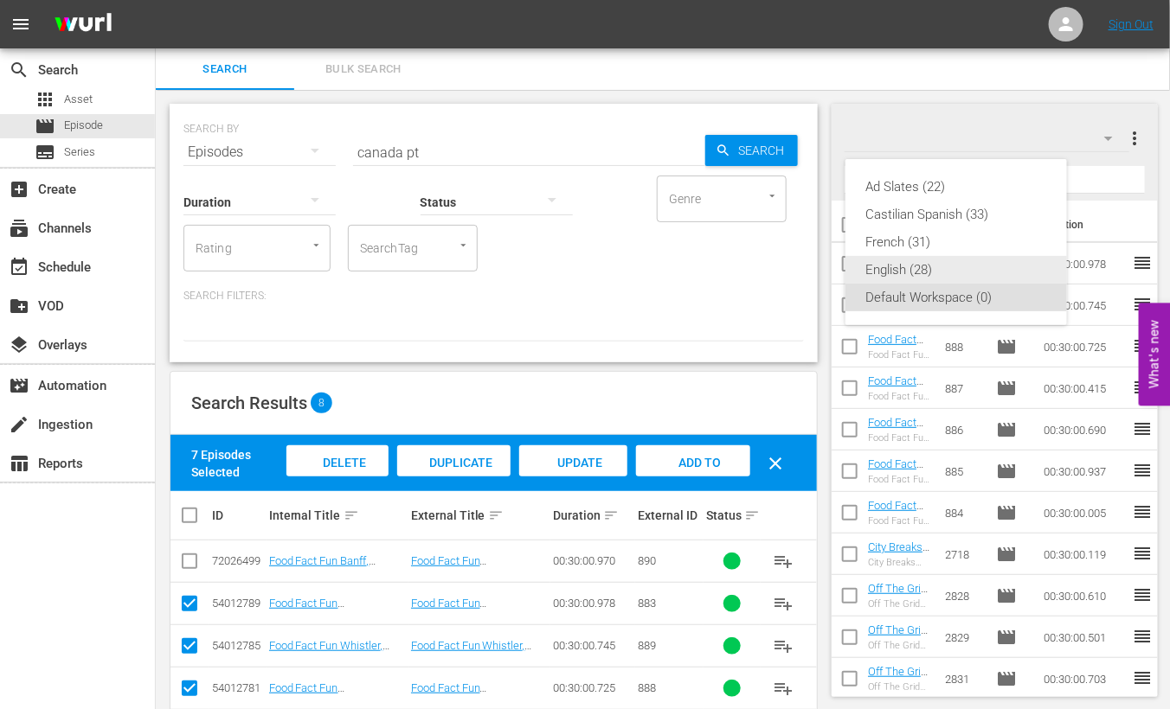
click at [883, 267] on div "English (28)" at bounding box center [956, 270] width 180 height 28
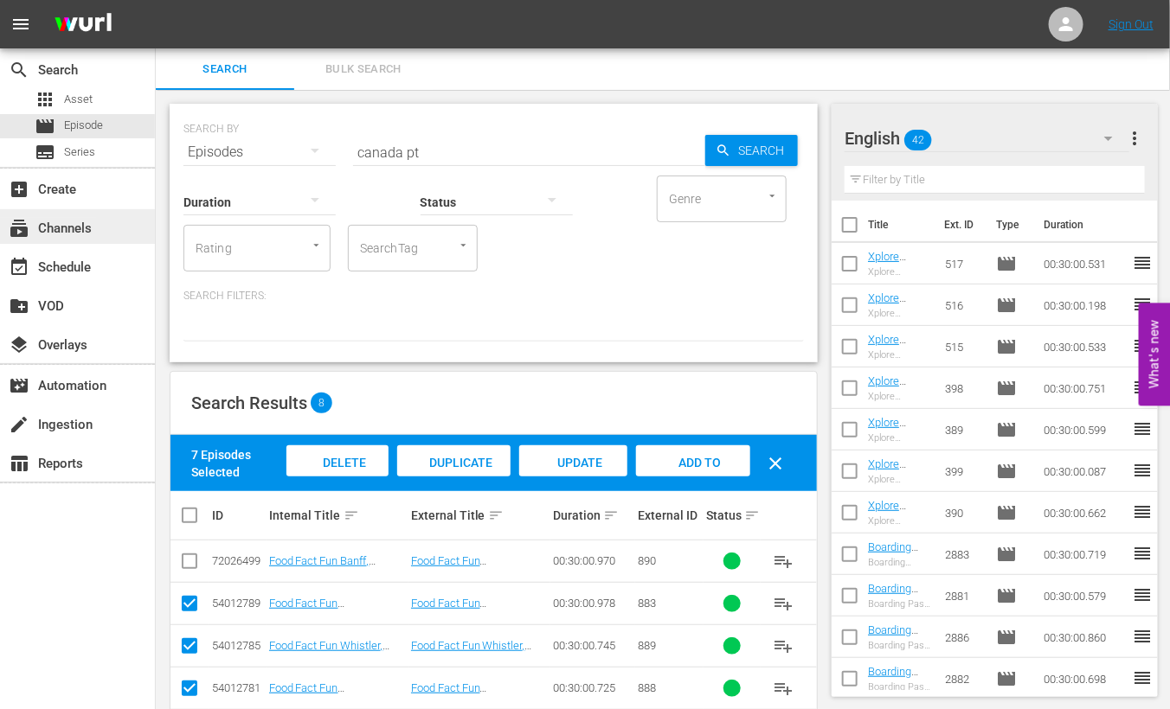
click at [95, 230] on div "subscriptions Channels" at bounding box center [48, 226] width 97 height 16
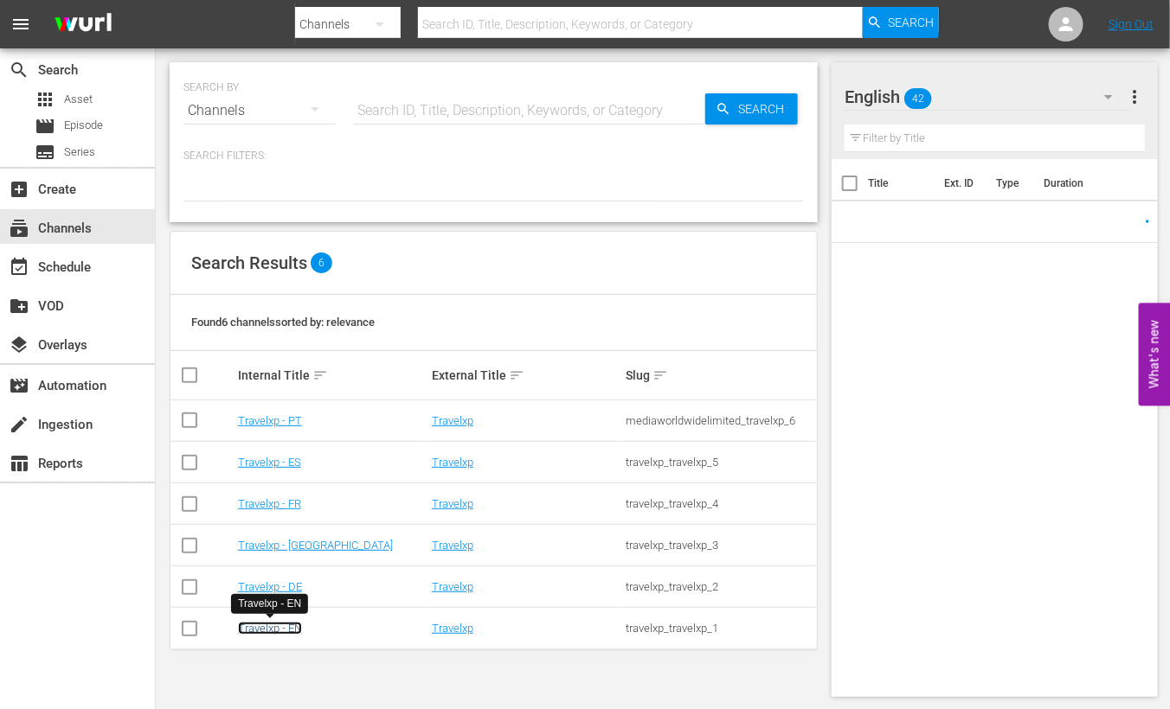
click at [255, 626] on link "Travelxp - EN" at bounding box center [270, 628] width 64 height 13
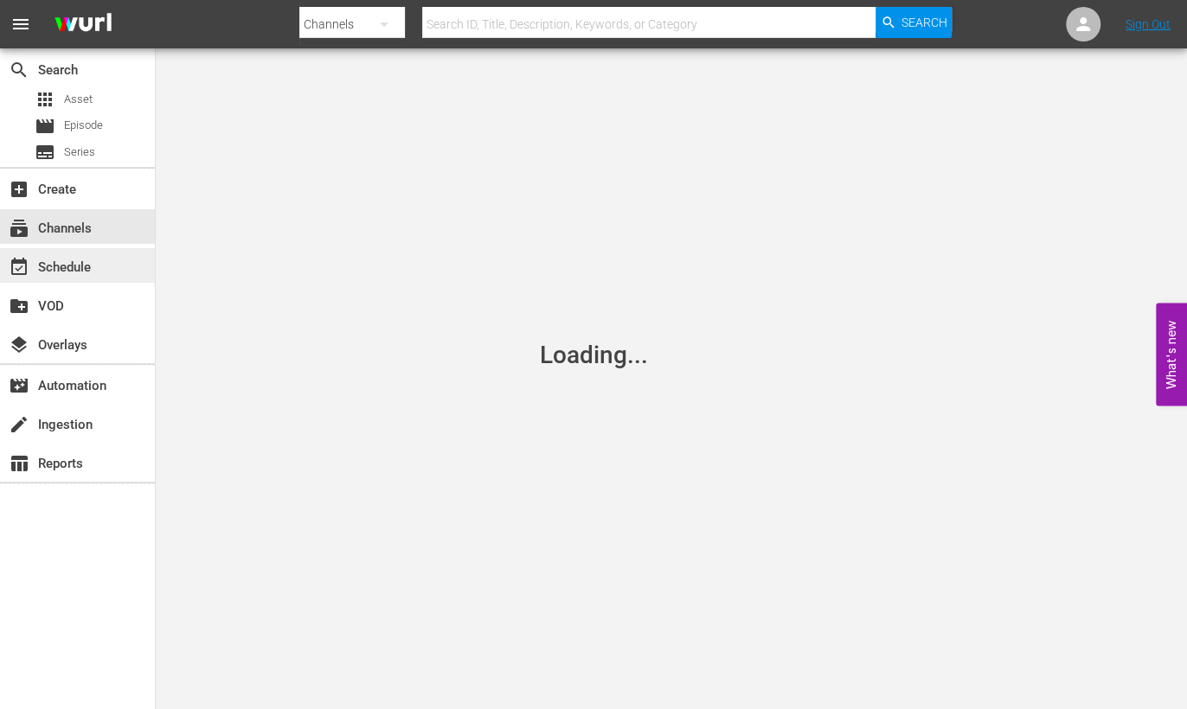
click at [119, 274] on div "event_available Schedule" at bounding box center [77, 265] width 155 height 35
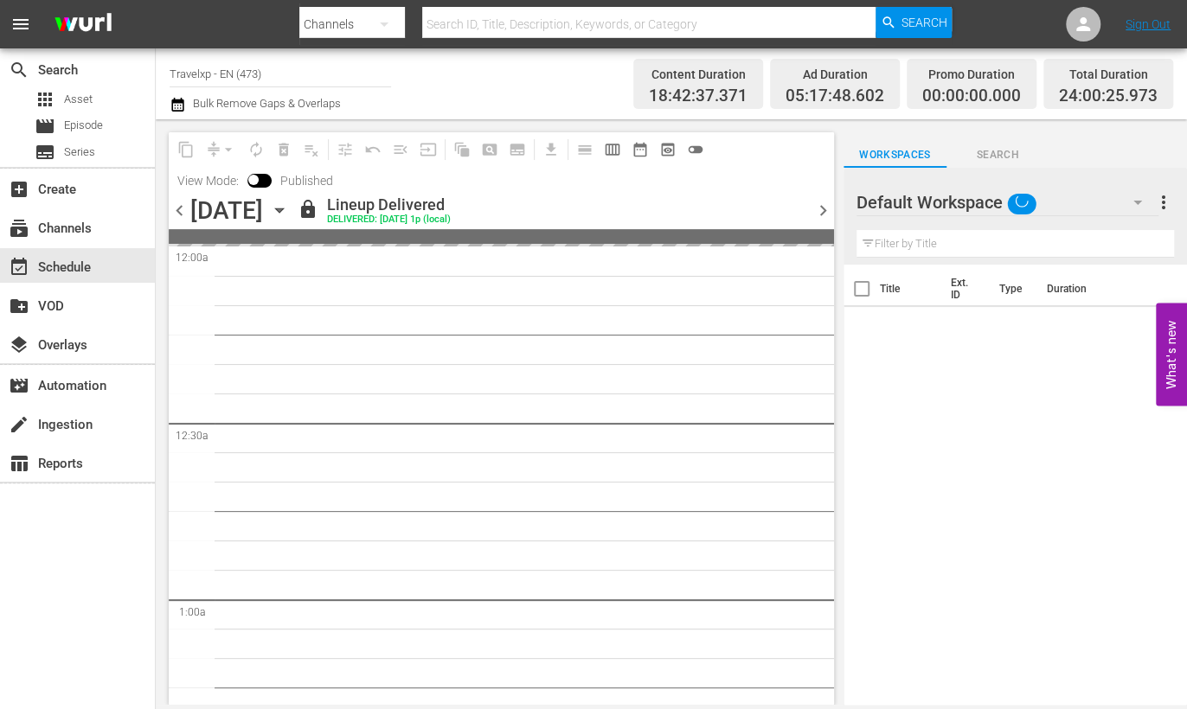
click at [823, 178] on div "content_copy compress arrow_drop_down autorenew_outlined delete_forever_outline…" at bounding box center [501, 163] width 665 height 63
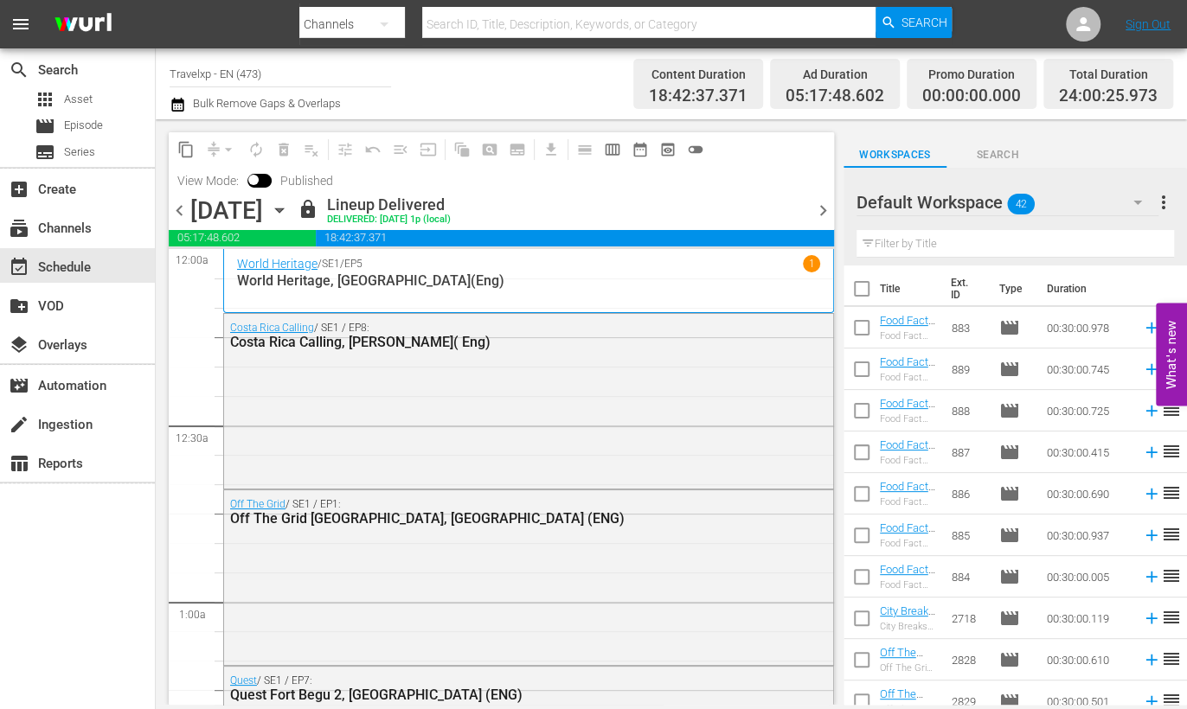
click at [825, 214] on span "chevron_right" at bounding box center [823, 211] width 22 height 22
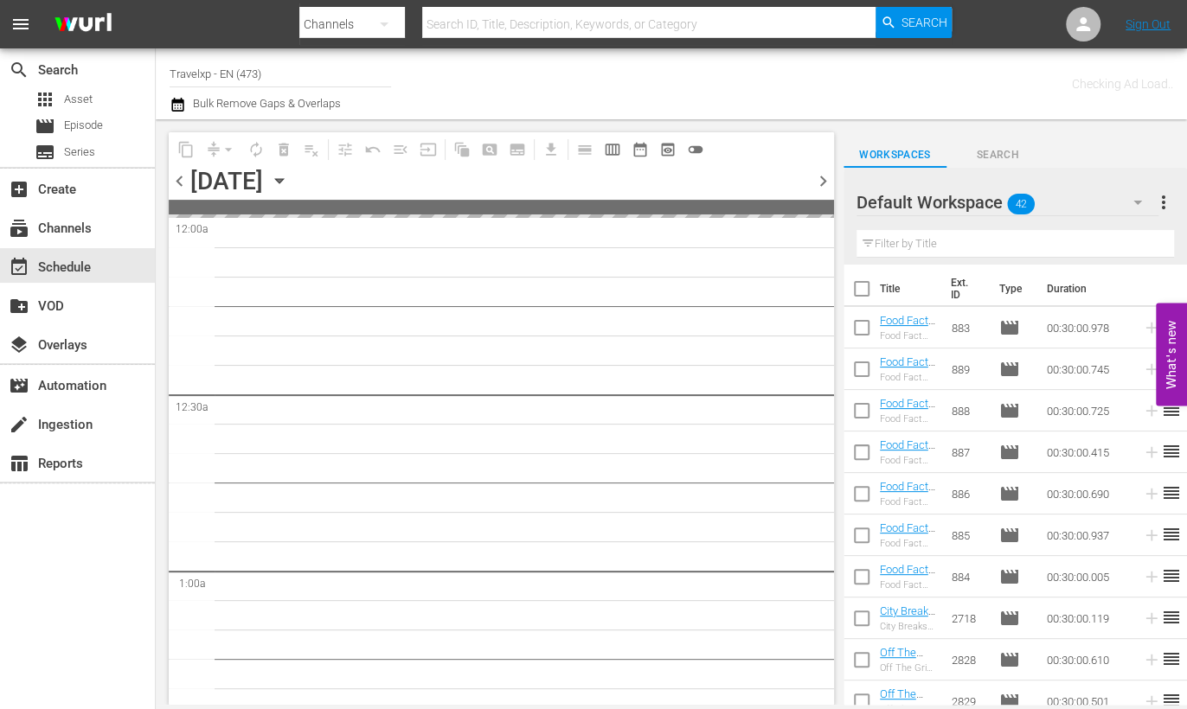
click at [1135, 201] on icon "button" at bounding box center [1137, 203] width 9 height 4
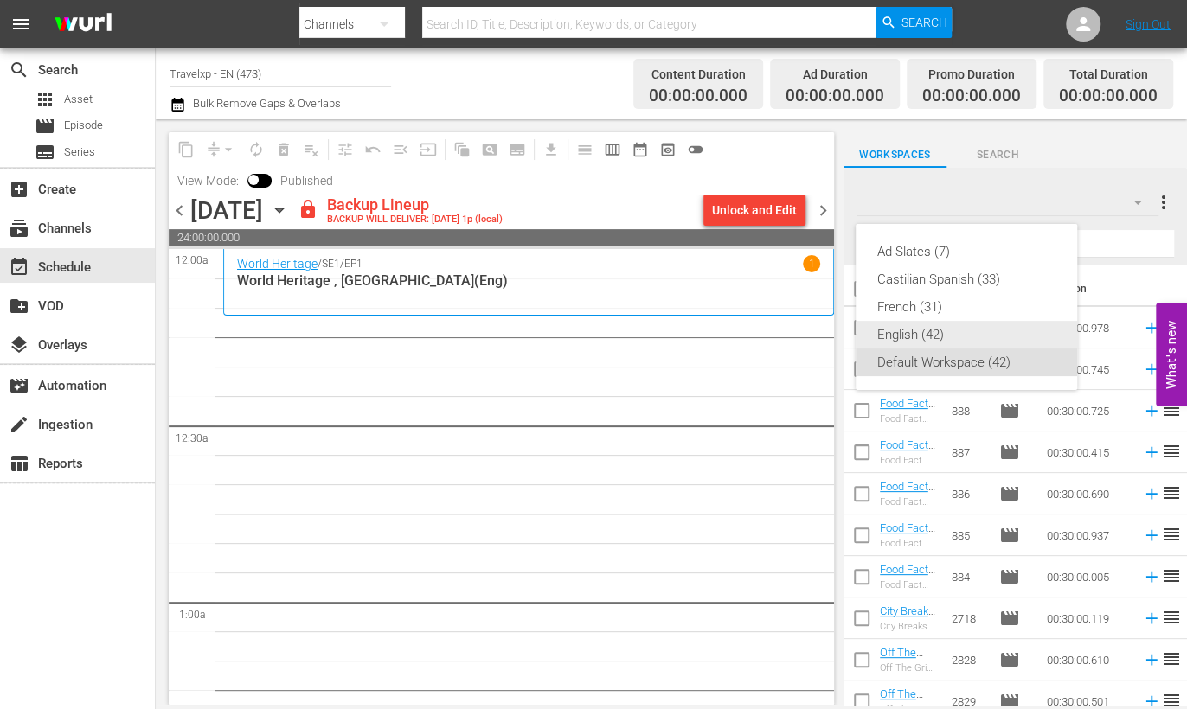
click at [906, 336] on div "English (42)" at bounding box center [966, 335] width 180 height 28
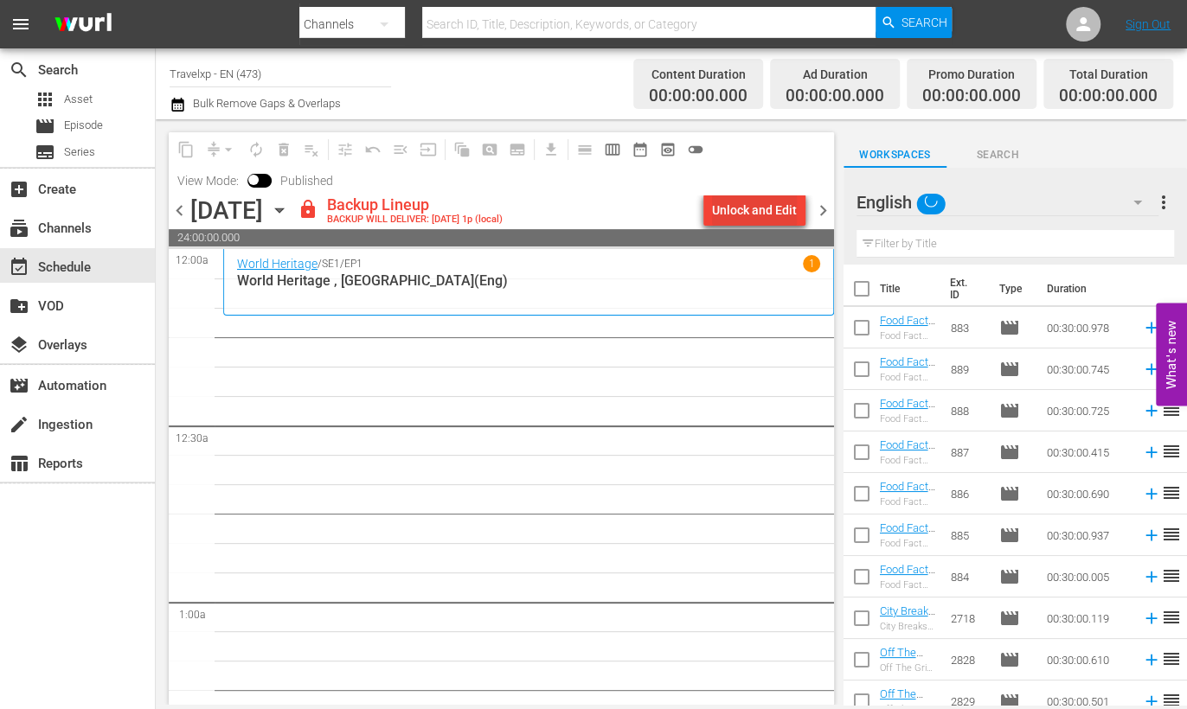
click at [773, 201] on div "Unlock and Edit" at bounding box center [754, 210] width 85 height 31
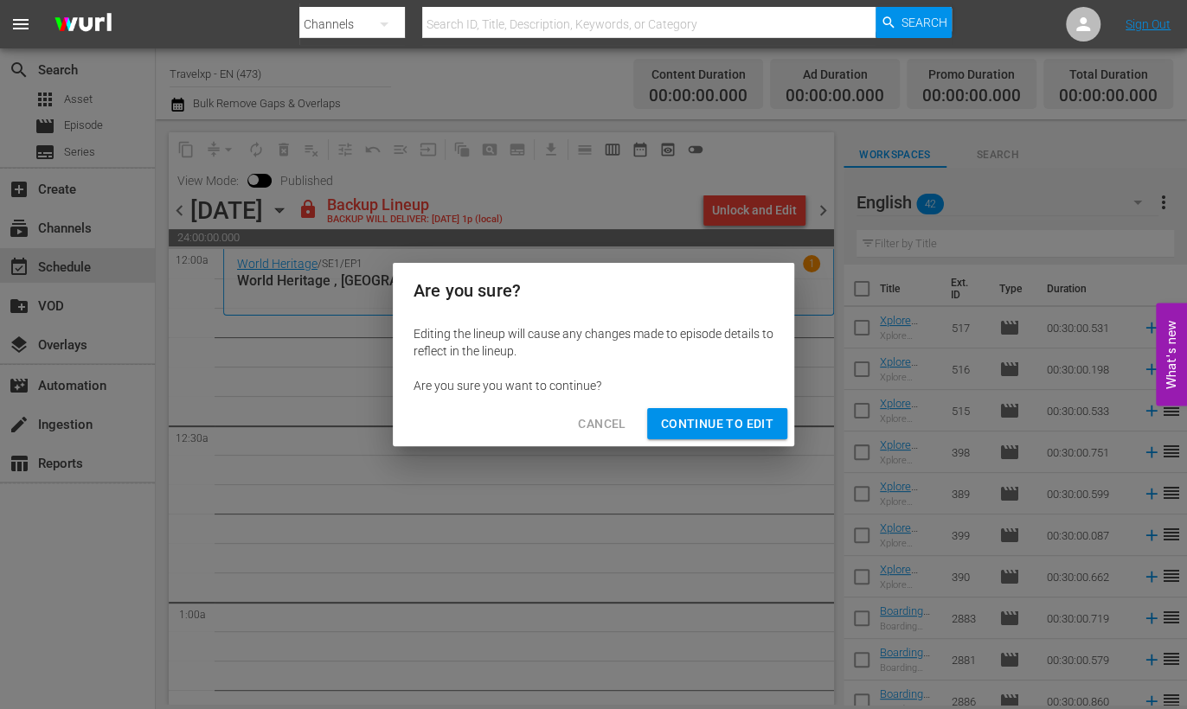
click at [718, 425] on span "Continue to Edit" at bounding box center [717, 425] width 112 height 22
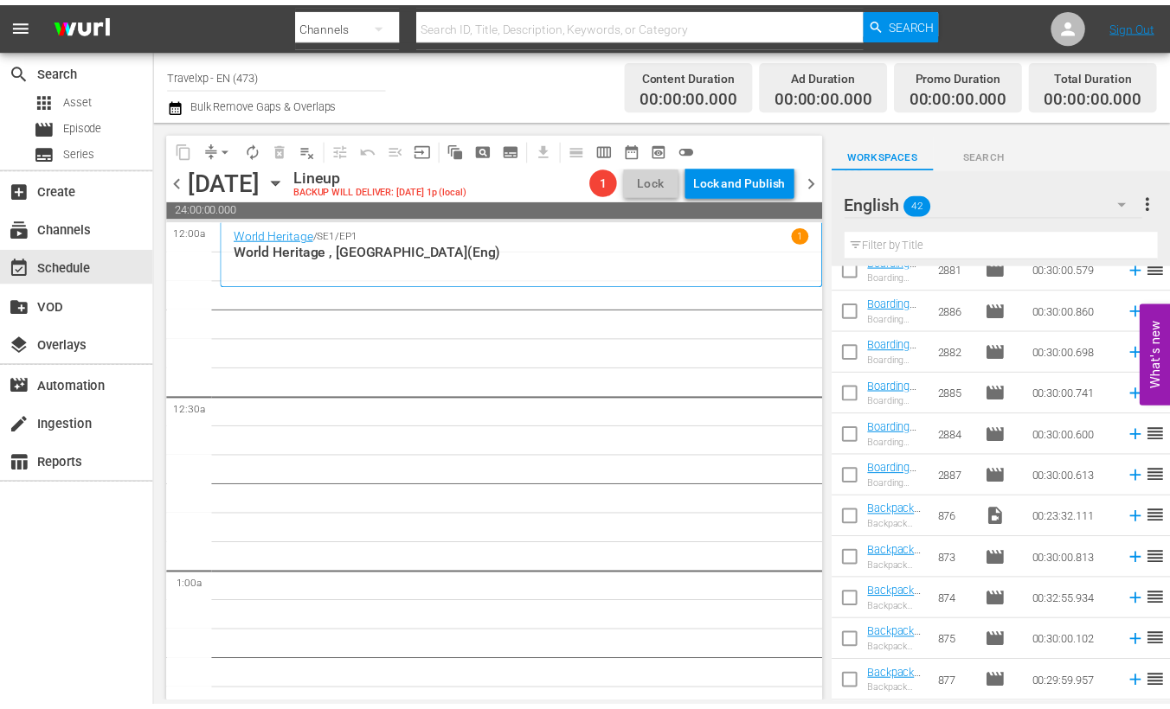
scroll to position [432, 0]
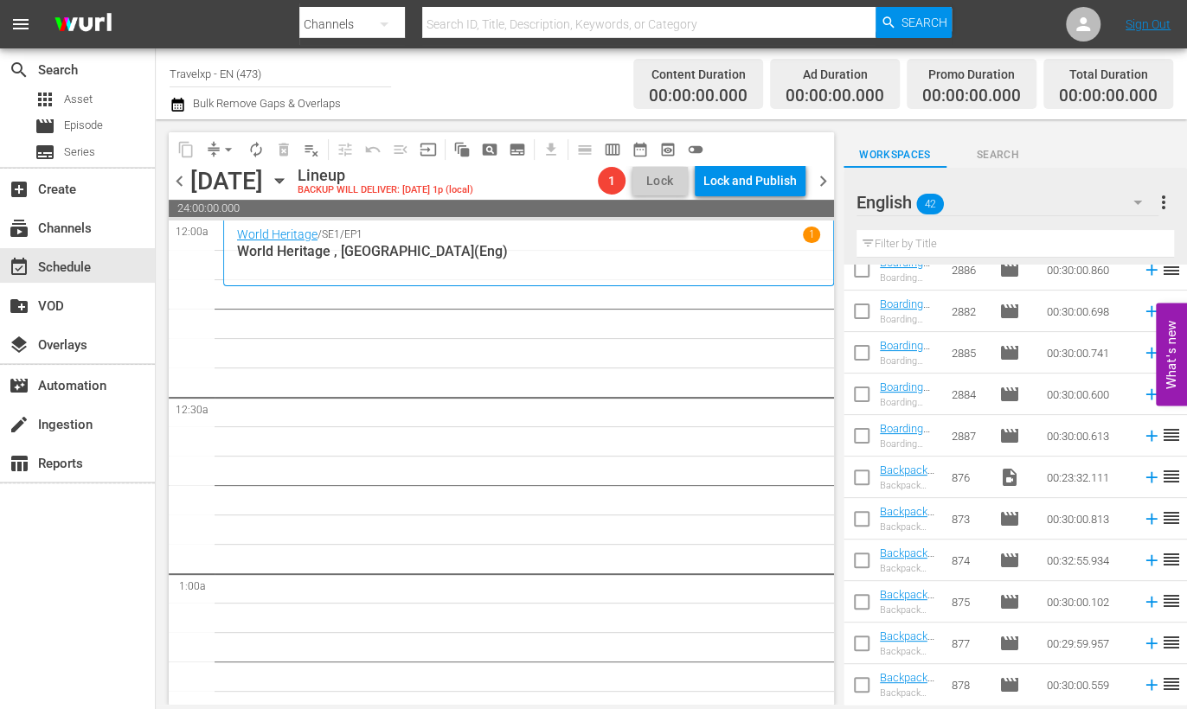
click at [865, 478] on input "checkbox" at bounding box center [862, 481] width 36 height 36
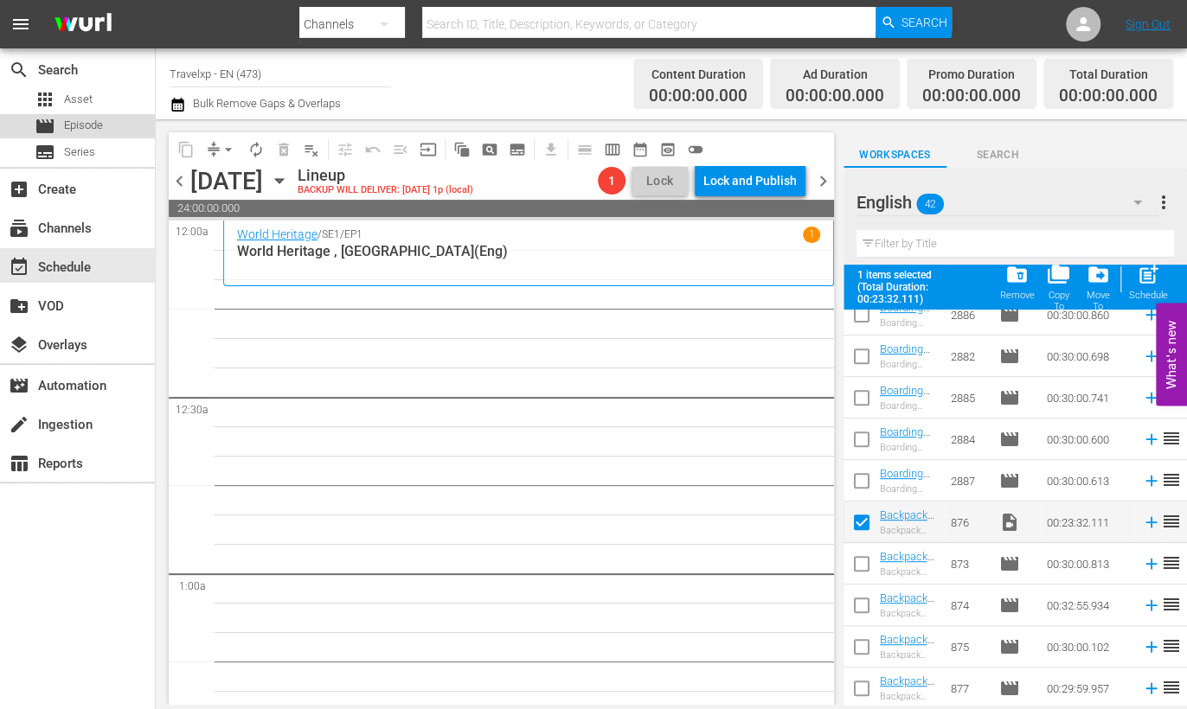
click at [99, 123] on span "Episode" at bounding box center [83, 125] width 39 height 17
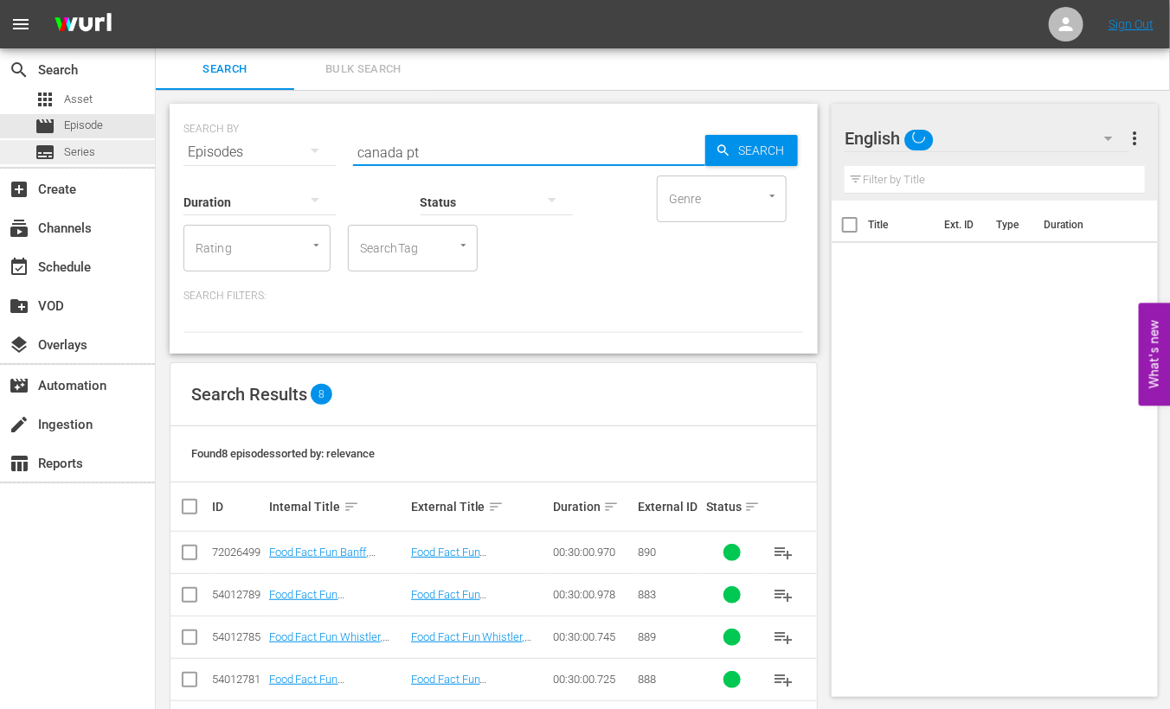
drag, startPoint x: 440, startPoint y: 149, endPoint x: 115, endPoint y: 150, distance: 324.5
click at [156, 0] on div "search Search apps Asset movie Episode subtitles Series add_box Create subscrip…" at bounding box center [663, 0] width 1014 height 0
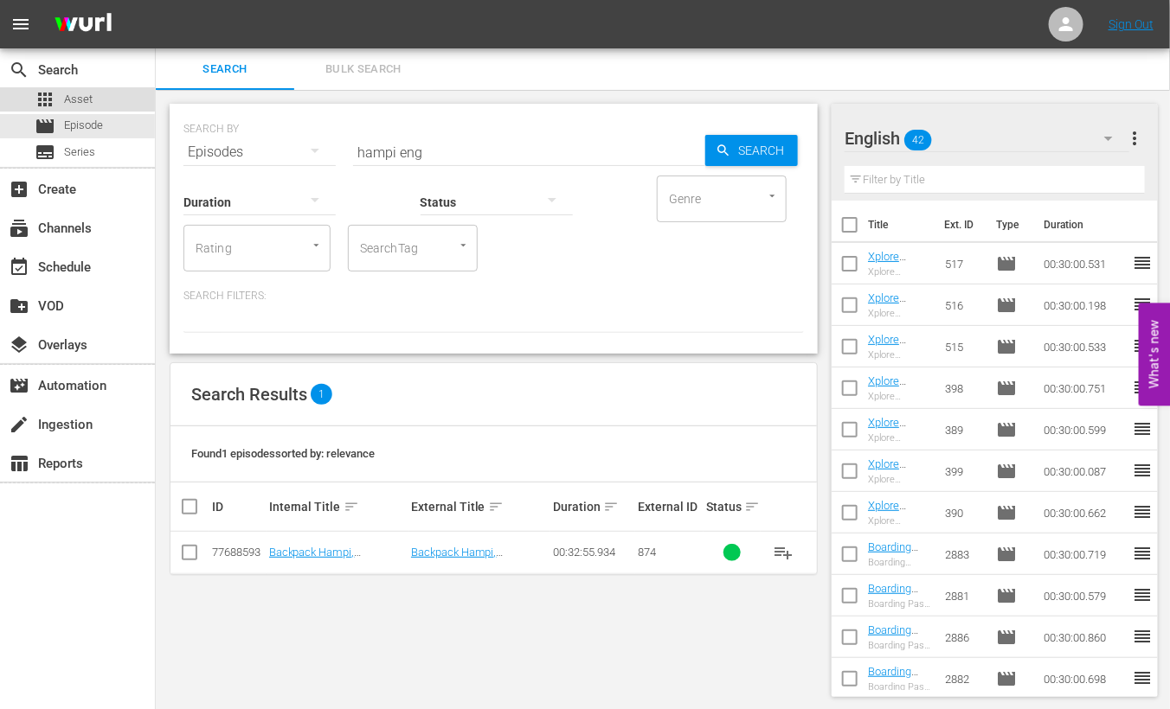
click at [112, 94] on div "apps Asset" at bounding box center [77, 99] width 155 height 24
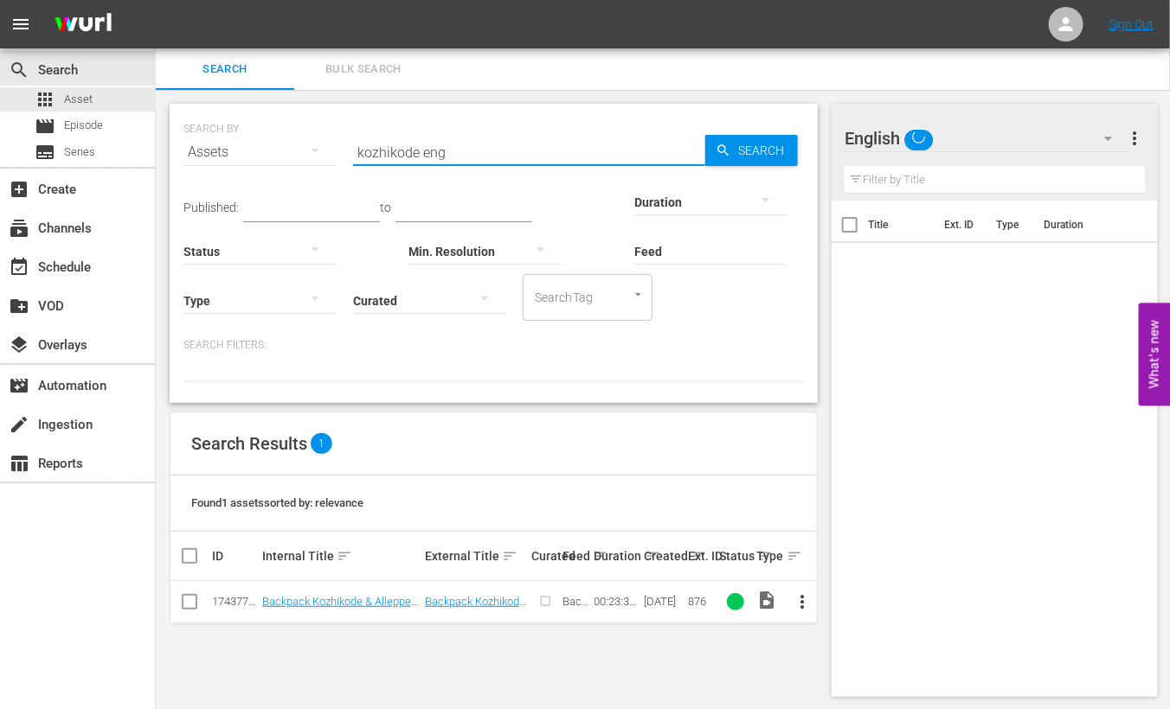
click at [386, 153] on input "kozhikode eng" at bounding box center [529, 153] width 352 height 42
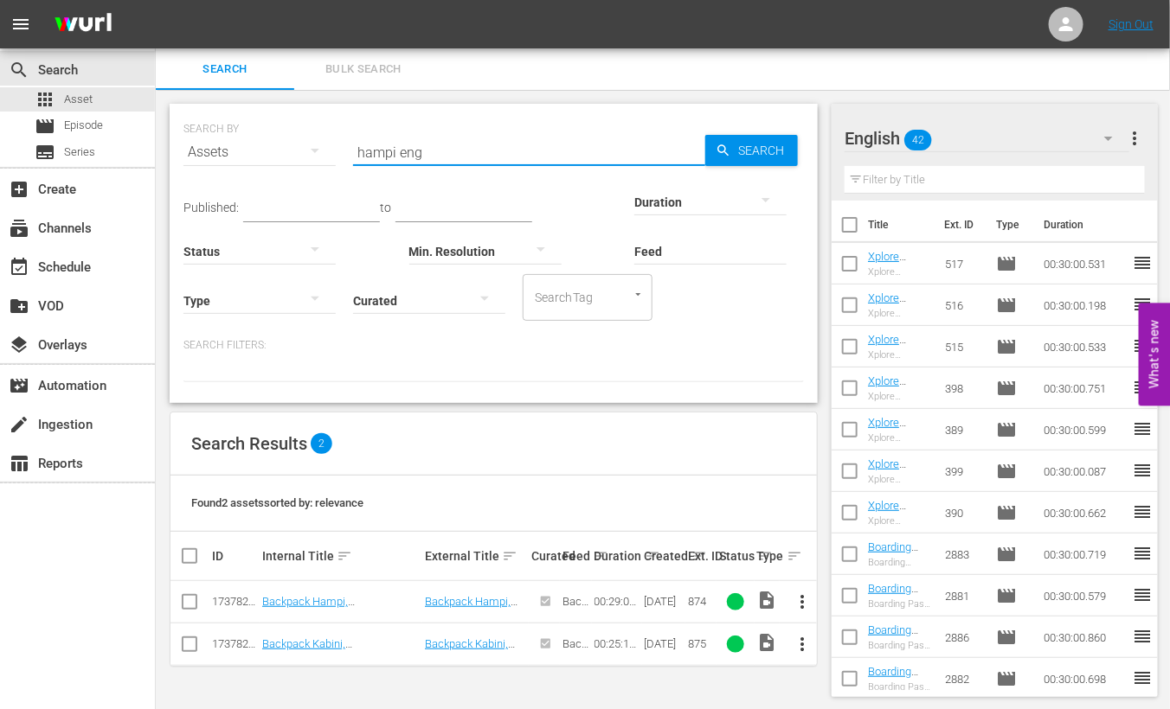
scroll to position [1, 0]
click at [186, 600] on input "checkbox" at bounding box center [189, 604] width 21 height 21
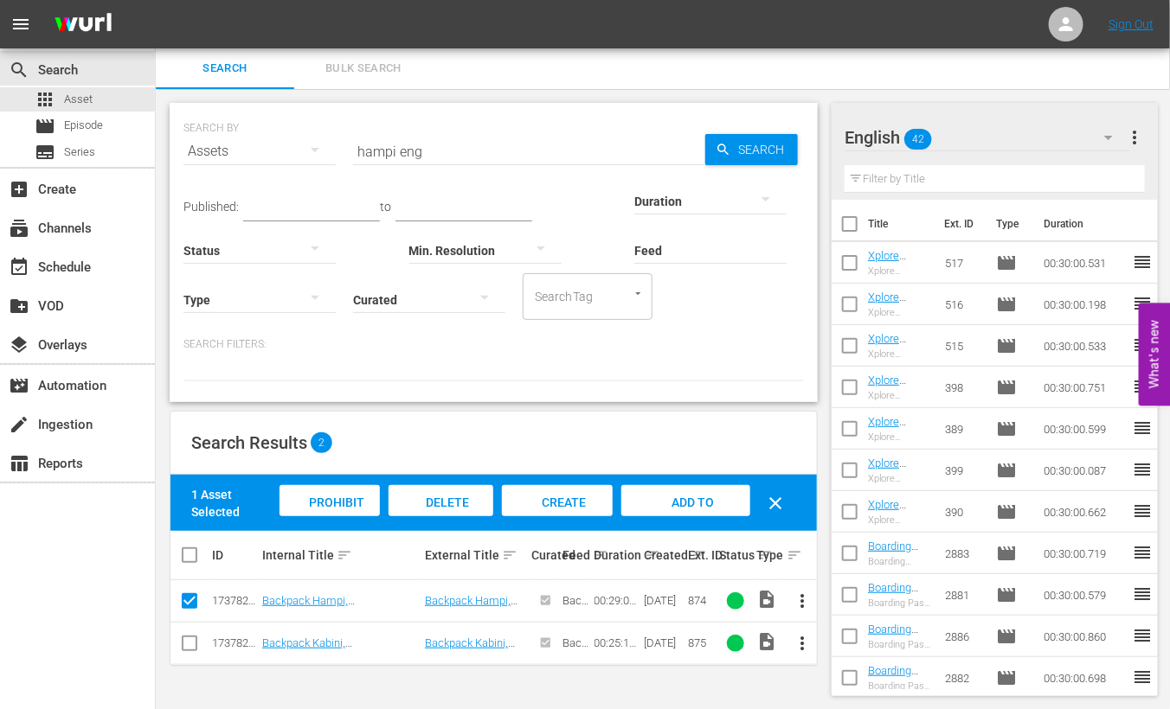
click at [679, 499] on span "Add to Workspace" at bounding box center [686, 519] width 85 height 47
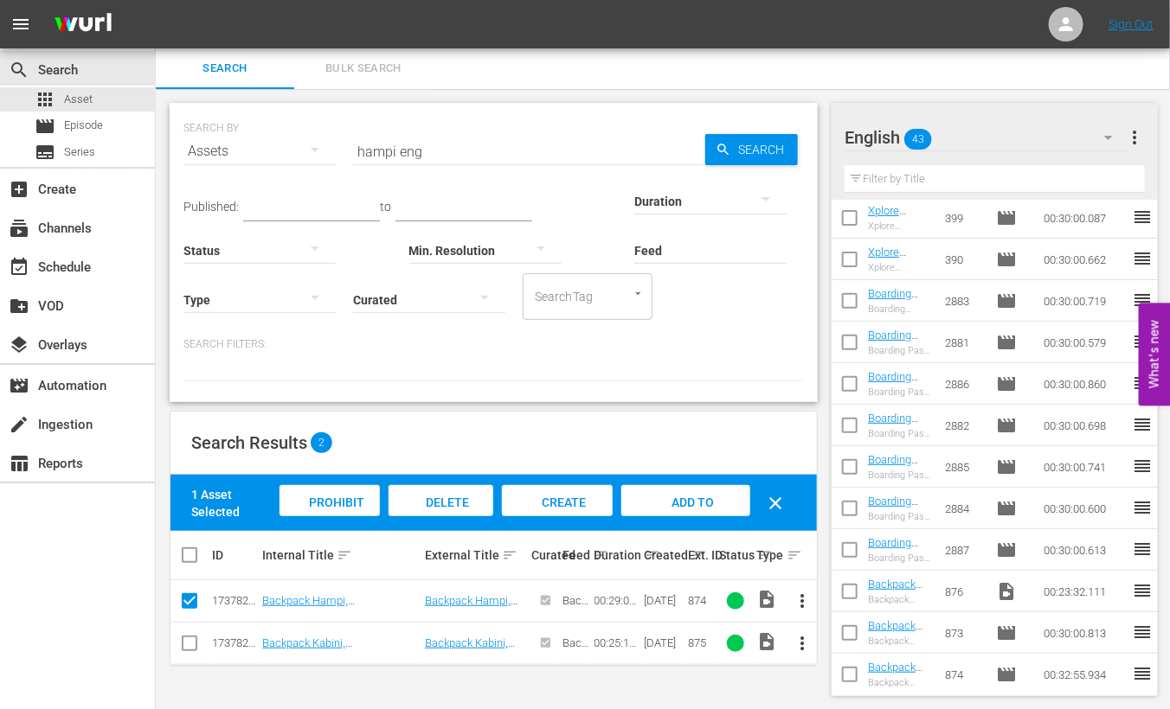
scroll to position [324, 0]
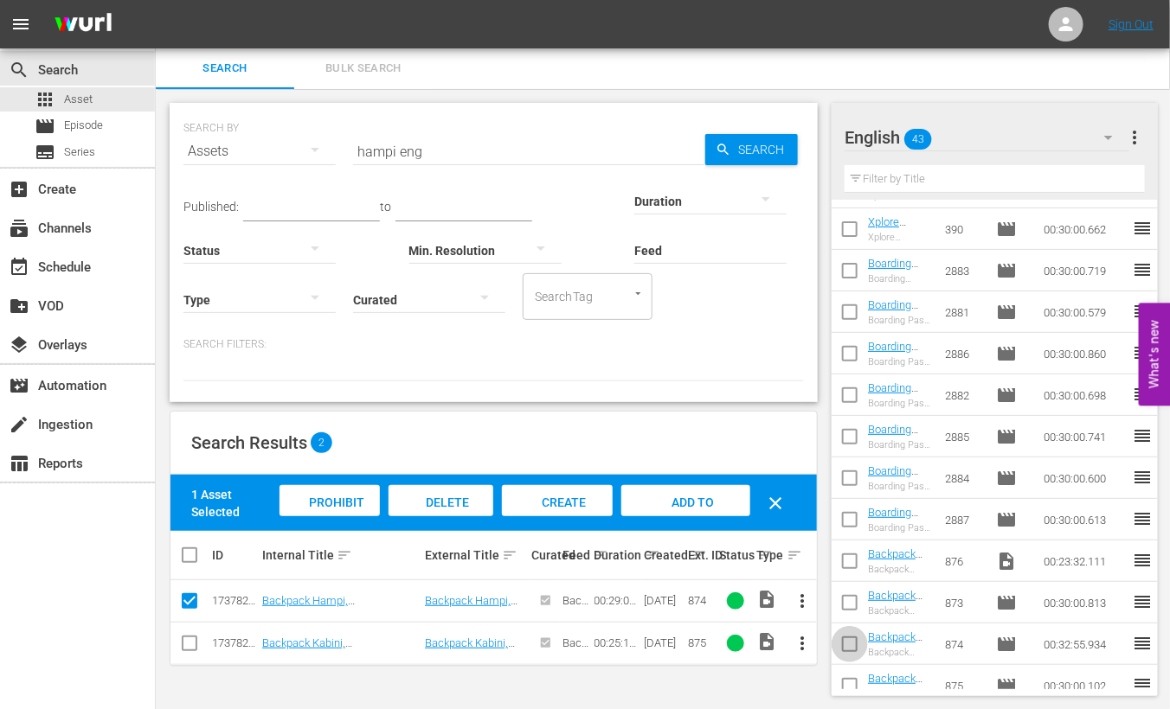
click at [853, 651] on input "checkbox" at bounding box center [849, 648] width 36 height 36
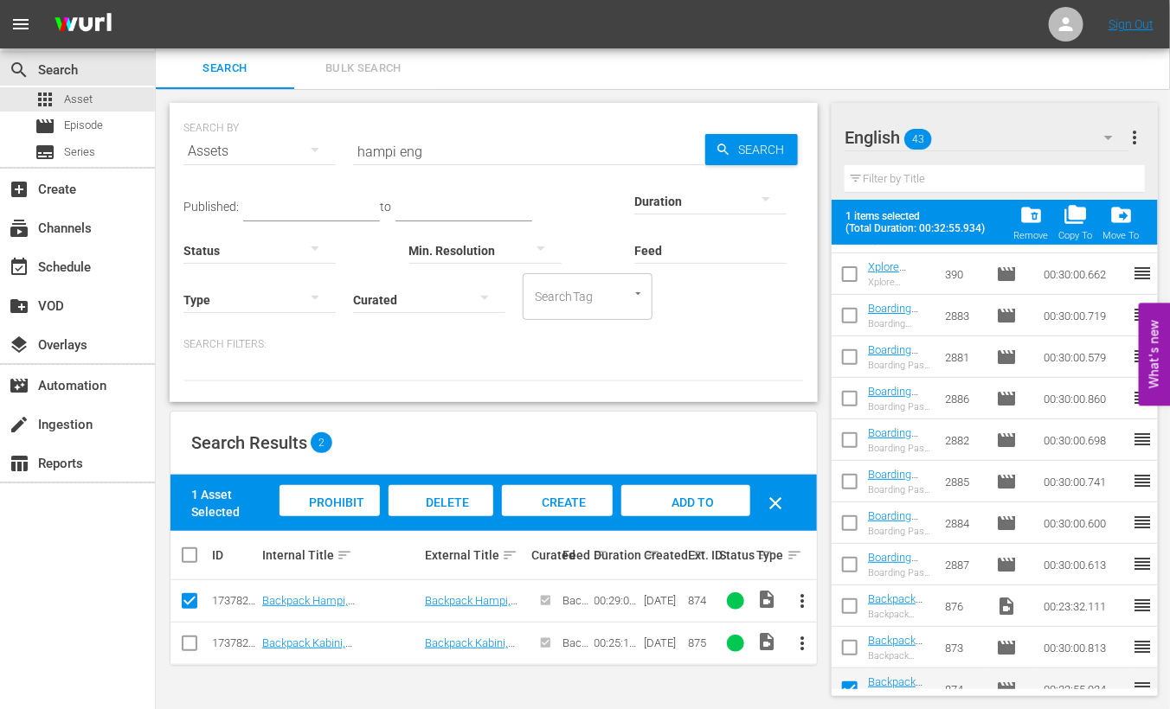
scroll to position [432, 0]
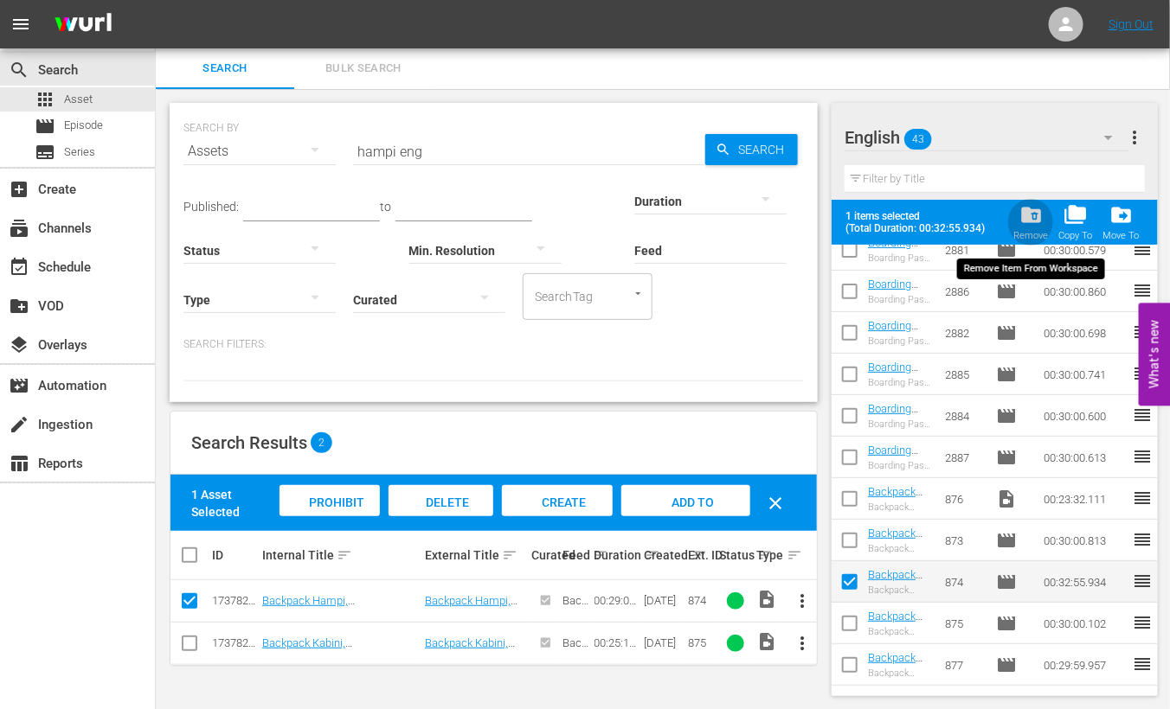
click at [1043, 221] on div "folder_delete Remove" at bounding box center [1030, 222] width 35 height 38
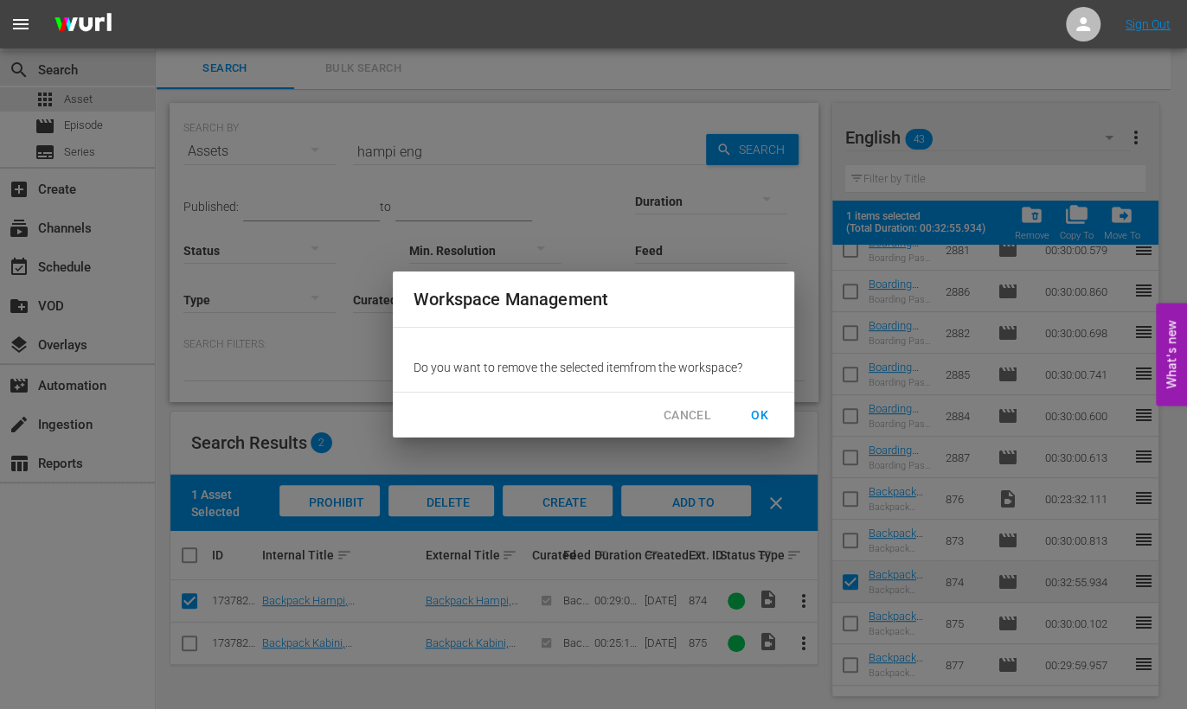
click at [767, 409] on span "OK" at bounding box center [760, 416] width 28 height 22
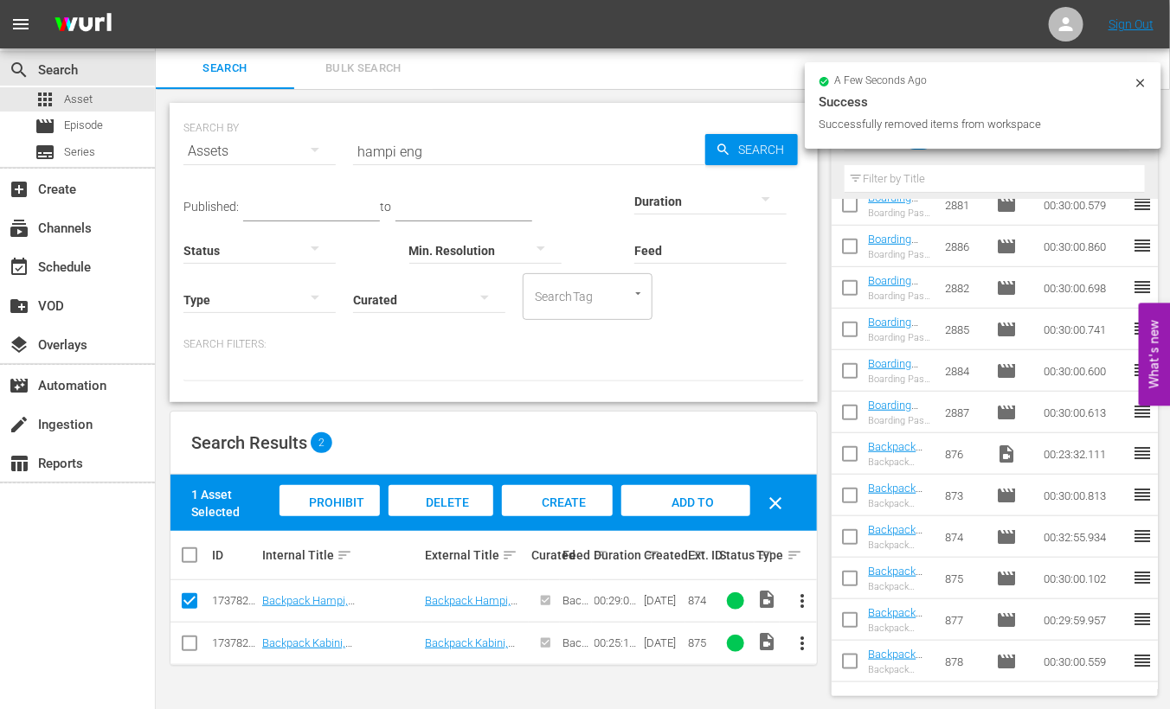
scroll to position [0, 0]
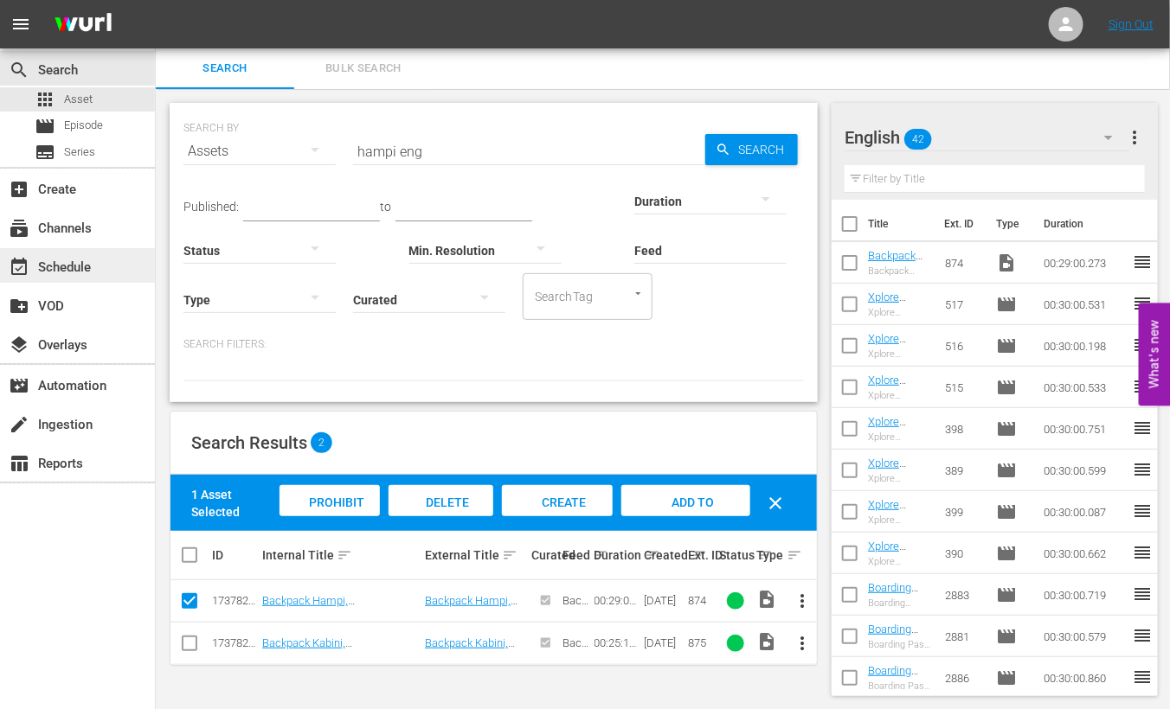
click at [81, 253] on div "event_available Schedule" at bounding box center [77, 265] width 155 height 35
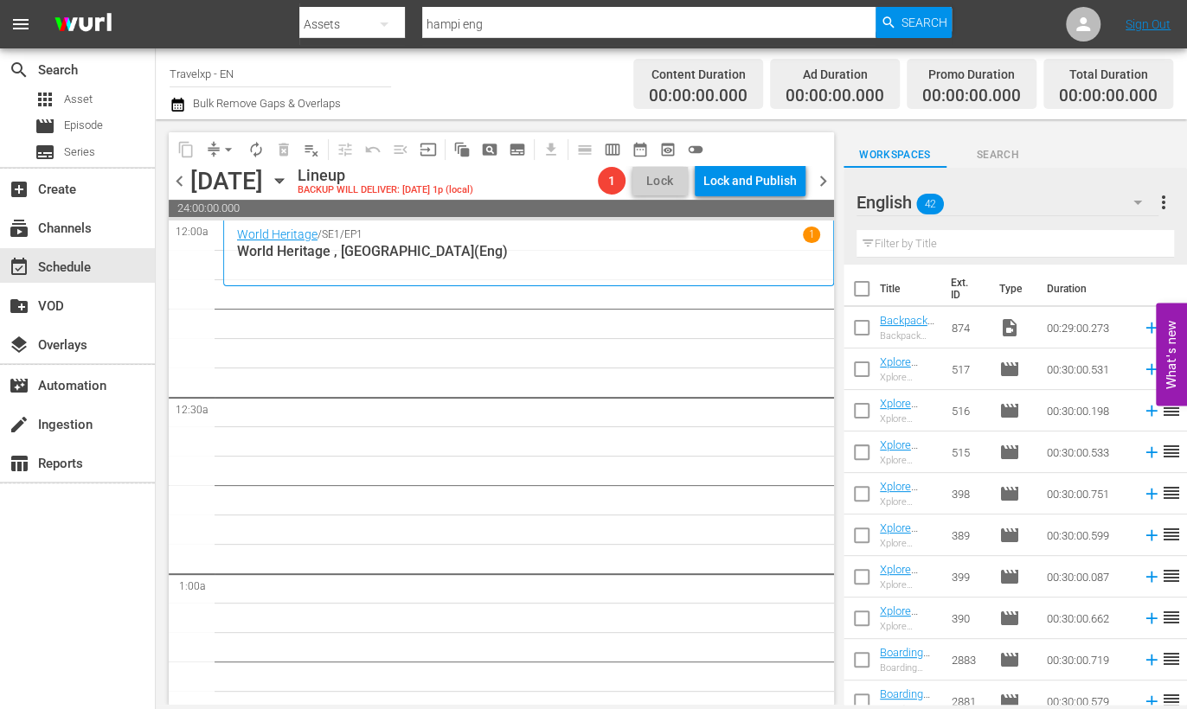
click at [859, 329] on input "checkbox" at bounding box center [862, 331] width 36 height 36
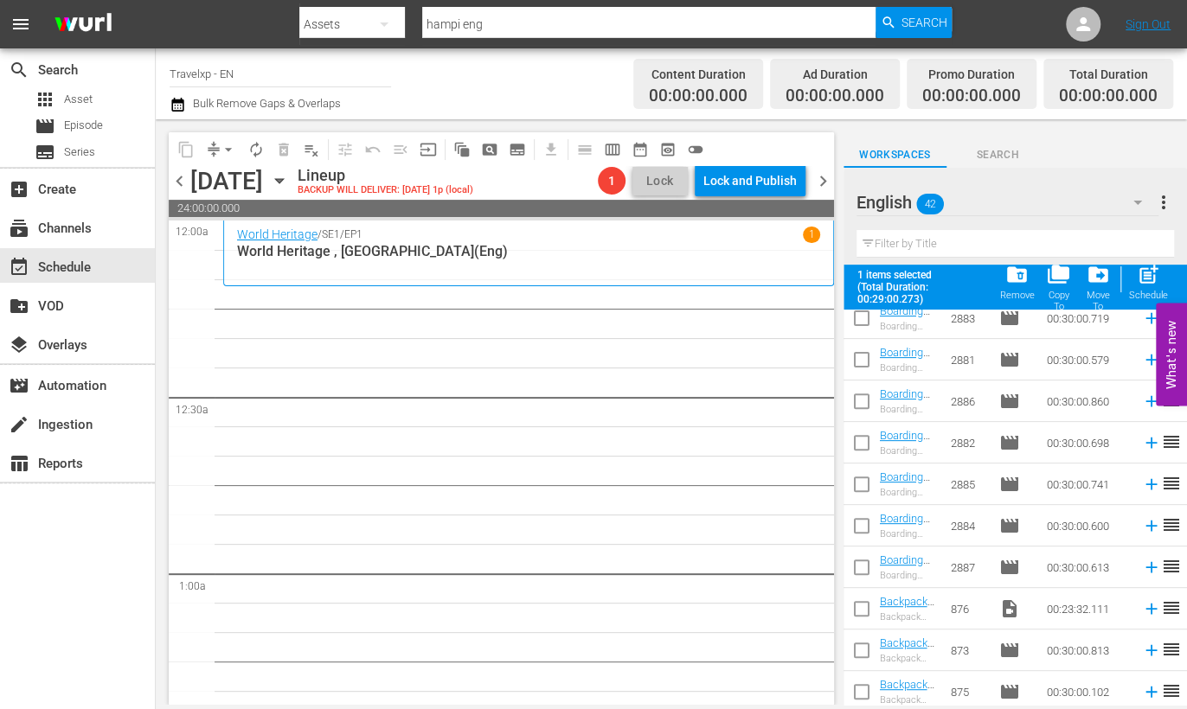
scroll to position [432, 0]
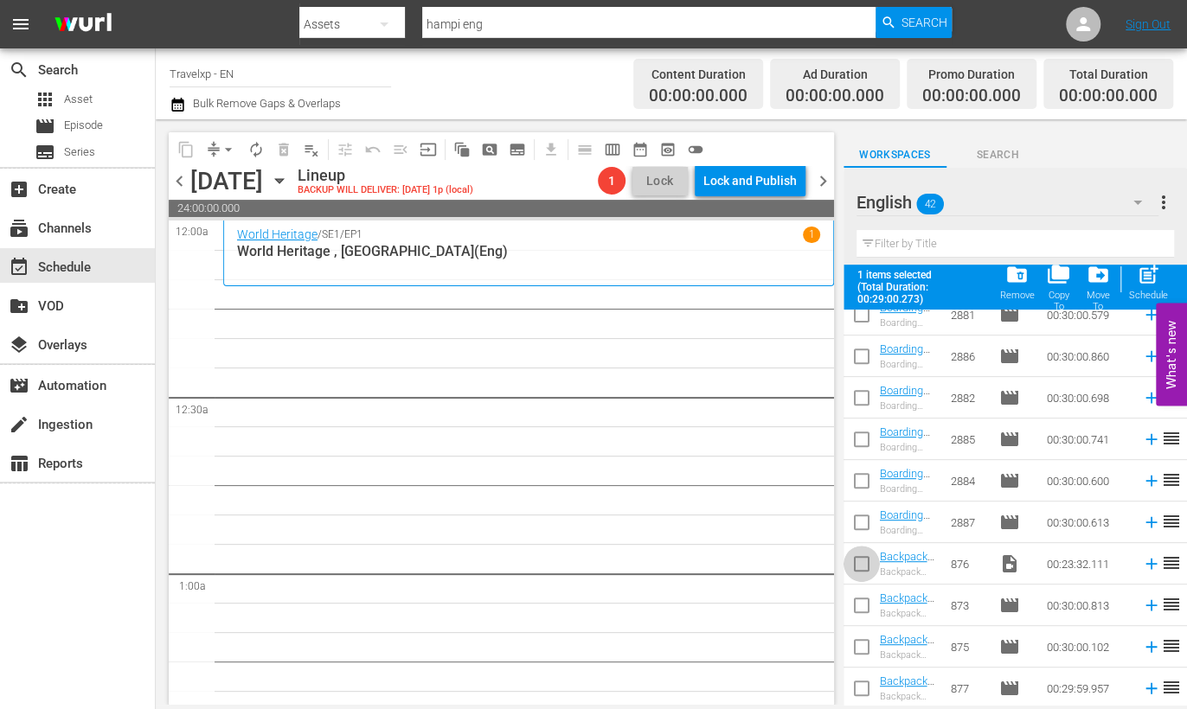
click at [862, 568] on input "checkbox" at bounding box center [862, 567] width 36 height 36
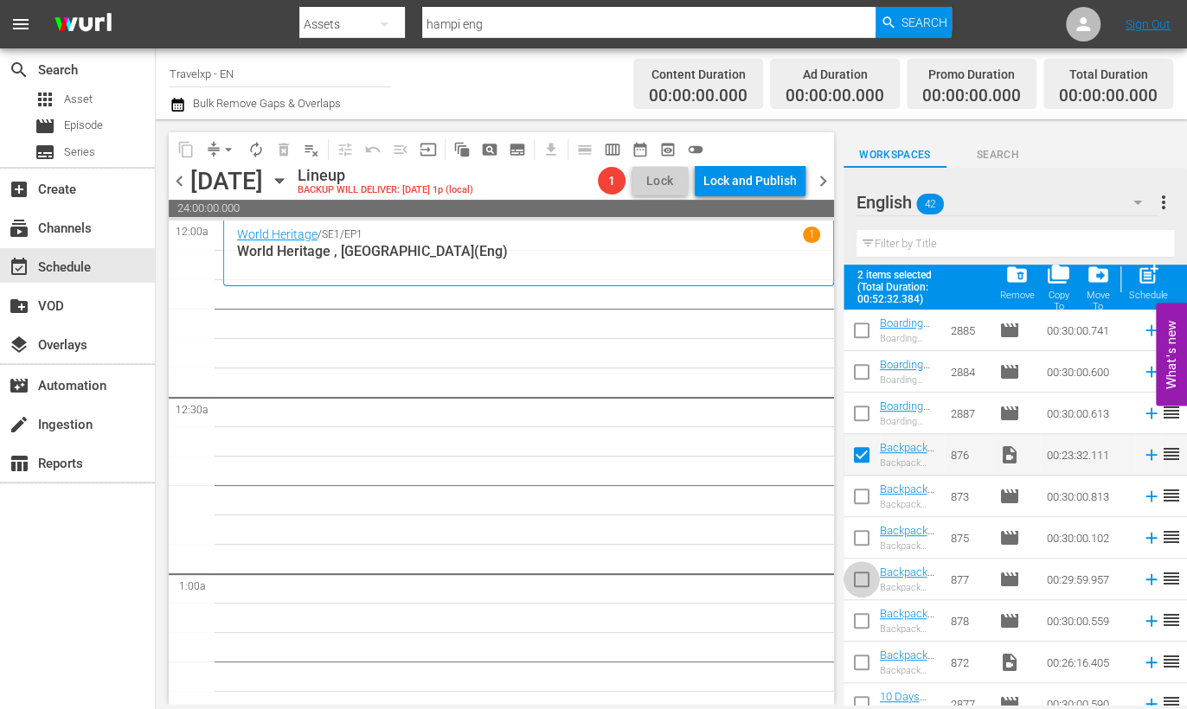
click at [864, 582] on input "checkbox" at bounding box center [862, 583] width 36 height 36
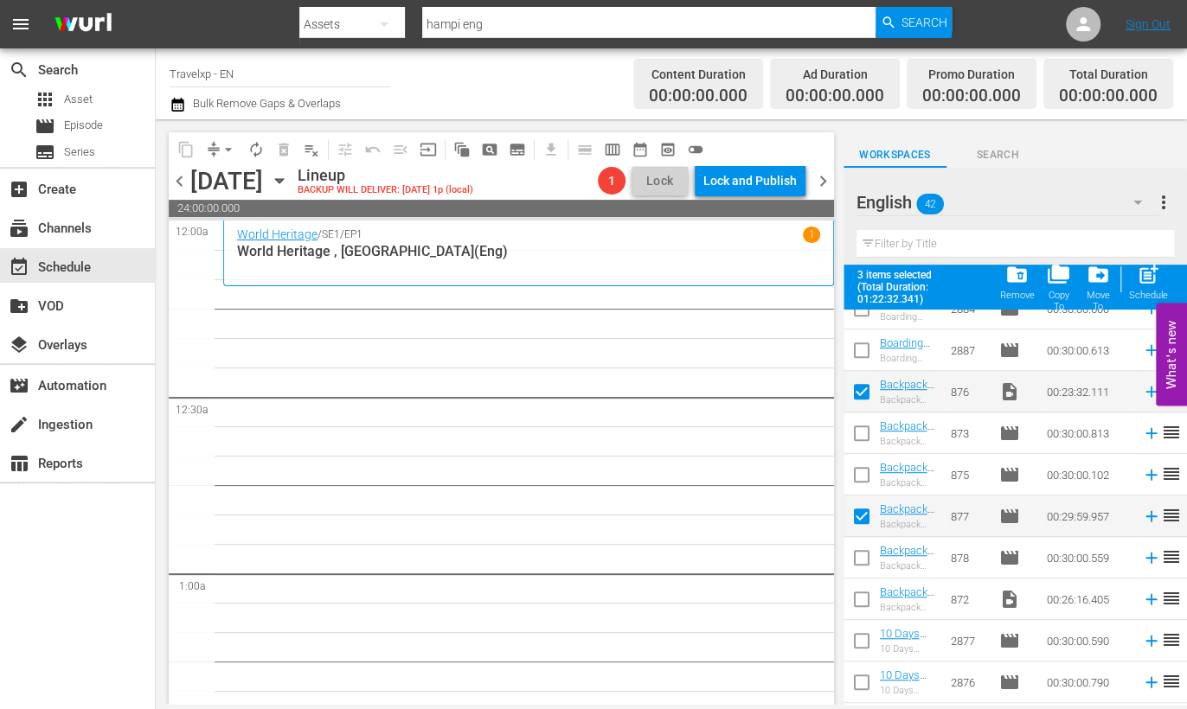
scroll to position [649, 0]
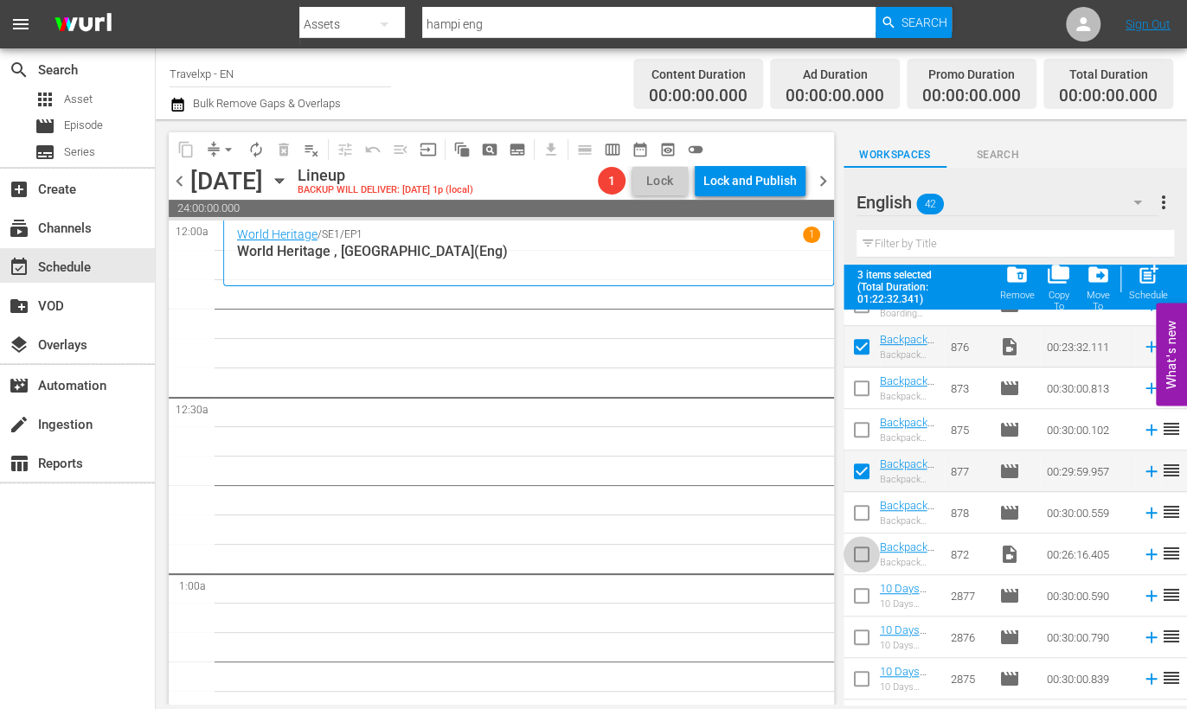
click at [863, 551] on input "checkbox" at bounding box center [862, 558] width 36 height 36
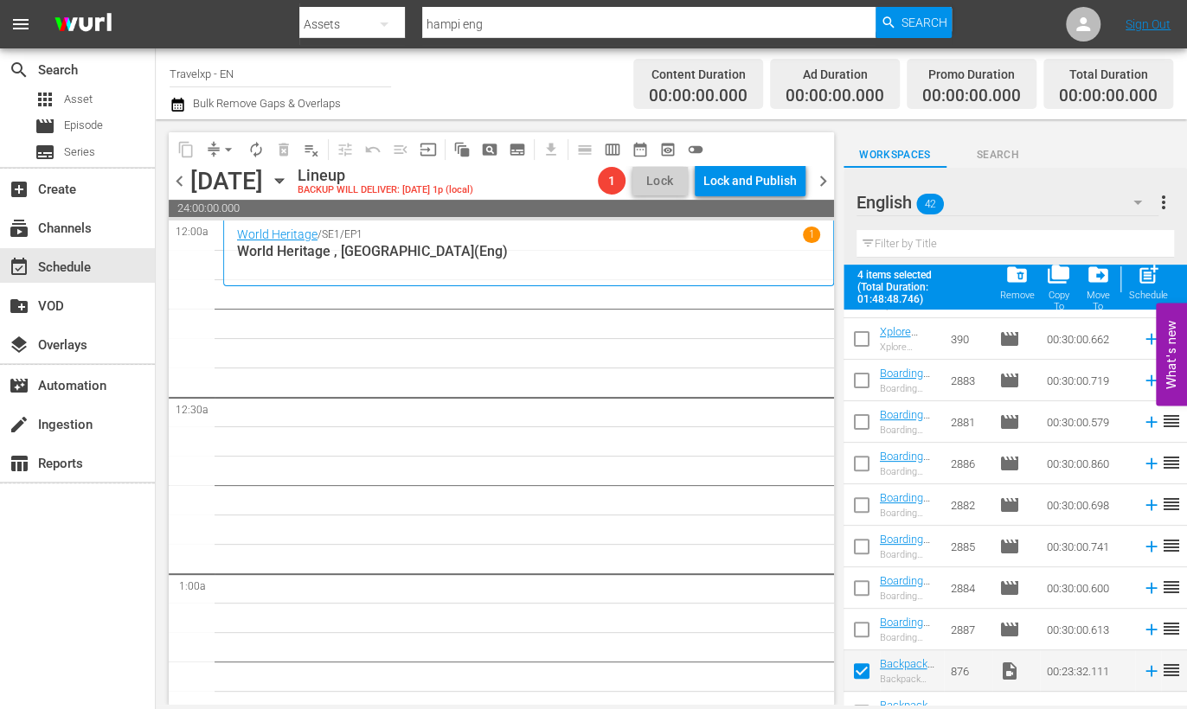
scroll to position [0, 0]
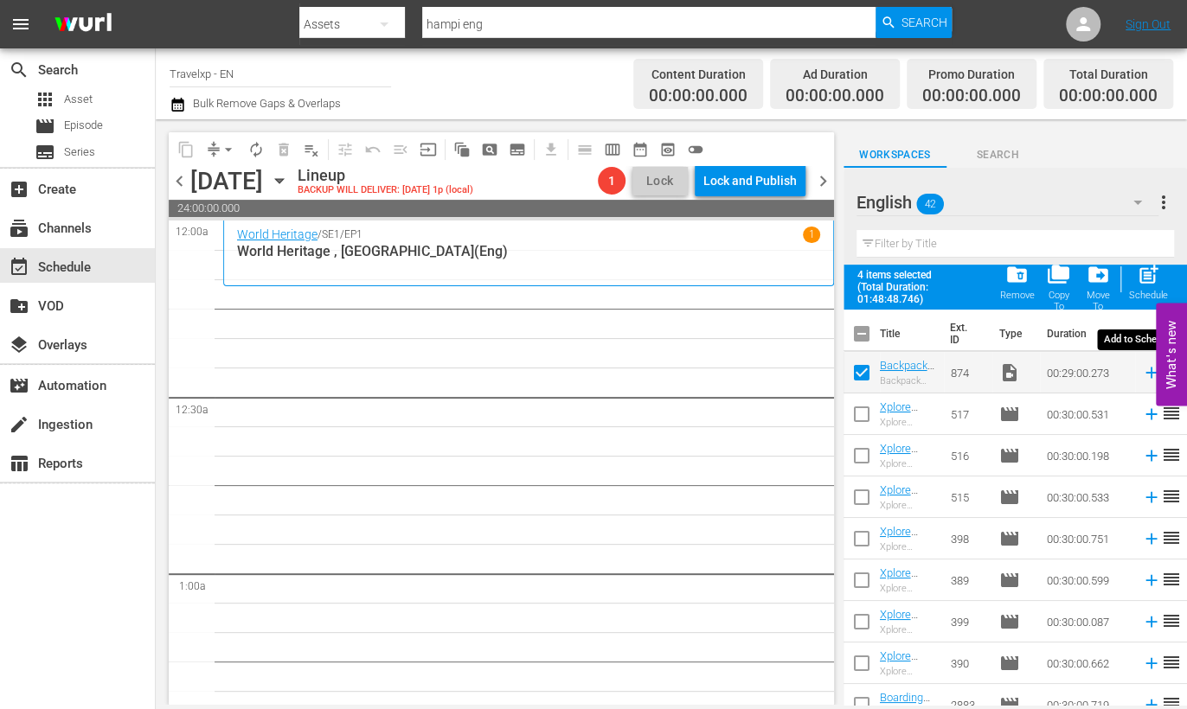
click at [1153, 286] on div "post_add Schedule" at bounding box center [1148, 282] width 39 height 38
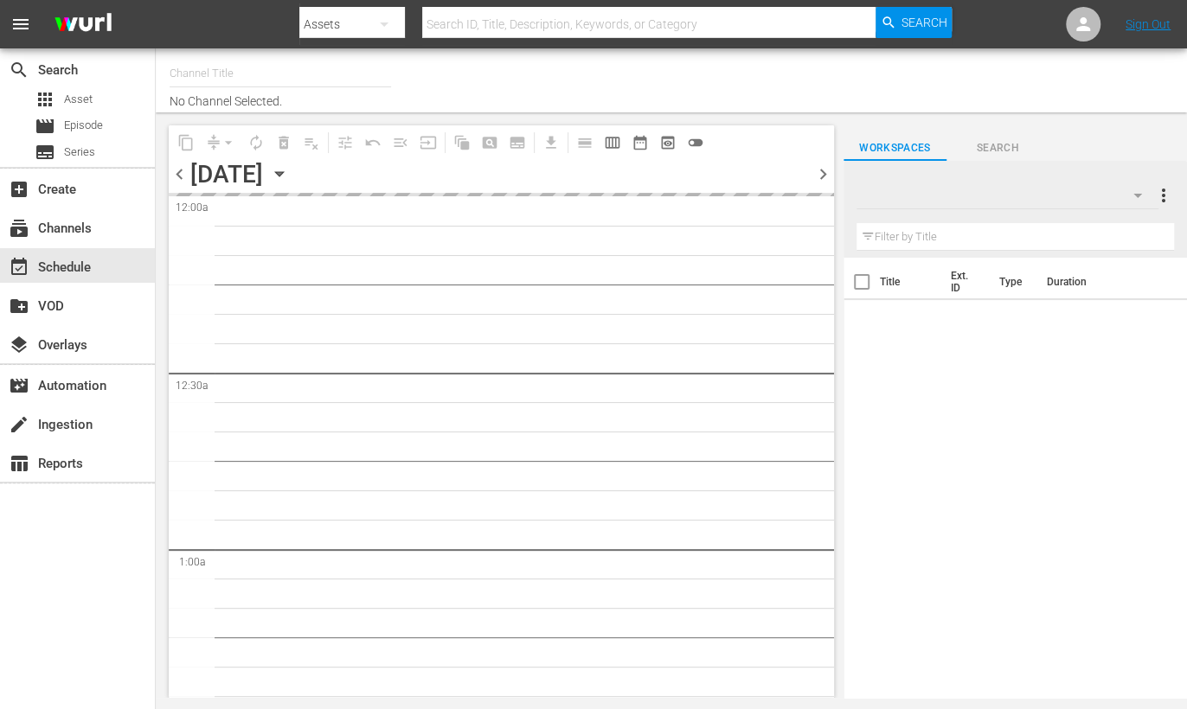
type input "Travelxp - EN (473)"
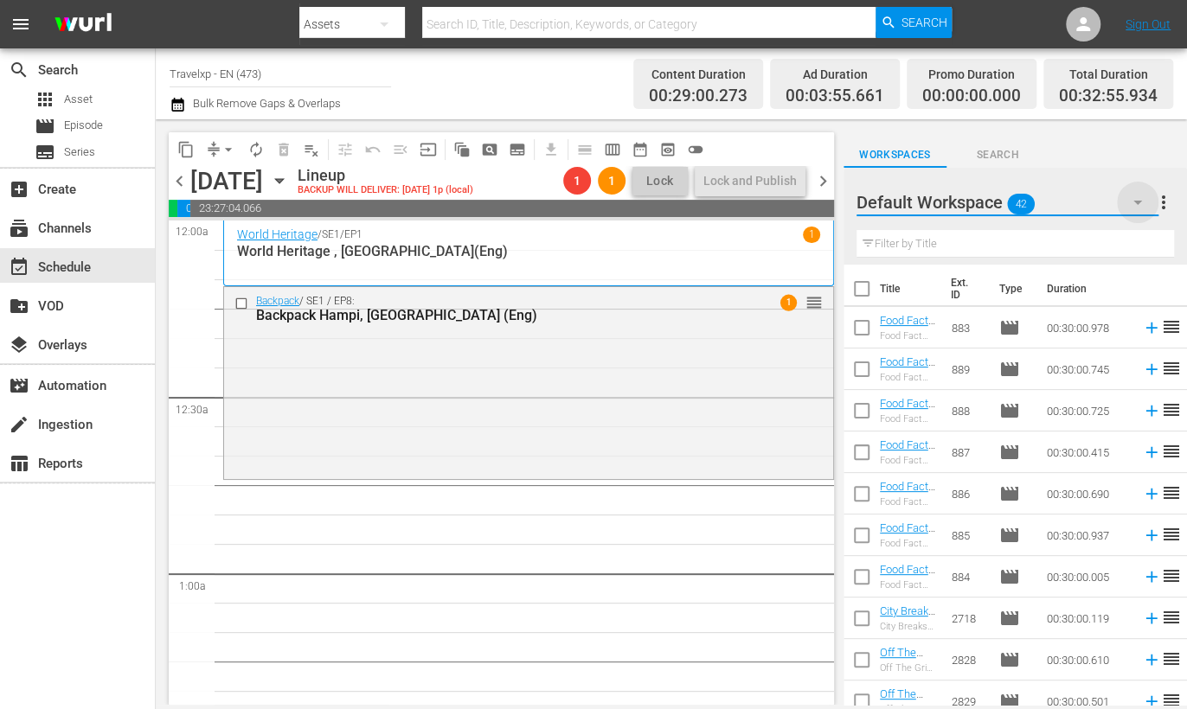
click at [1130, 201] on icon "button" at bounding box center [1137, 202] width 21 height 21
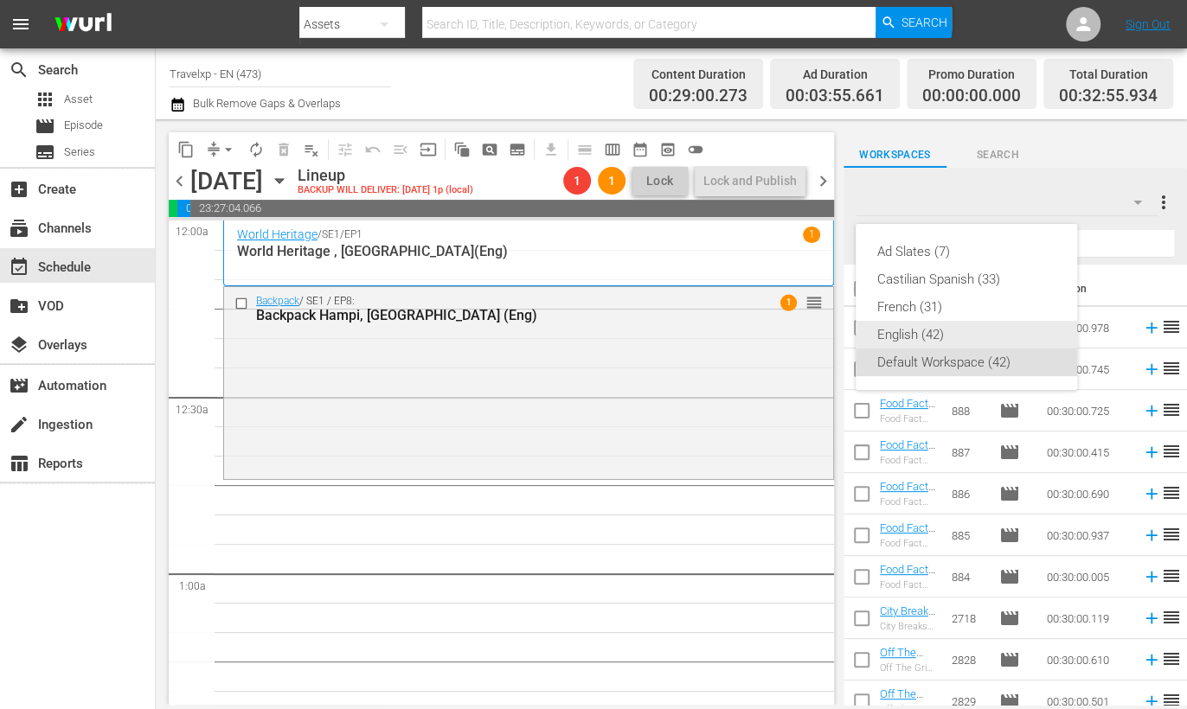
click at [937, 340] on div "English (42)" at bounding box center [966, 335] width 180 height 28
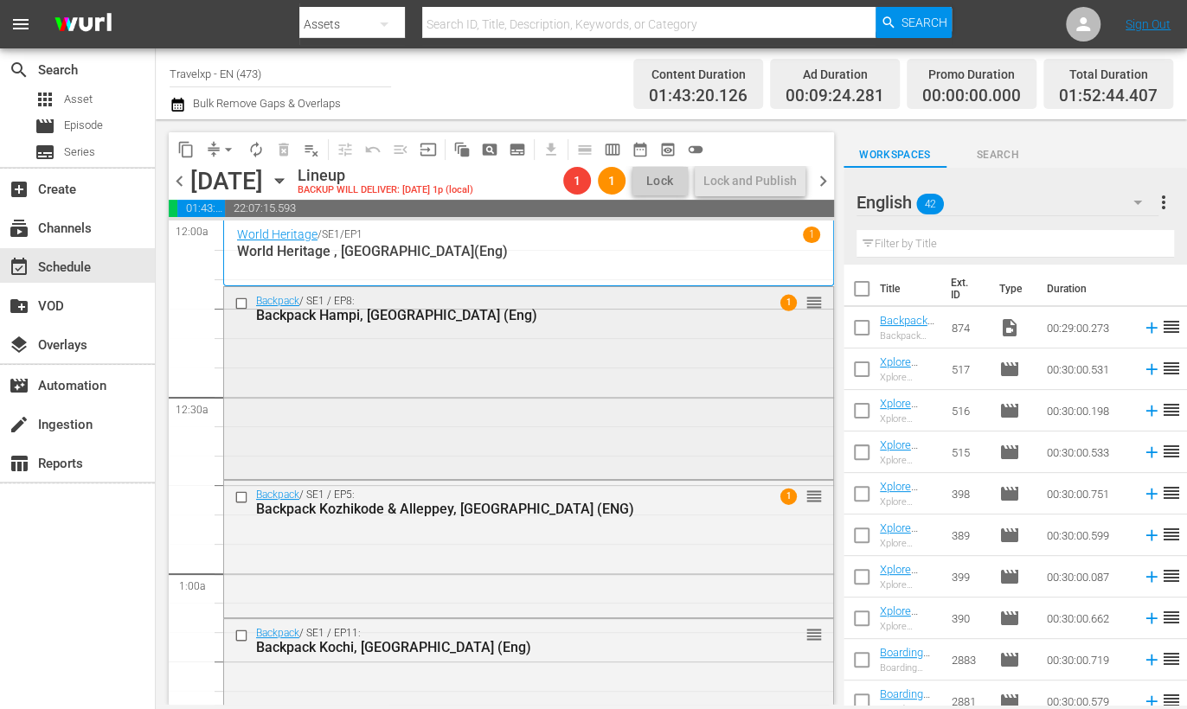
click at [558, 341] on div "Backpack / SE1 / EP8: Backpack Hampi, India (Eng) 1 reorder" at bounding box center [528, 381] width 609 height 189
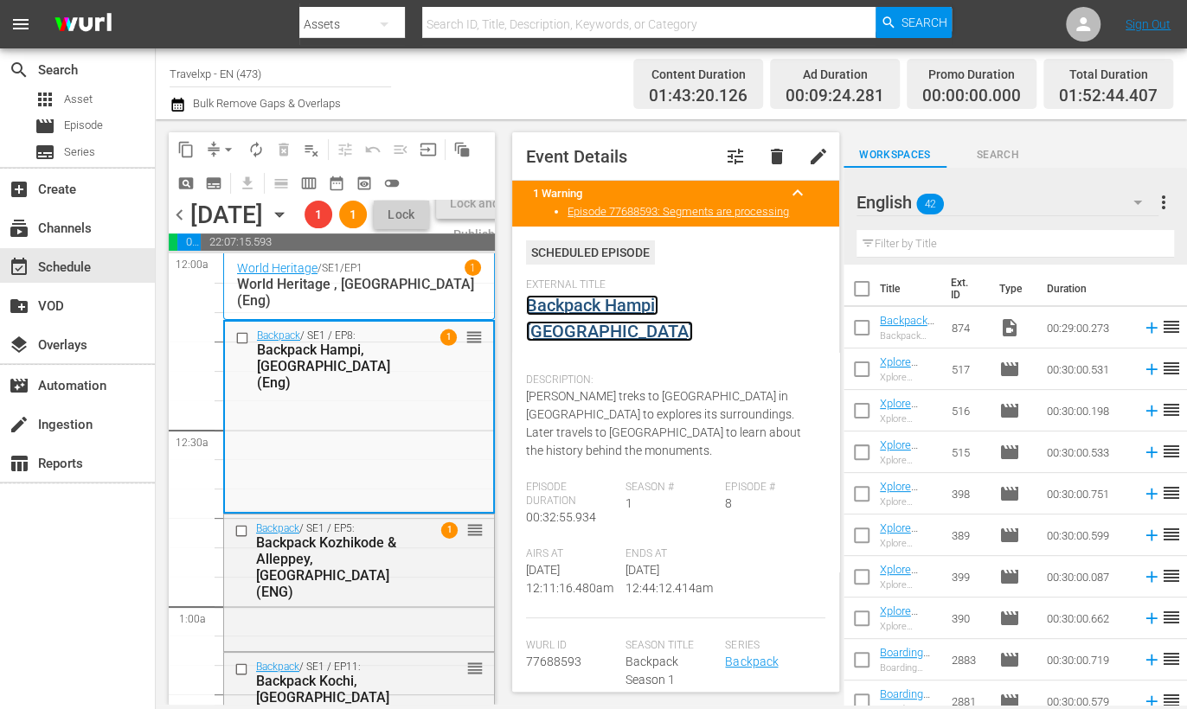
click at [664, 302] on link "Backpack Hampi, [GEOGRAPHIC_DATA]" at bounding box center [609, 318] width 167 height 47
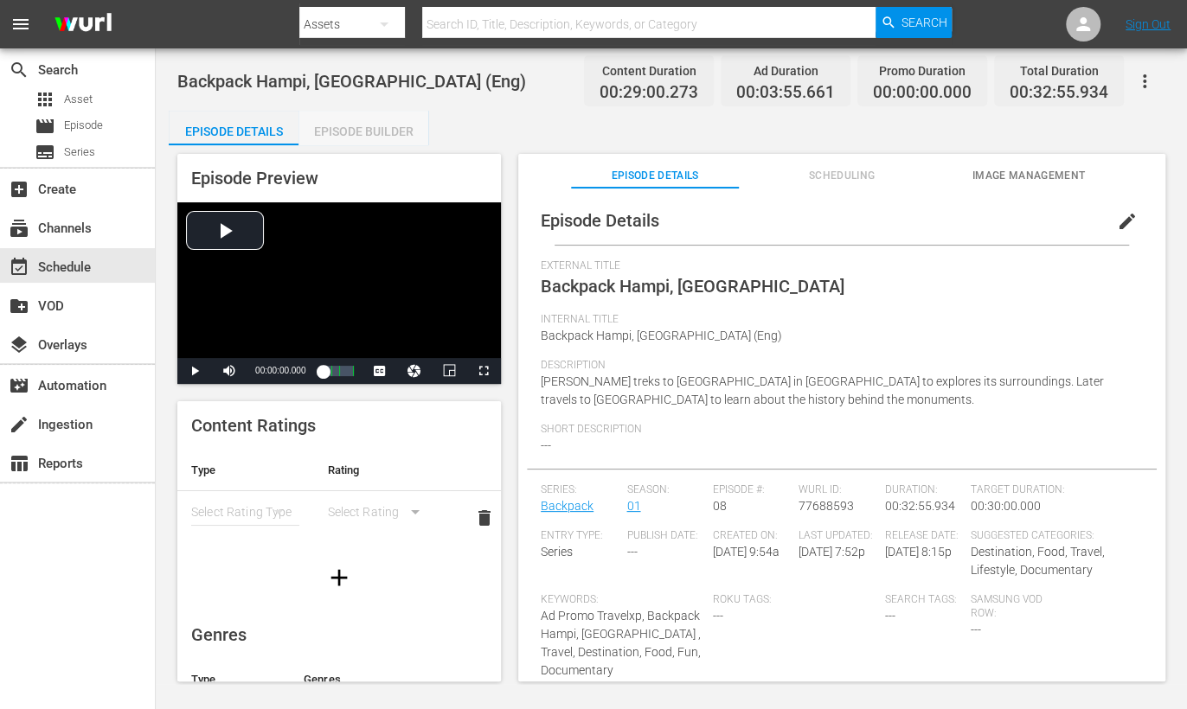
click at [375, 125] on div "Episode Builder" at bounding box center [363, 132] width 130 height 42
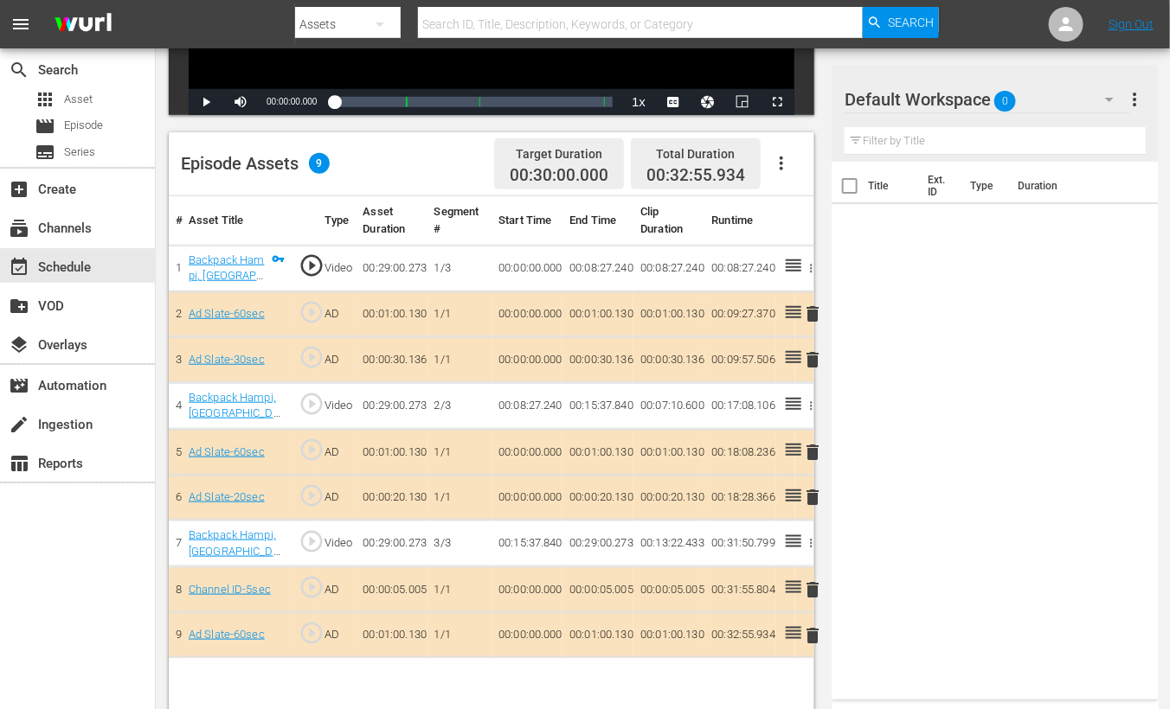
scroll to position [450, 0]
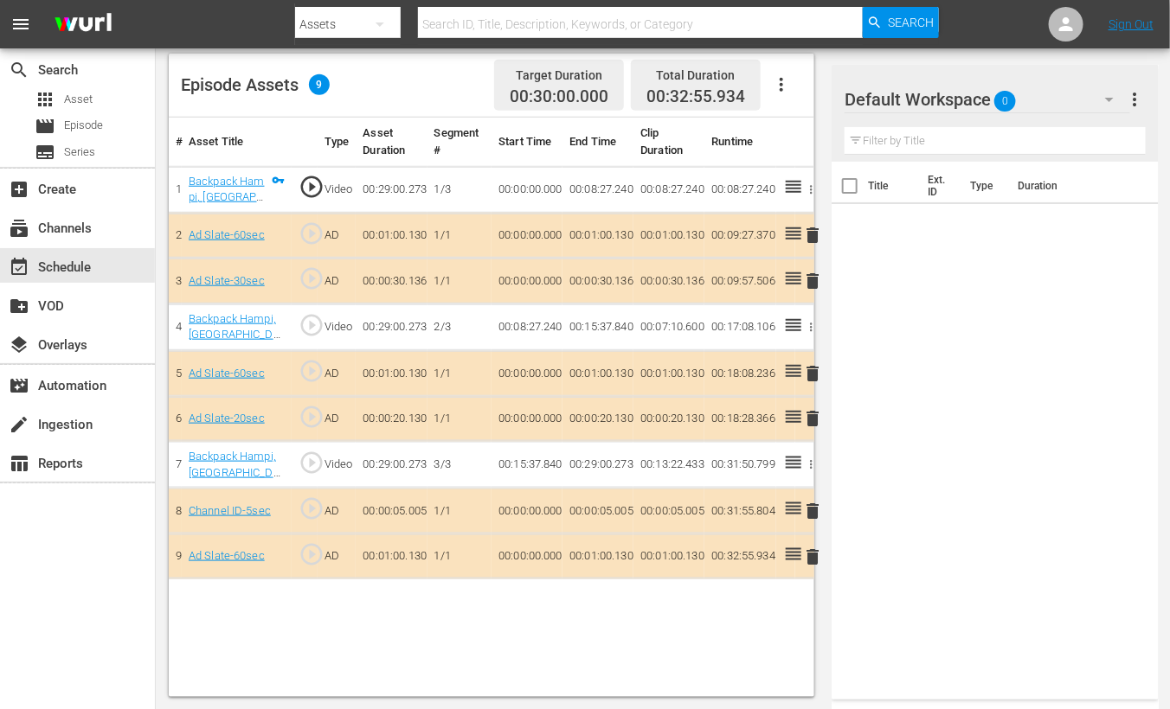
click at [1110, 96] on icon "button" at bounding box center [1109, 99] width 21 height 21
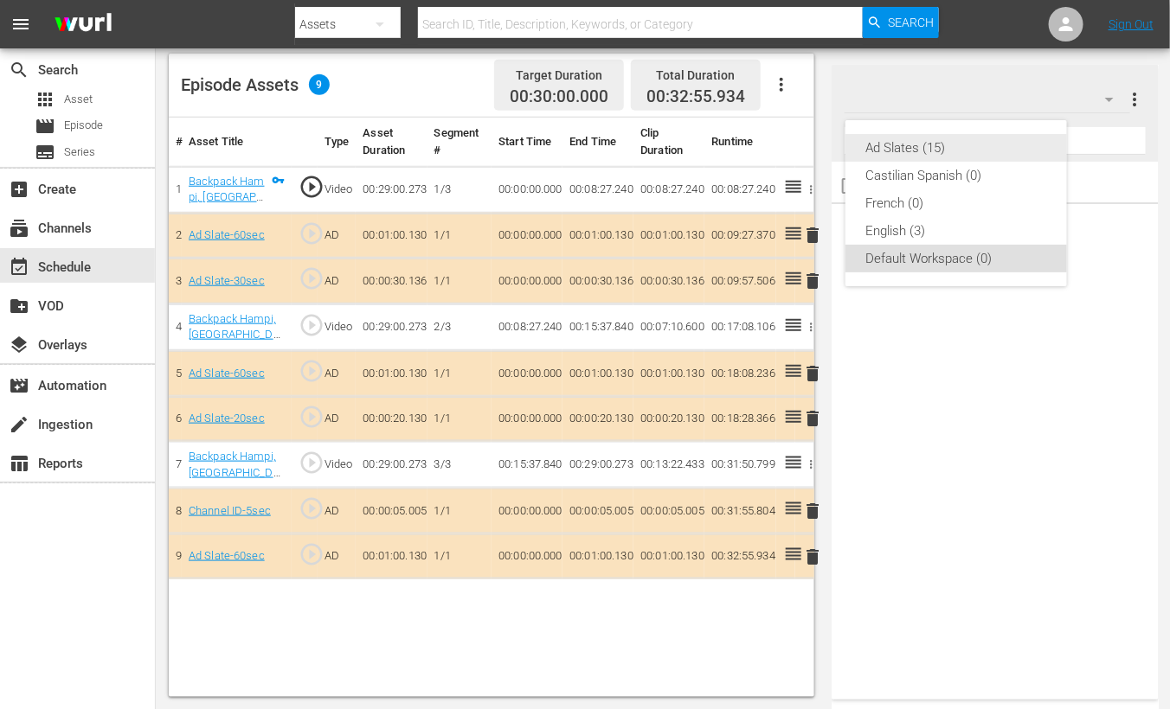
click at [947, 148] on div "Ad Slates (15)" at bounding box center [956, 148] width 180 height 28
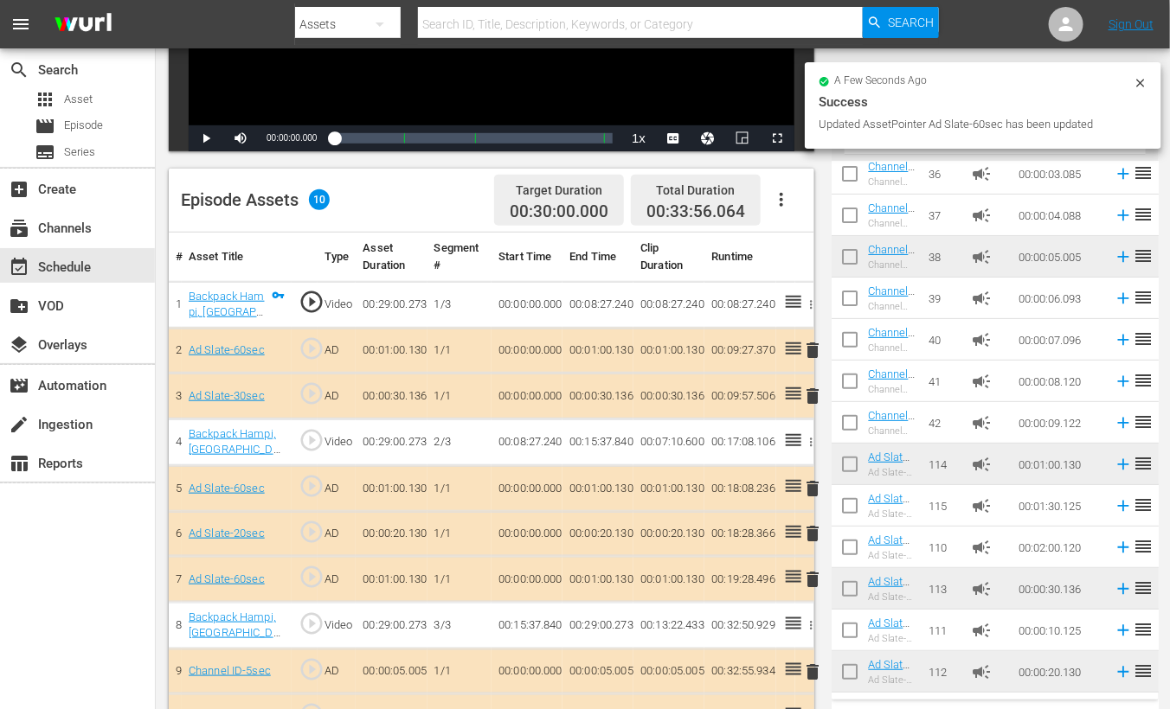
scroll to position [341, 0]
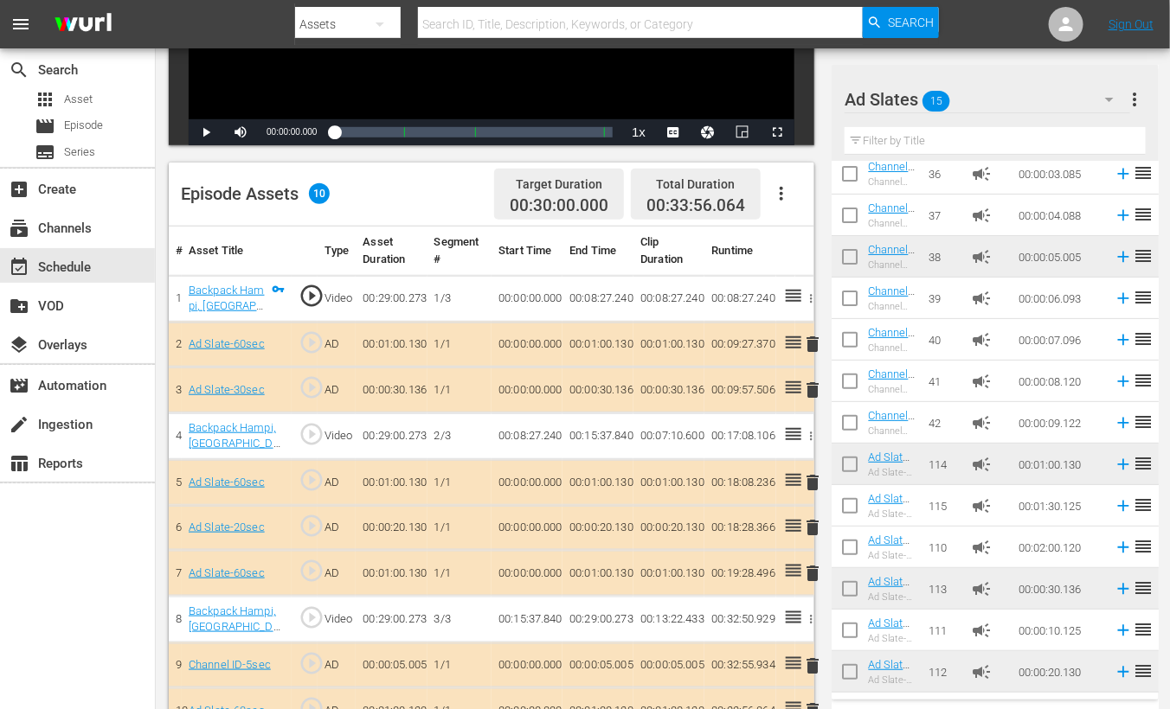
click at [815, 573] on span "delete" at bounding box center [812, 573] width 21 height 21
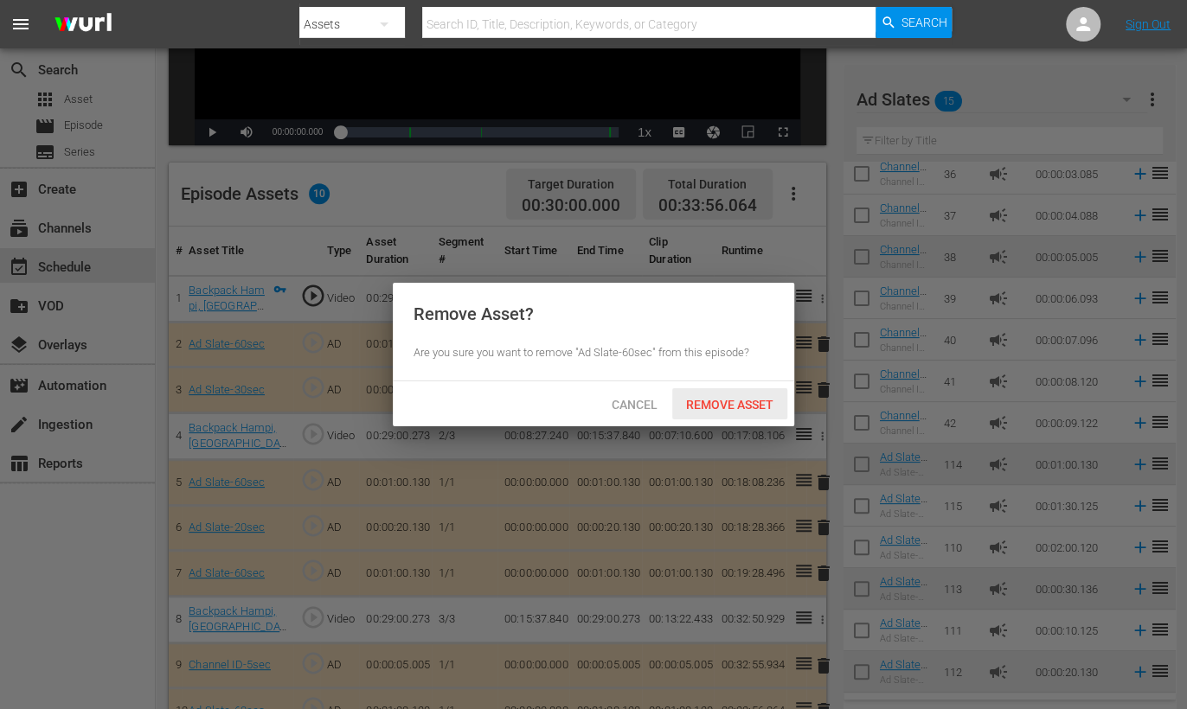
click at [751, 404] on span "Remove Asset" at bounding box center [729, 405] width 115 height 14
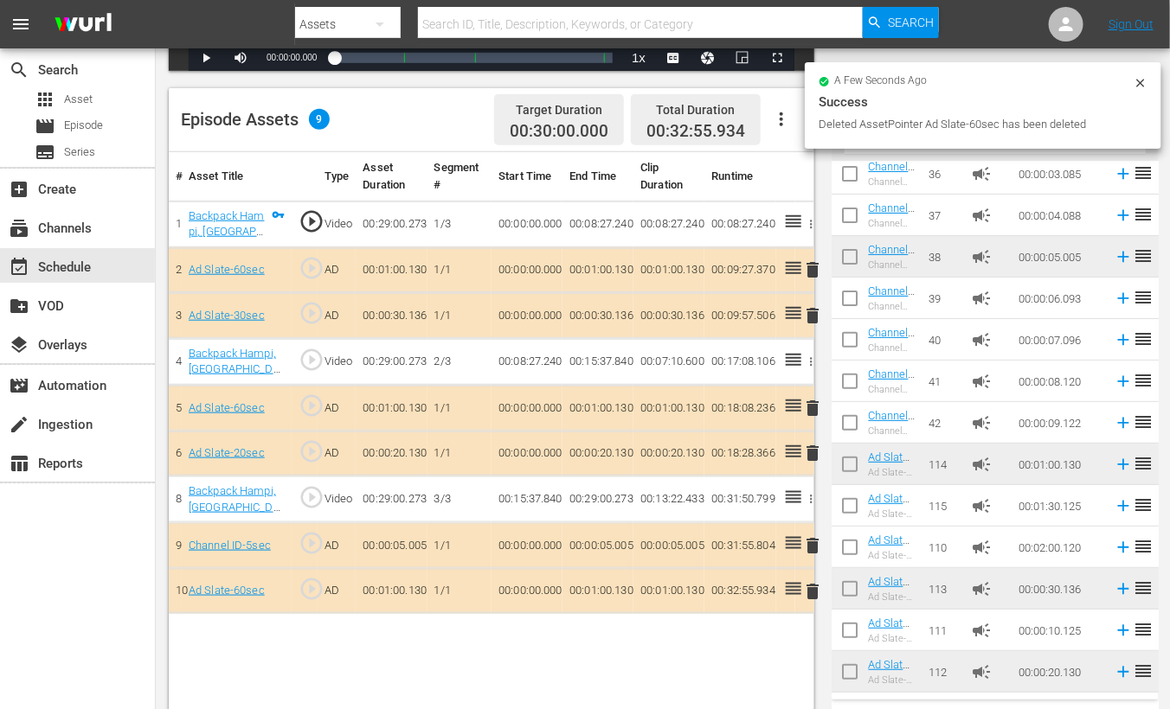
scroll to position [450, 0]
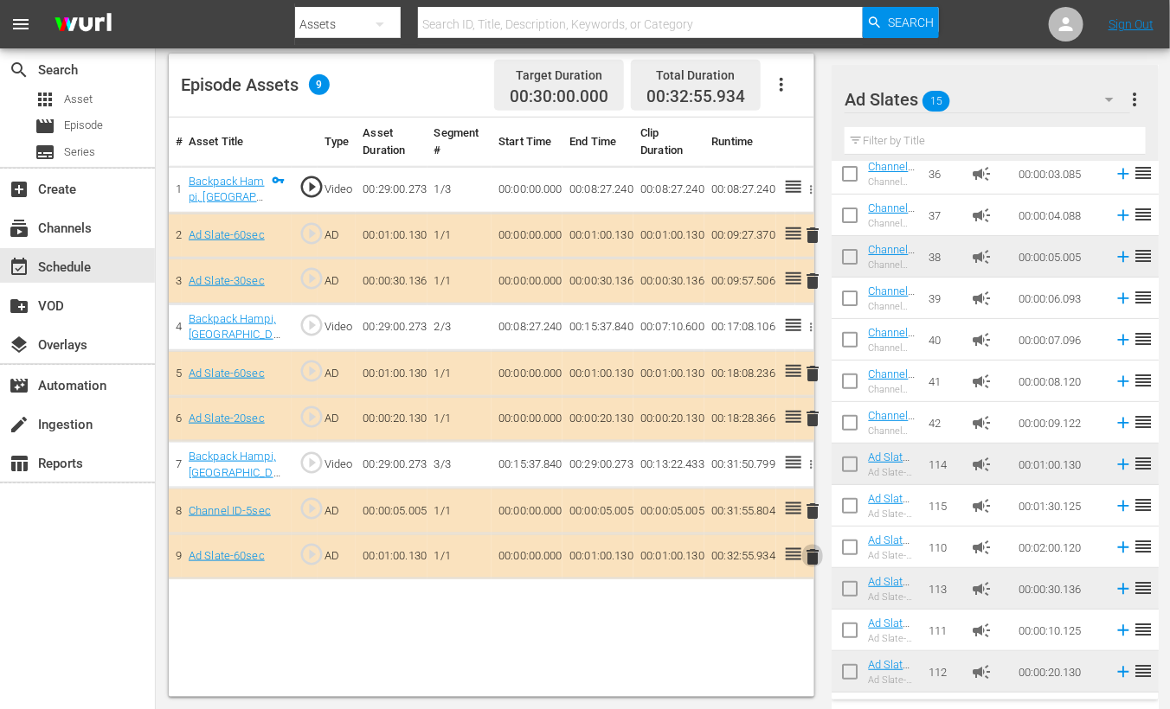
click at [817, 555] on span "delete" at bounding box center [812, 557] width 21 height 21
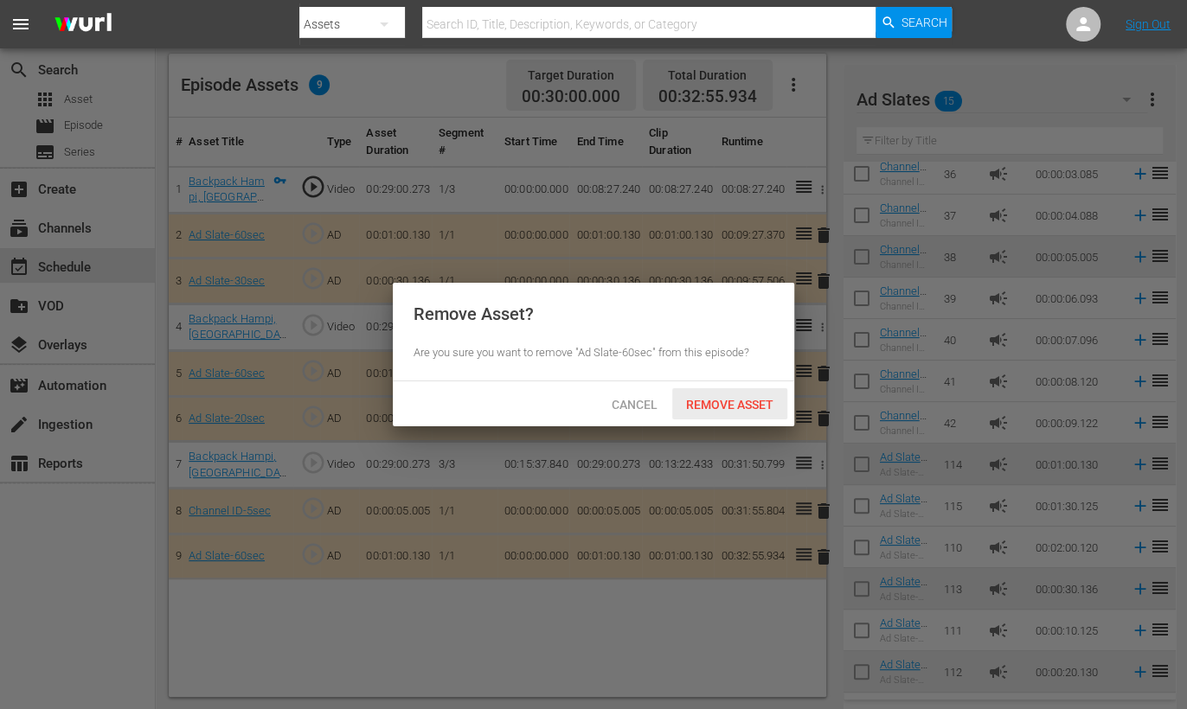
click at [751, 408] on span "Remove Asset" at bounding box center [729, 405] width 115 height 14
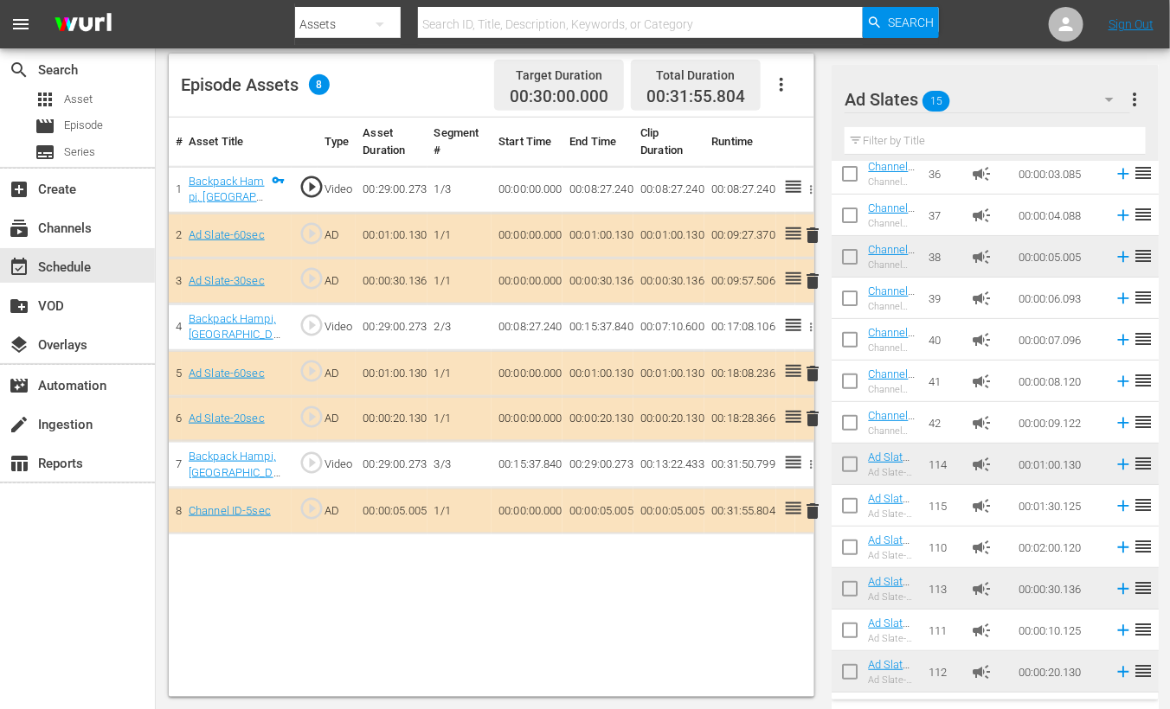
click at [813, 369] on span "delete" at bounding box center [812, 373] width 21 height 21
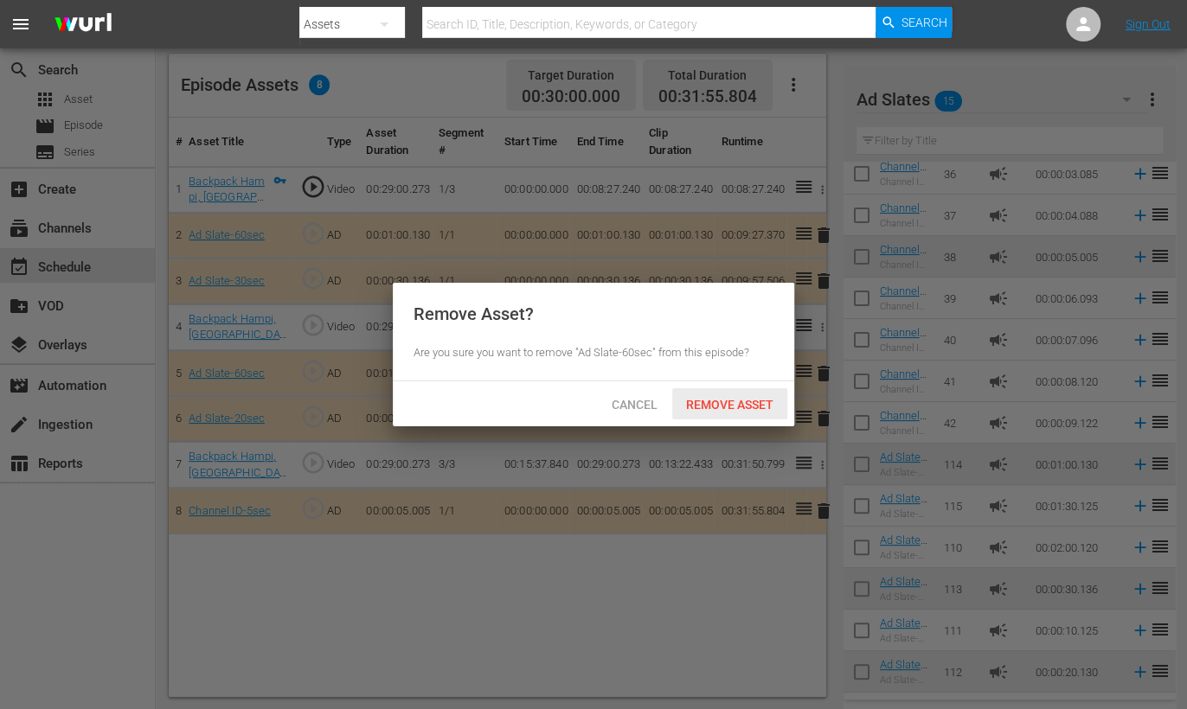
click at [716, 407] on span "Remove Asset" at bounding box center [729, 405] width 115 height 14
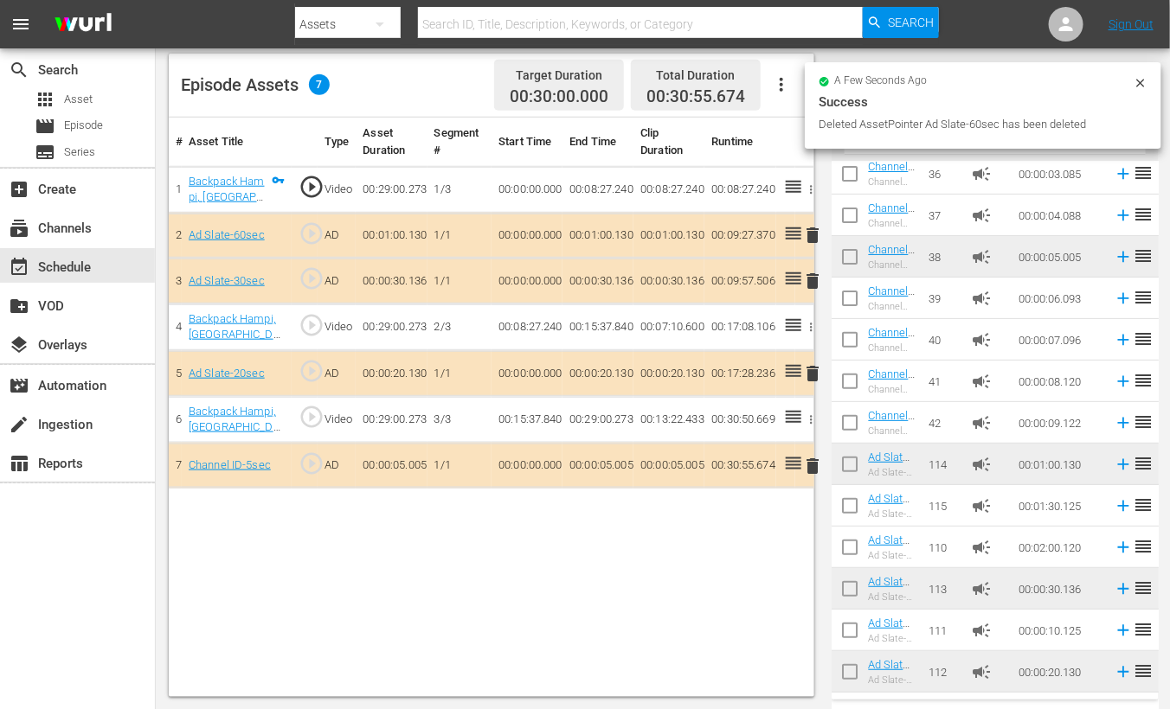
scroll to position [341, 0]
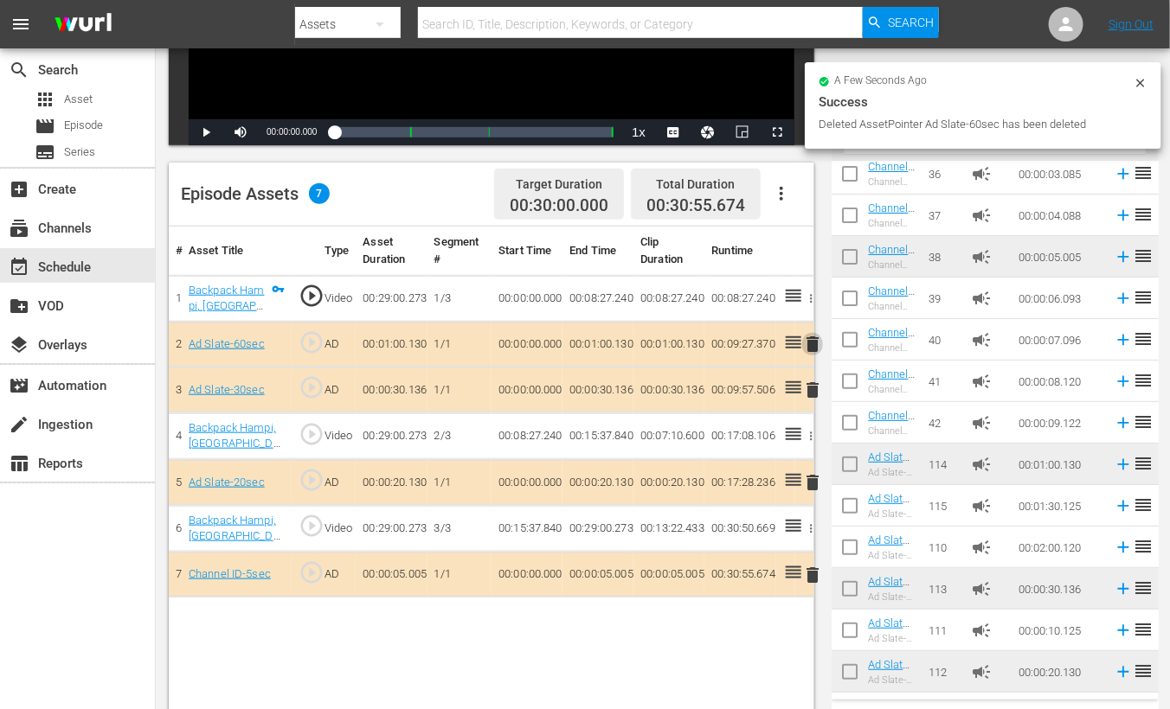
click at [814, 337] on span "delete" at bounding box center [812, 344] width 21 height 21
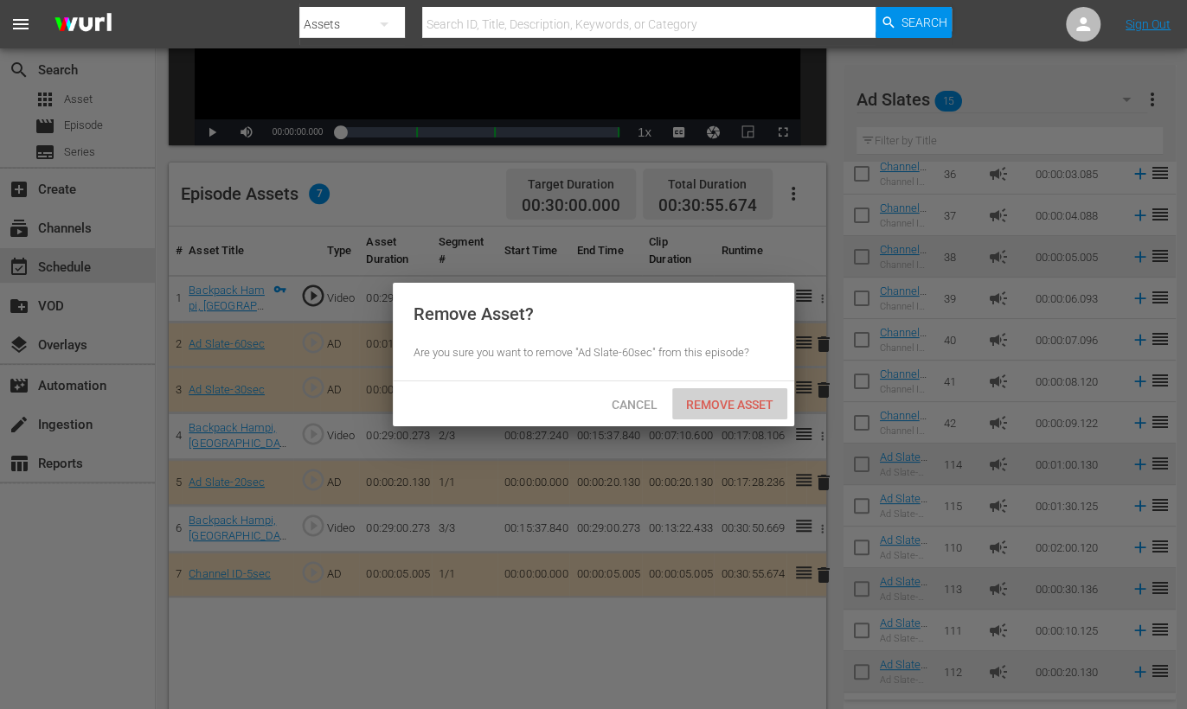
click at [740, 409] on span "Remove Asset" at bounding box center [729, 405] width 115 height 14
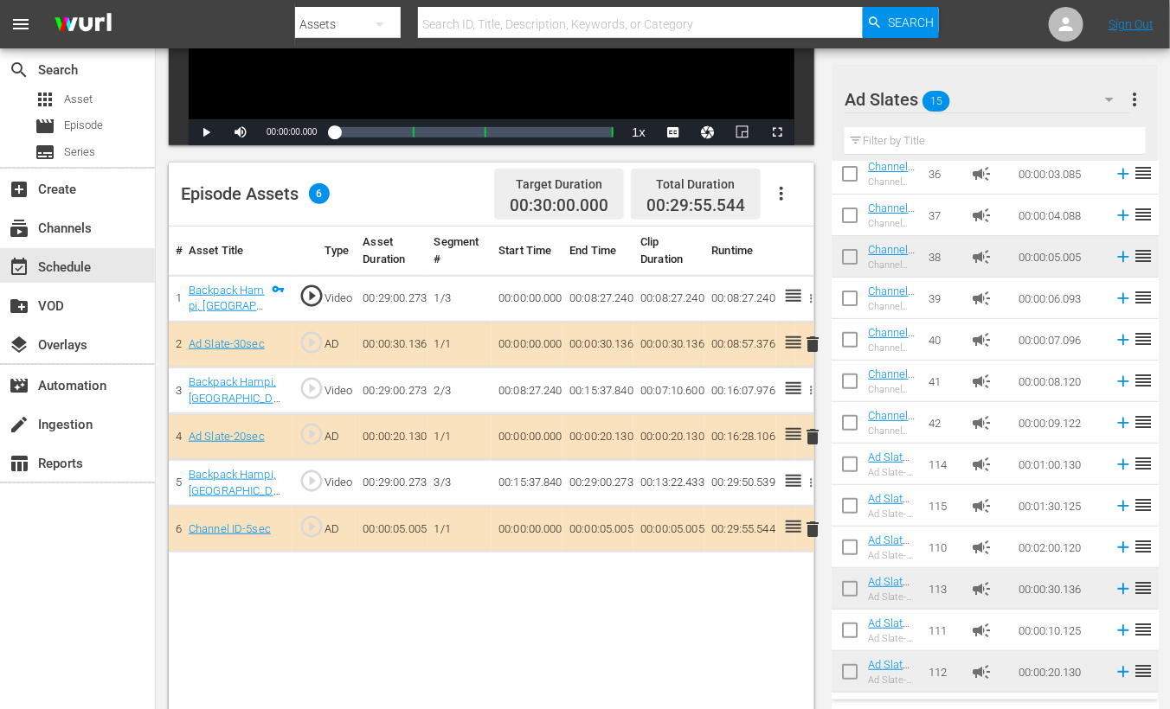
click at [816, 526] on span "delete" at bounding box center [812, 529] width 21 height 21
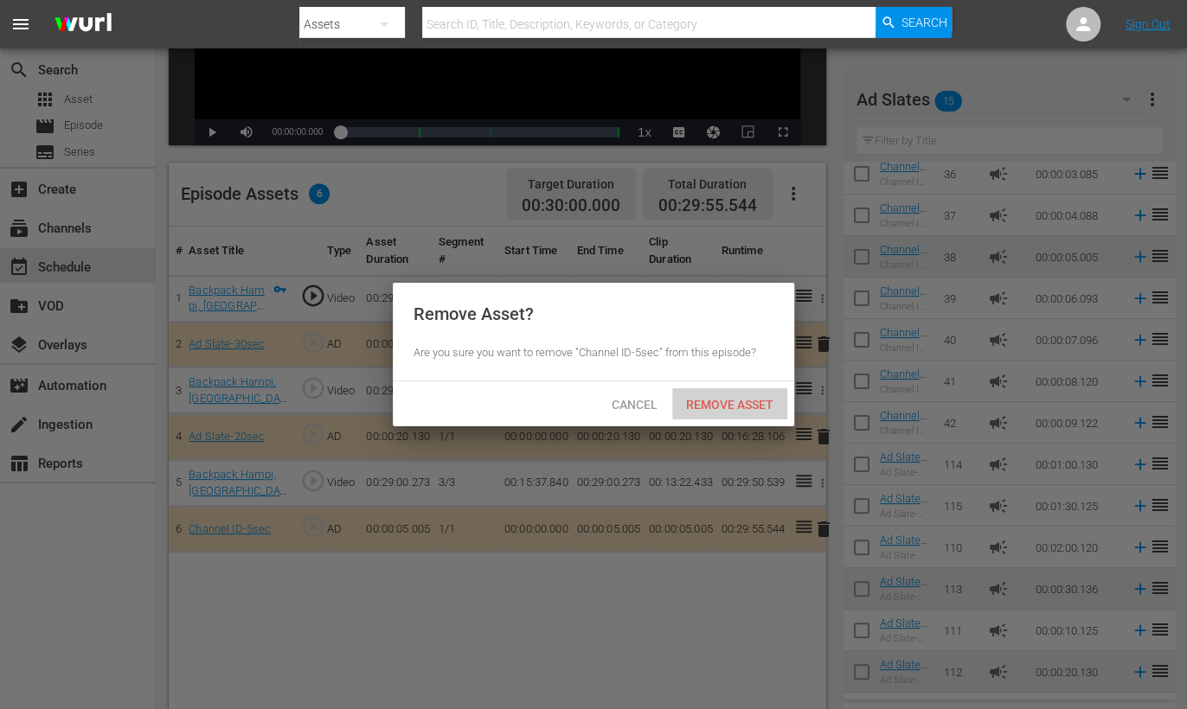
click at [745, 402] on span "Remove Asset" at bounding box center [729, 405] width 115 height 14
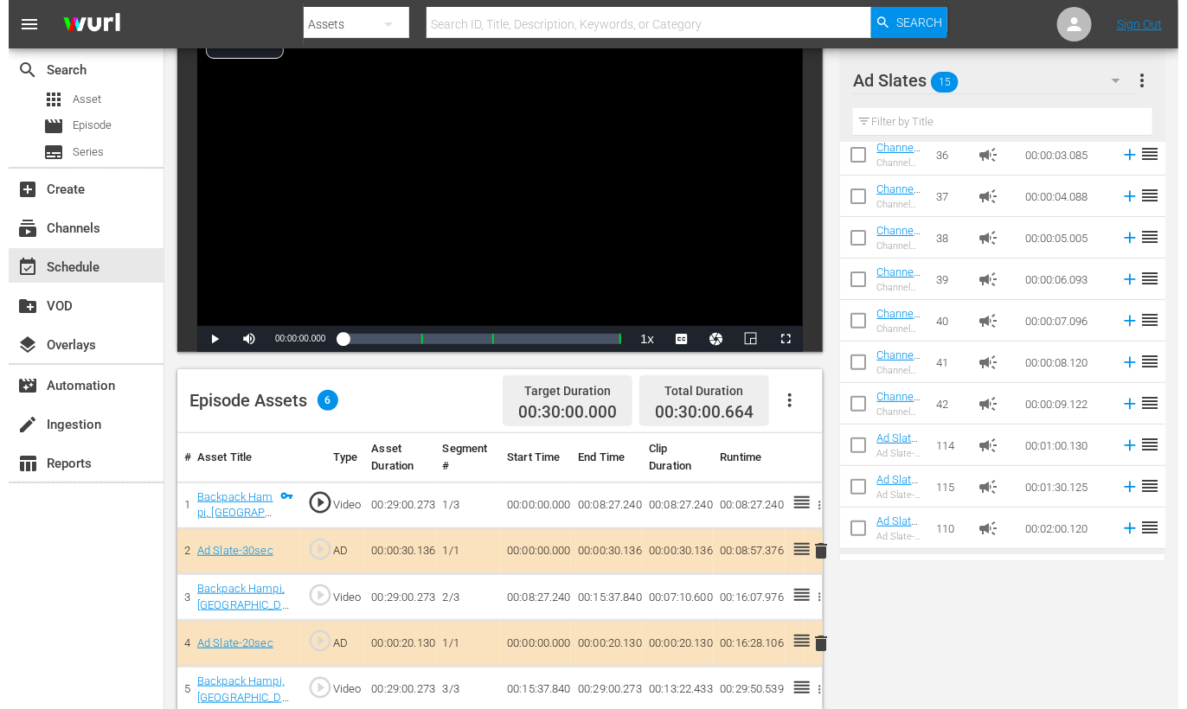
scroll to position [0, 0]
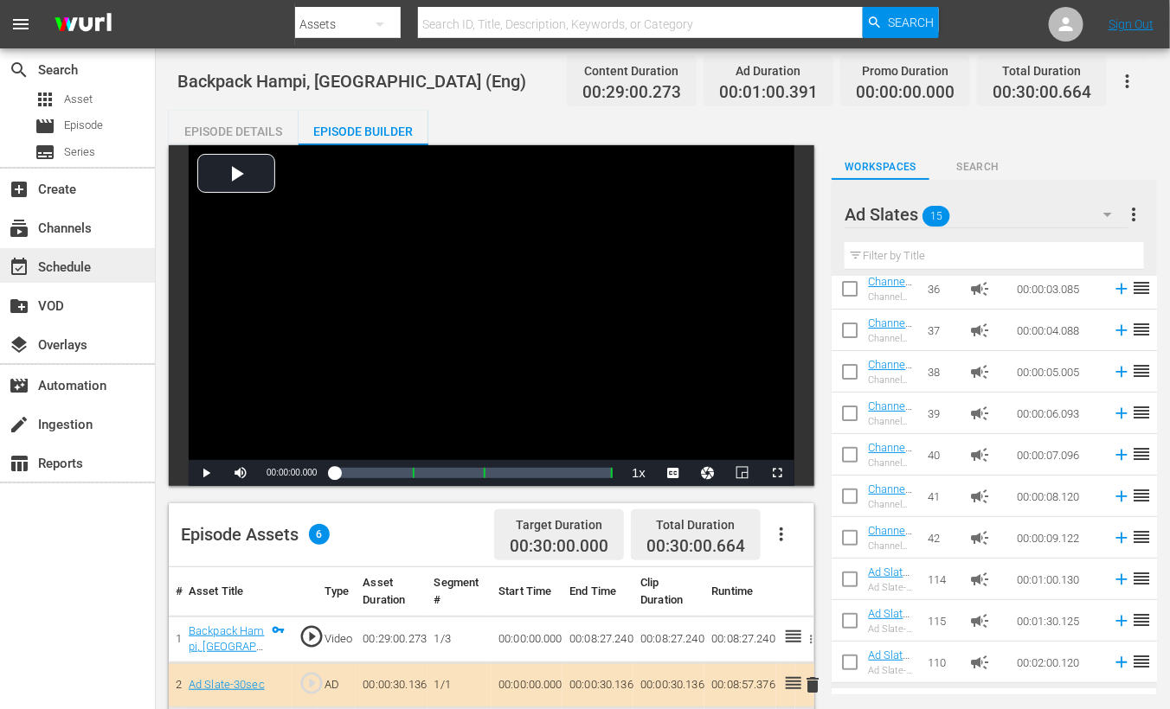
click at [99, 268] on div "event_available Schedule" at bounding box center [77, 265] width 155 height 35
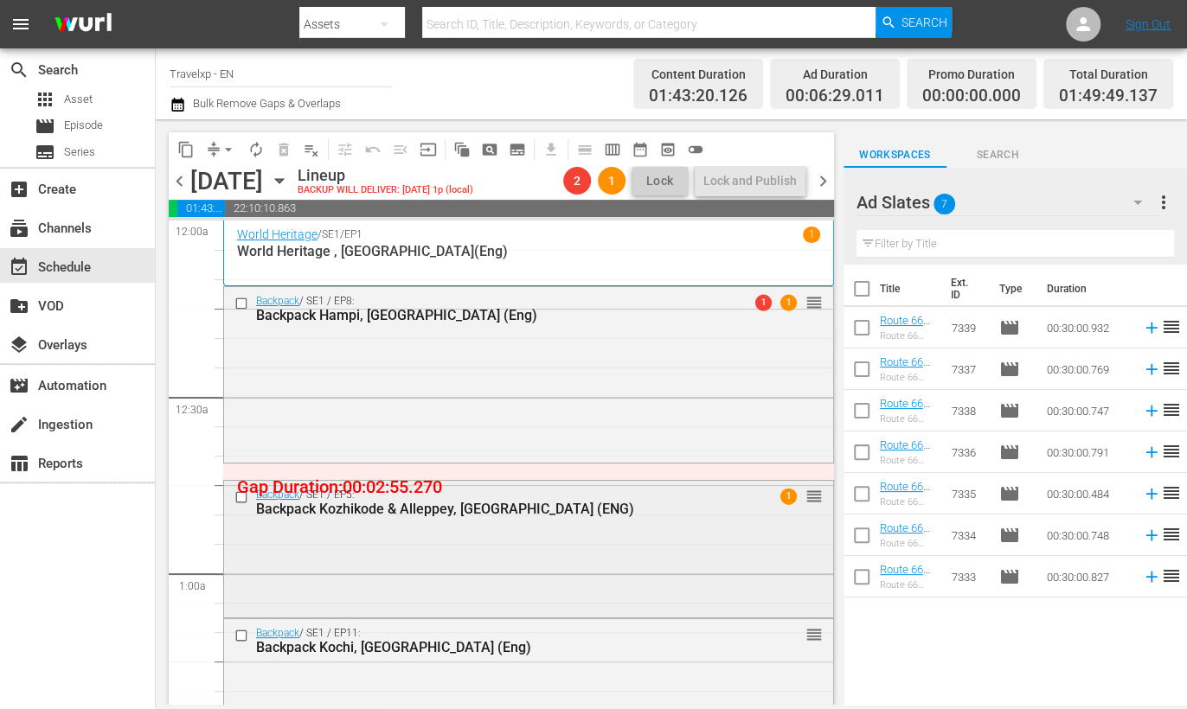
click at [571, 544] on div "Backpack / SE1 / EP5: Backpack Kozhikode & Alleppey, India (ENG) 1 reorder" at bounding box center [528, 547] width 609 height 133
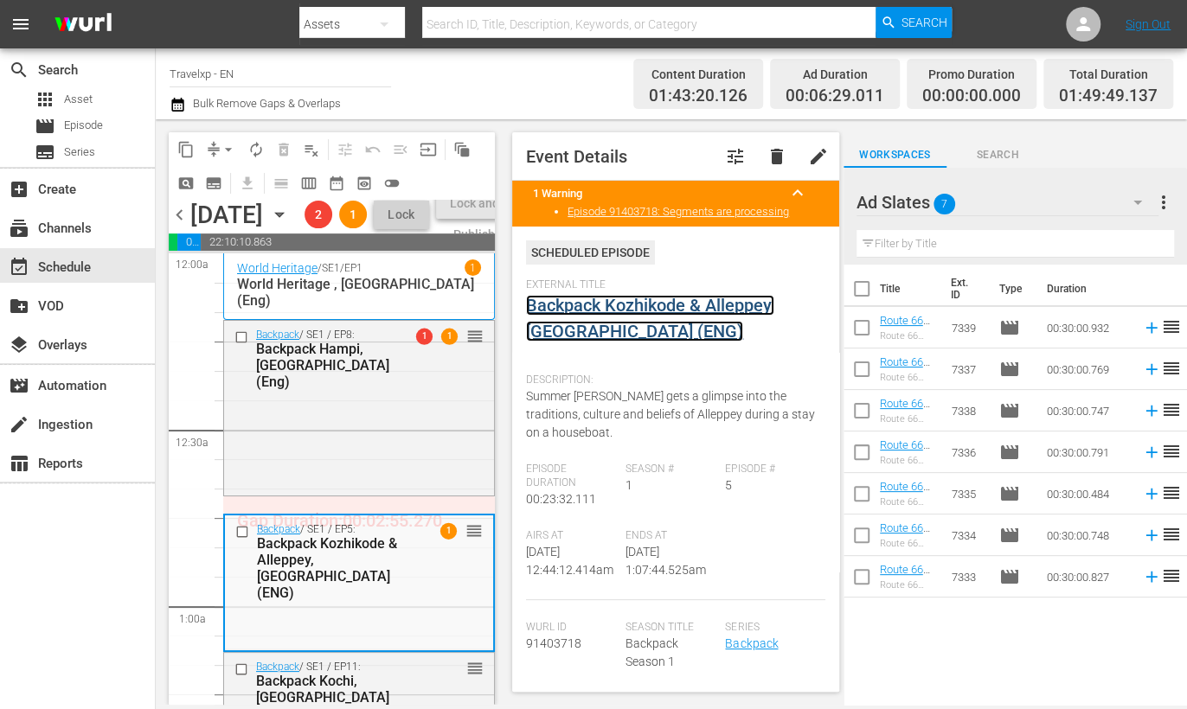
click at [671, 304] on link "Backpack Kozhikode & Alleppey, [GEOGRAPHIC_DATA] (ENG)" at bounding box center [650, 318] width 248 height 47
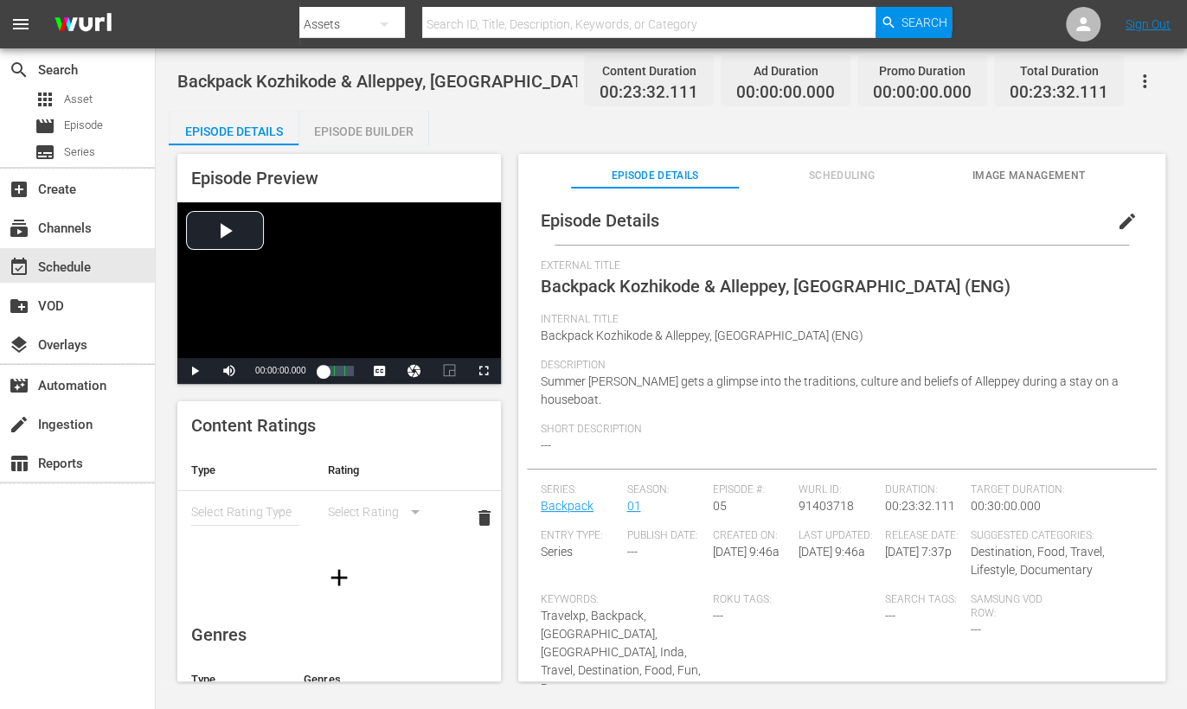
click at [1117, 215] on span "edit" at bounding box center [1127, 221] width 21 height 21
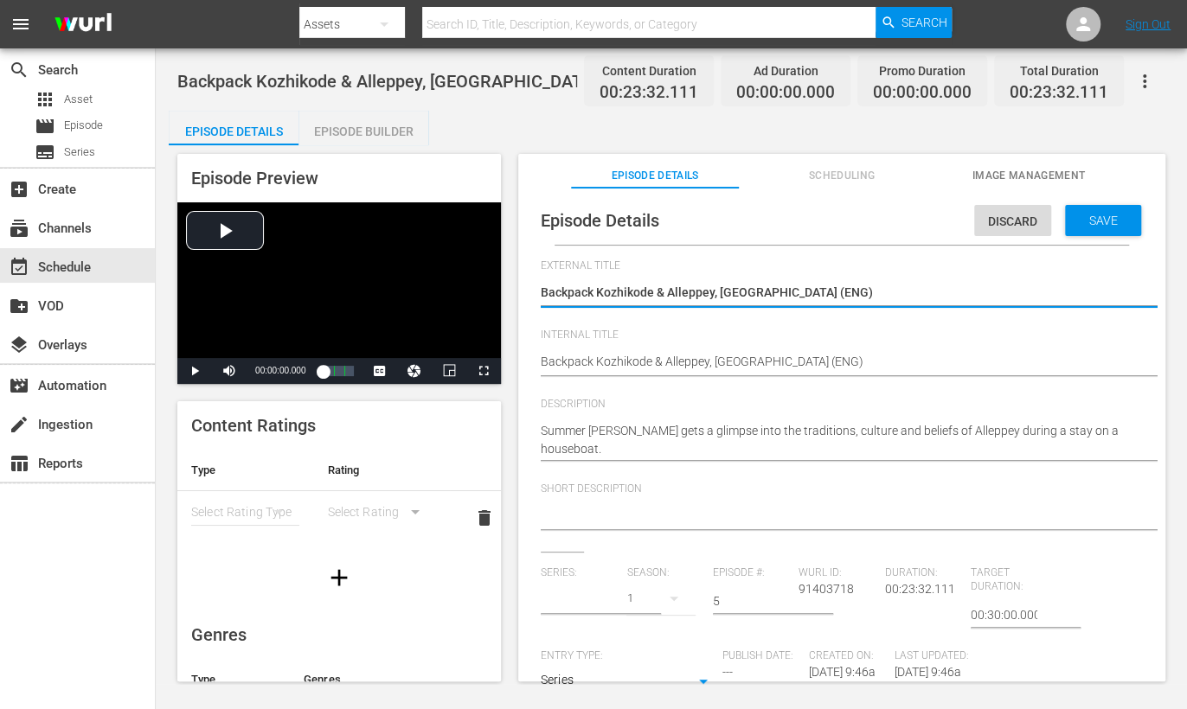
type input "Backpack"
type textarea "Backpack Kozhikode & Alleppey, India (ENG"
type textarea "Backpack Kozhikode & Alleppey, India (EN"
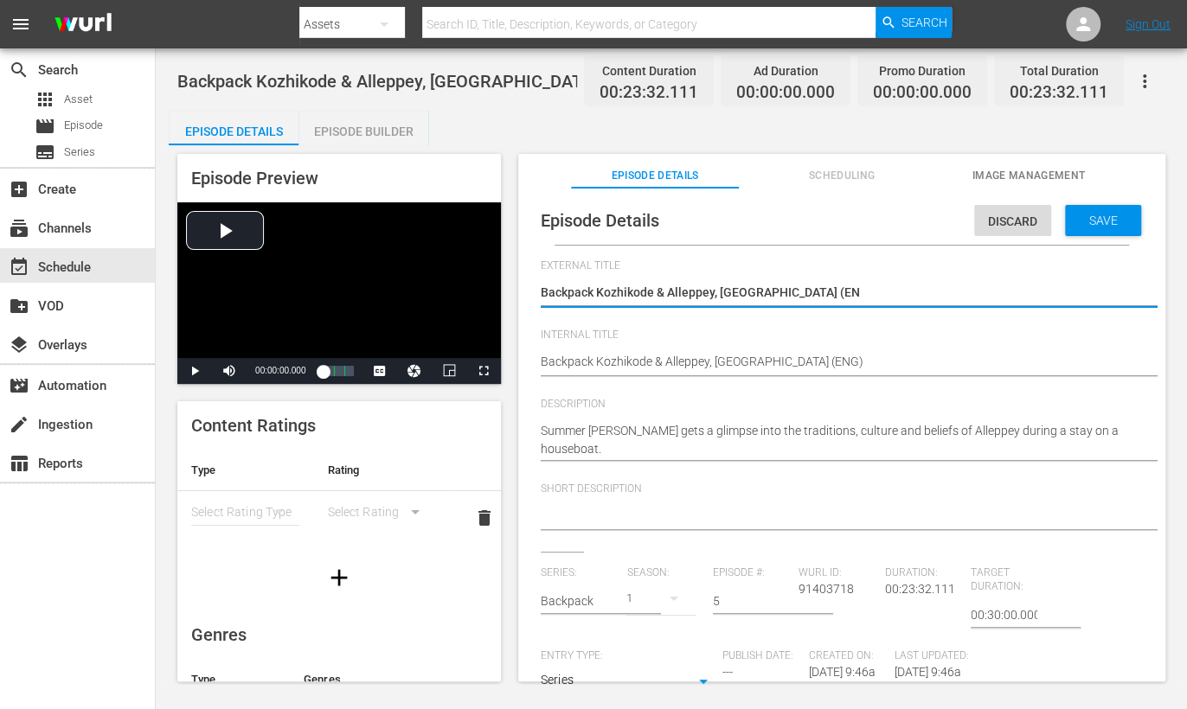
type textarea "Backpack Kozhikode & Alleppey, India (E"
type textarea "Backpack Kozhikode & Alleppey, India ("
type textarea "Backpack Kozhikode & Alleppey, [GEOGRAPHIC_DATA]"
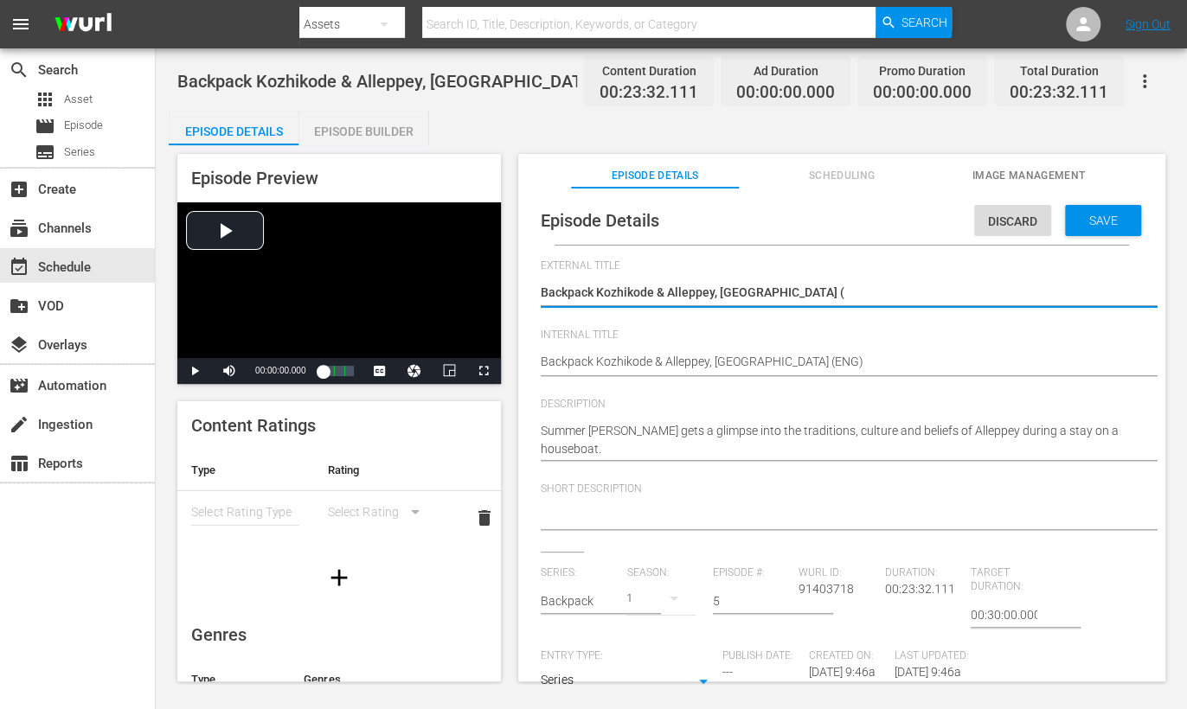
type textarea "Backpack Kozhikode & Alleppey, [GEOGRAPHIC_DATA]"
click at [1093, 221] on span "Save" at bounding box center [1103, 221] width 56 height 14
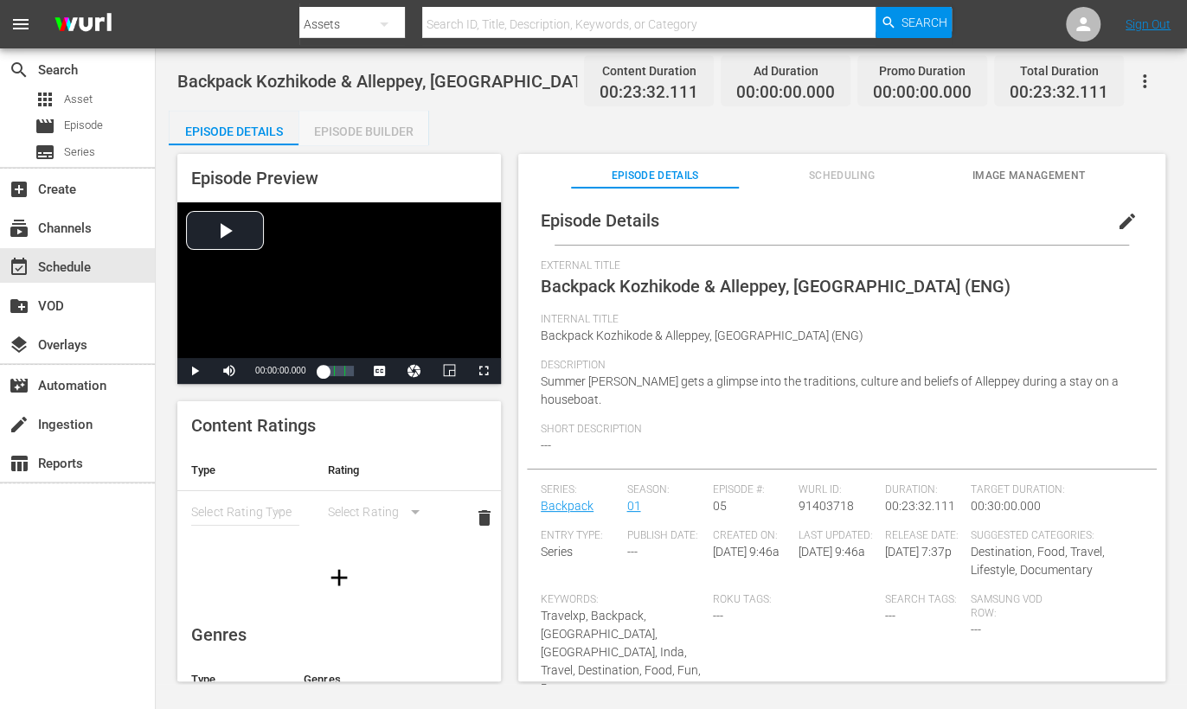
click at [364, 125] on div "Episode Builder" at bounding box center [363, 132] width 130 height 42
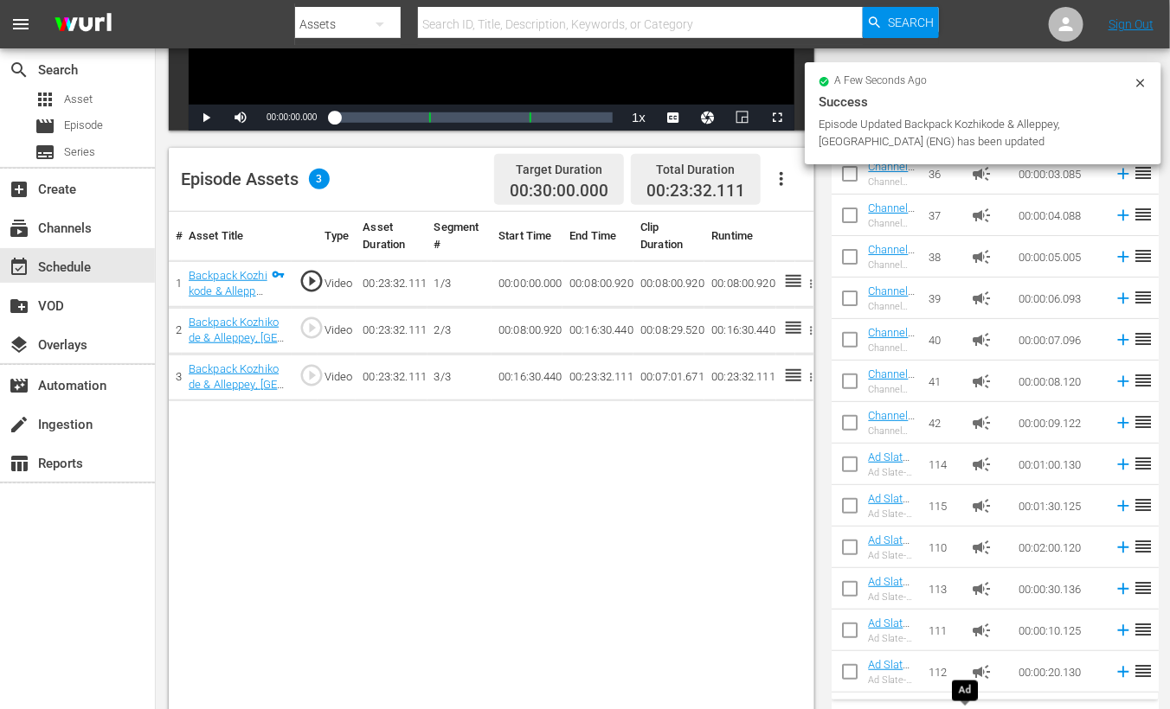
scroll to position [450, 0]
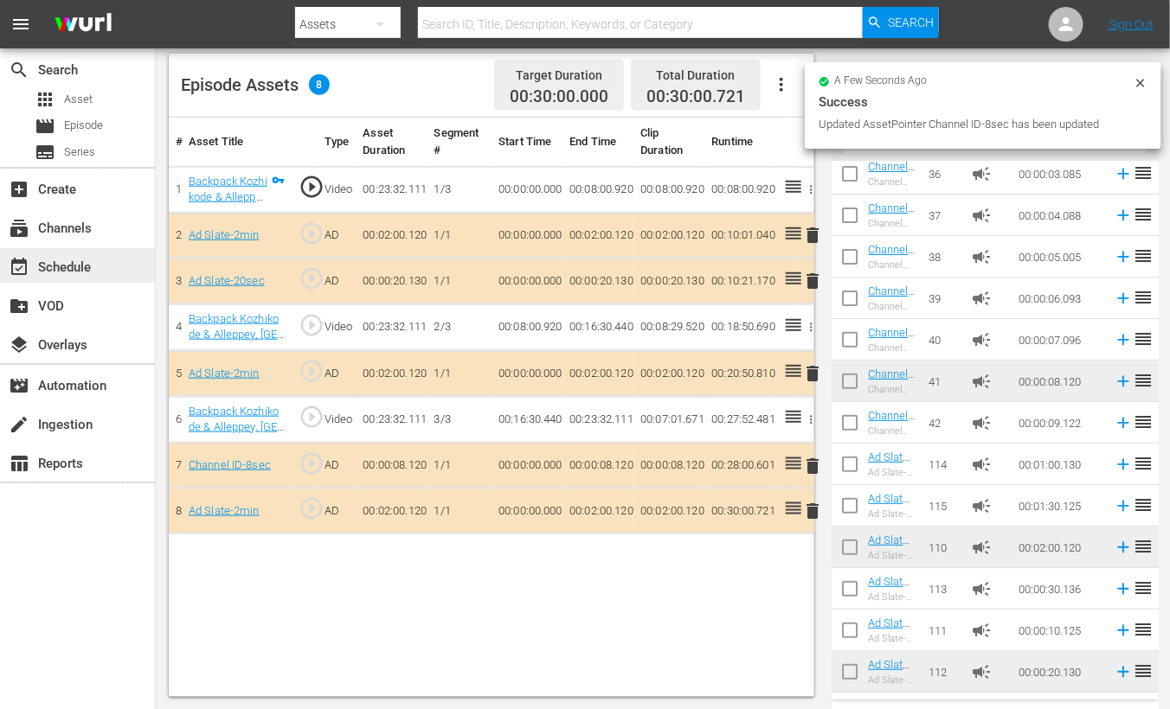
click at [87, 260] on div "event_available Schedule" at bounding box center [48, 265] width 97 height 16
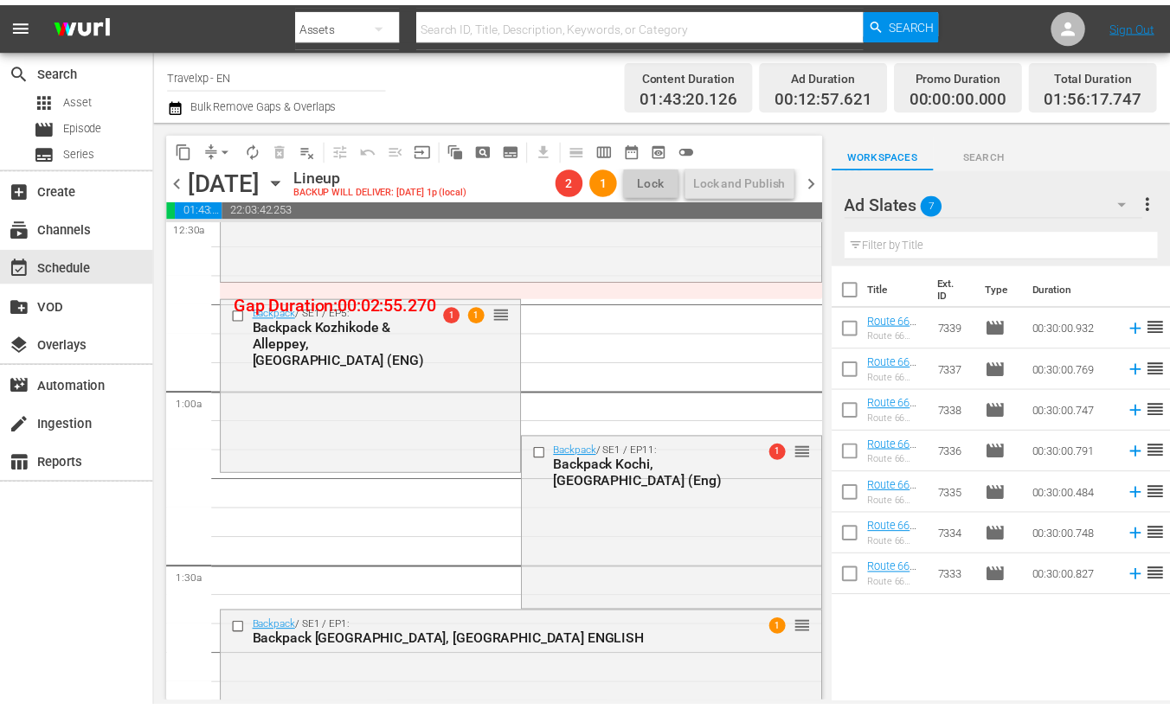
scroll to position [215, 0]
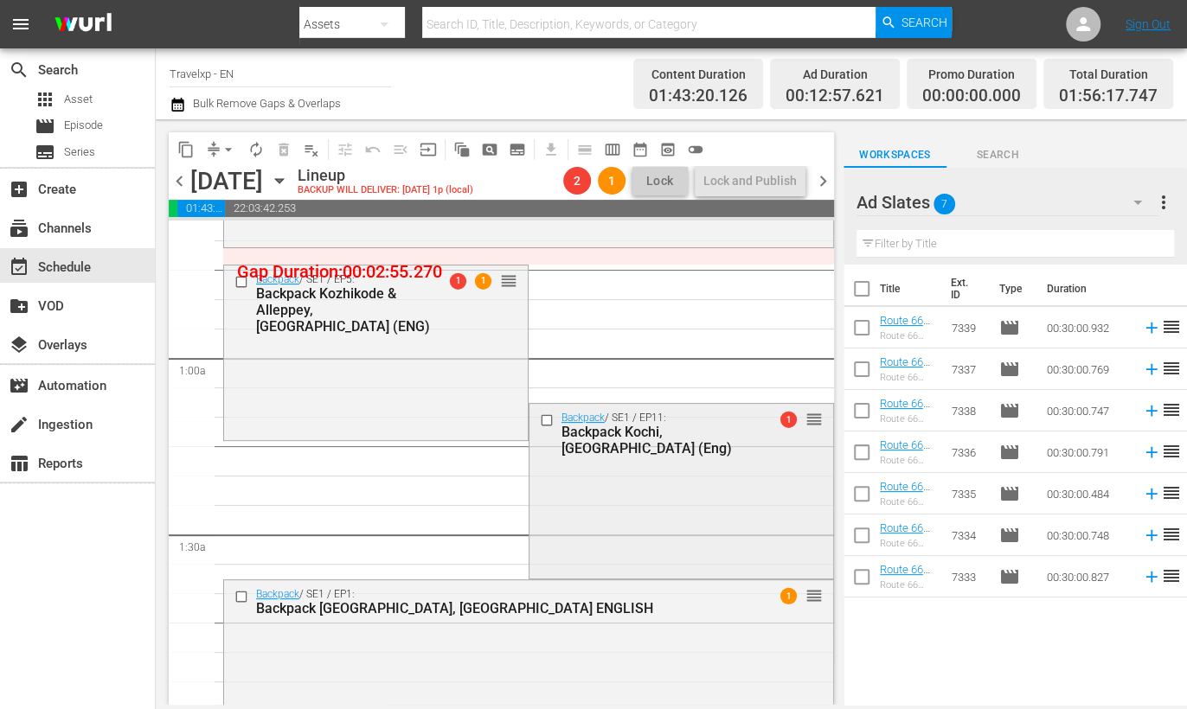
click at [707, 503] on div "Backpack / SE1 / EP11: Backpack Kochi, India (Eng) 1 reorder" at bounding box center [682, 489] width 304 height 171
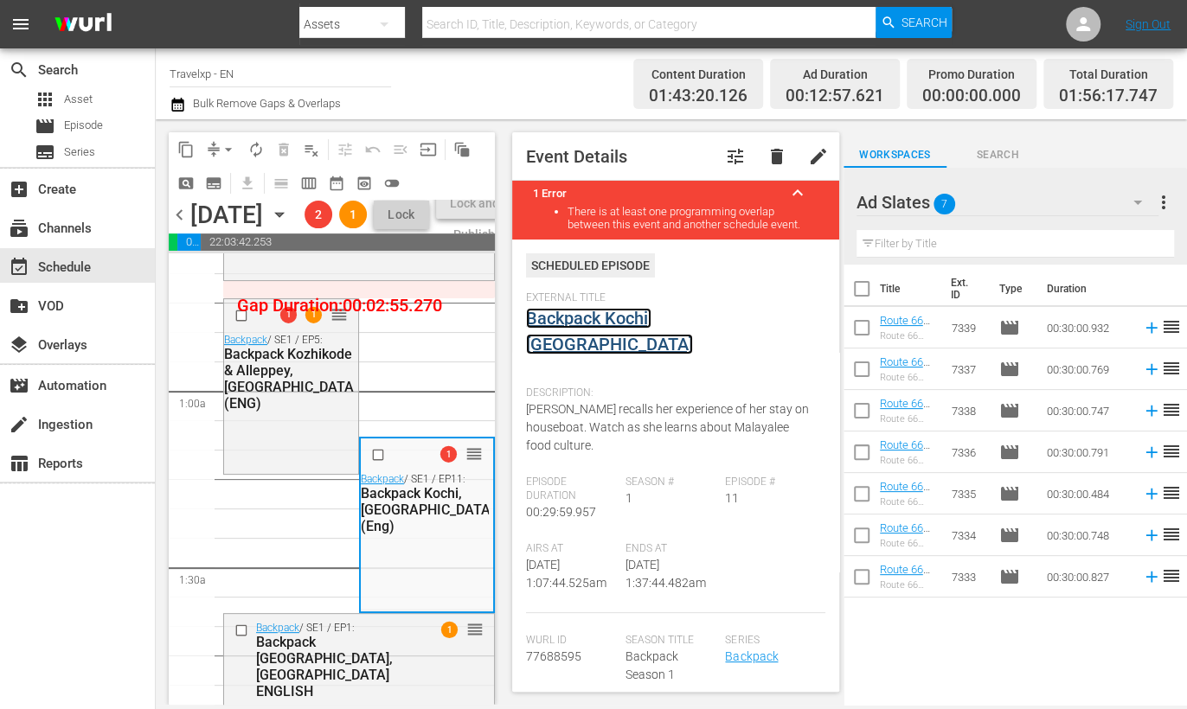
click at [647, 319] on link "Backpack Kochi, [GEOGRAPHIC_DATA]" at bounding box center [609, 331] width 167 height 47
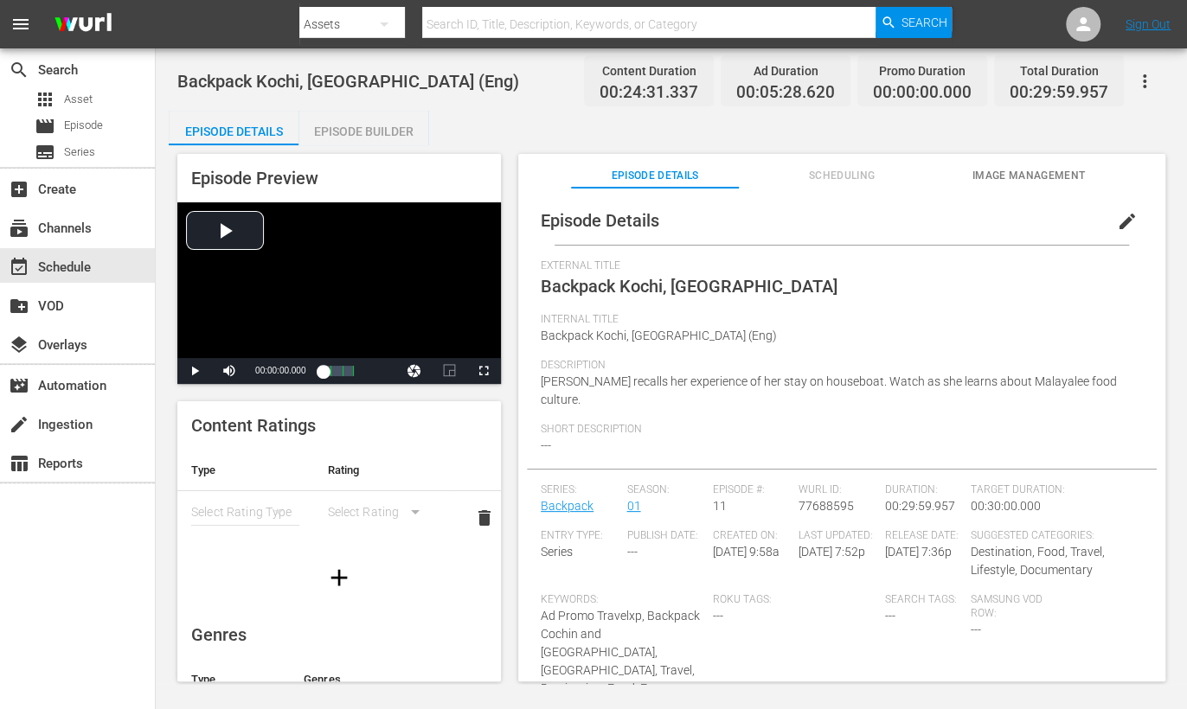
click at [398, 132] on div "Episode Builder" at bounding box center [363, 132] width 130 height 42
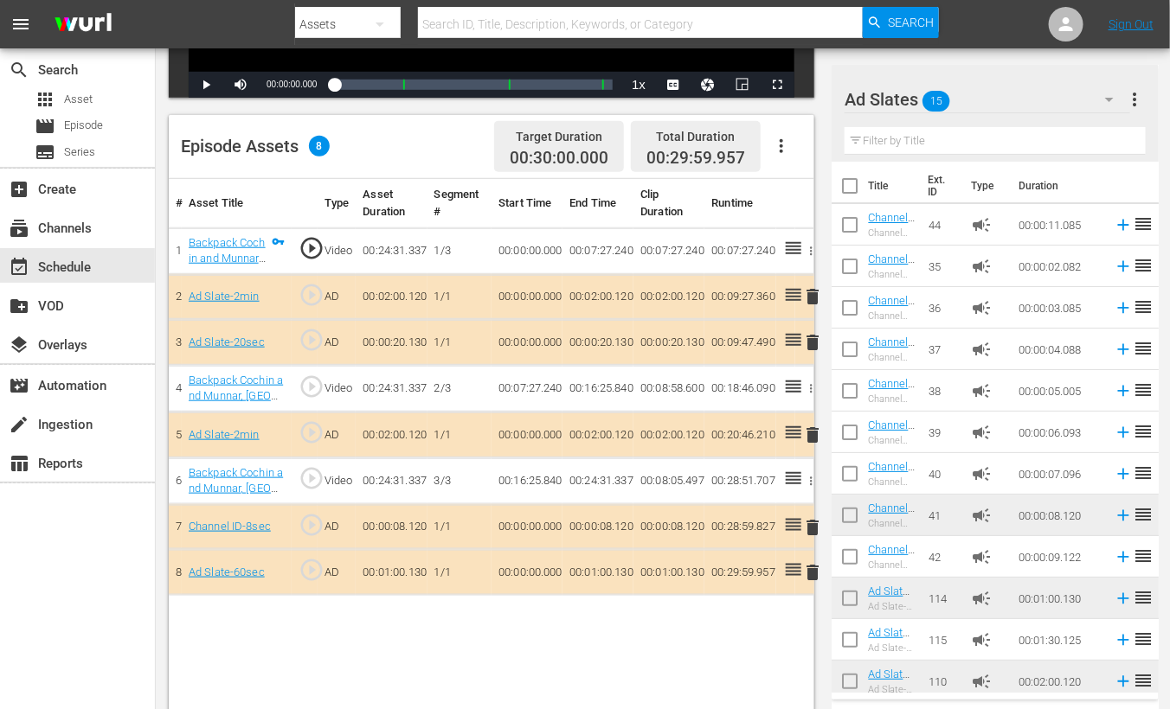
scroll to position [432, 0]
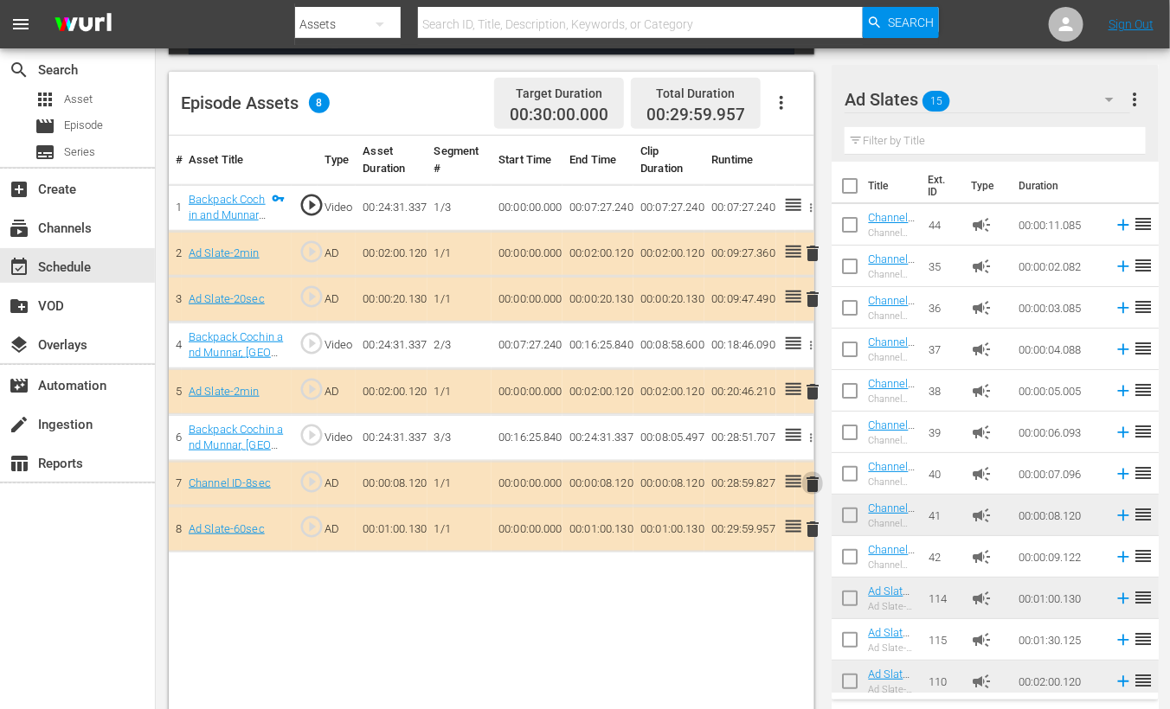
click at [810, 478] on span "delete" at bounding box center [812, 484] width 21 height 21
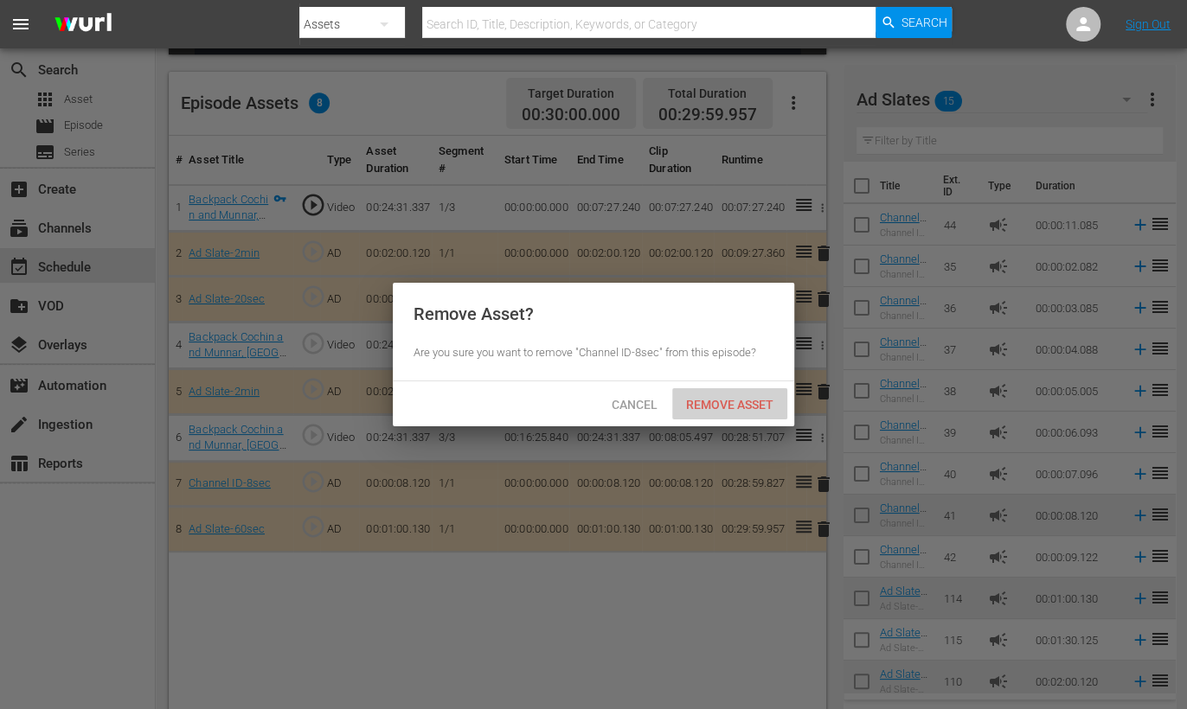
click at [724, 401] on span "Remove Asset" at bounding box center [729, 405] width 115 height 14
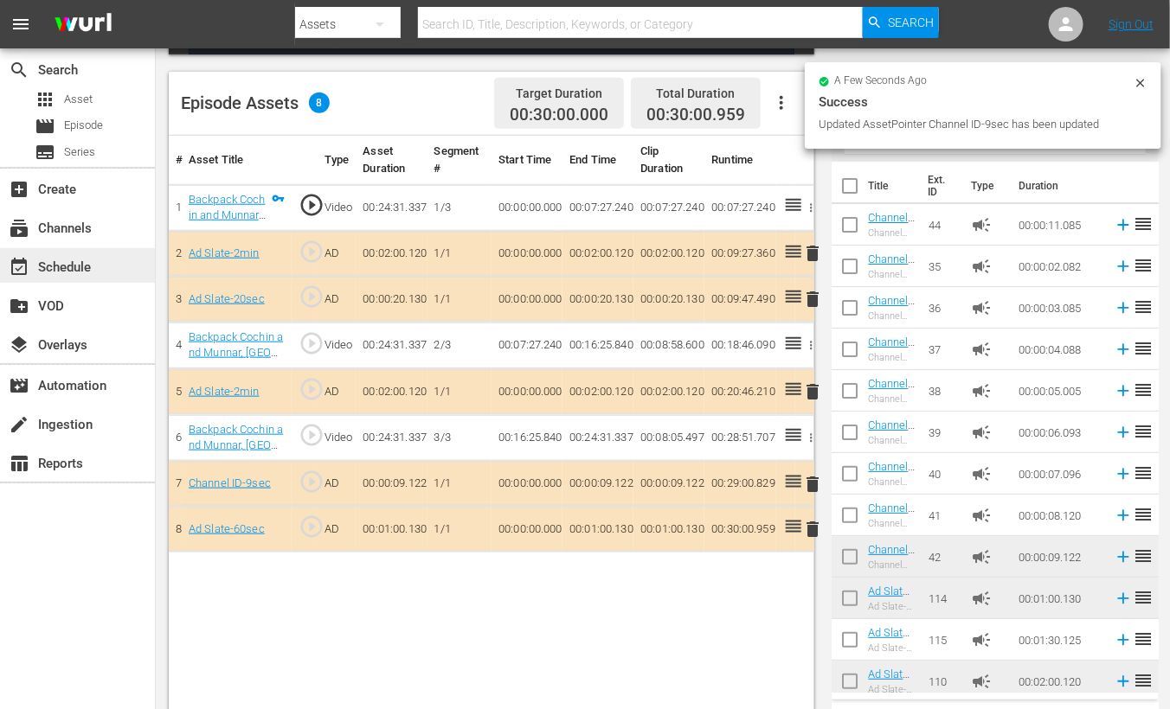
click at [99, 263] on div "event_available Schedule" at bounding box center [77, 265] width 155 height 35
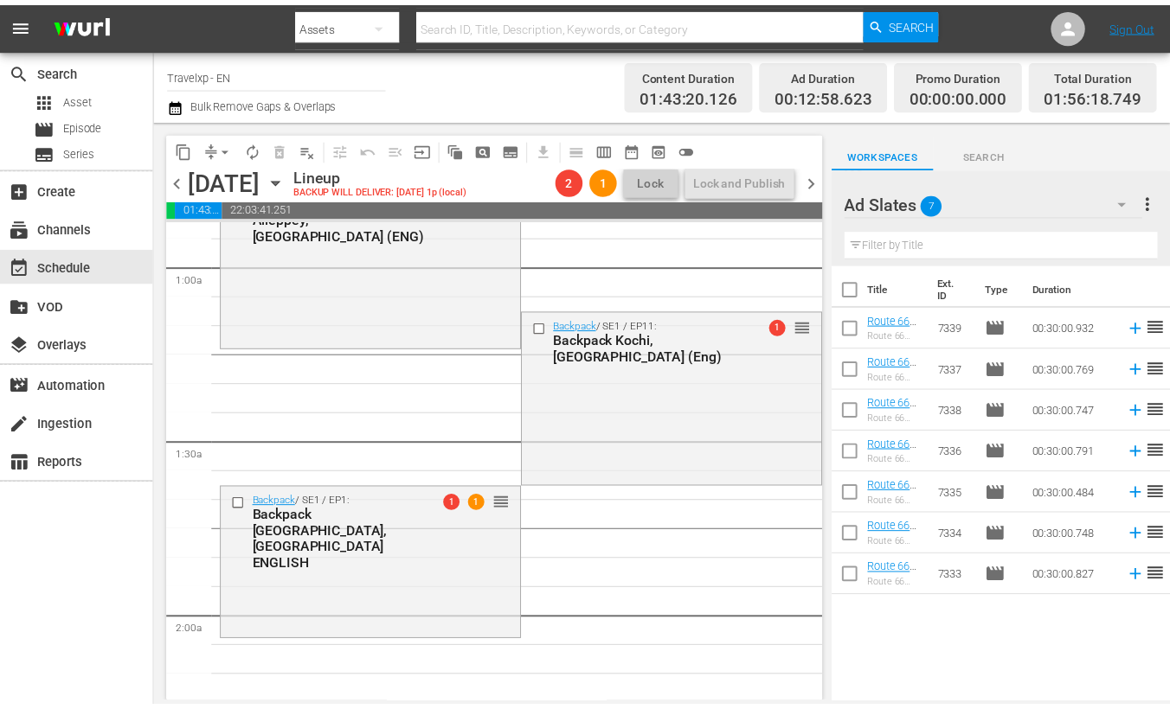
scroll to position [215, 0]
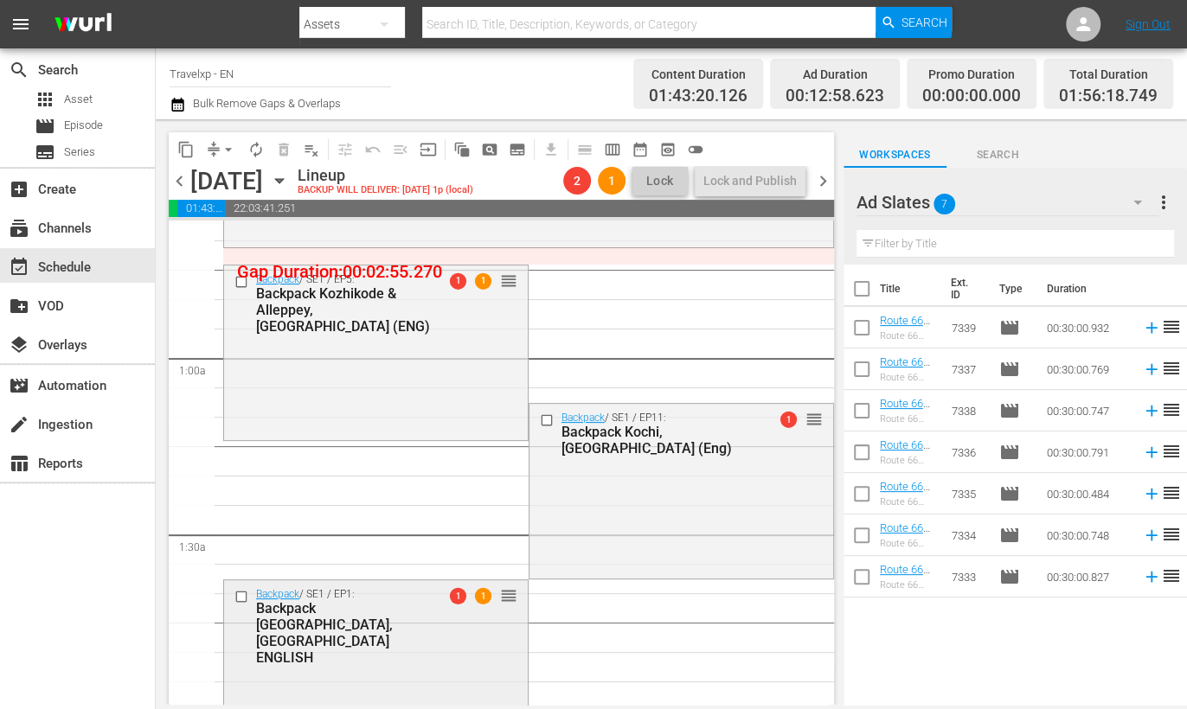
click at [389, 625] on div "Backpack [GEOGRAPHIC_DATA], [GEOGRAPHIC_DATA] ENGLISH" at bounding box center [348, 633] width 185 height 66
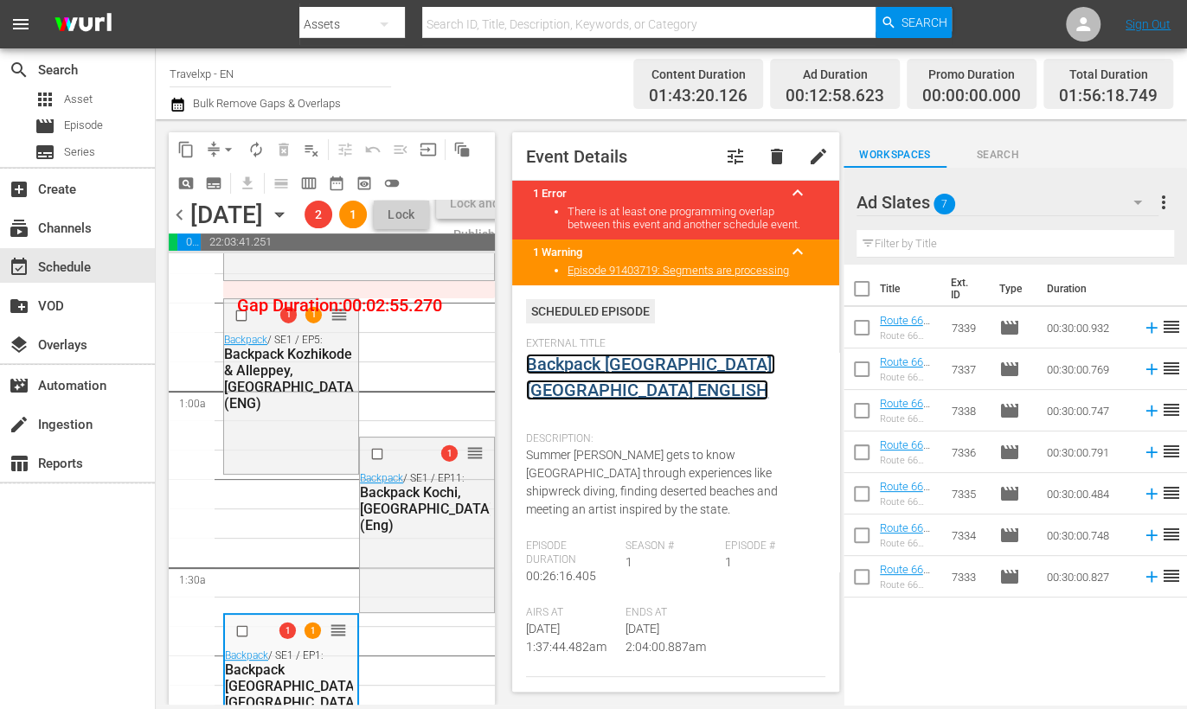
click at [683, 366] on link "Backpack [GEOGRAPHIC_DATA], [GEOGRAPHIC_DATA] ENGLISH" at bounding box center [650, 377] width 249 height 47
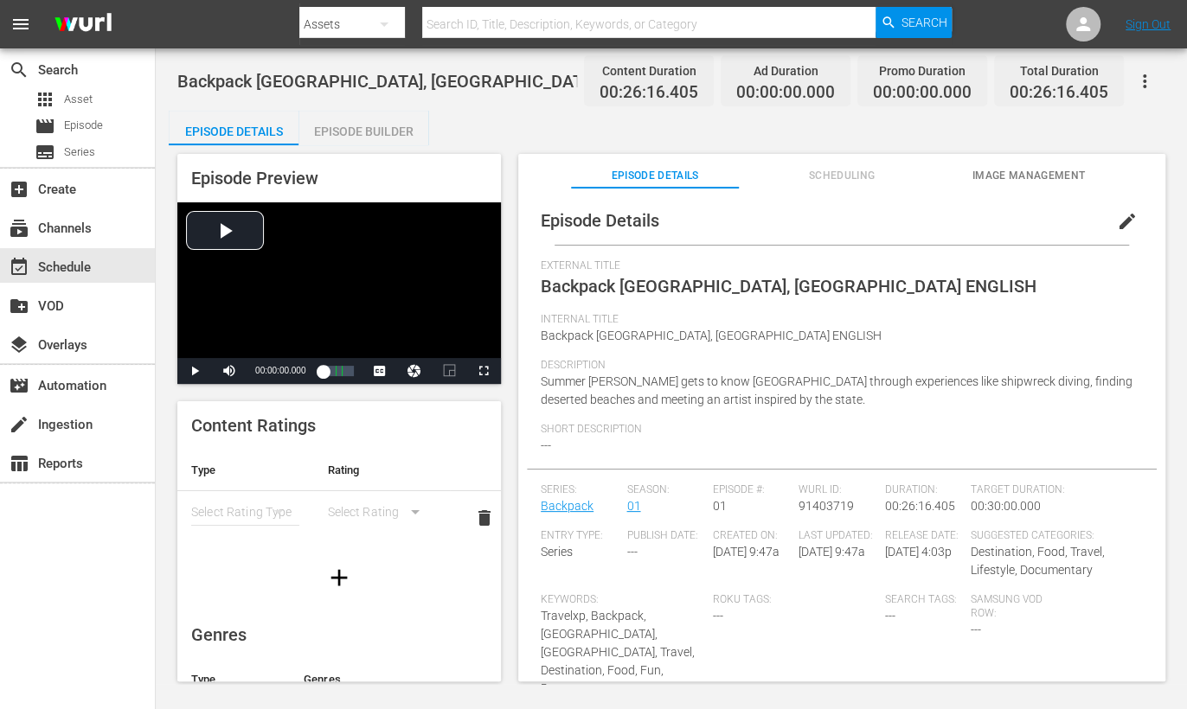
click at [1122, 214] on span "edit" at bounding box center [1127, 221] width 21 height 21
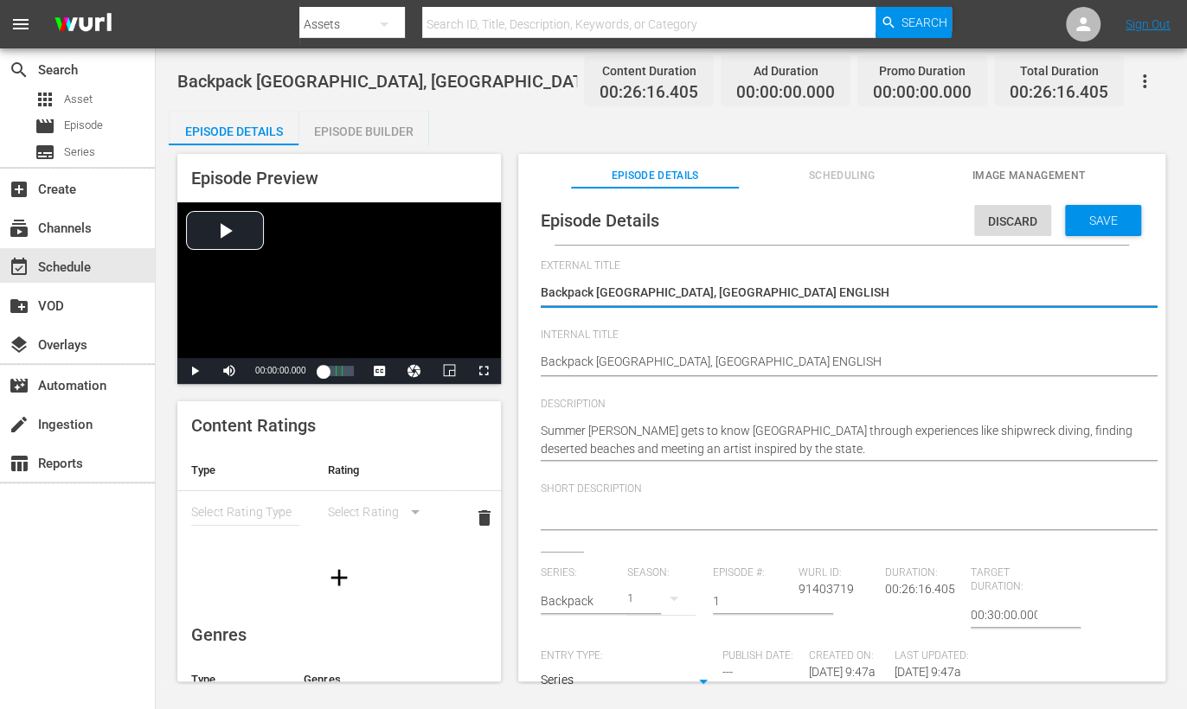
click at [829, 299] on textarea "Backpack [GEOGRAPHIC_DATA], [GEOGRAPHIC_DATA] ENGLISH" at bounding box center [838, 294] width 594 height 21
type textarea "Backpack Goa, India ENGLIS"
type textarea "Backpack Goa, India ENGLI"
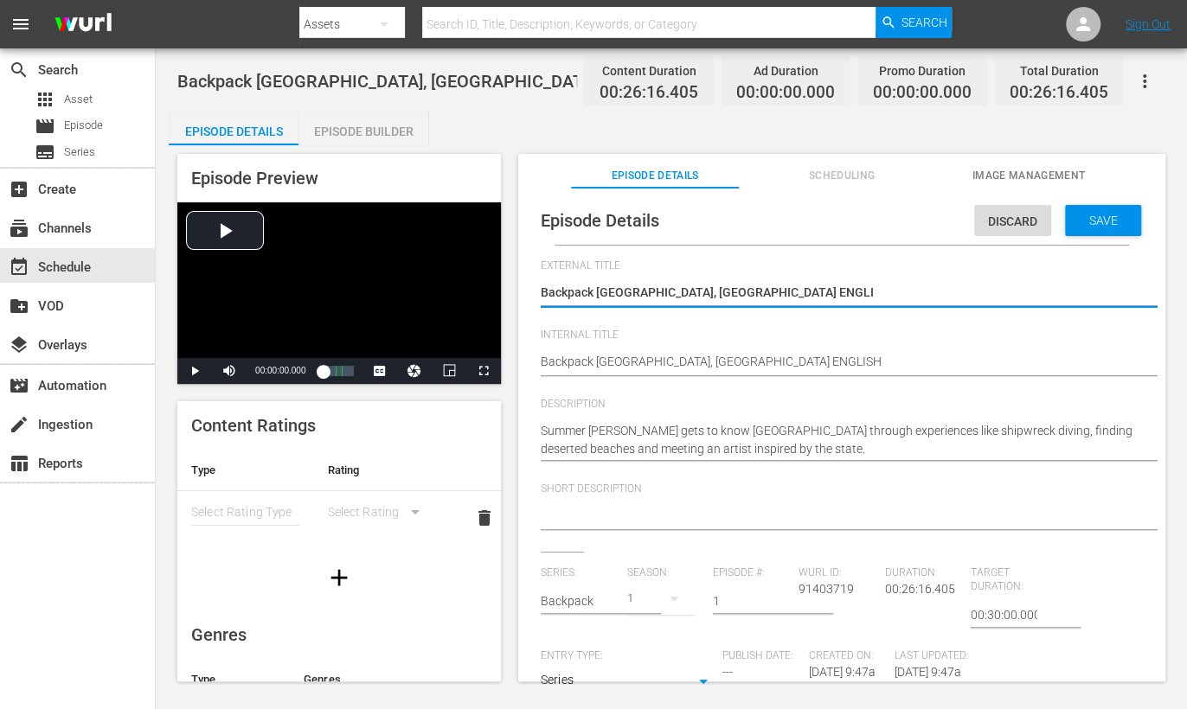
type textarea "Backpack Goa, India ENGL"
type textarea "Backpack Goa, India ENG"
type textarea "Backpack Goa, India EN"
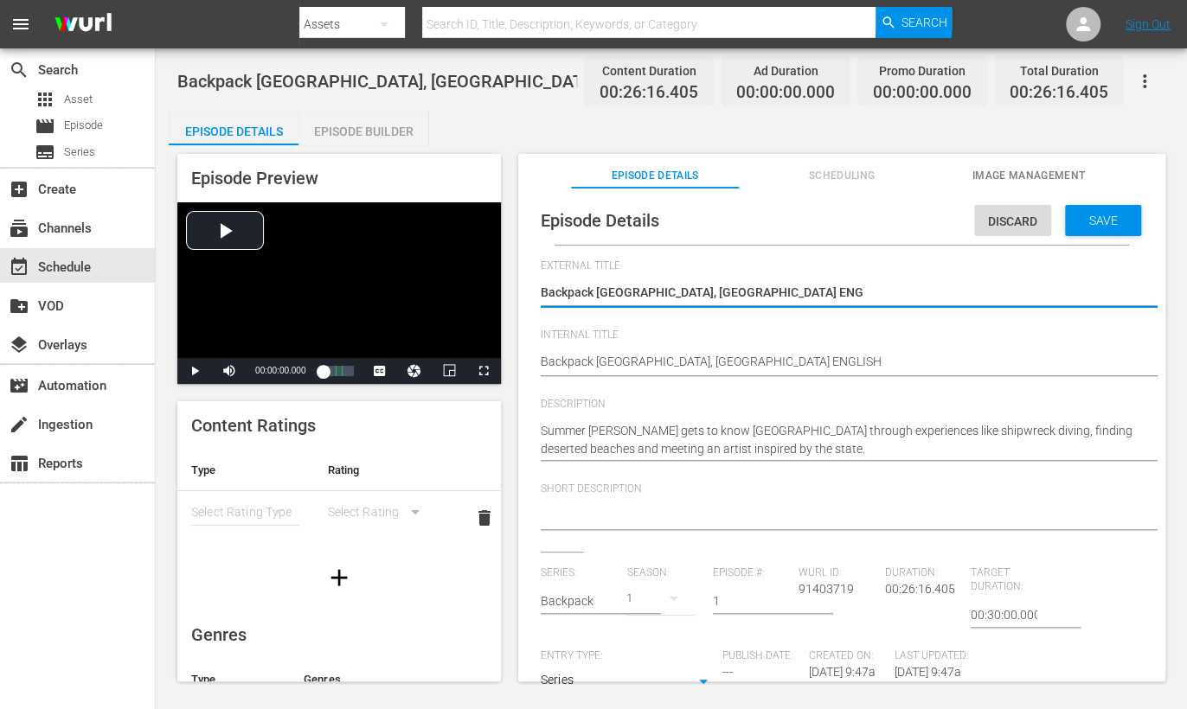
type textarea "Backpack Goa, India EN"
type textarea "Backpack Goa, India E"
type textarea "Backpack [GEOGRAPHIC_DATA], [GEOGRAPHIC_DATA]"
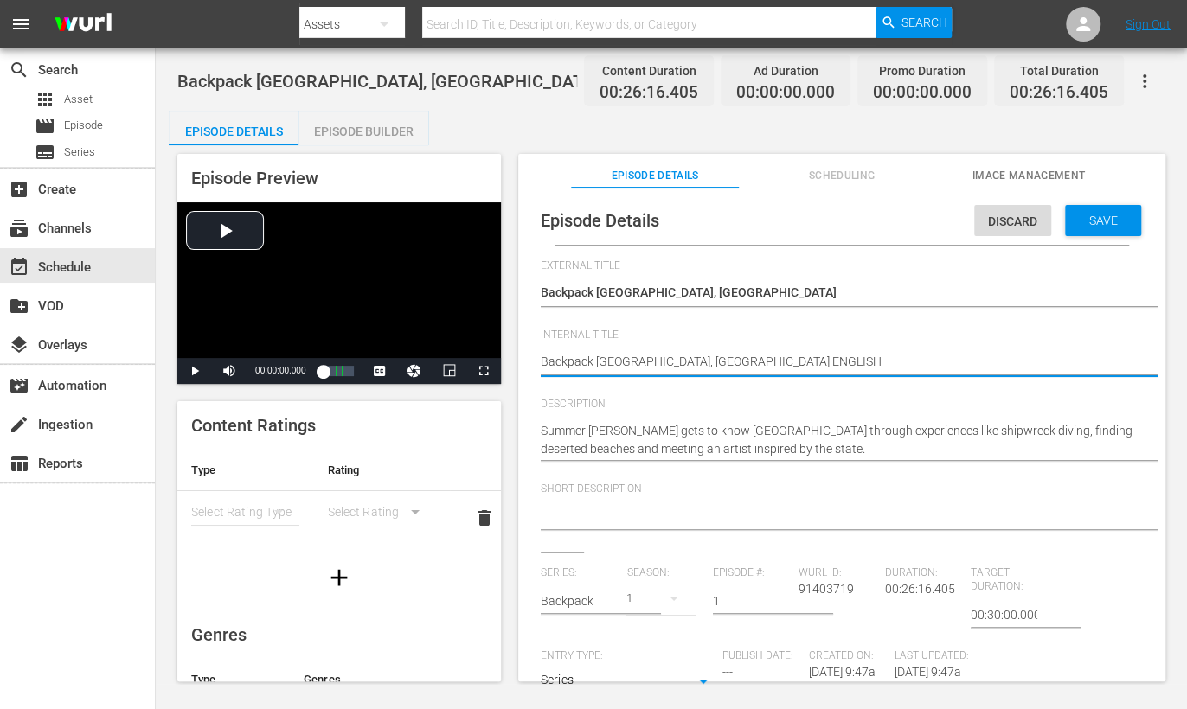
type textarea "Backpack Goa, India (ENGLISH"
type textarea "Backpack Goa, India (ENGLISH)"
click at [1101, 210] on div "Save" at bounding box center [1103, 220] width 76 height 31
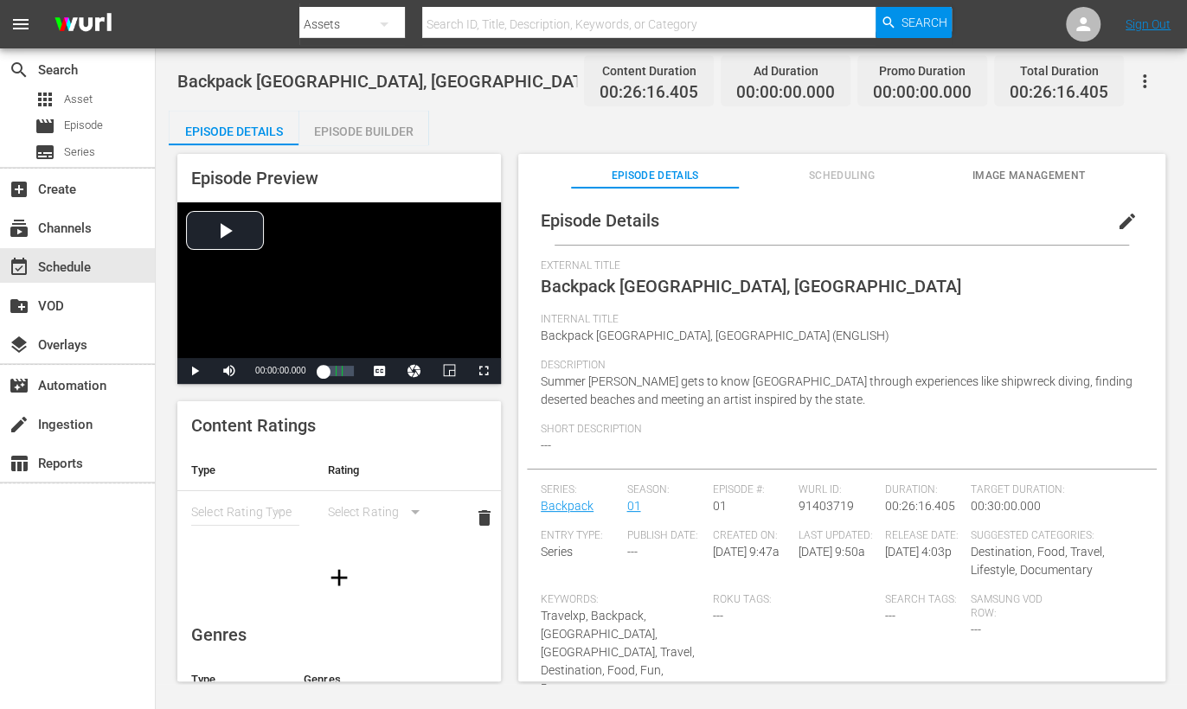
click at [359, 125] on div "Episode Builder" at bounding box center [363, 132] width 130 height 42
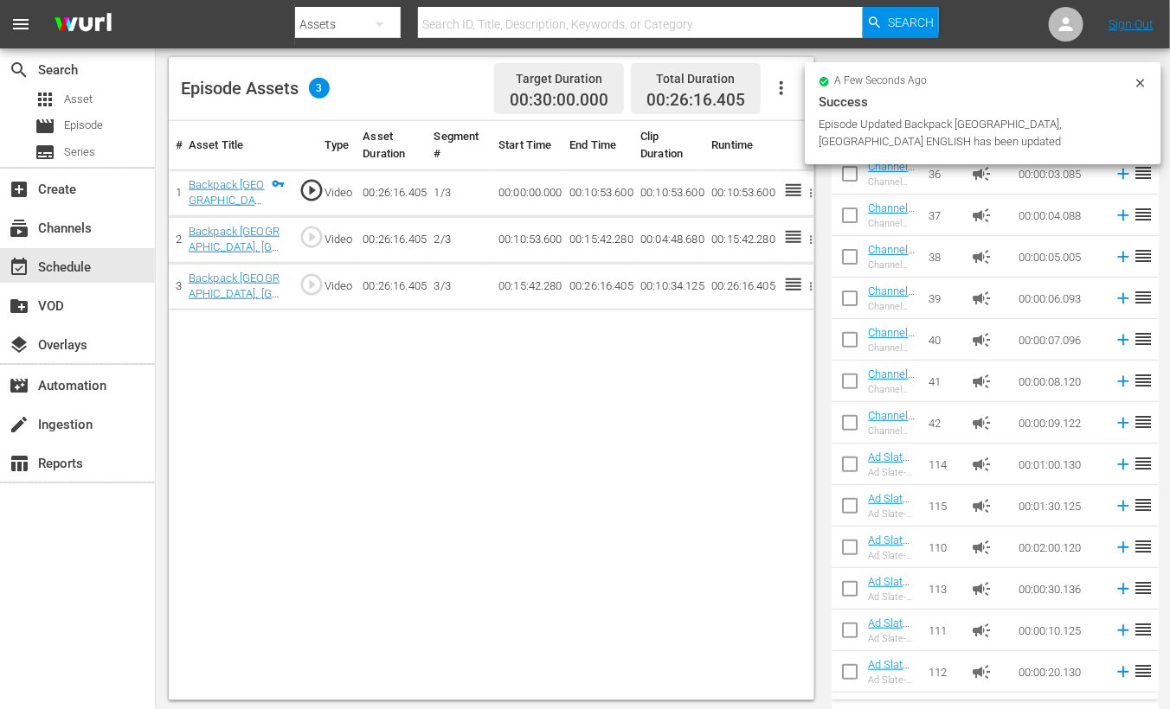
scroll to position [450, 0]
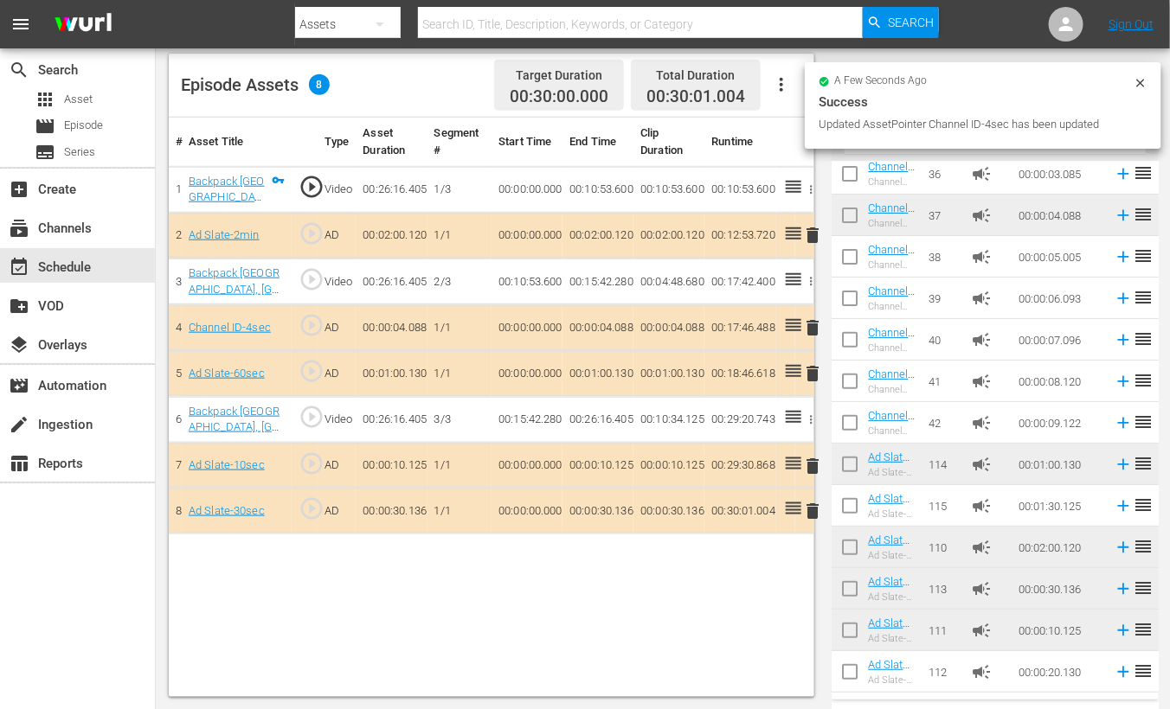
click at [814, 328] on span "delete" at bounding box center [812, 328] width 21 height 21
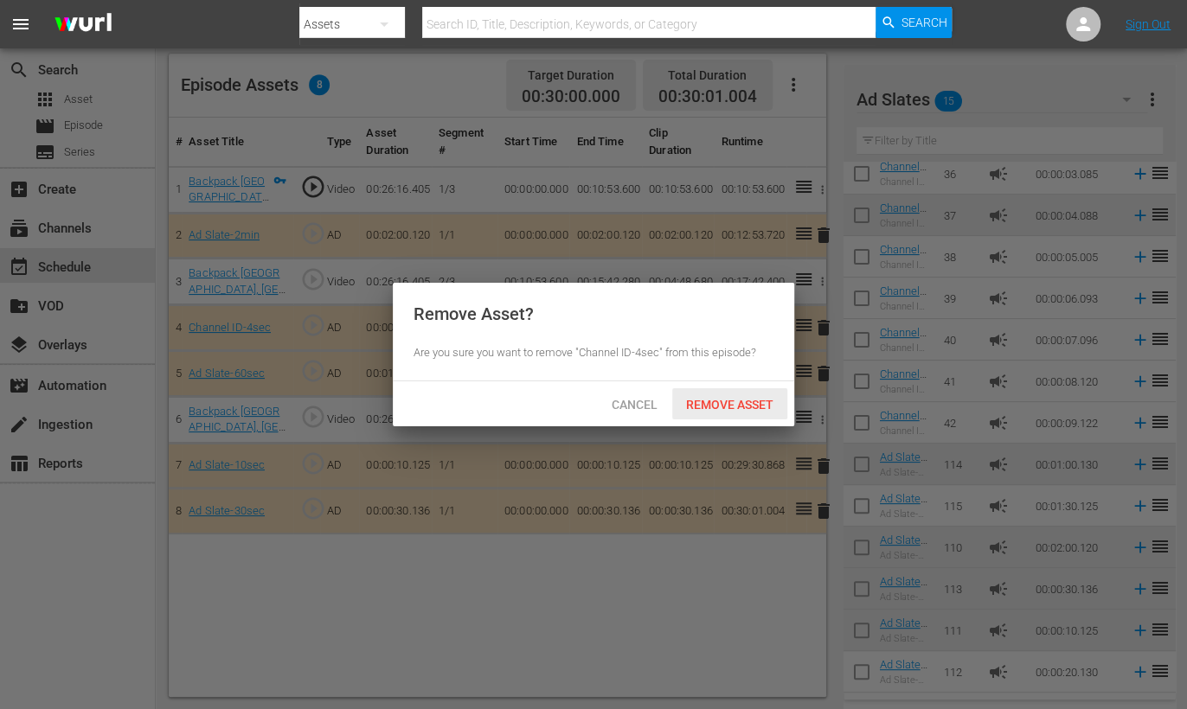
click at [741, 404] on span "Remove Asset" at bounding box center [729, 405] width 115 height 14
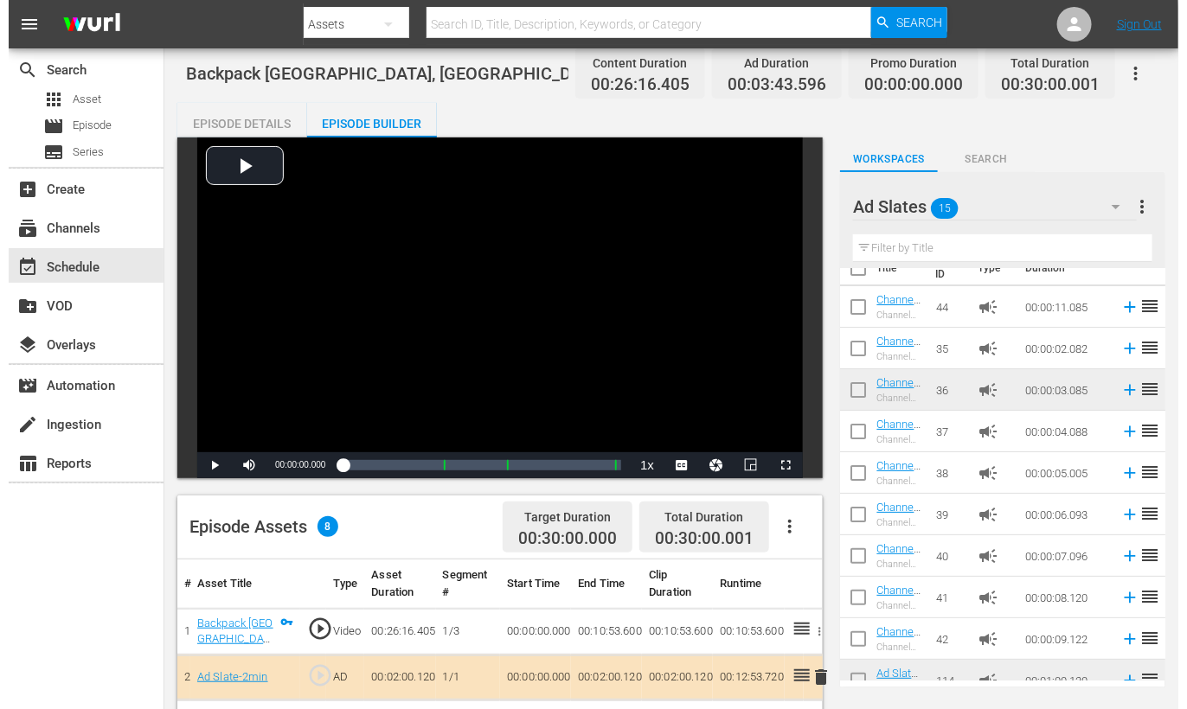
scroll to position [0, 0]
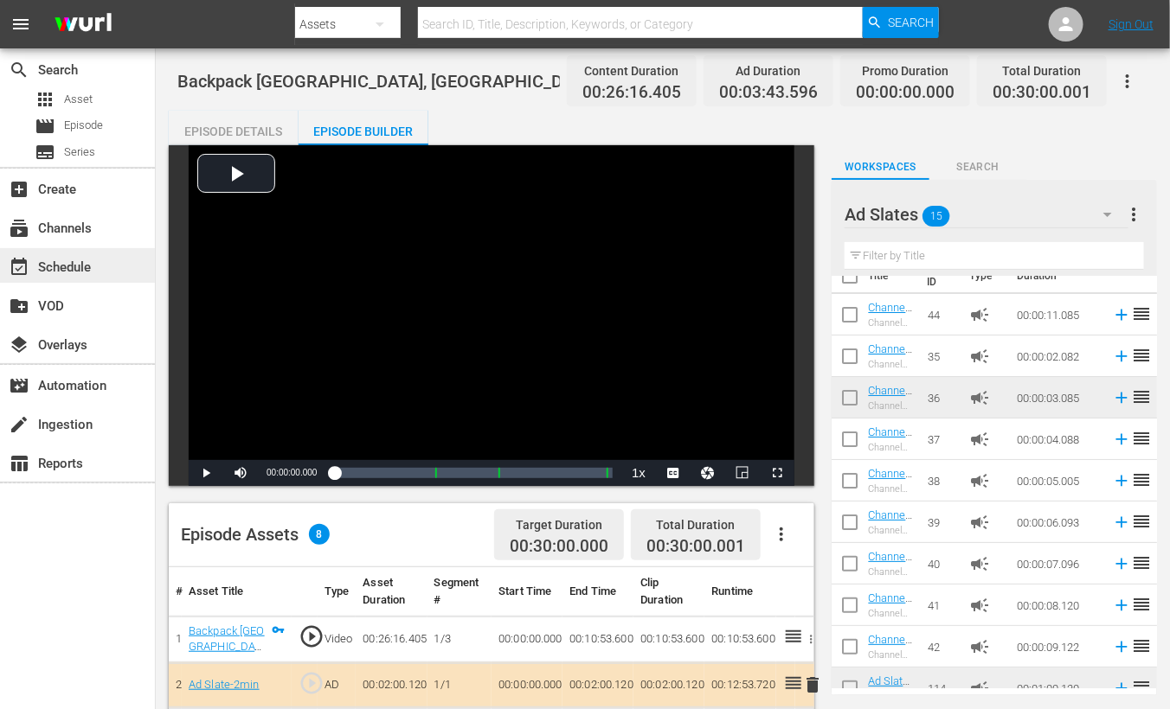
click at [109, 272] on div "event_available Schedule" at bounding box center [77, 265] width 155 height 35
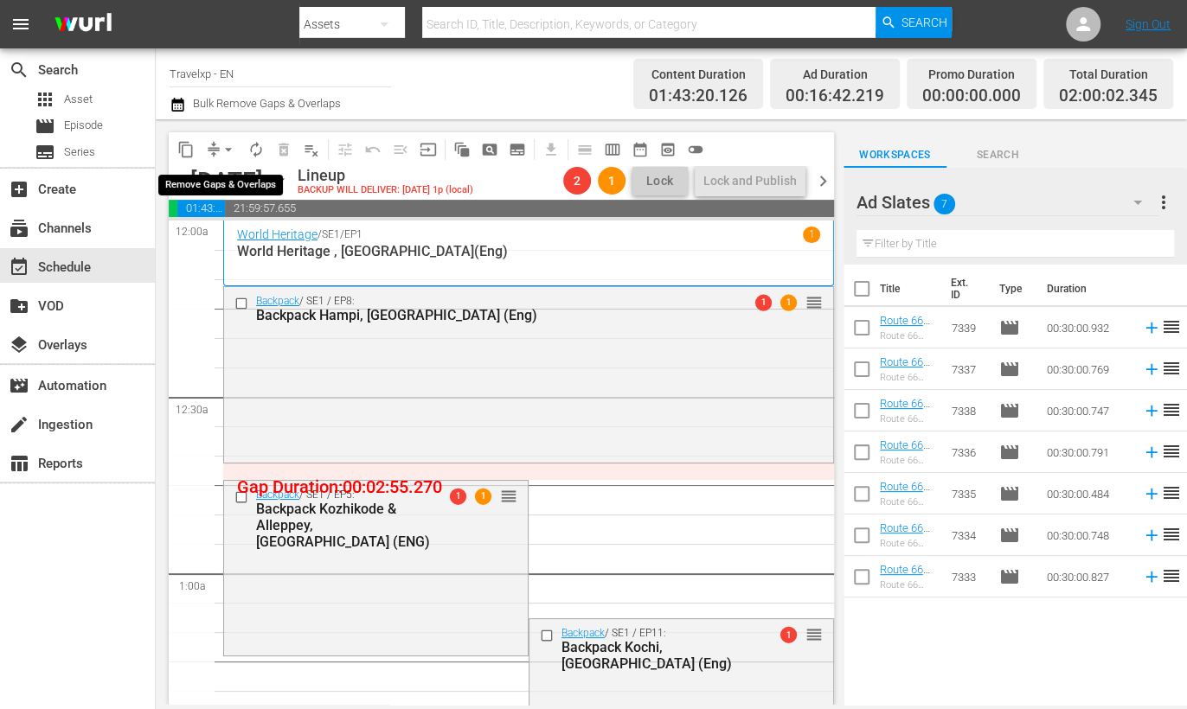
click at [231, 151] on span "arrow_drop_down" at bounding box center [228, 149] width 17 height 17
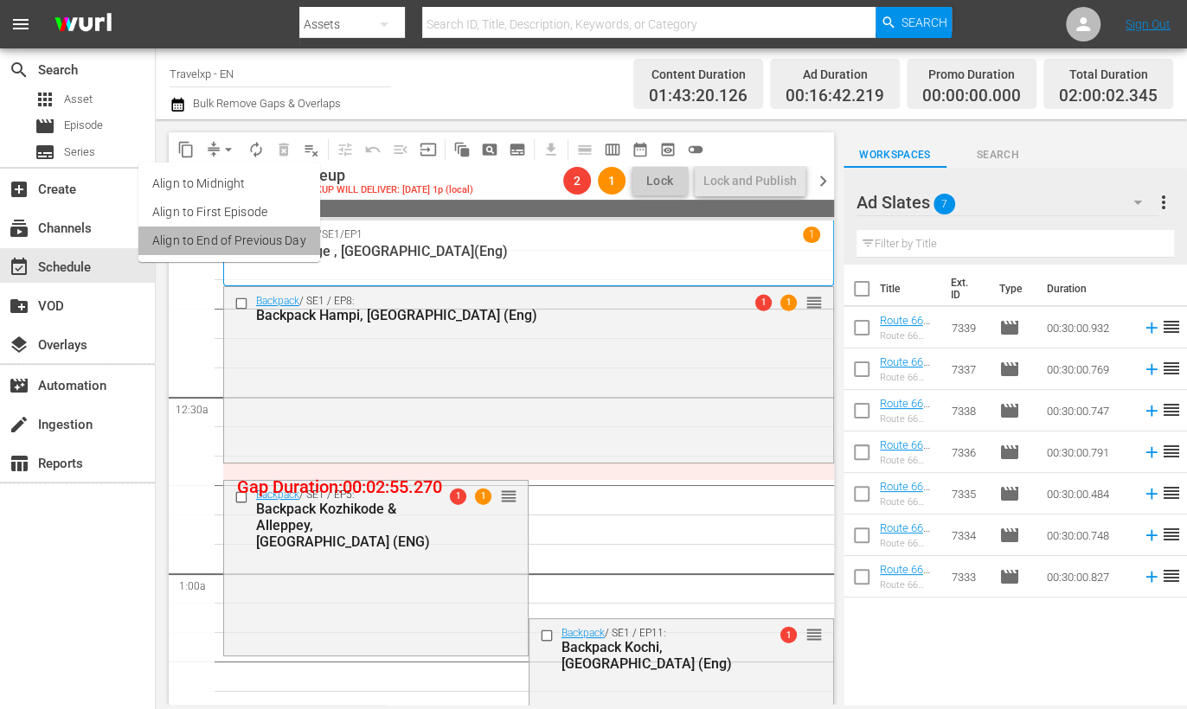
click at [240, 237] on li "Align to End of Previous Day" at bounding box center [229, 241] width 182 height 29
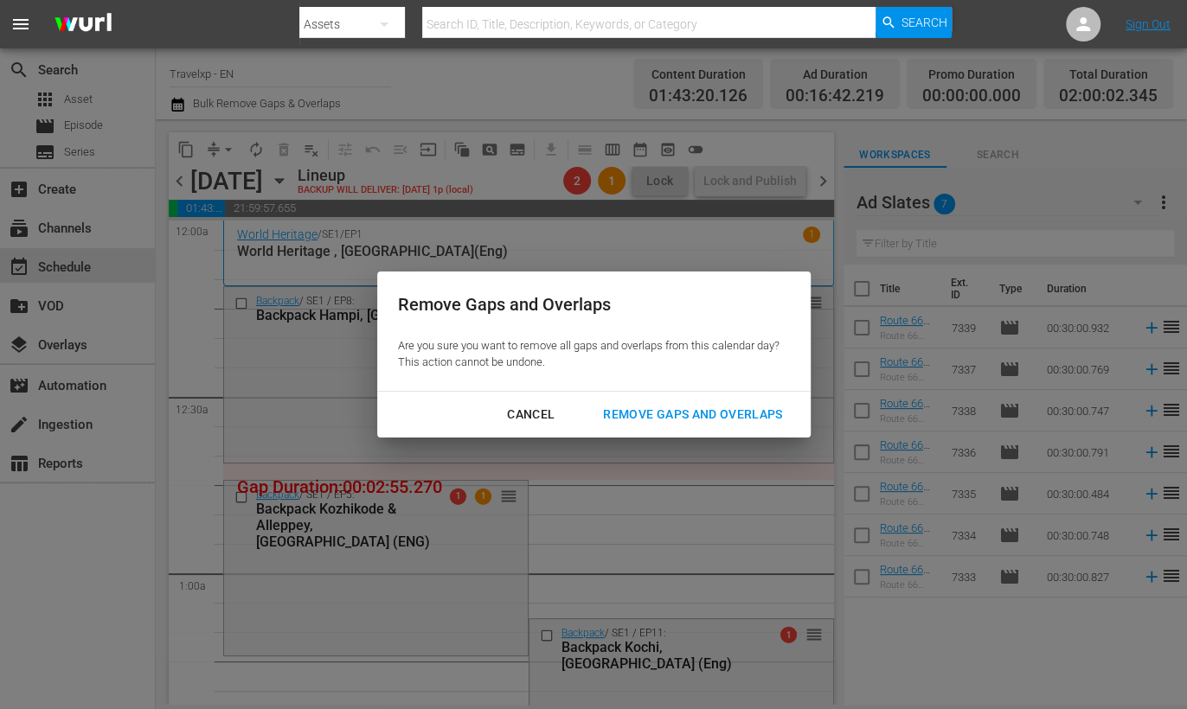
click at [705, 397] on div "Cancel Remove Gaps and Overlaps" at bounding box center [593, 415] width 433 height 46
click at [705, 414] on div "Remove Gaps and Overlaps" at bounding box center [692, 415] width 207 height 22
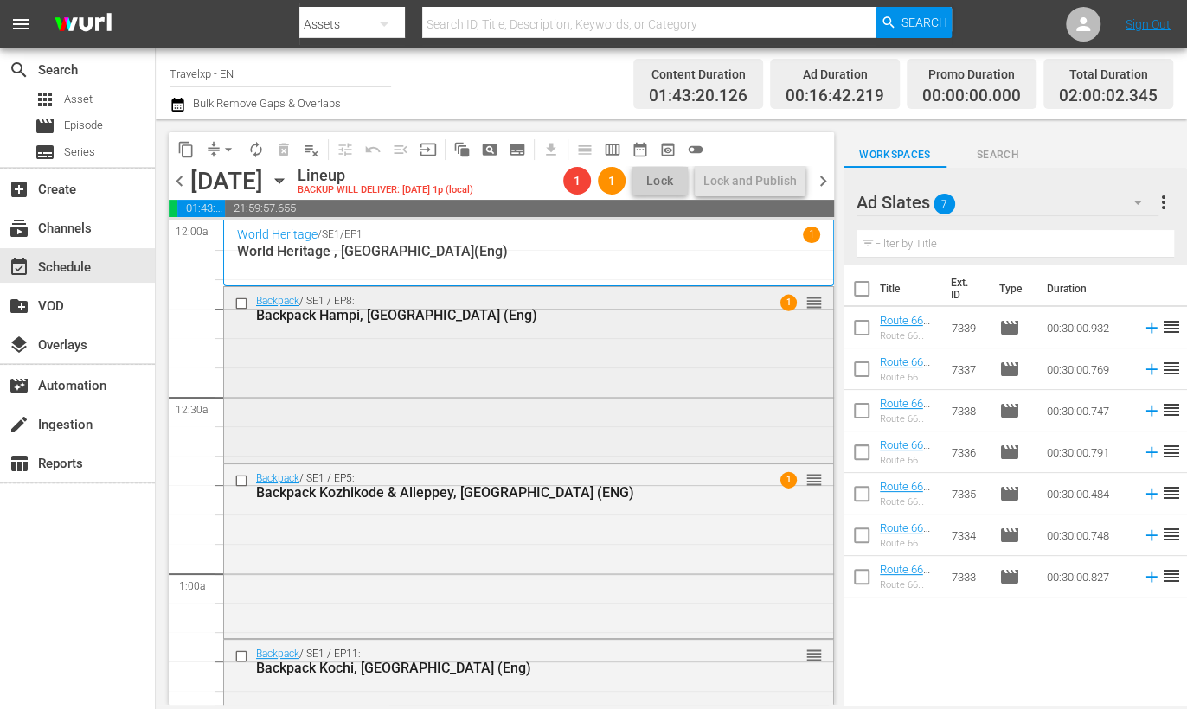
click at [659, 369] on div "Backpack / SE1 / EP8: Backpack Hampi, India (Eng) 1 reorder" at bounding box center [528, 372] width 609 height 171
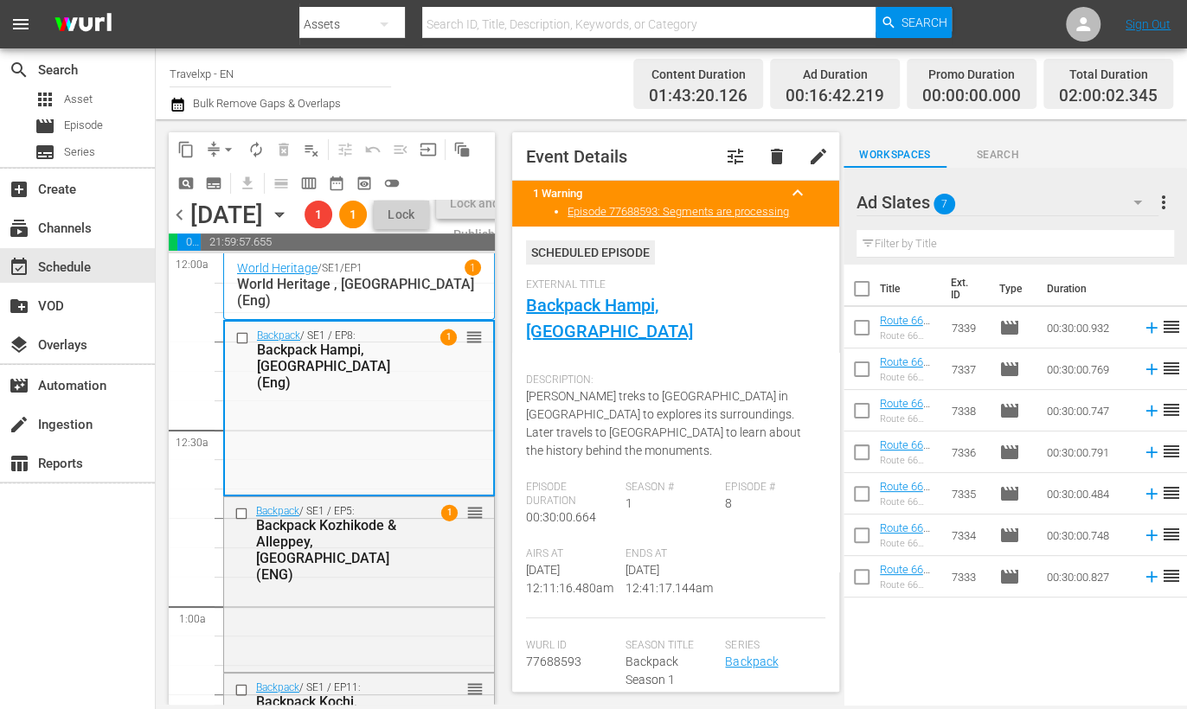
scroll to position [913, 0]
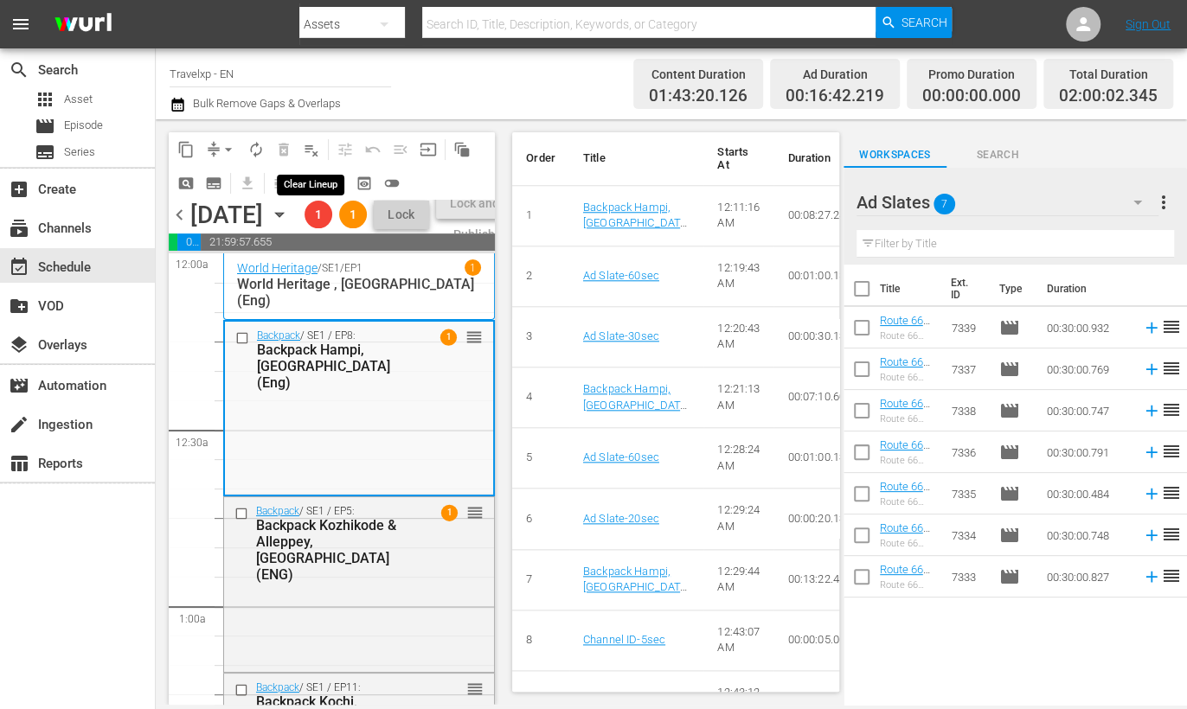
click at [320, 144] on button "playlist_remove_outlined" at bounding box center [312, 150] width 28 height 28
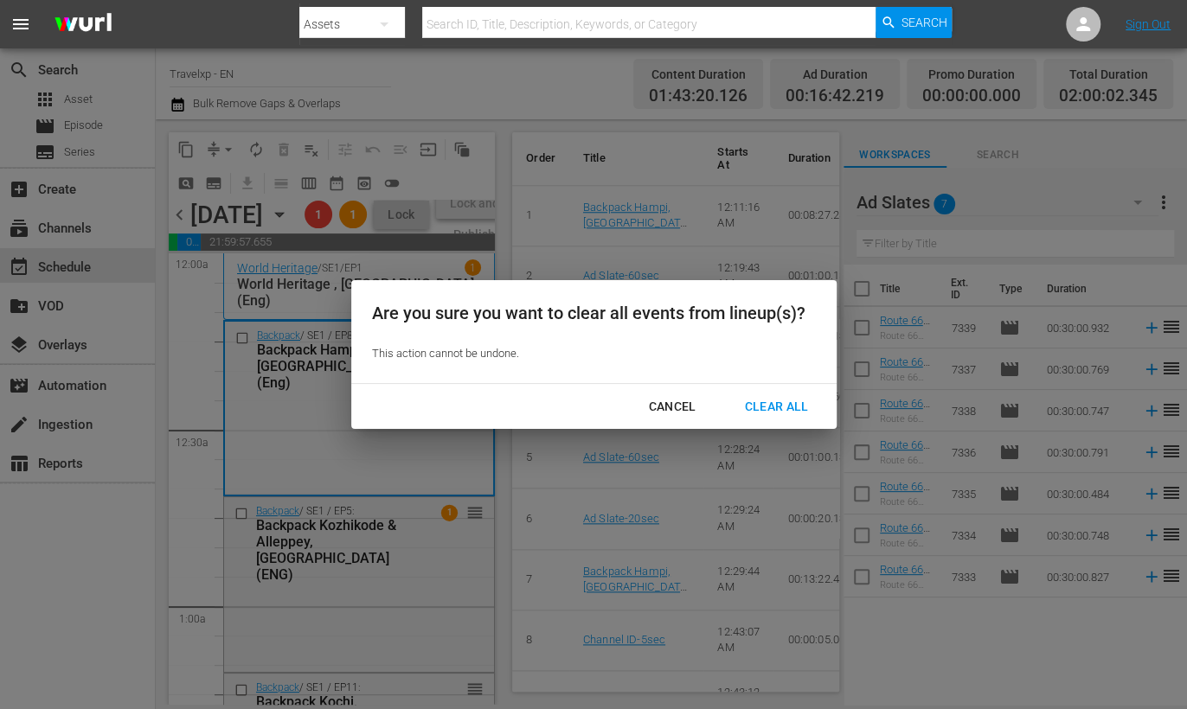
click at [784, 407] on div "Clear All" at bounding box center [776, 407] width 92 height 22
